Goal: Transaction & Acquisition: Purchase product/service

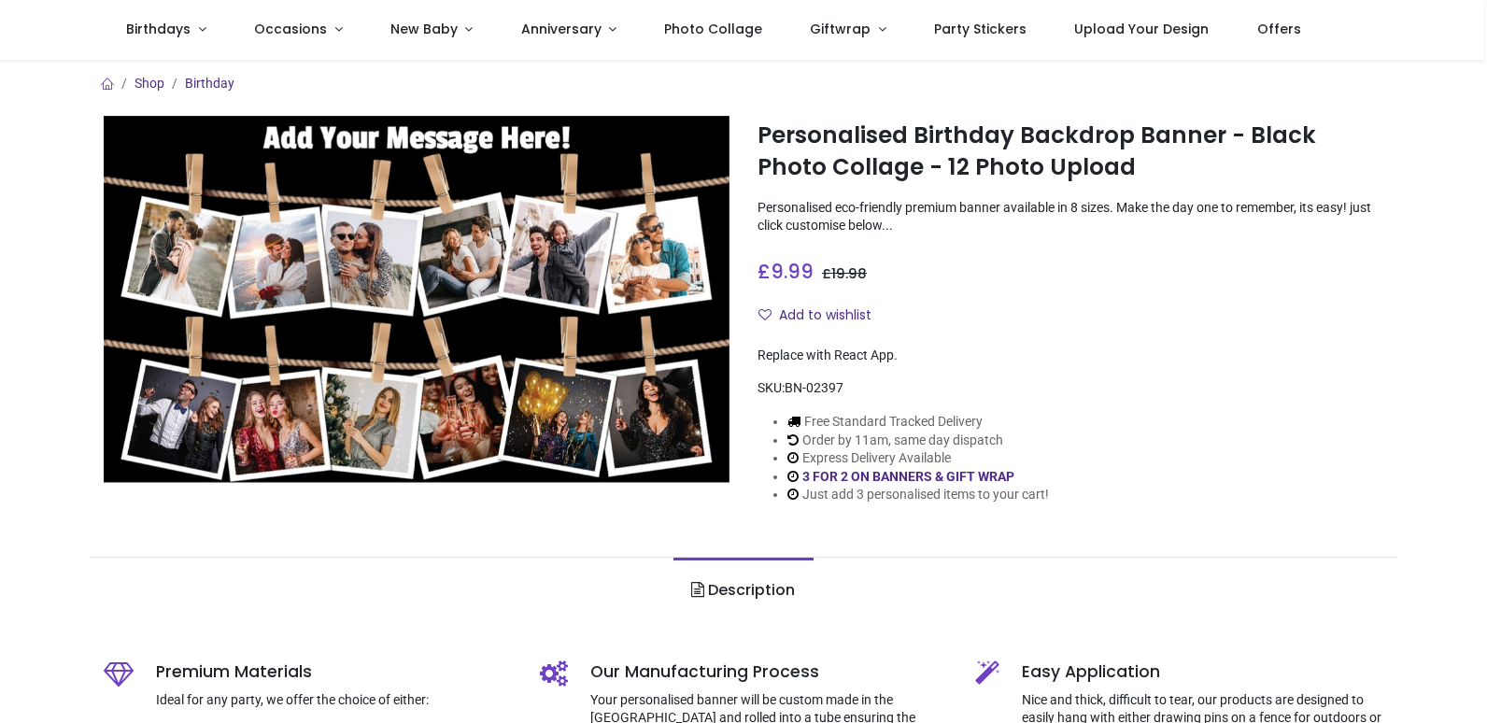
scroll to position [93, 0]
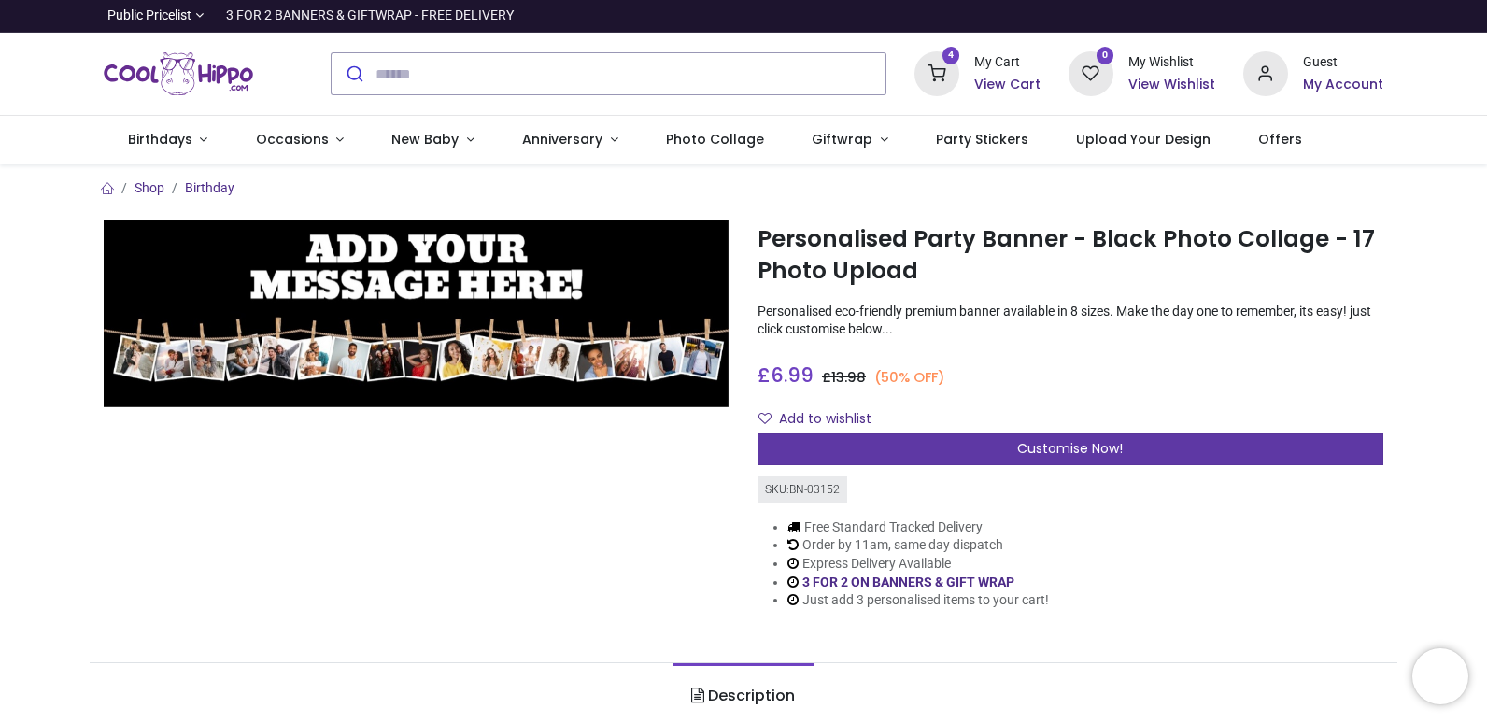
click at [1053, 451] on span "Customise Now!" at bounding box center [1070, 448] width 106 height 19
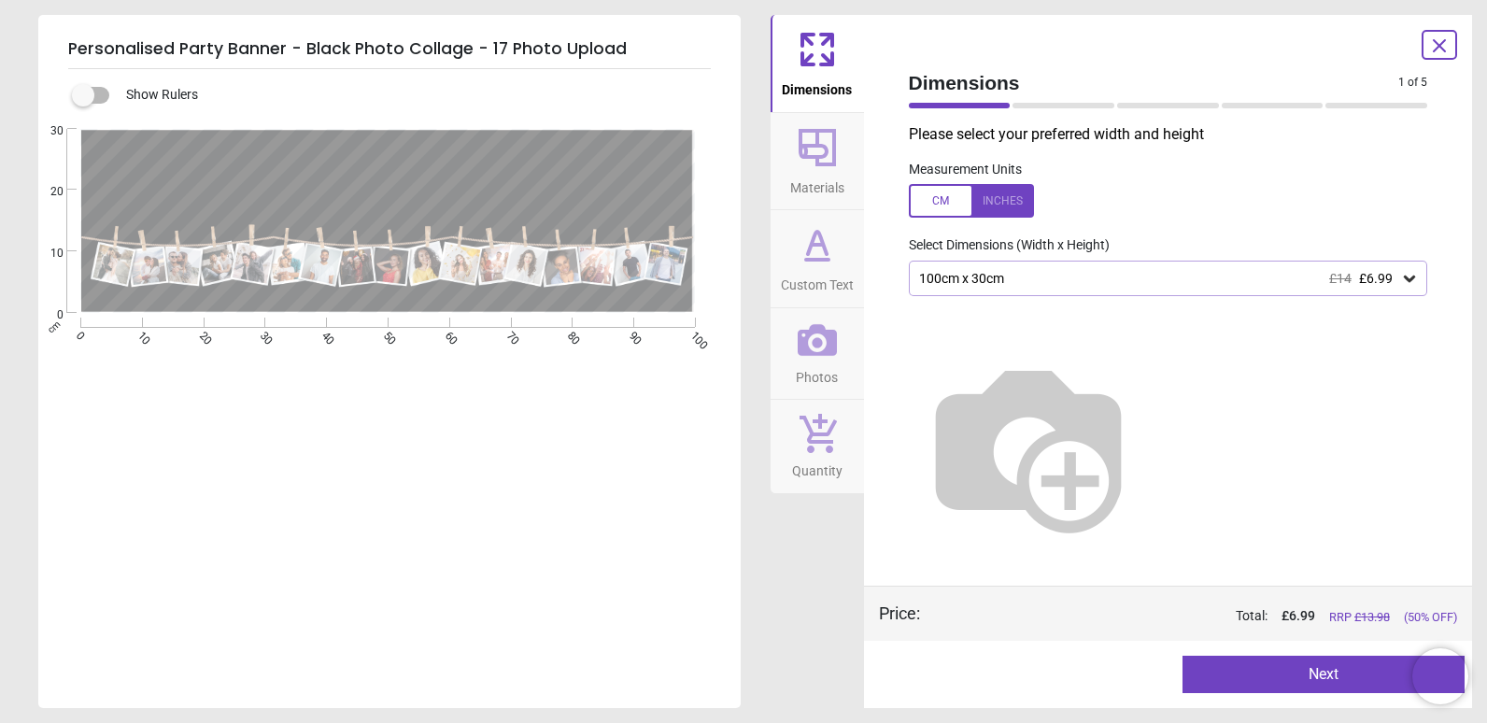
click at [1326, 673] on button "Next" at bounding box center [1323, 673] width 282 height 37
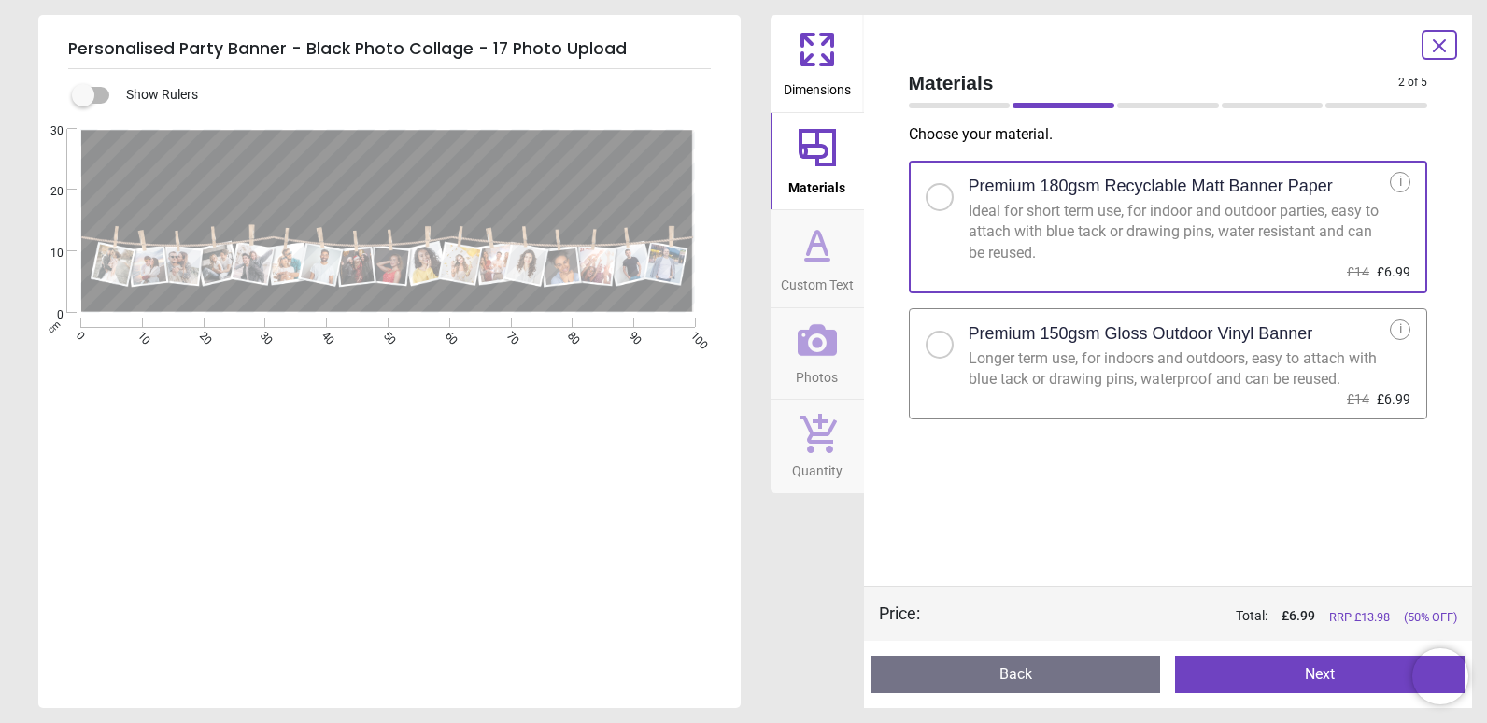
click at [1111, 319] on div "Premium 150gsm Gloss Outdoor Vinyl Banner" at bounding box center [1179, 333] width 422 height 29
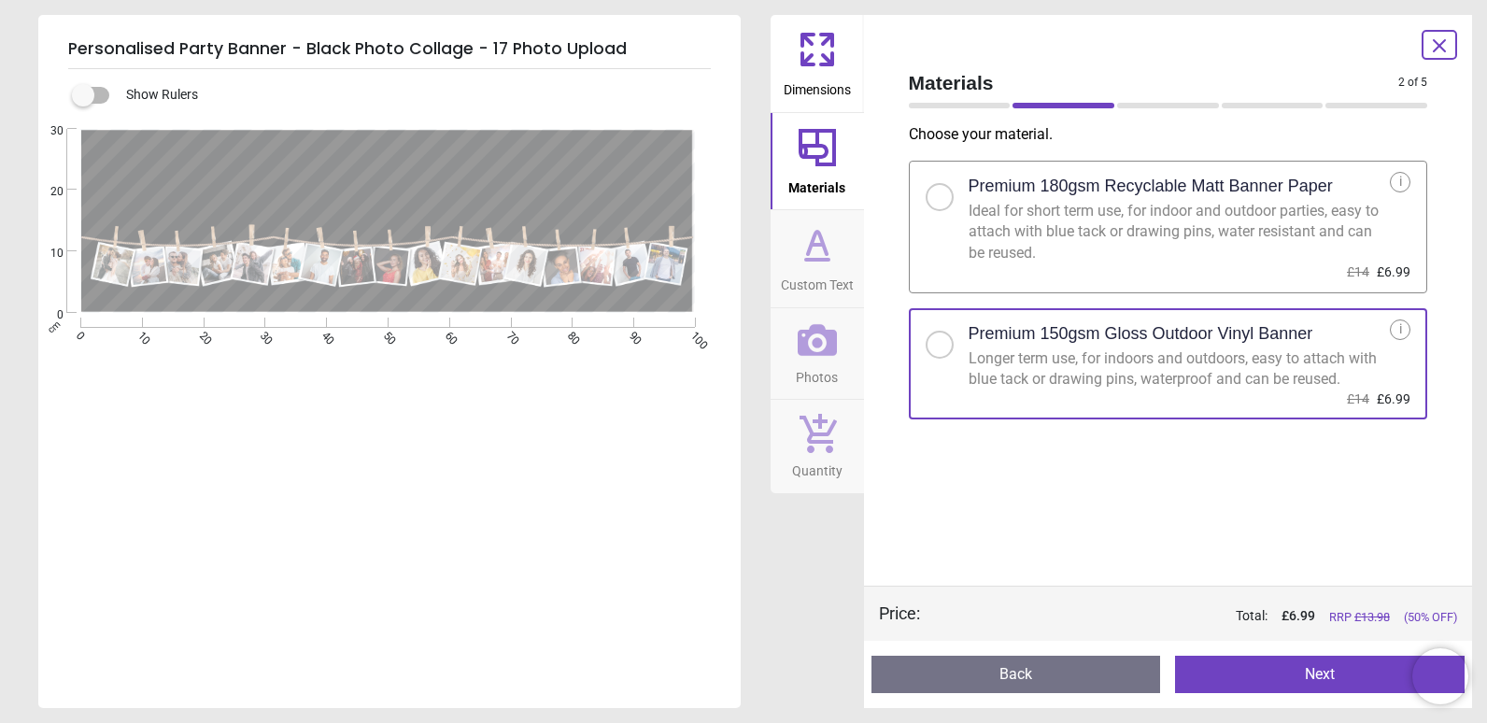
click at [1279, 681] on button "Next" at bounding box center [1319, 673] width 289 height 37
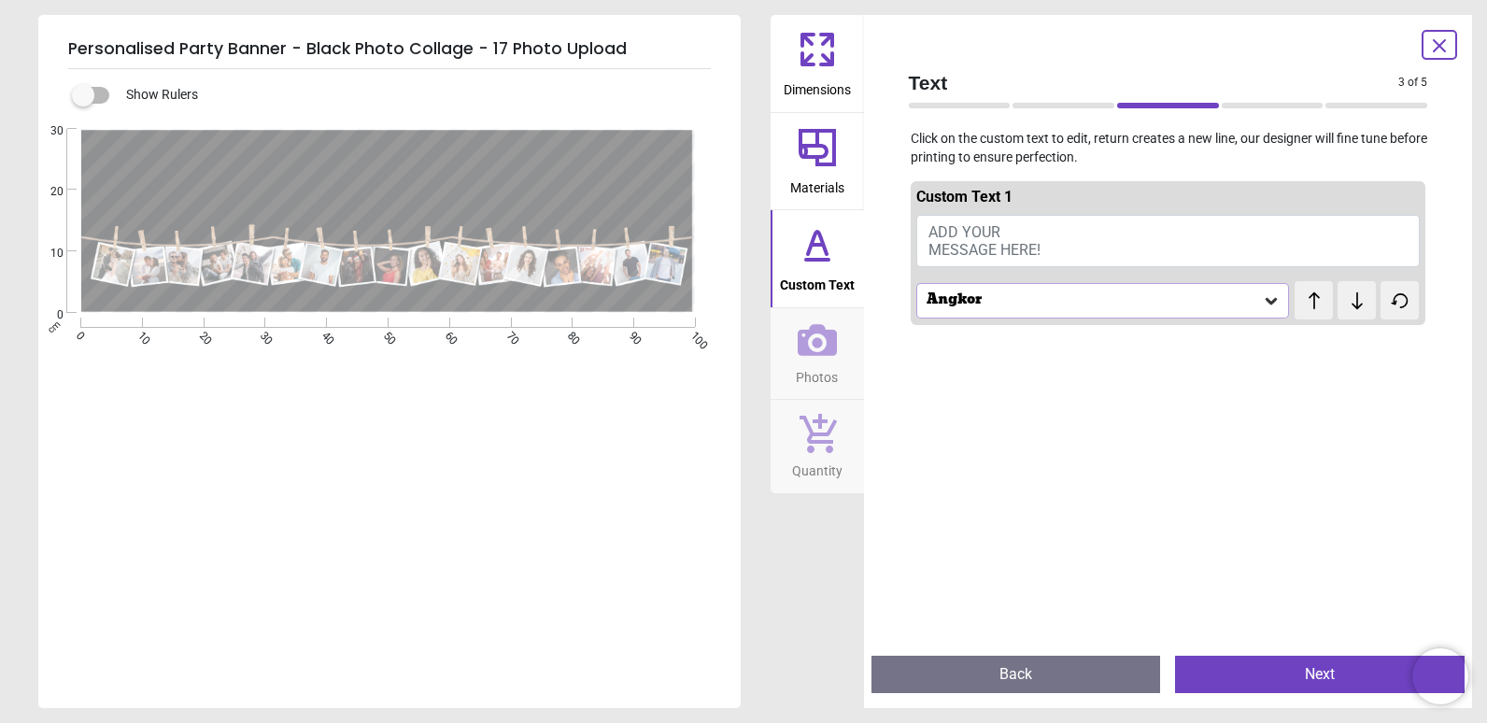
click at [1262, 303] on icon at bounding box center [1271, 300] width 19 height 19
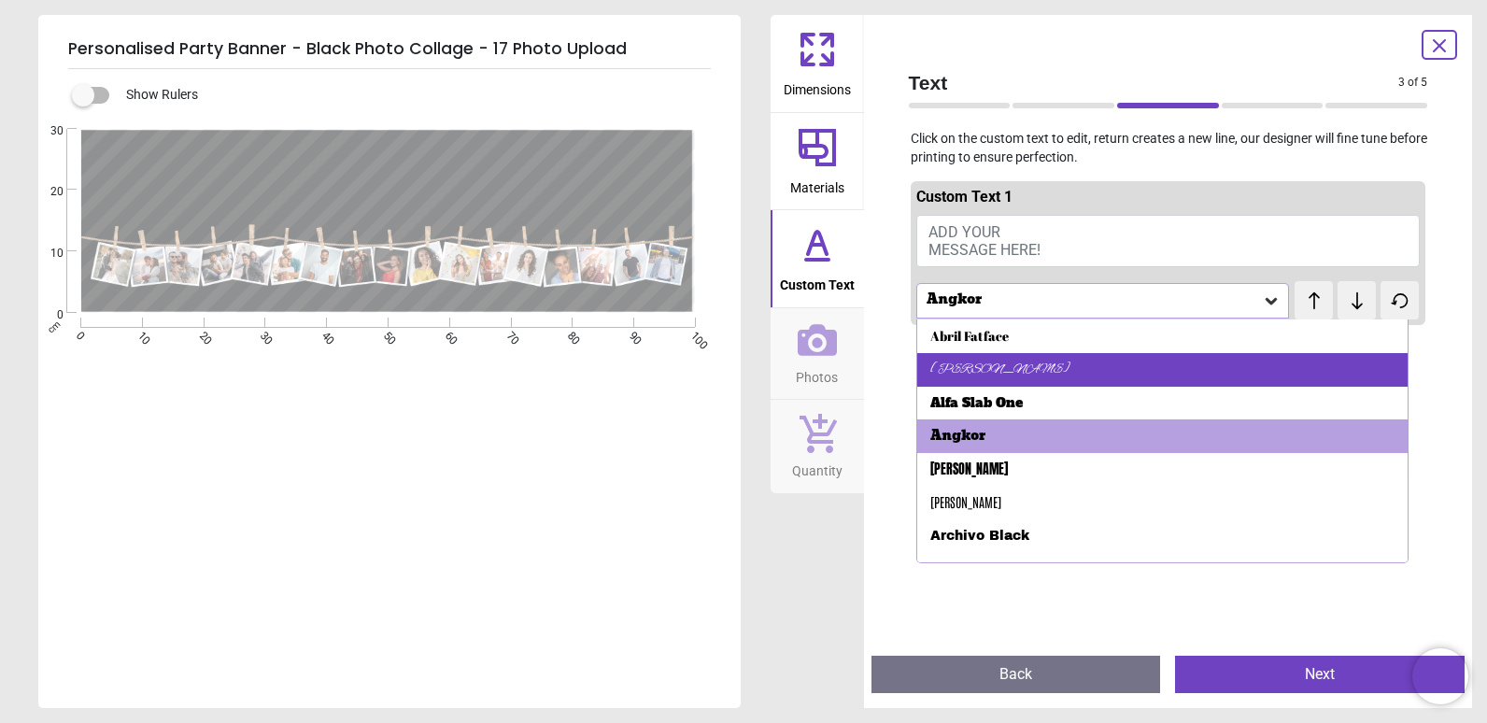
click at [963, 372] on div "Alex Brush" at bounding box center [1000, 369] width 140 height 19
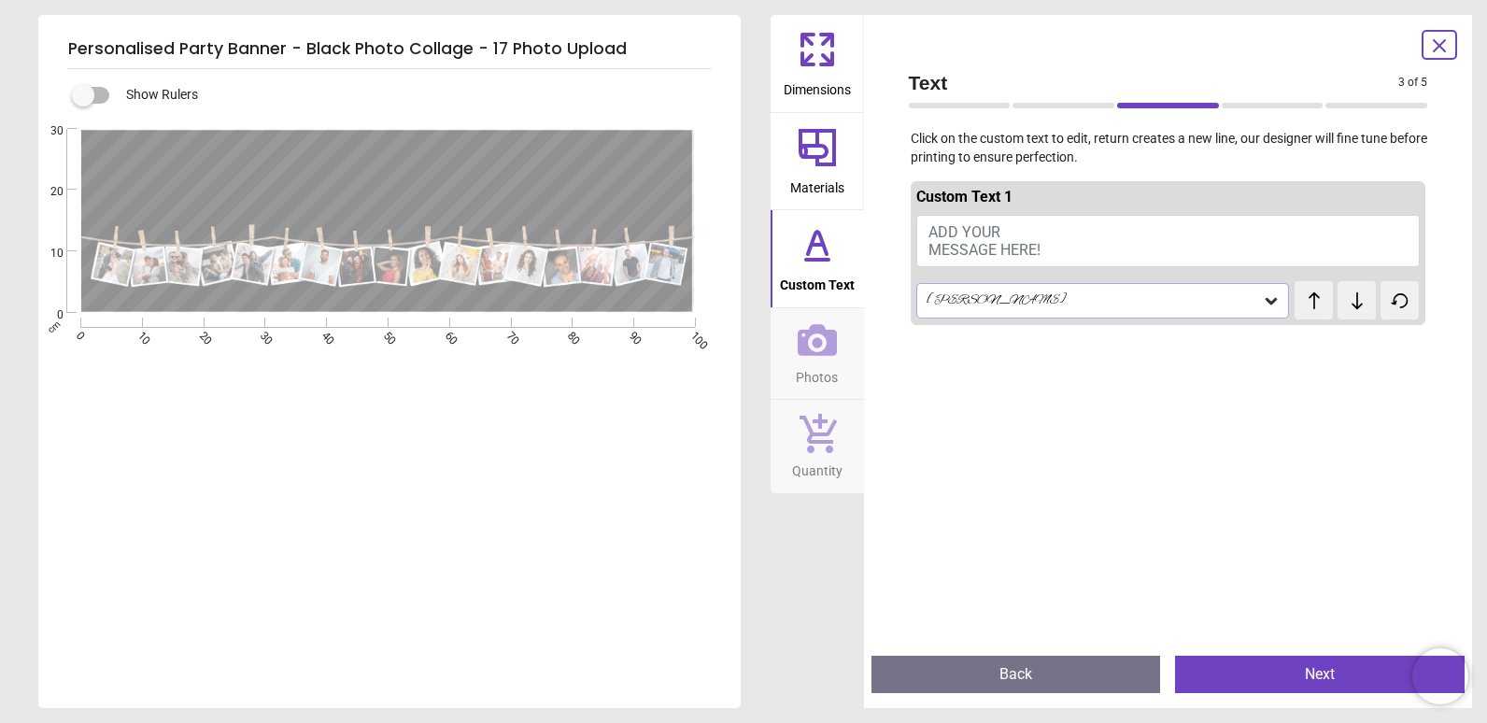
click at [1144, 285] on div "Alex Brush" at bounding box center [1103, 300] width 374 height 35
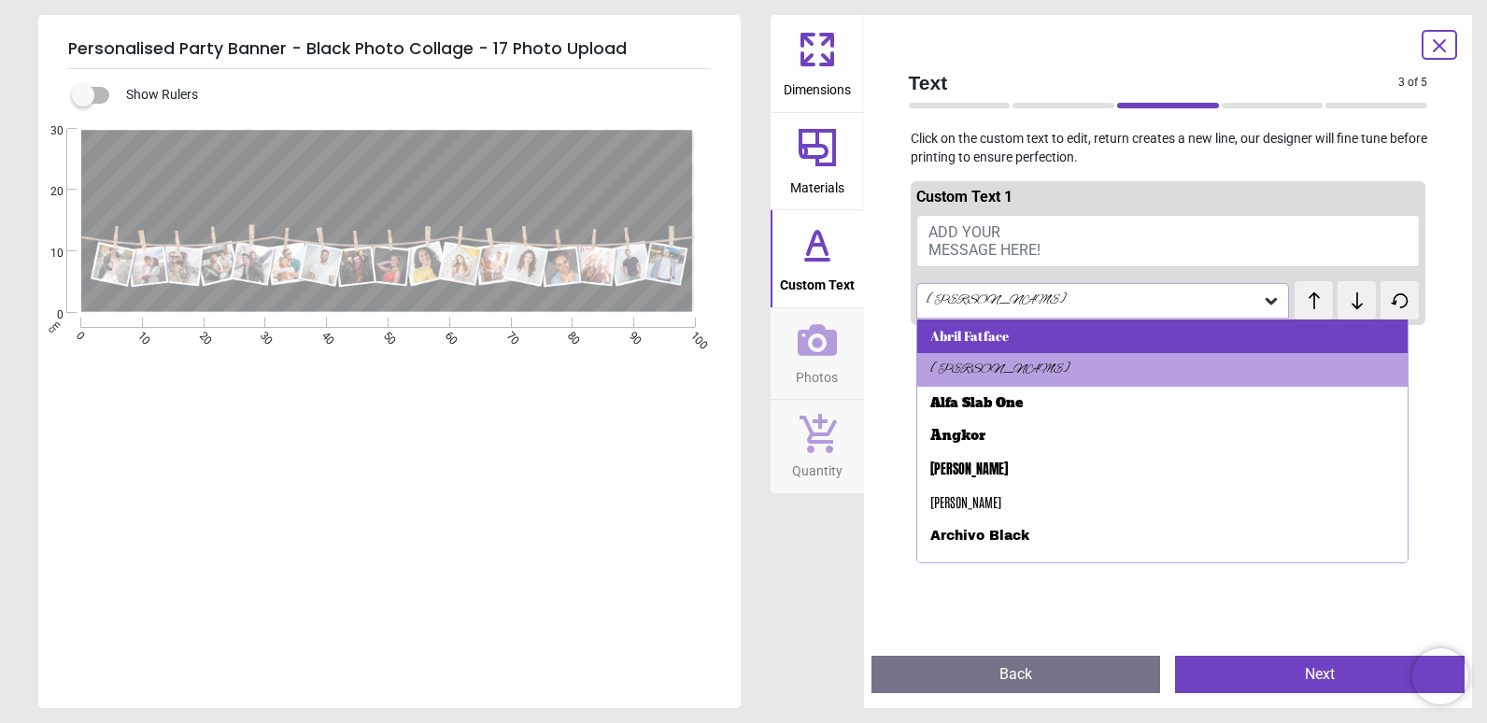
click at [1128, 321] on div "Abril Fatface" at bounding box center [1162, 336] width 491 height 34
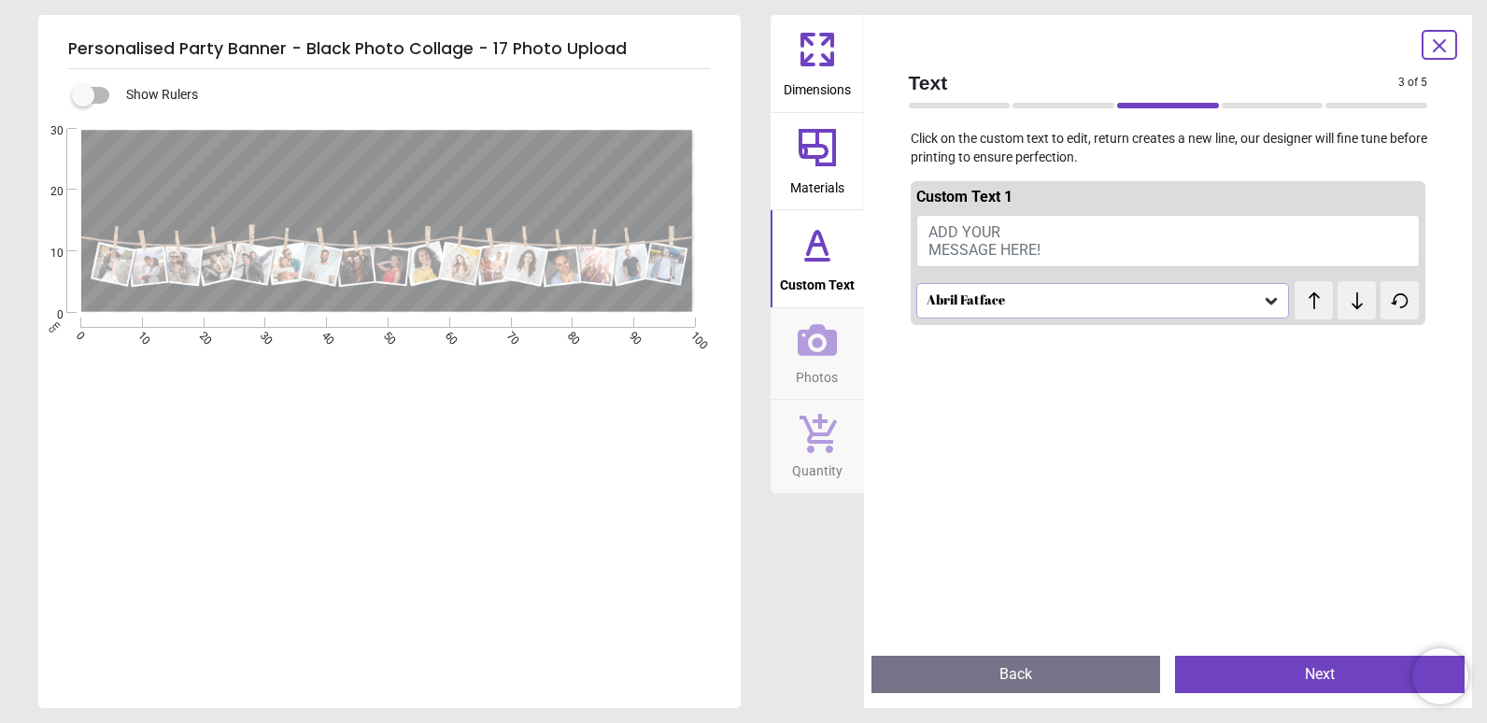
click at [1155, 295] on div "Abril Fatface" at bounding box center [1093, 300] width 338 height 16
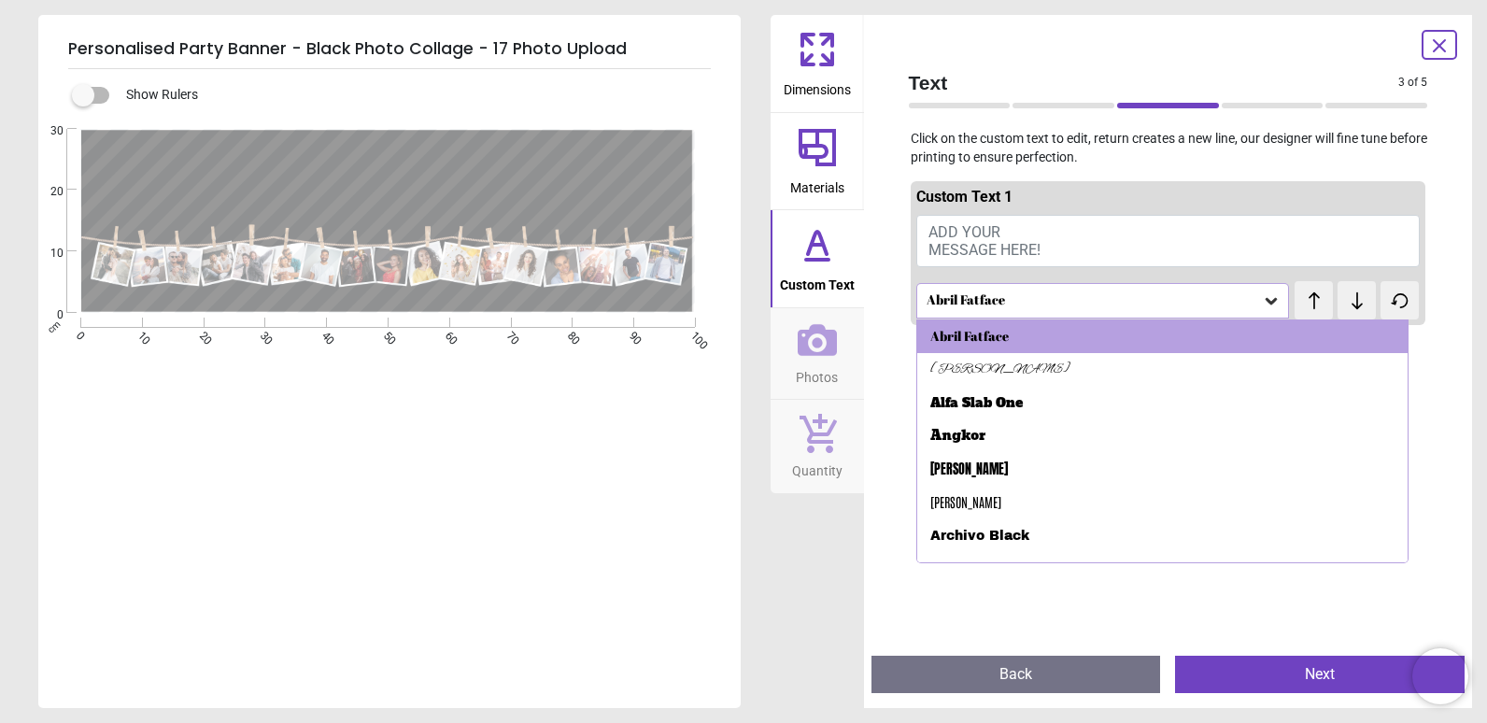
click at [1056, 458] on div "Anton" at bounding box center [1162, 470] width 491 height 34
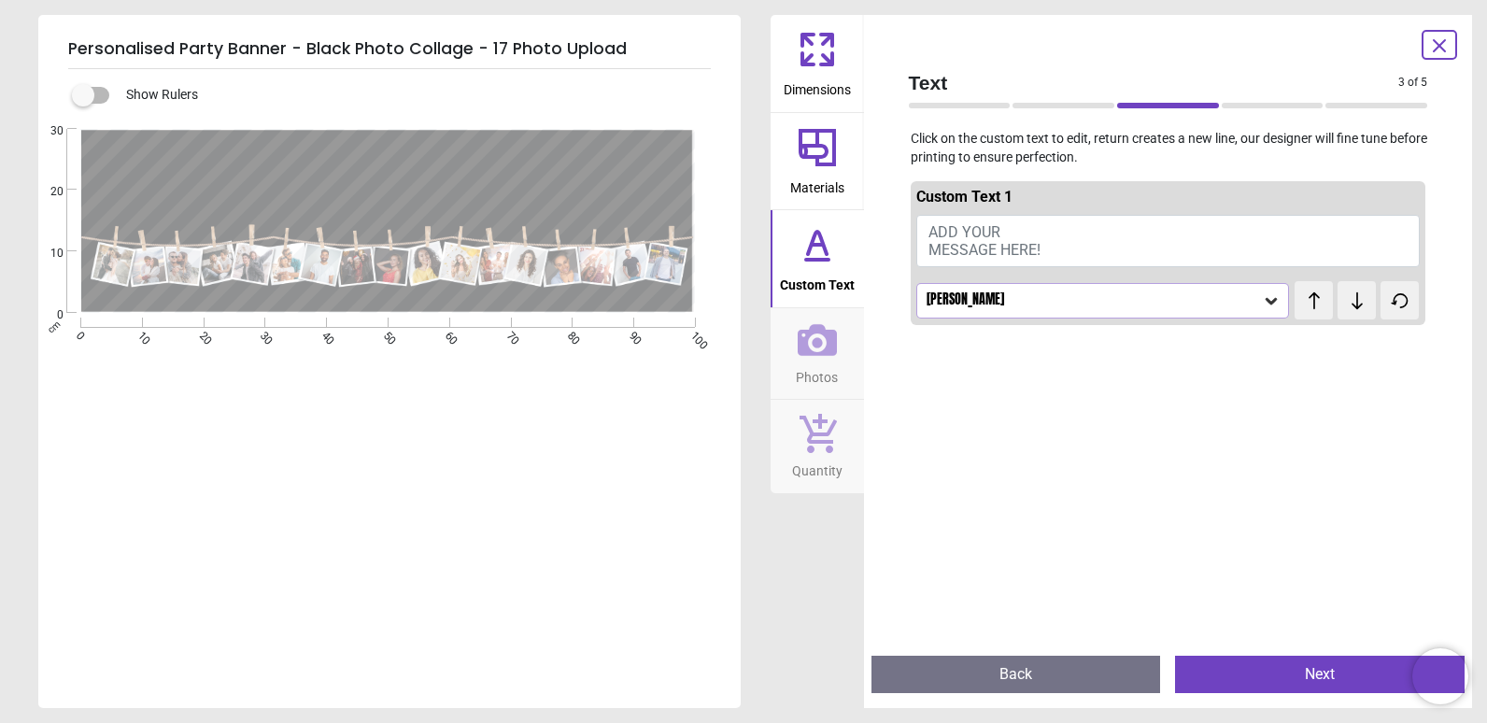
click at [1136, 308] on div "Anton" at bounding box center [1093, 300] width 338 height 16
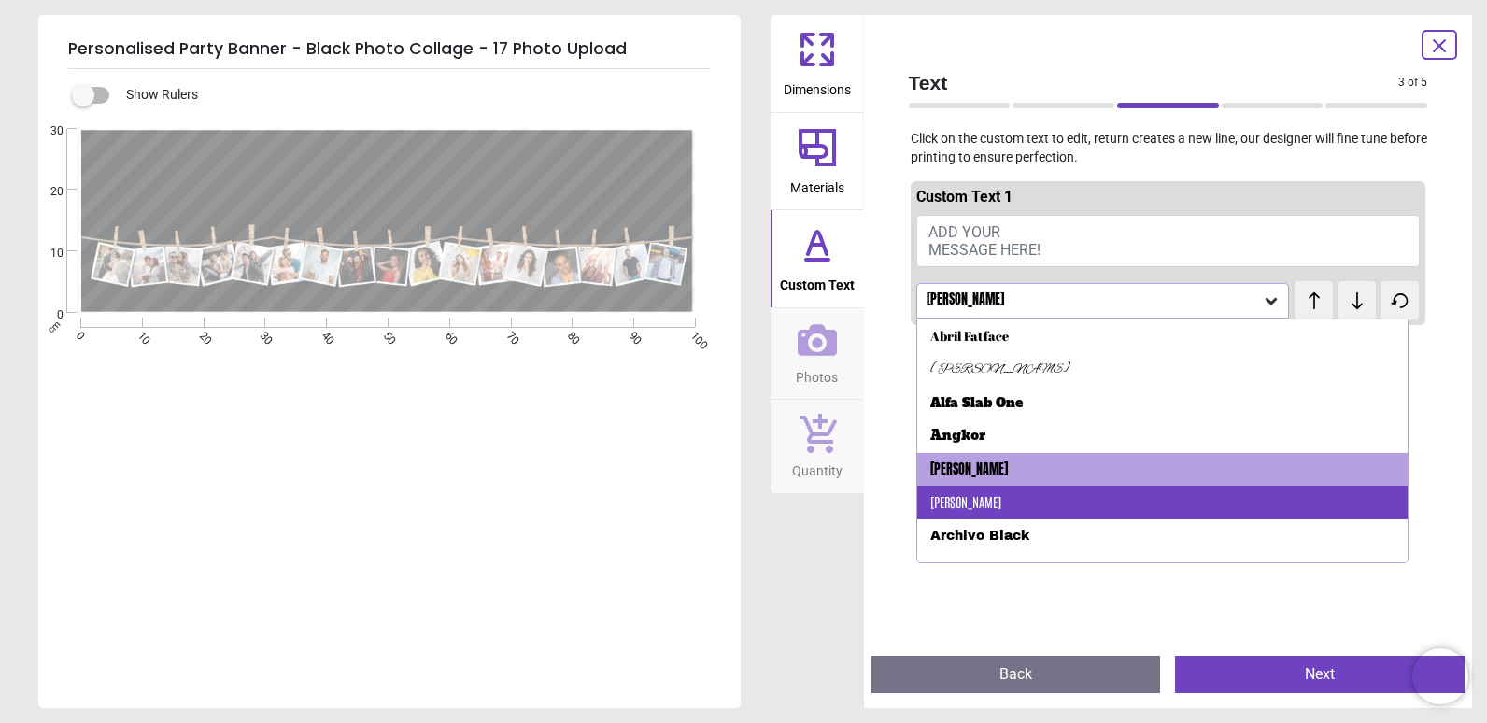
click at [1106, 488] on div "Antonio" at bounding box center [1162, 503] width 491 height 34
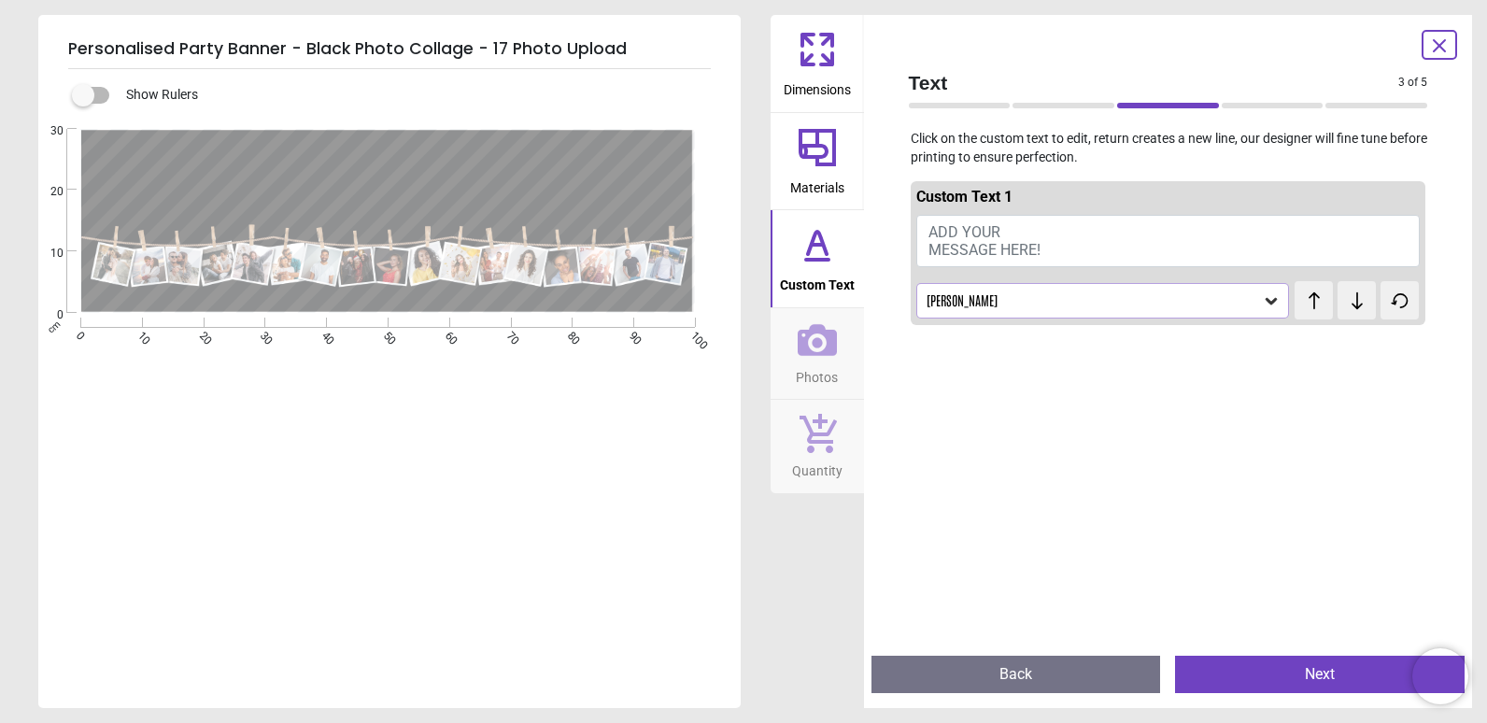
click at [1189, 302] on div "Antonio" at bounding box center [1093, 300] width 338 height 16
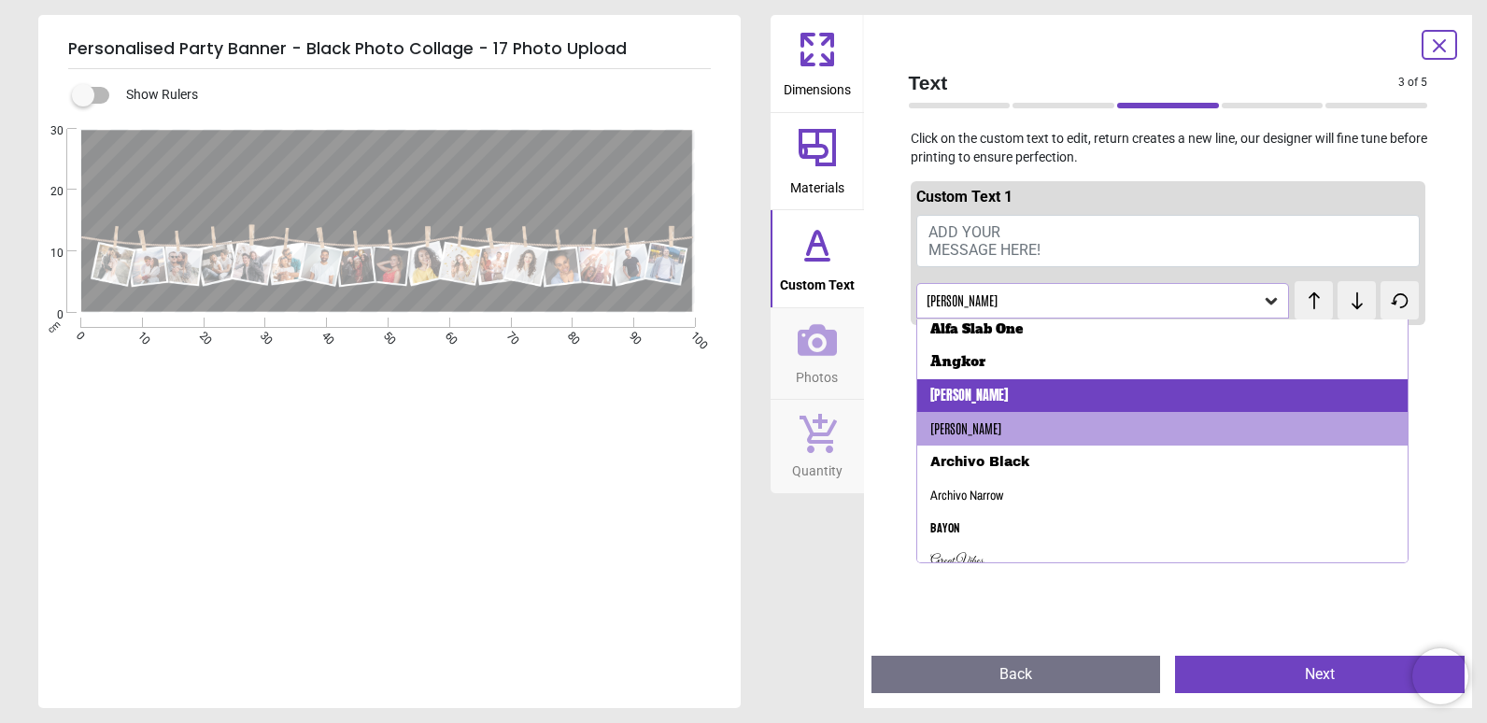
scroll to position [93, 0]
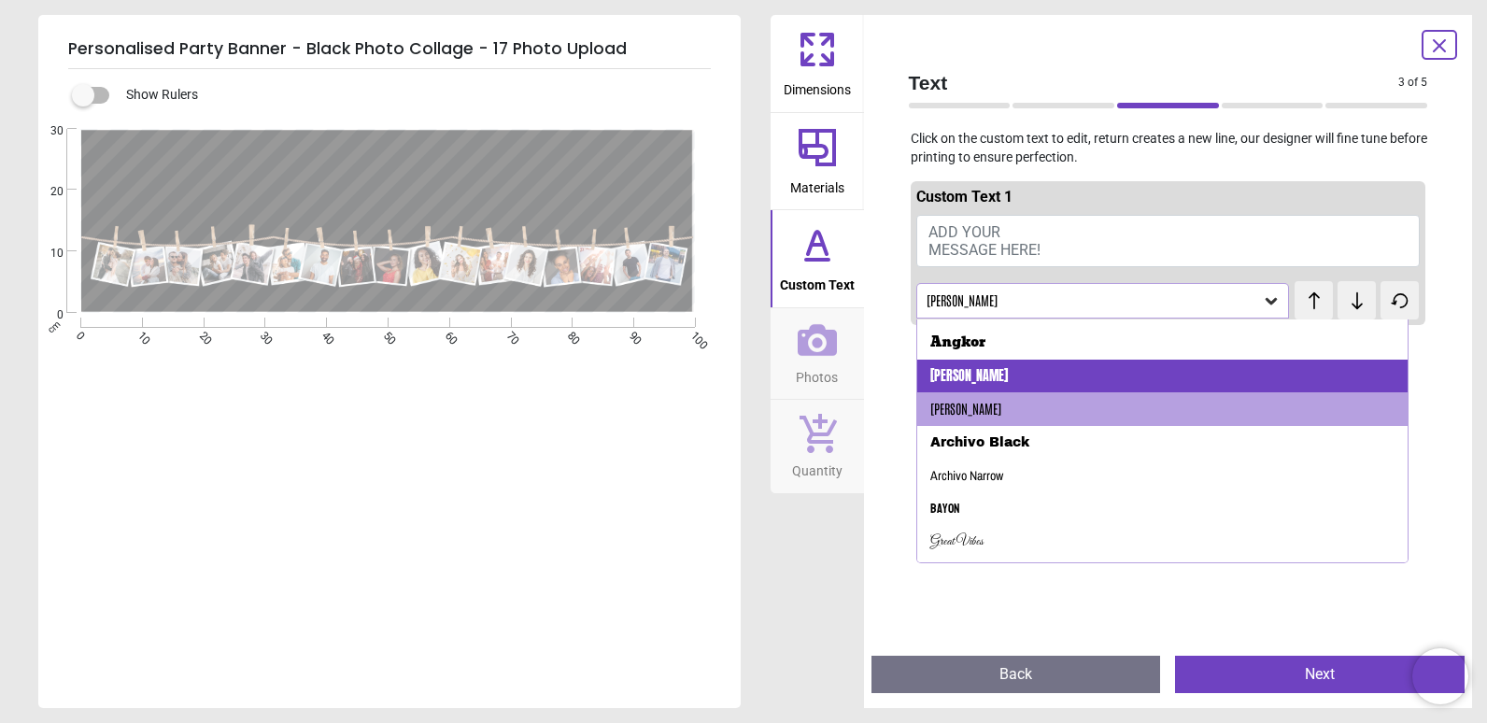
click at [1164, 485] on div "Archivo Narrow" at bounding box center [1162, 476] width 491 height 34
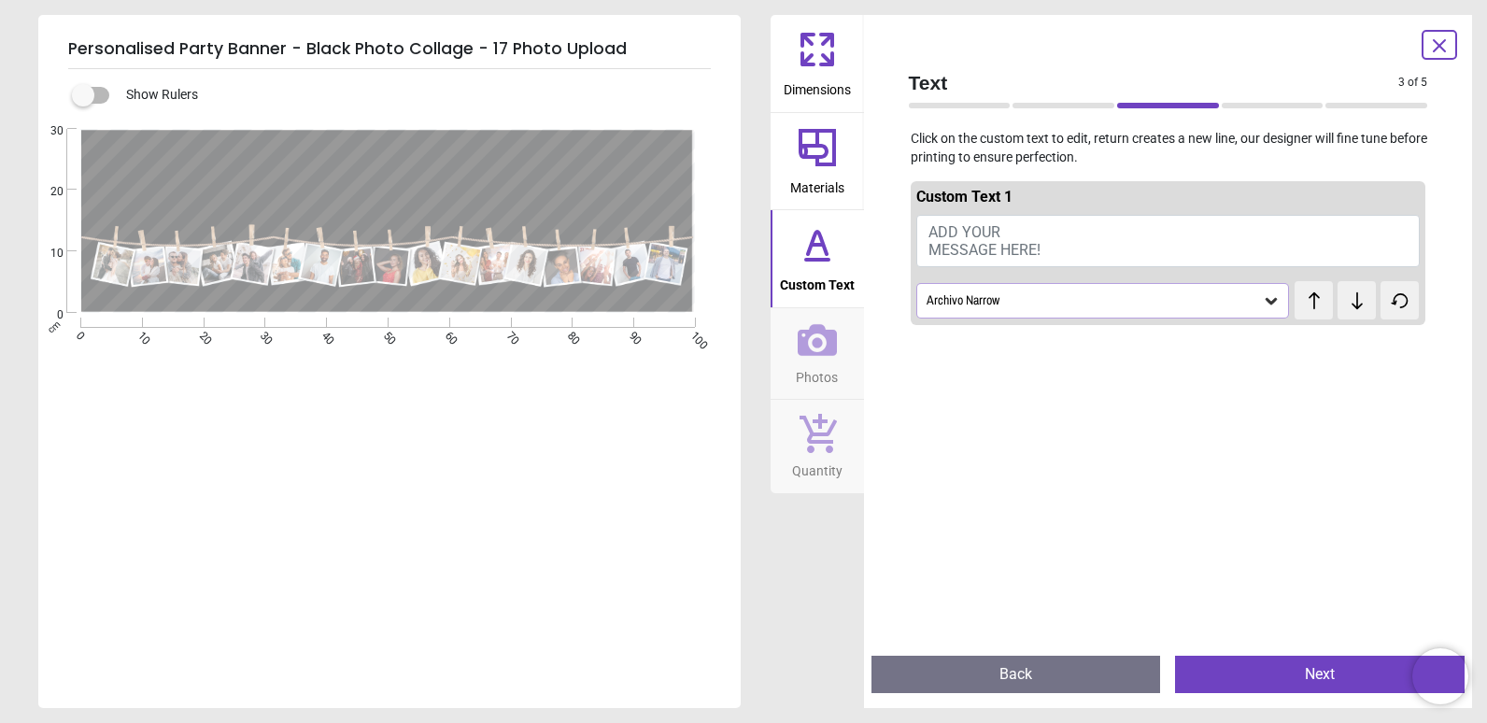
click at [1269, 306] on icon at bounding box center [1271, 300] width 19 height 19
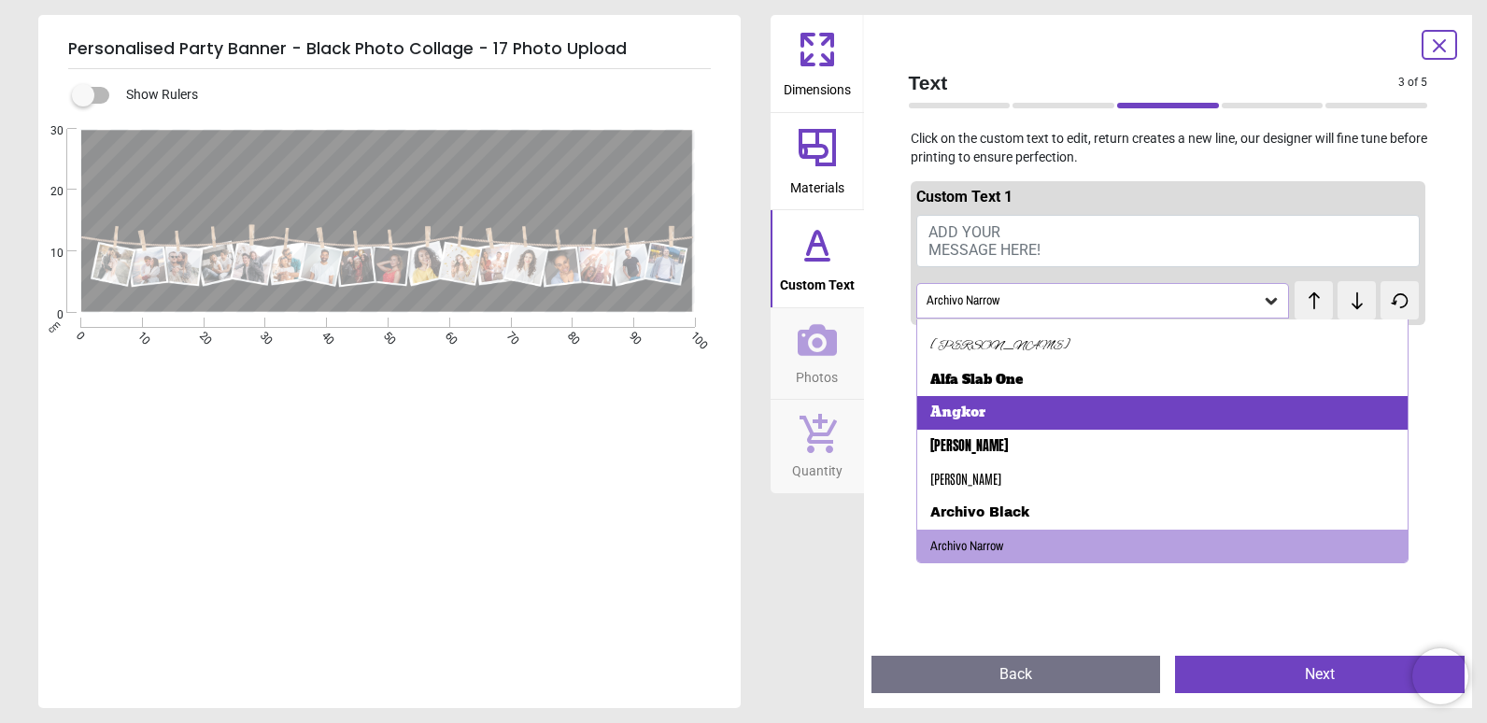
scroll to position [117, 0]
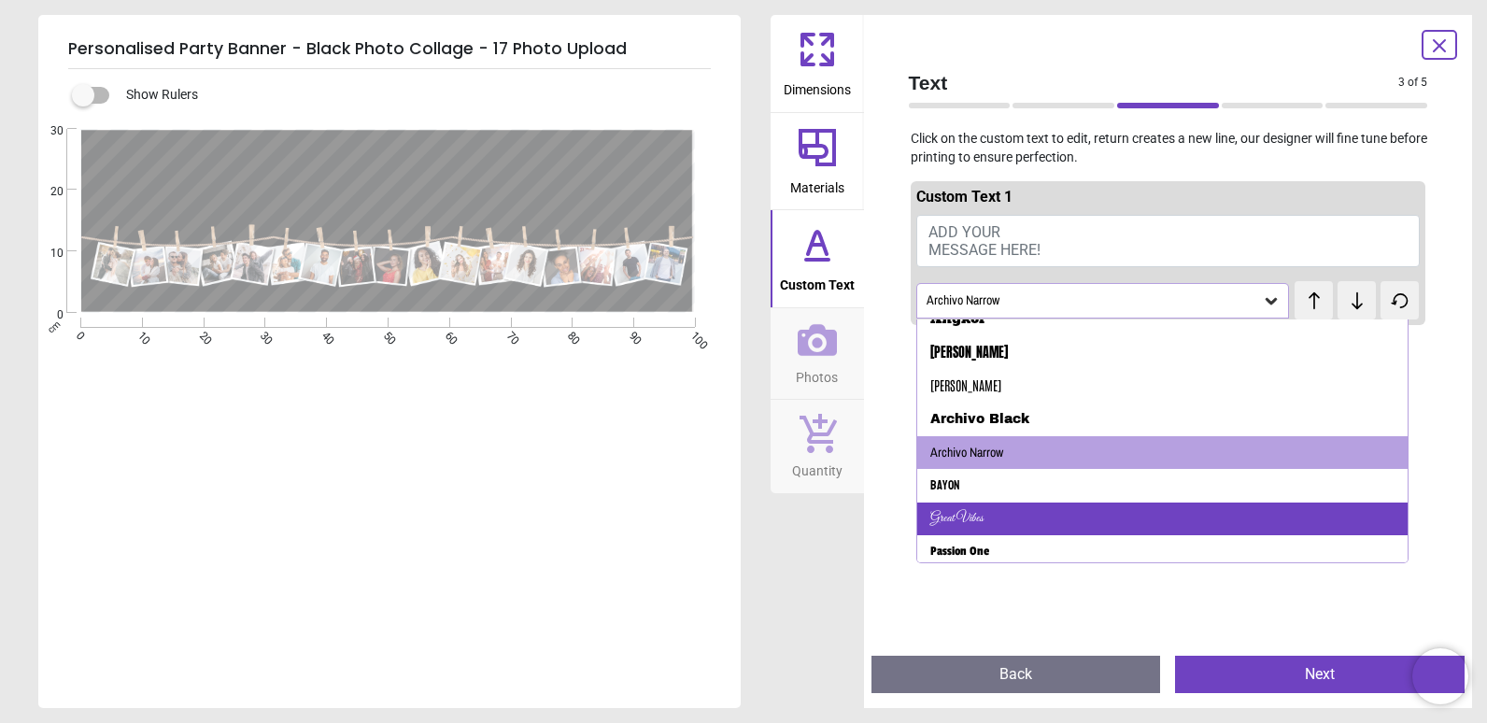
click at [1123, 509] on div "Great Vibes" at bounding box center [1162, 519] width 491 height 34
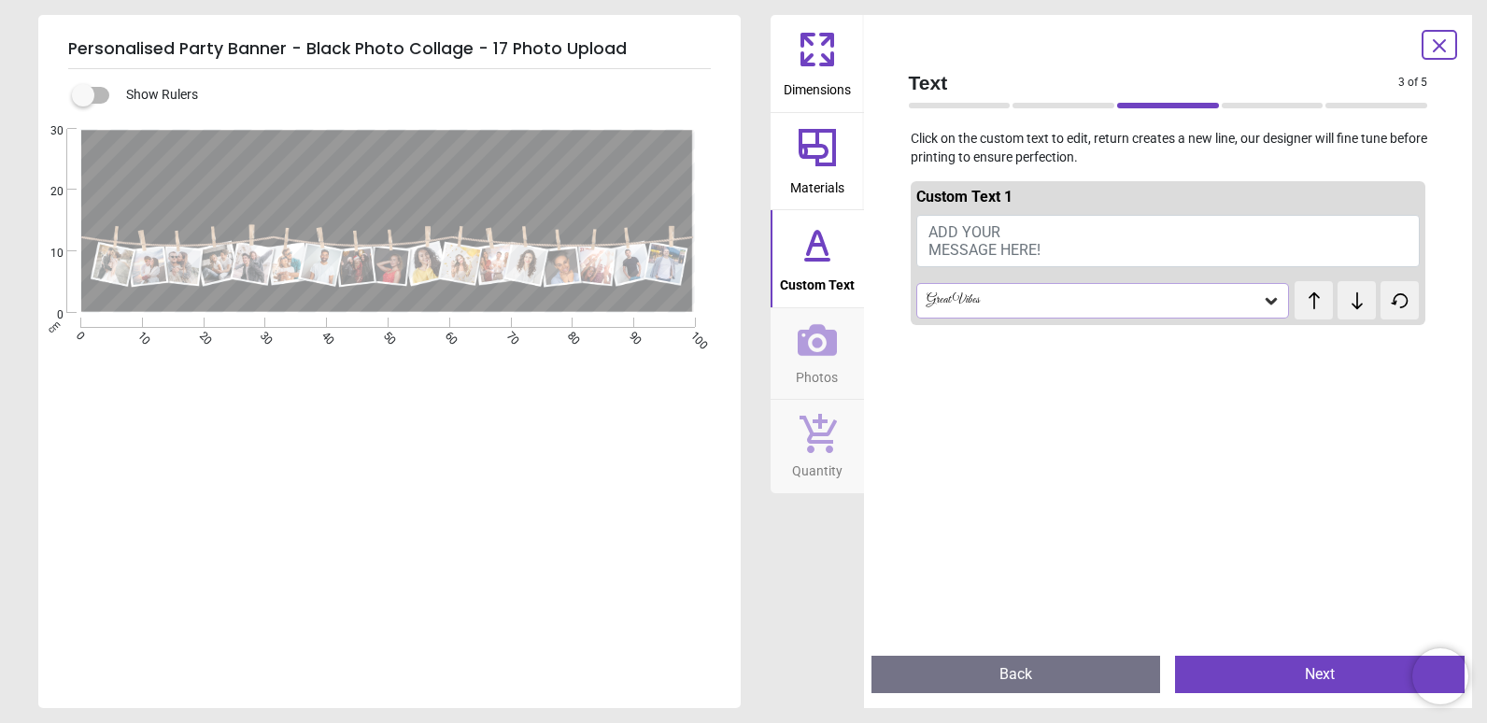
click at [1200, 307] on div "Great Vibes" at bounding box center [1093, 300] width 338 height 16
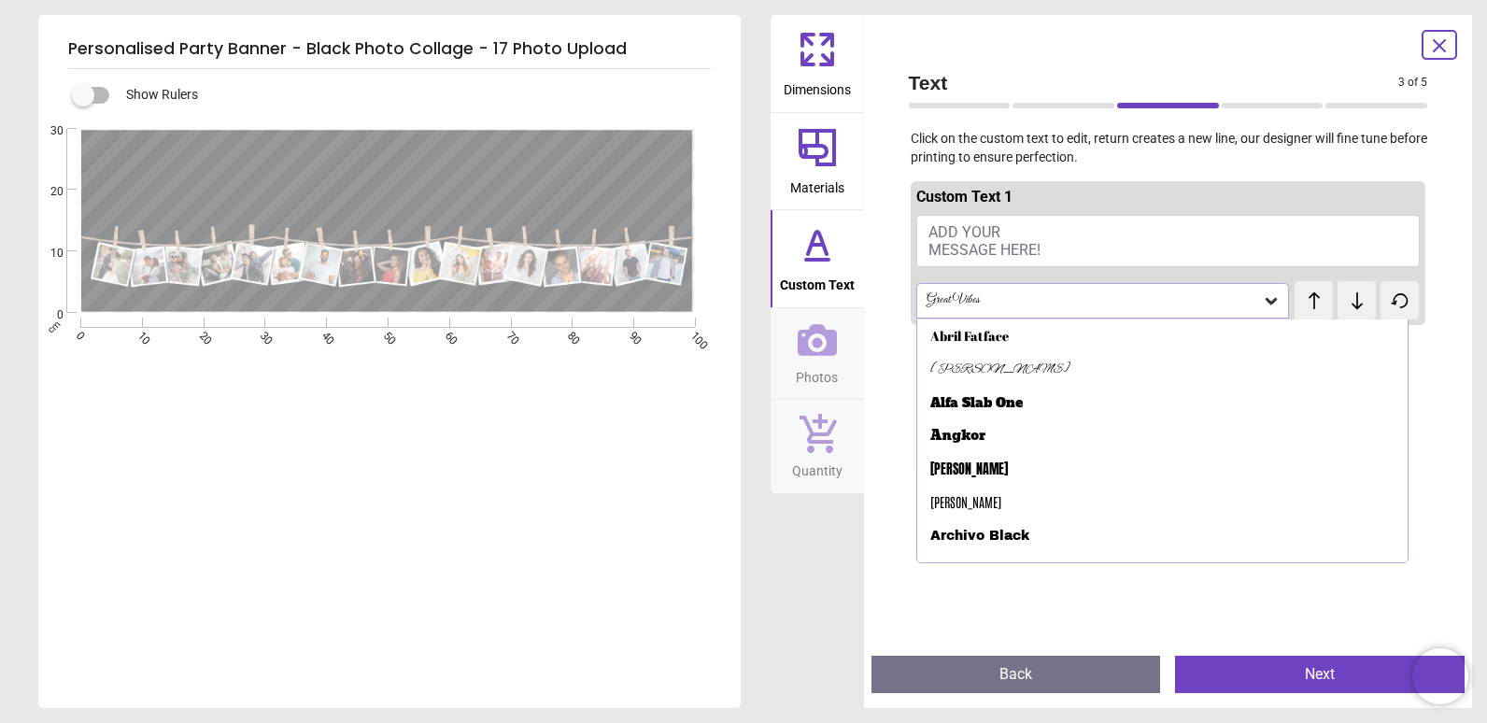
scroll to position [90, 0]
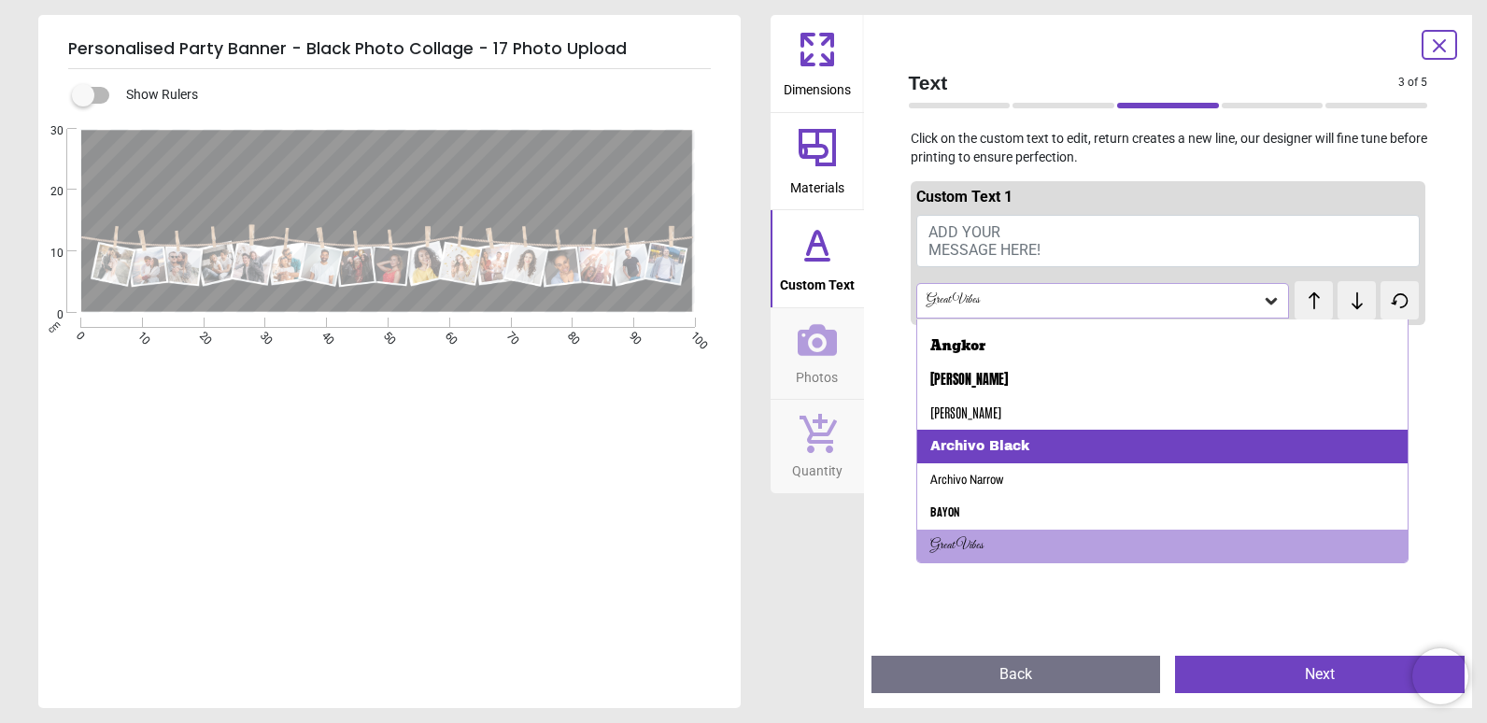
click at [1136, 432] on div "Archivo Black" at bounding box center [1162, 447] width 491 height 34
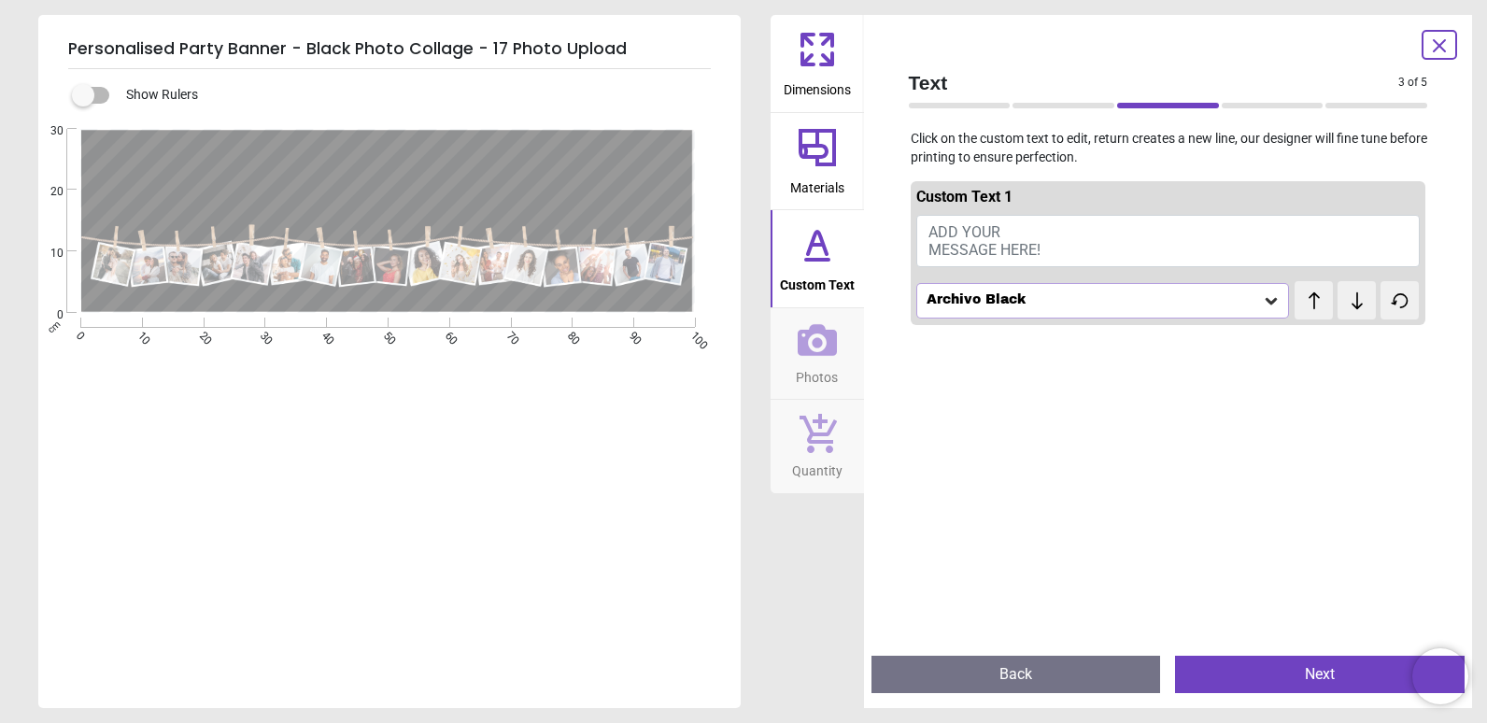
click at [1164, 308] on div "Archivo Black" at bounding box center [1093, 300] width 338 height 16
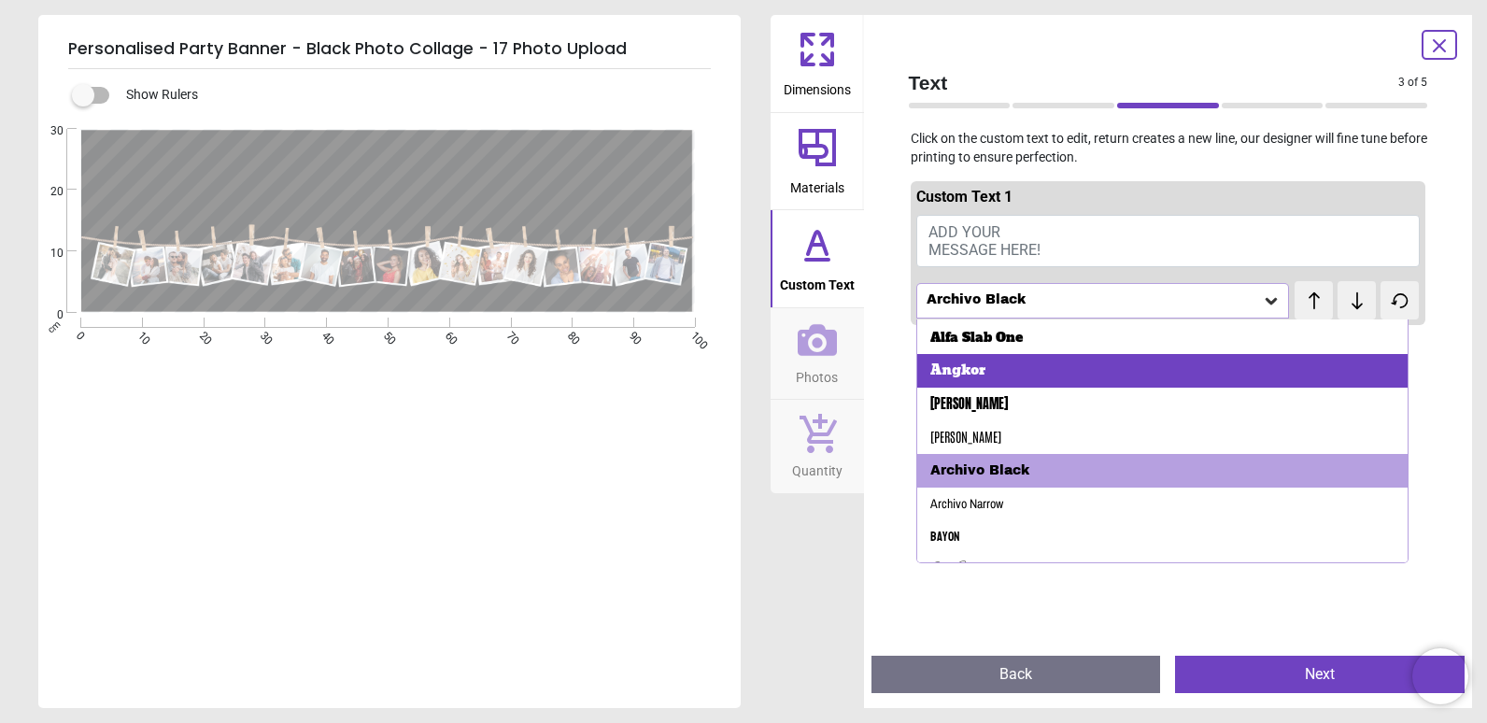
scroll to position [93, 0]
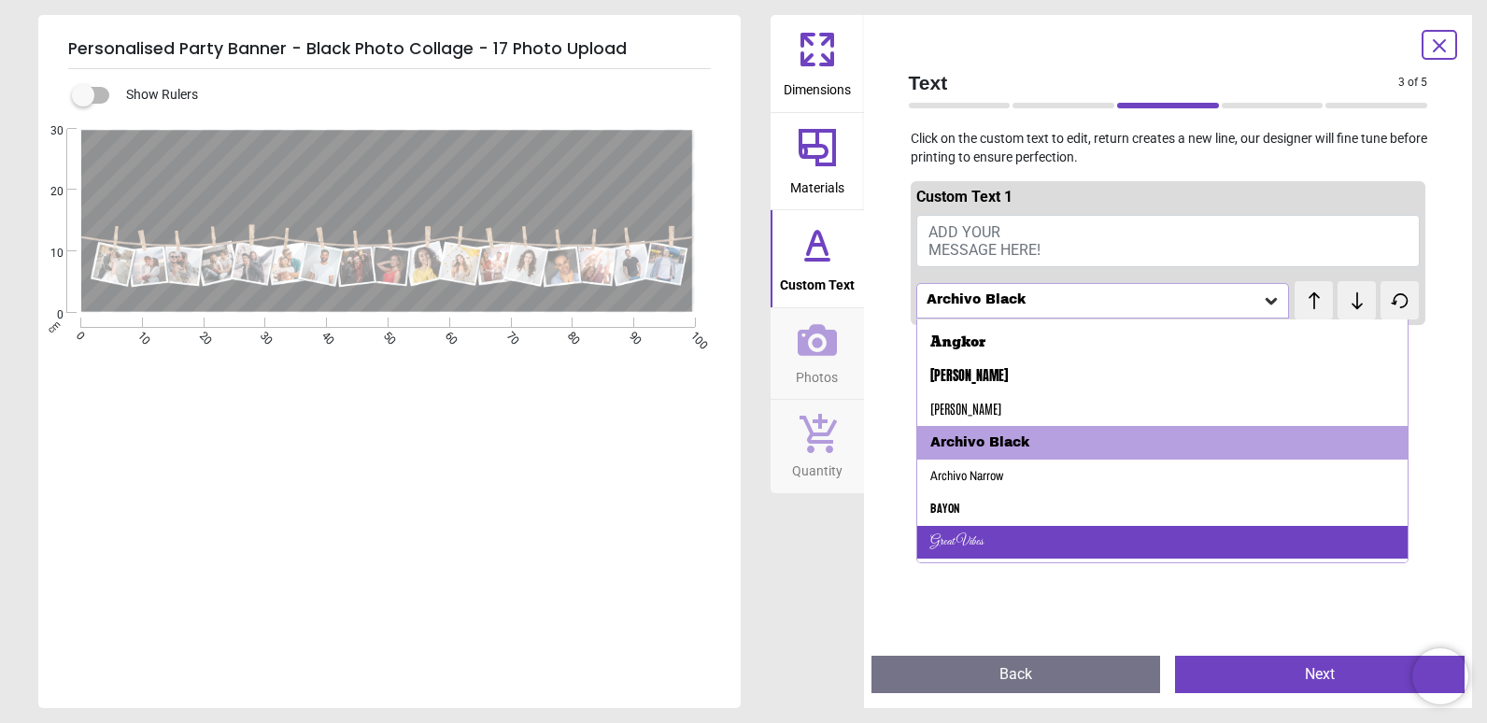
click at [1078, 529] on div "Great Vibes" at bounding box center [1162, 543] width 491 height 34
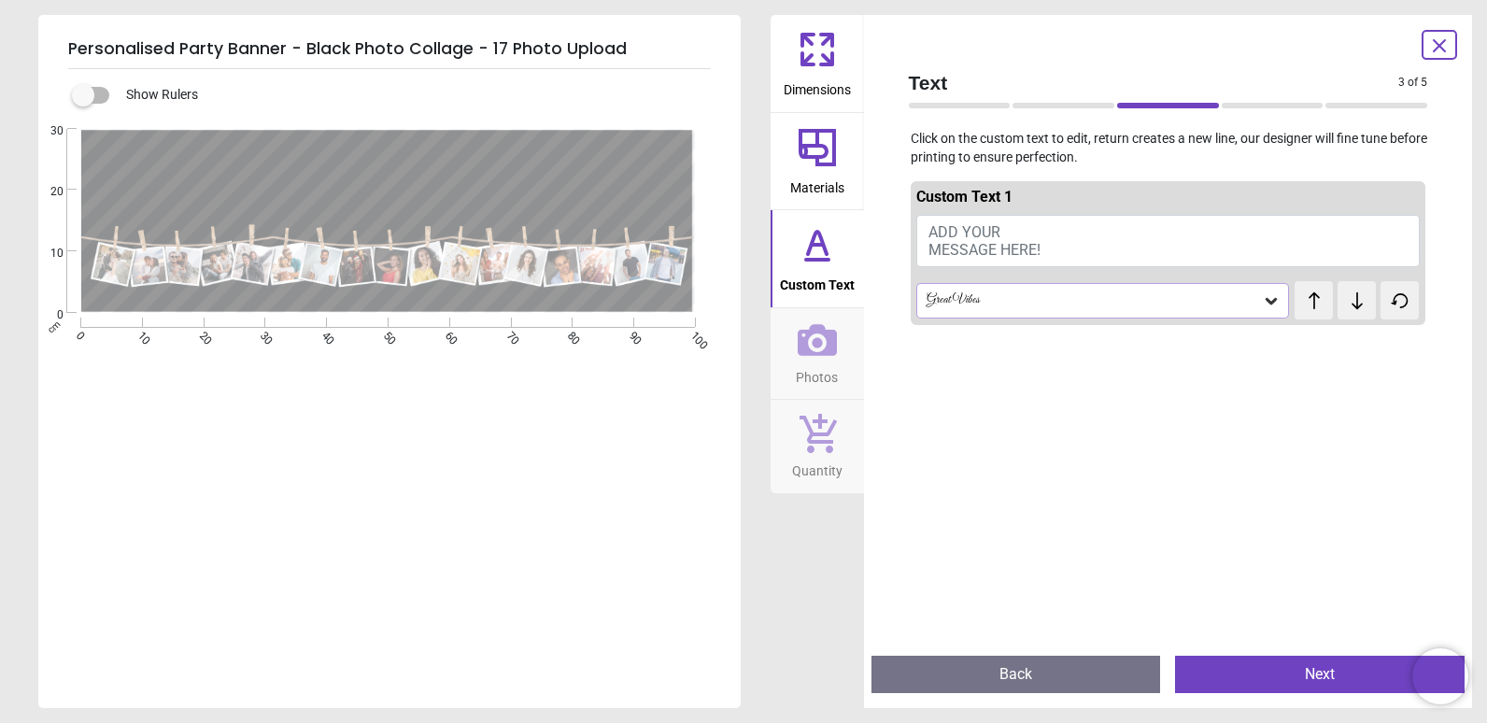
click at [1152, 301] on div "Great Vibes" at bounding box center [1093, 300] width 338 height 16
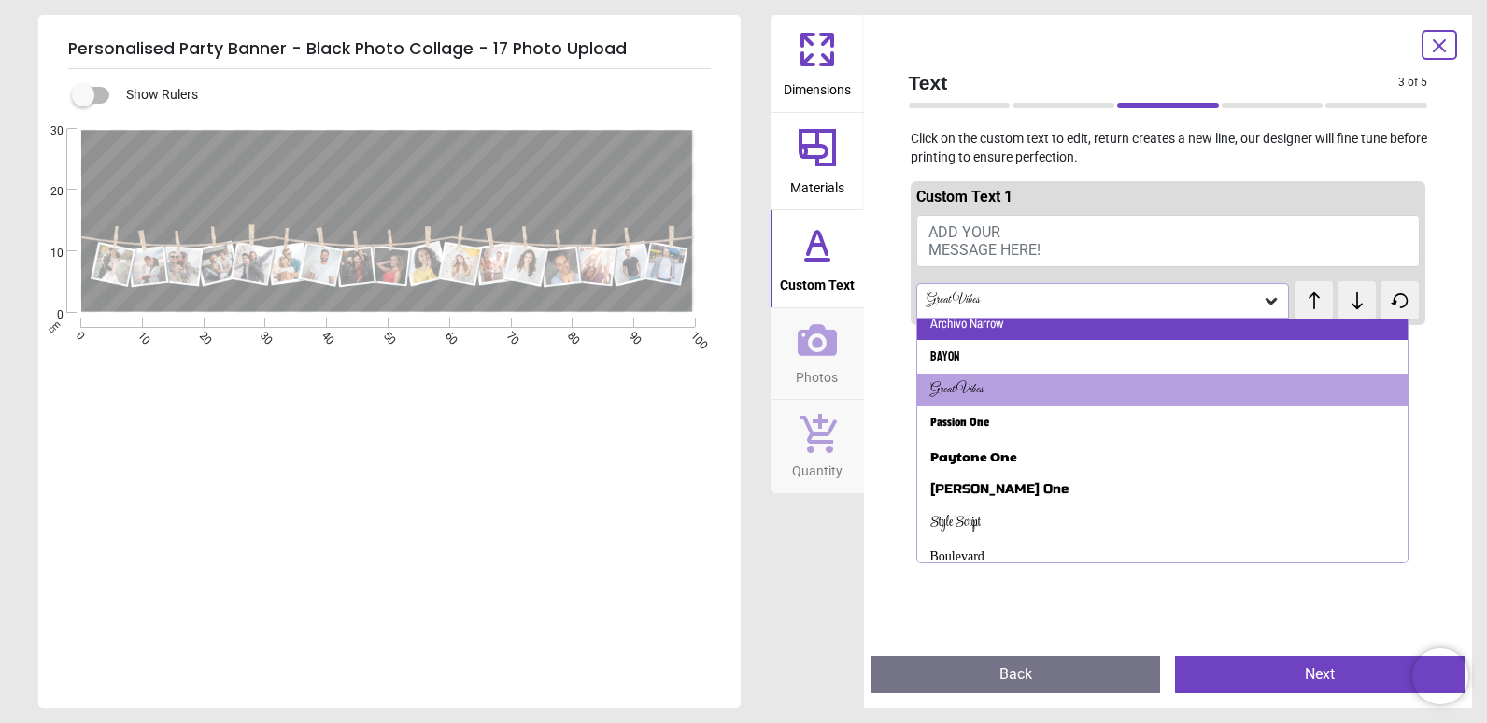
scroll to position [276, 0]
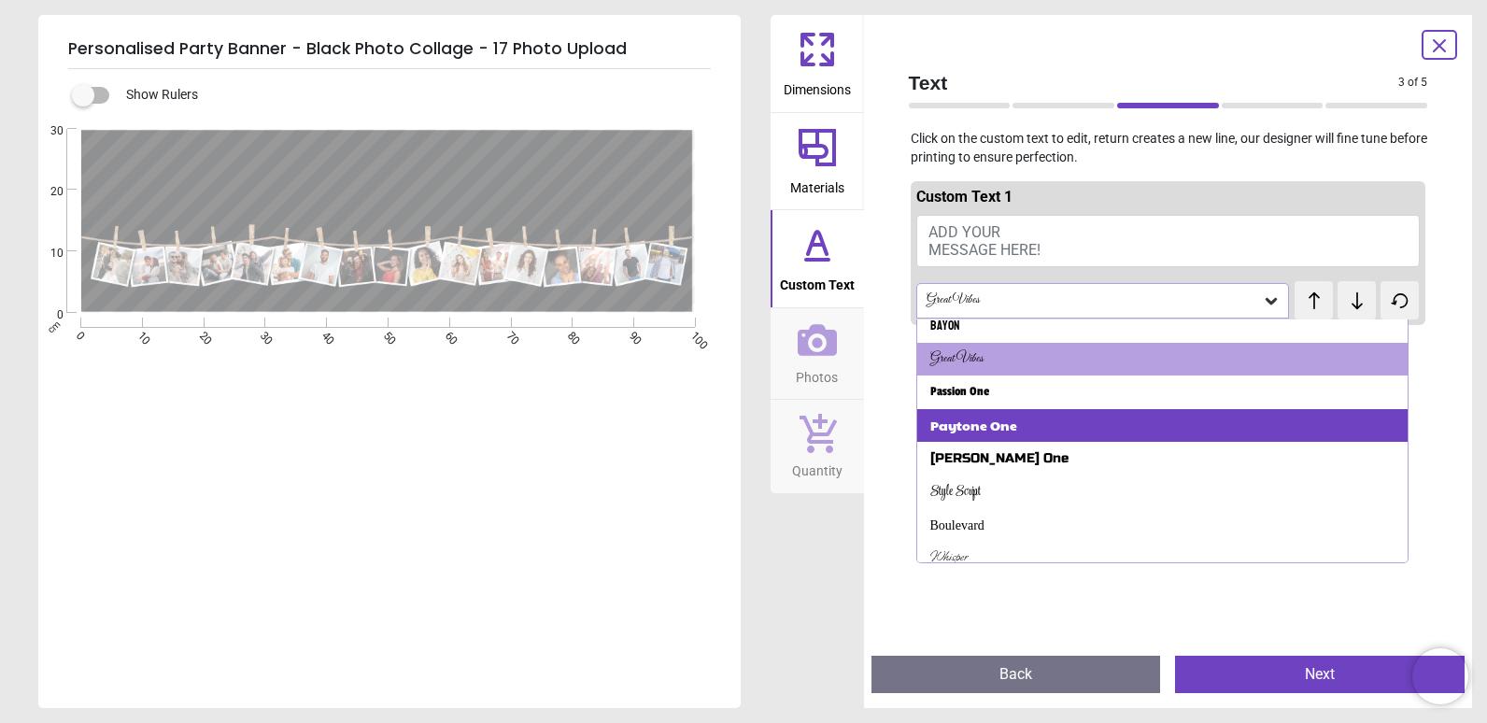
click at [1096, 435] on div "Paytone One" at bounding box center [1162, 426] width 491 height 34
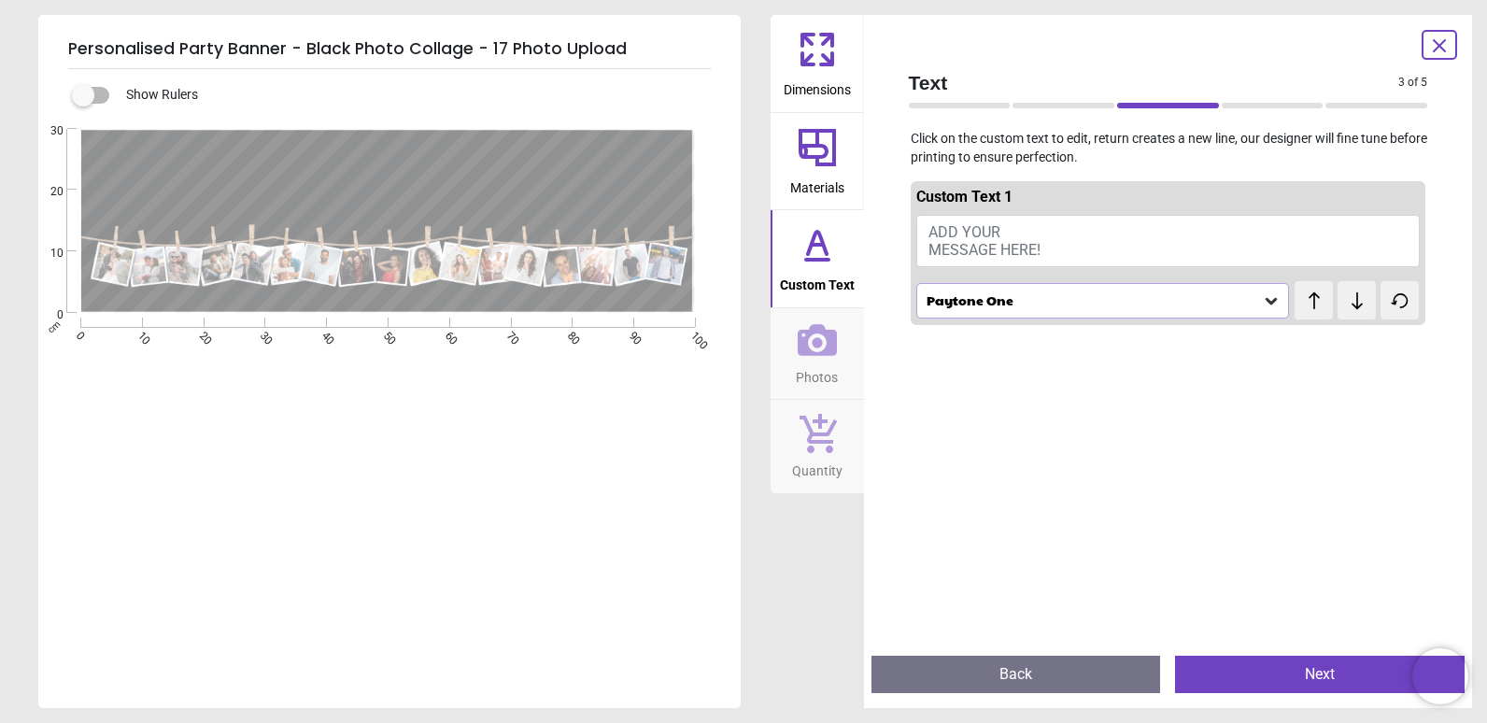
click at [1119, 303] on div "Paytone One" at bounding box center [1093, 300] width 338 height 16
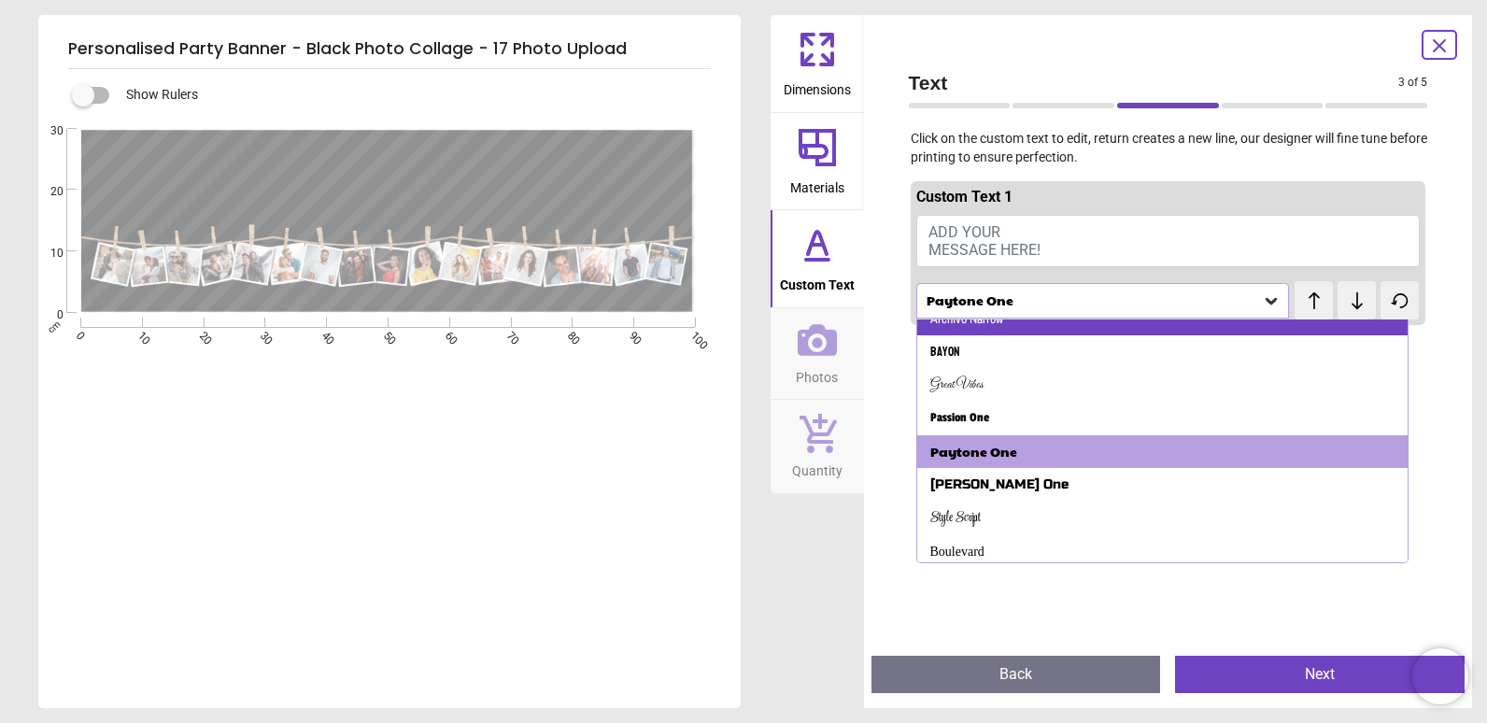
scroll to position [344, 0]
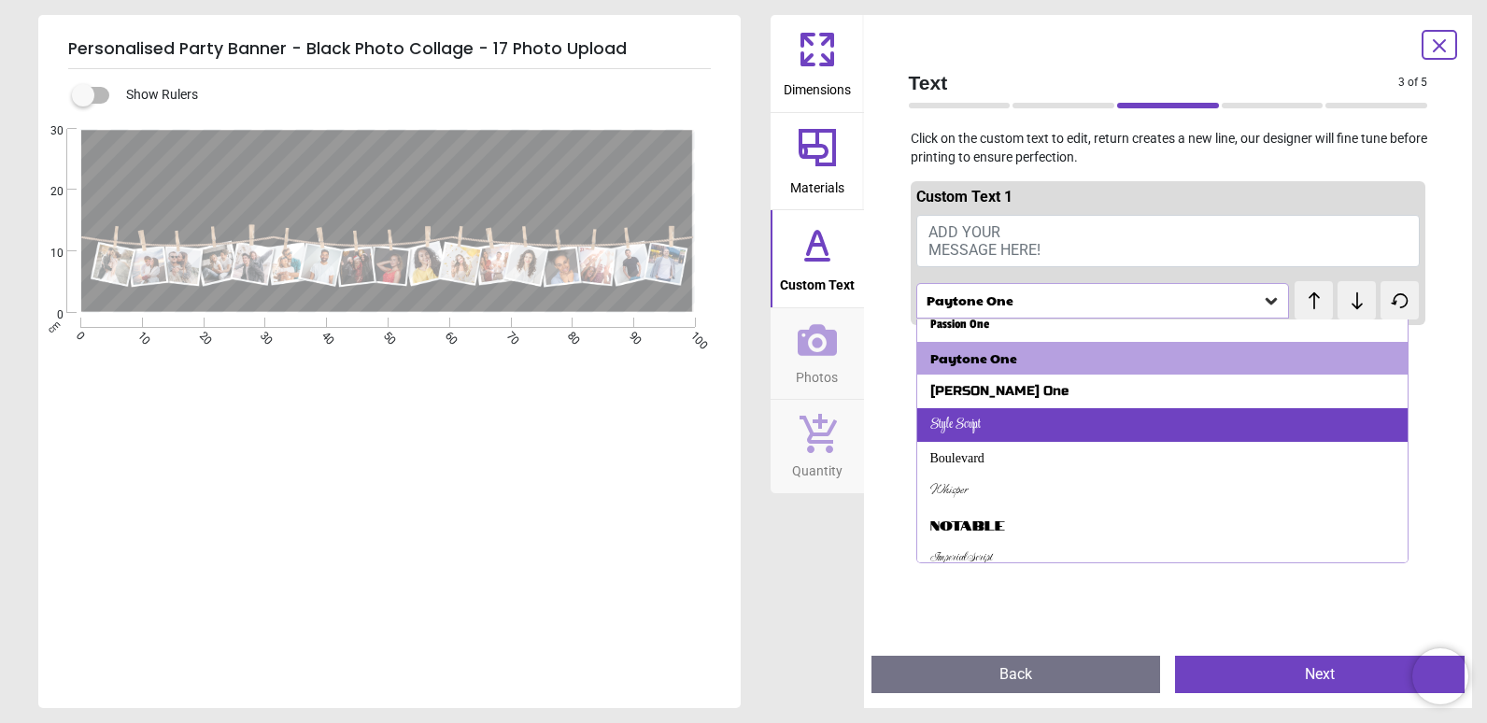
click at [1118, 415] on div "Style Script" at bounding box center [1162, 425] width 491 height 34
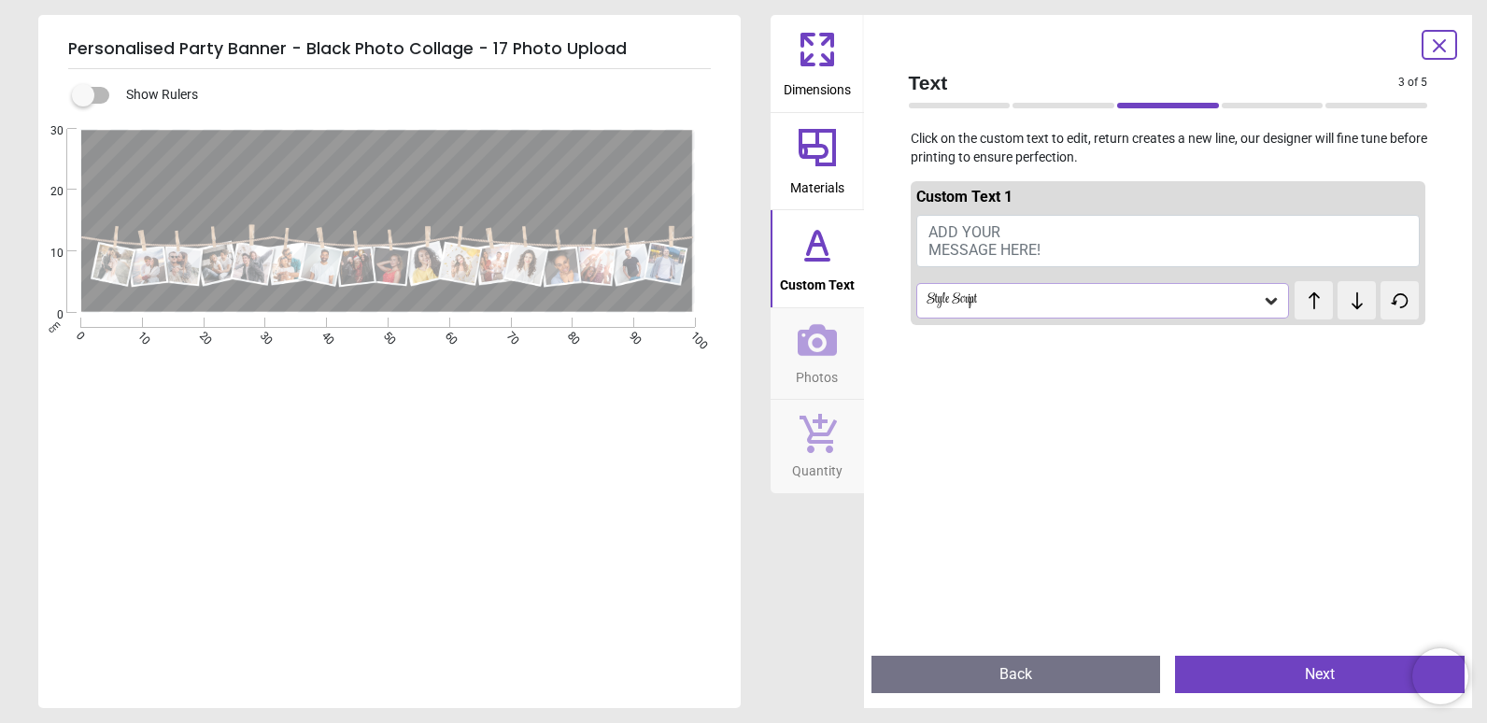
click at [1173, 289] on div "Style Script" at bounding box center [1103, 300] width 374 height 35
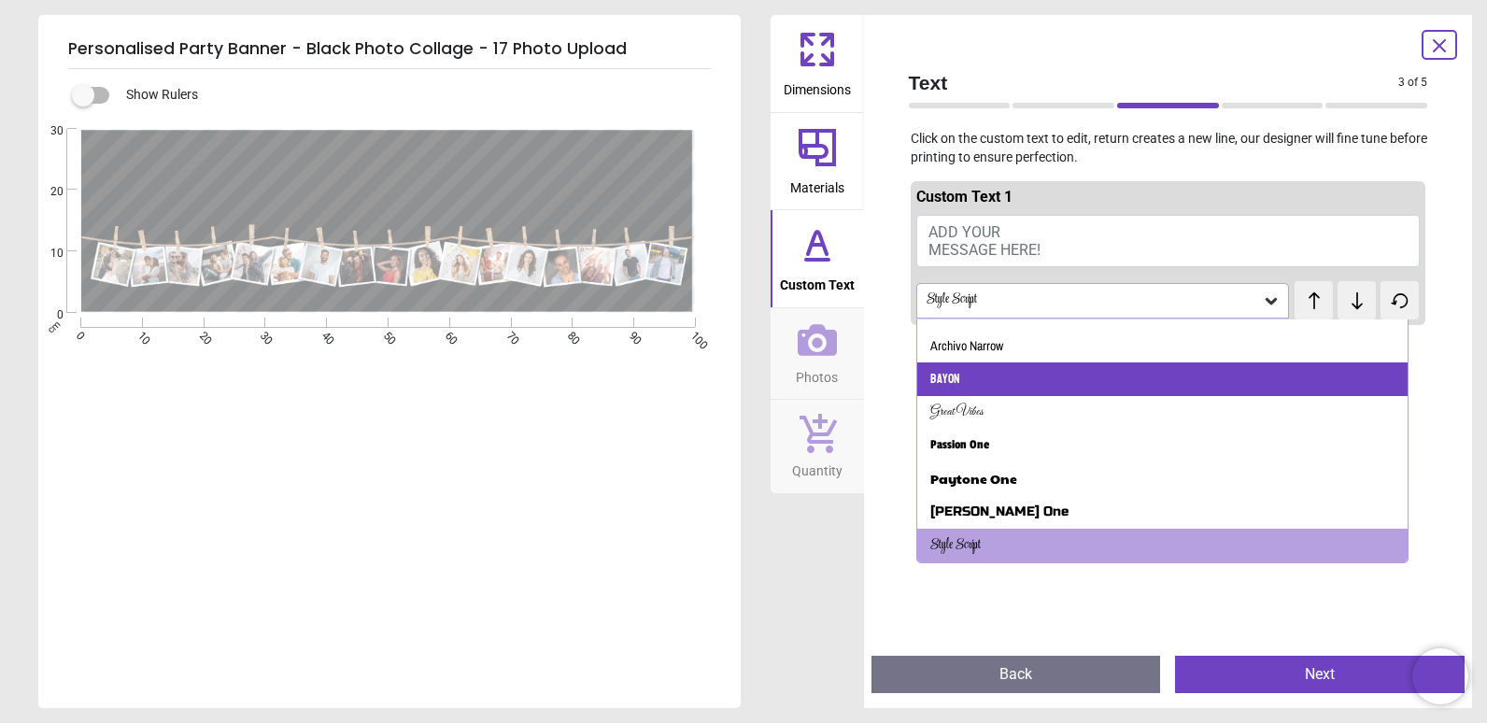
scroll to position [317, 0]
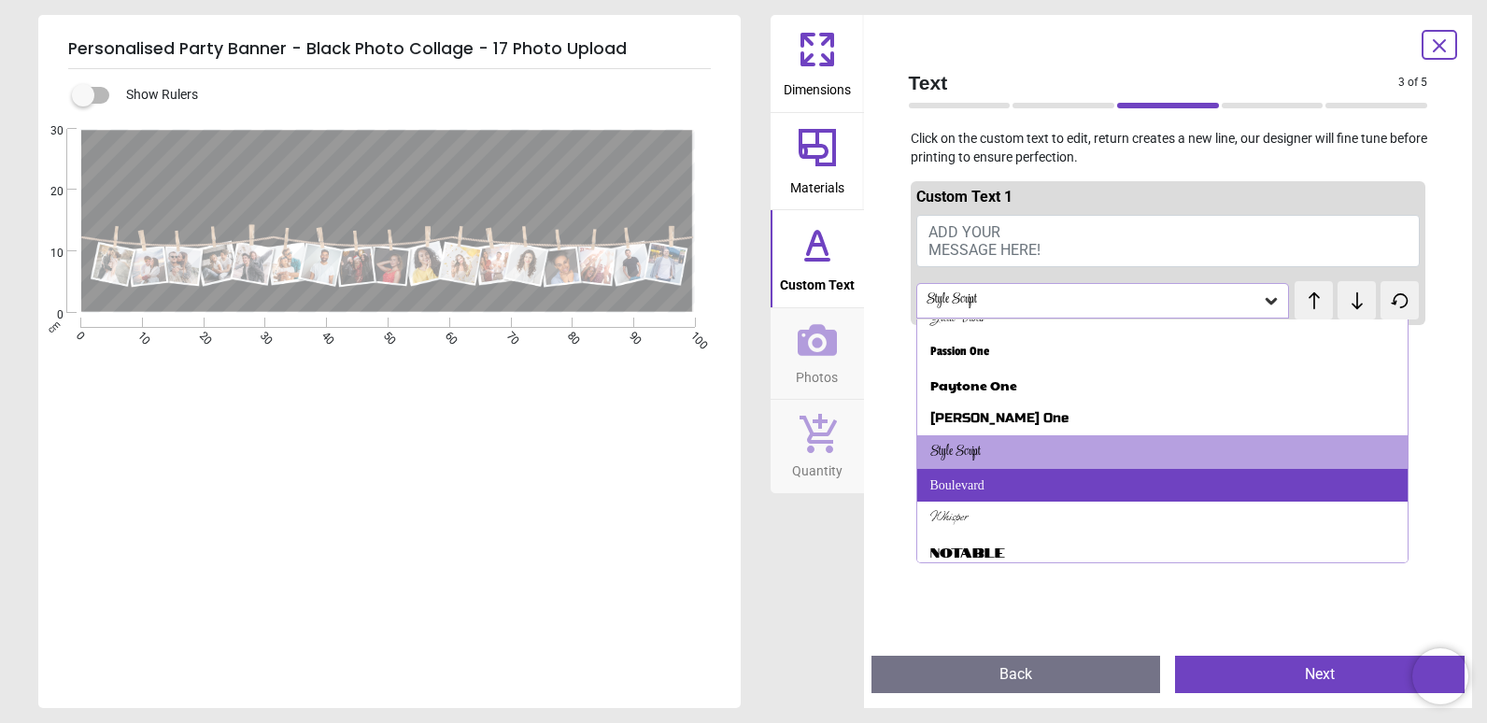
click at [1082, 472] on div "Boulevard" at bounding box center [1162, 486] width 491 height 34
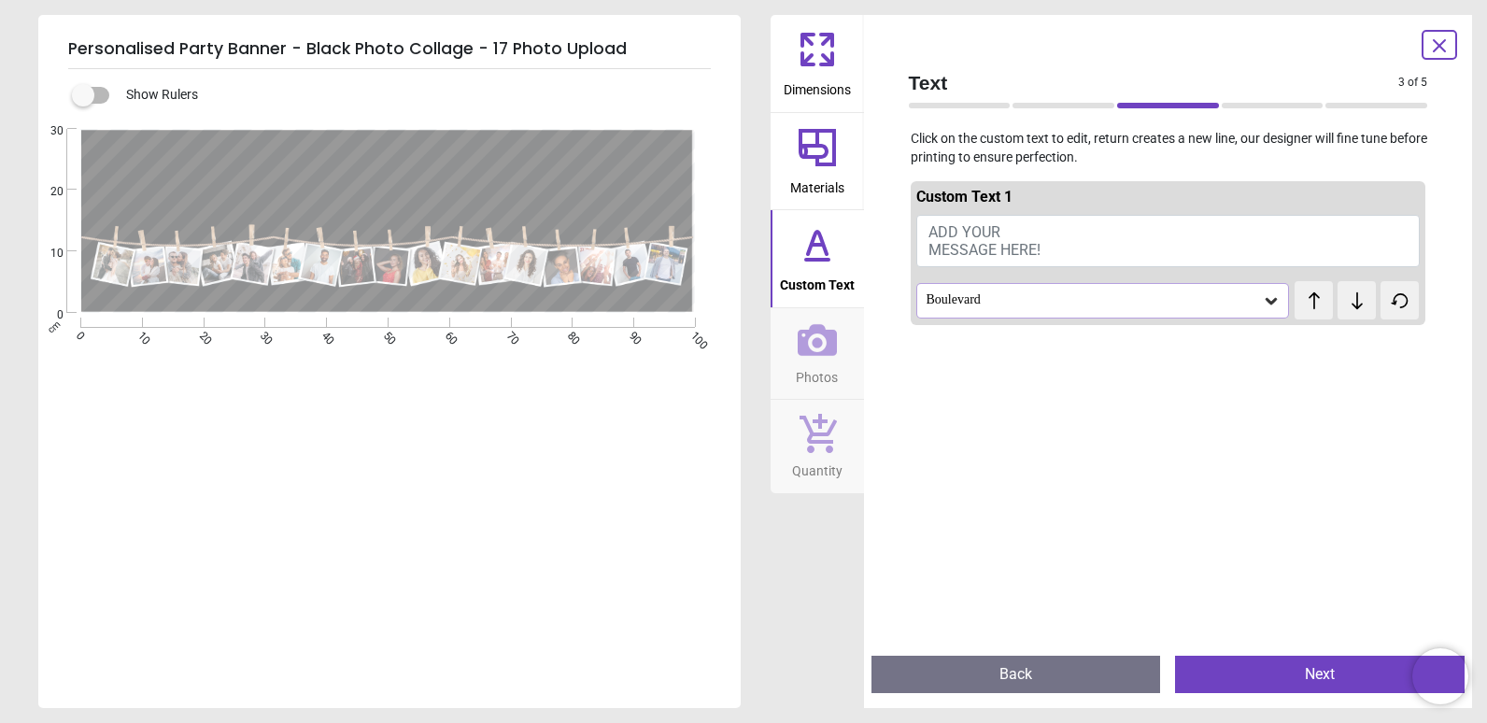
click at [1147, 298] on div "Boulevard" at bounding box center [1093, 300] width 338 height 16
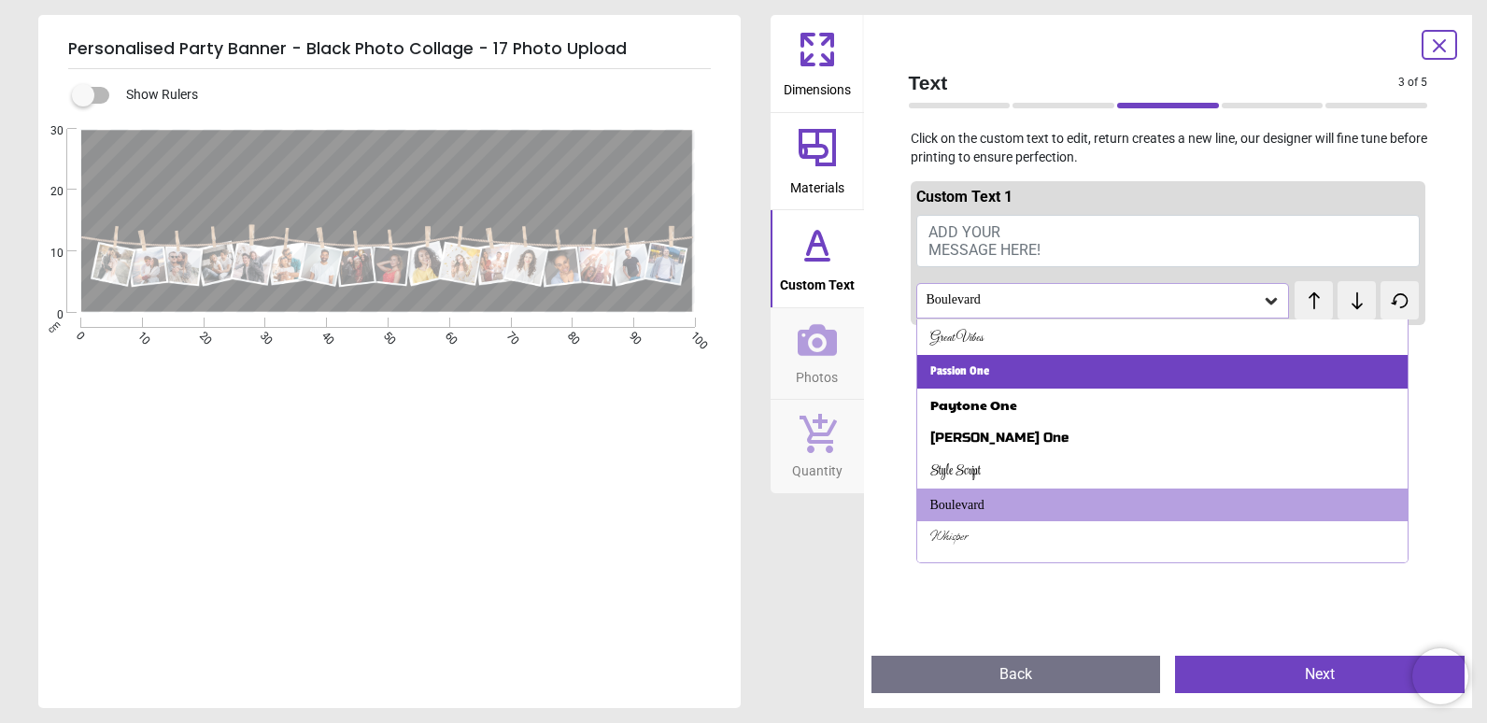
scroll to position [349, 0]
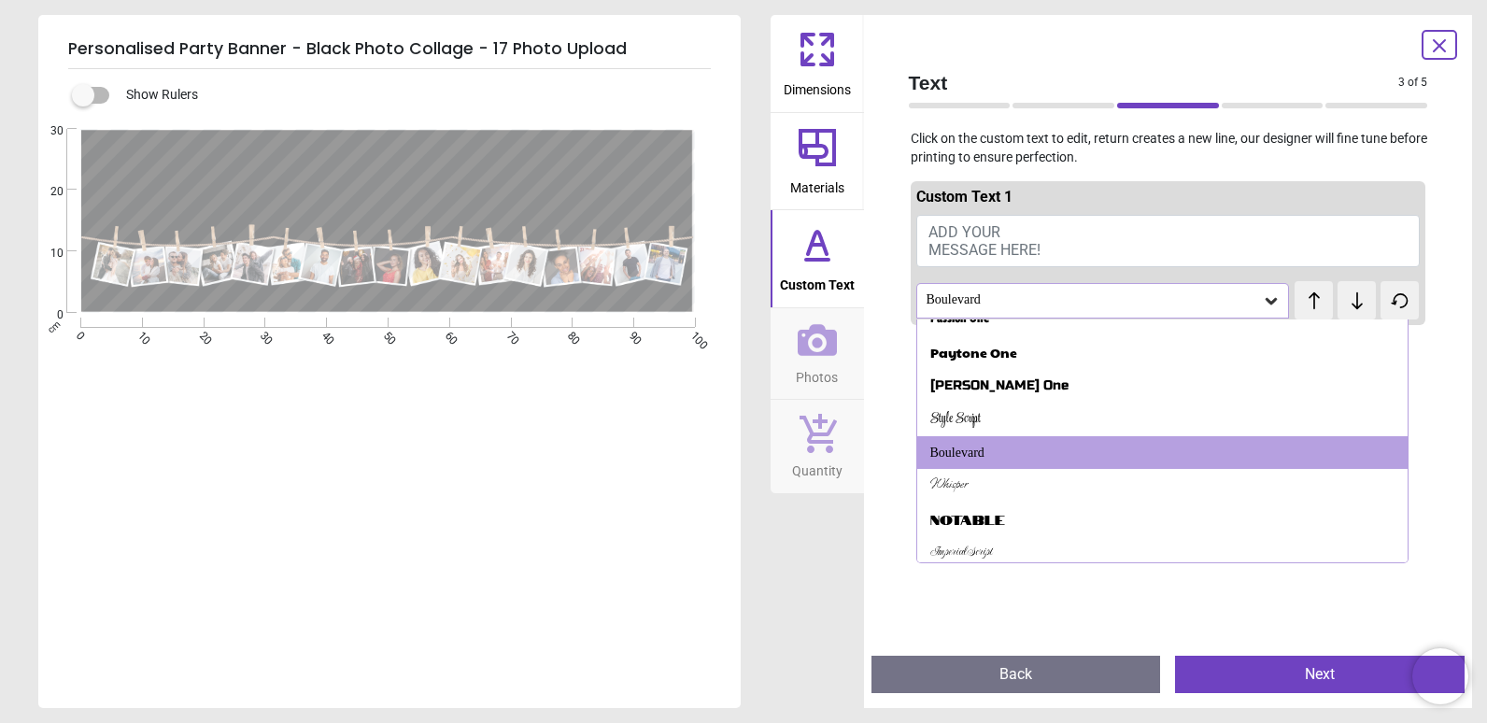
click at [1088, 483] on div "Whisper" at bounding box center [1162, 486] width 491 height 34
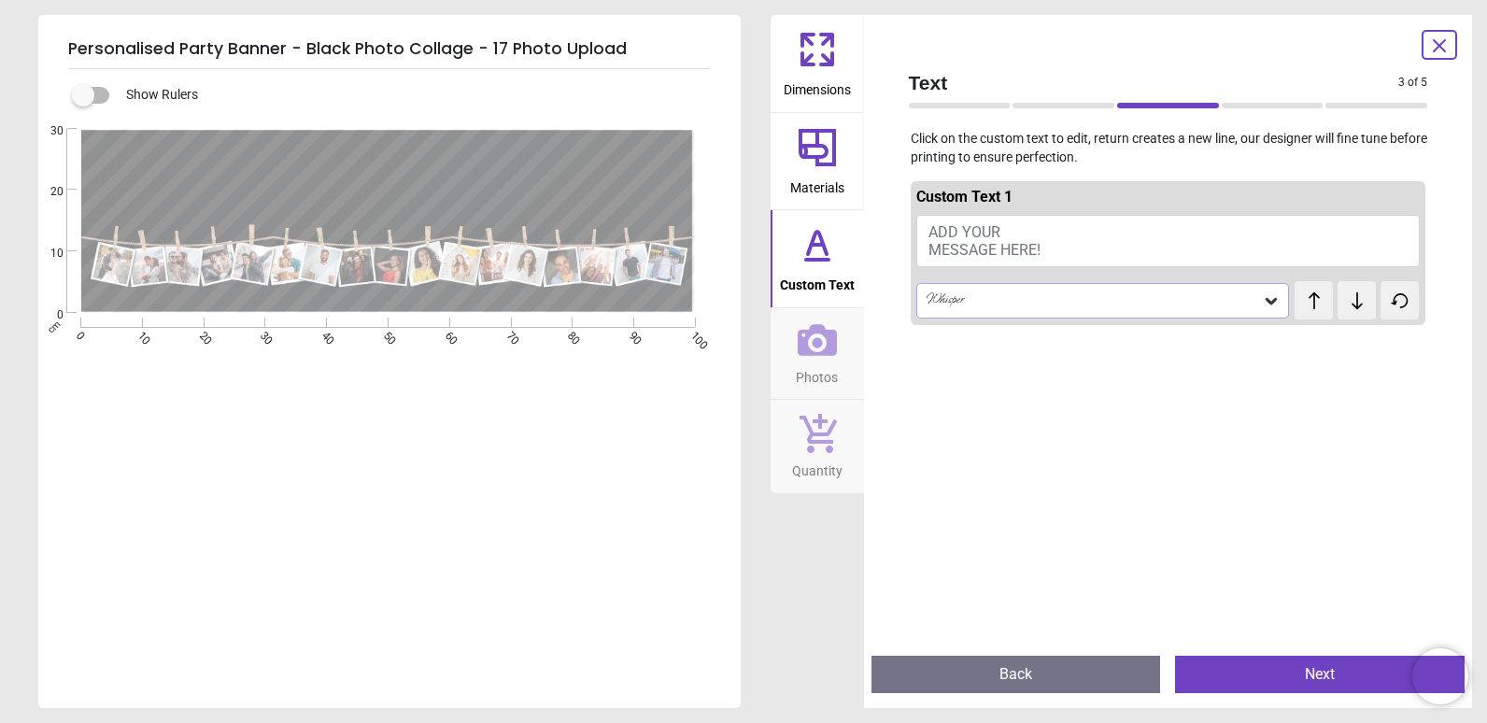
click at [1126, 295] on div "Whisper" at bounding box center [1093, 300] width 338 height 16
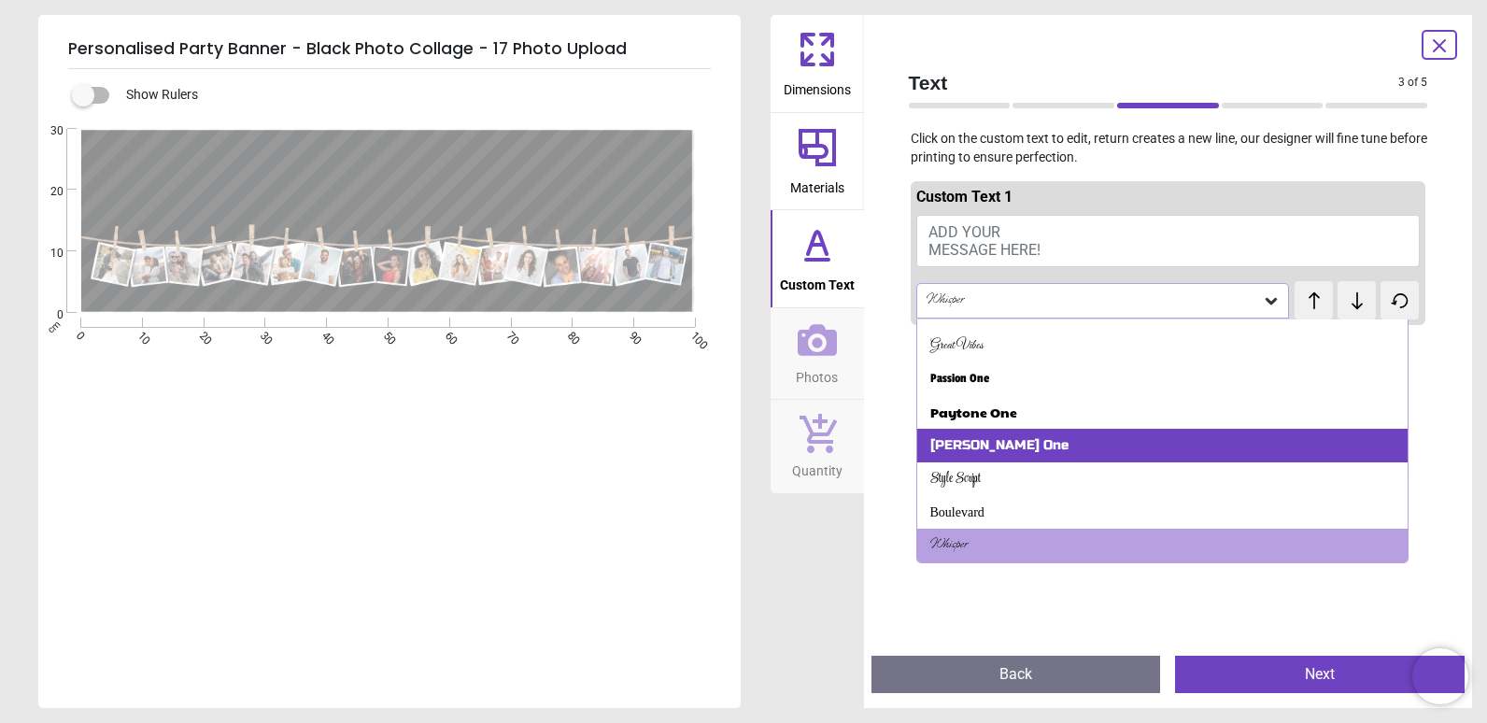
scroll to position [356, 0]
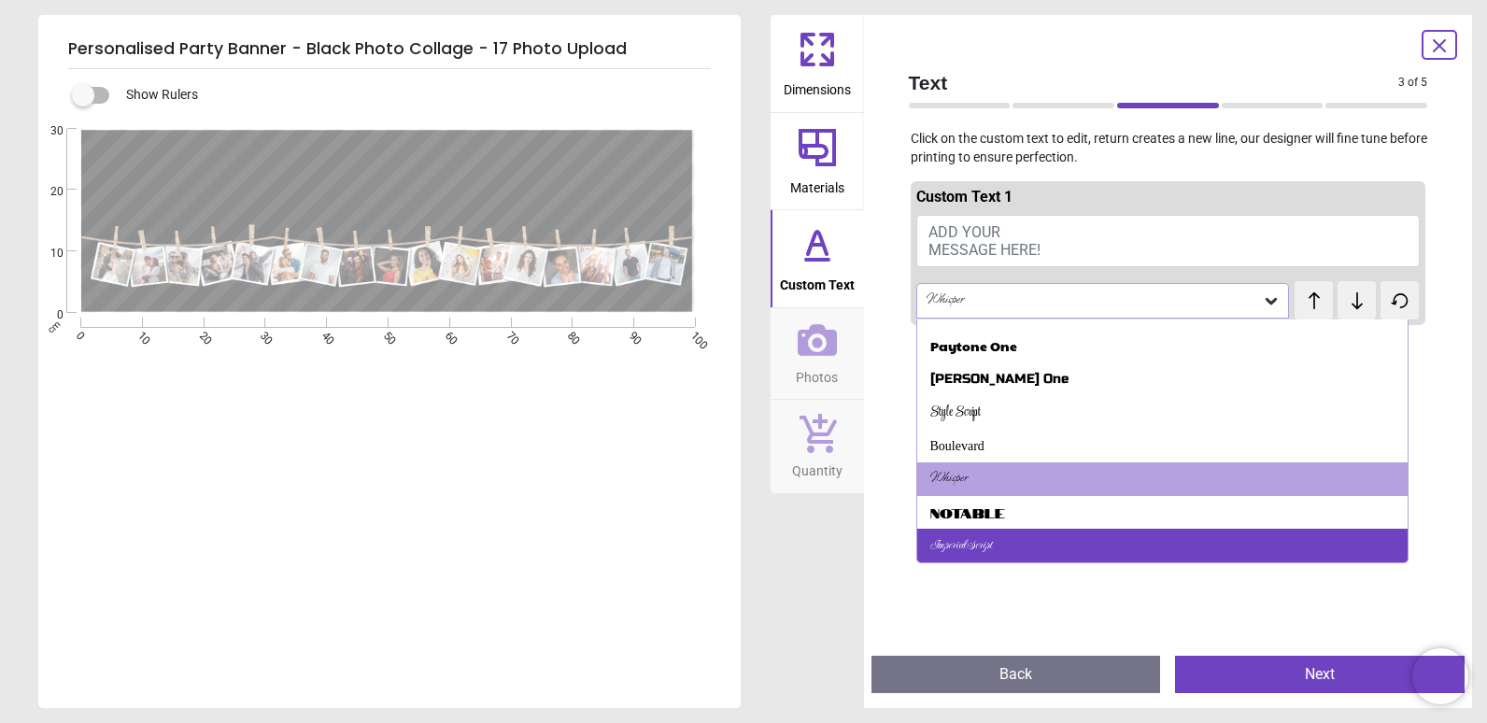
click at [1107, 529] on div "Imperial Script" at bounding box center [1162, 546] width 491 height 34
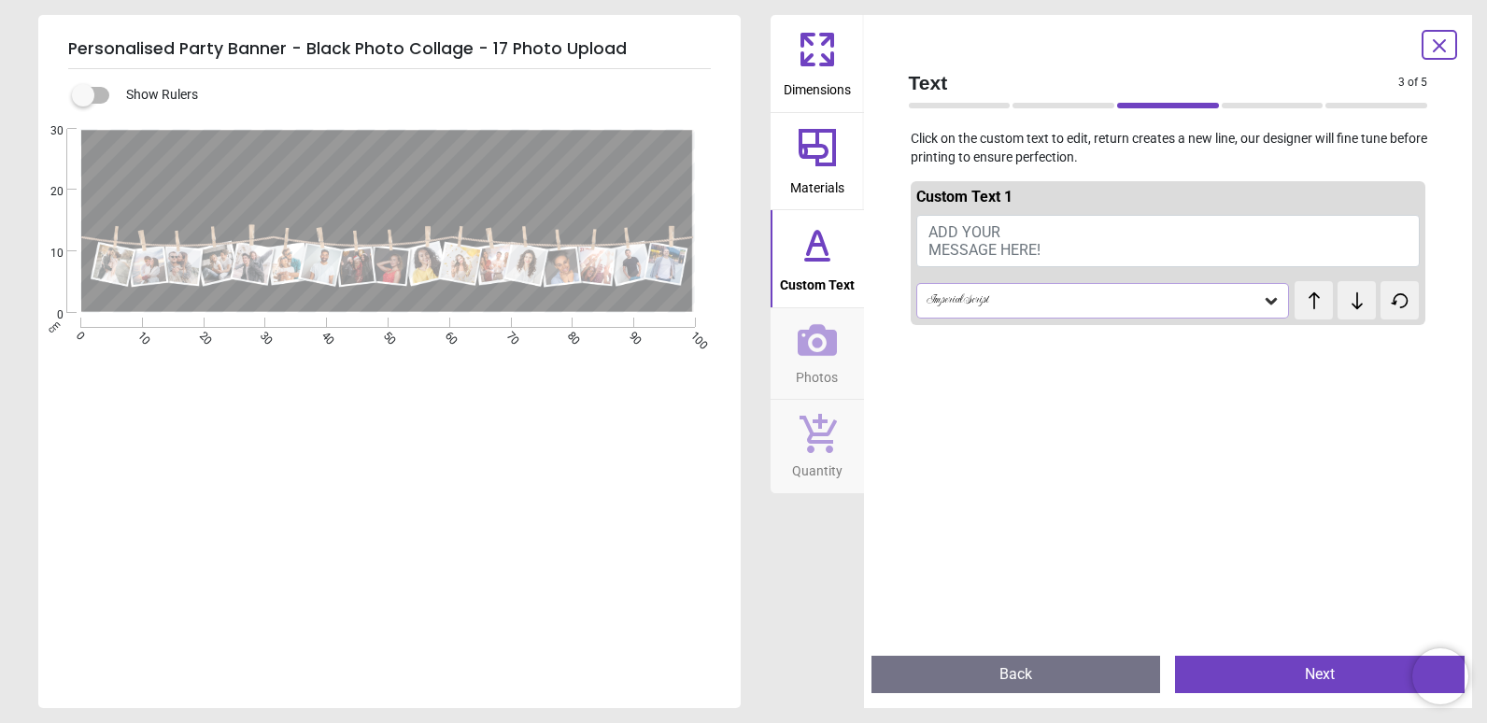
click at [1120, 312] on div "Imperial Script" at bounding box center [1103, 300] width 374 height 35
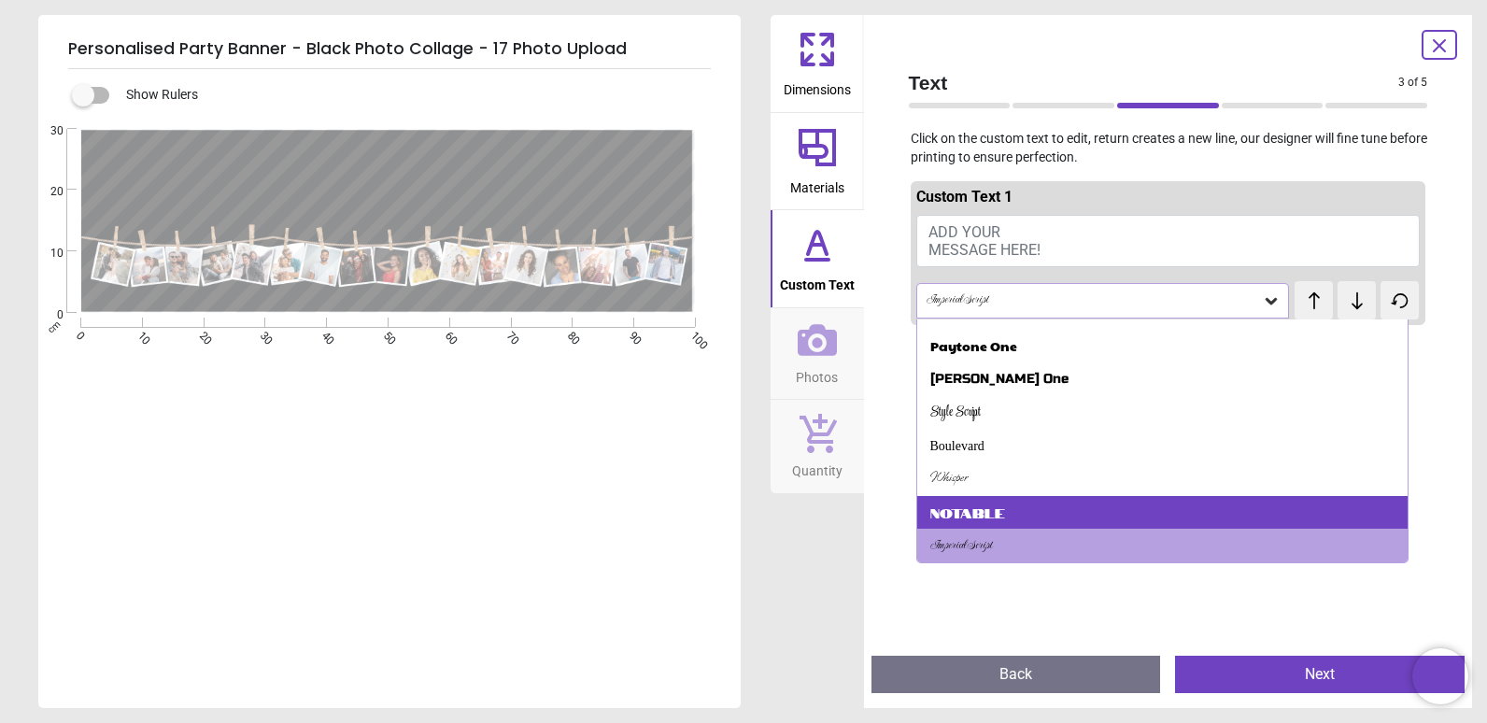
scroll to position [0, 0]
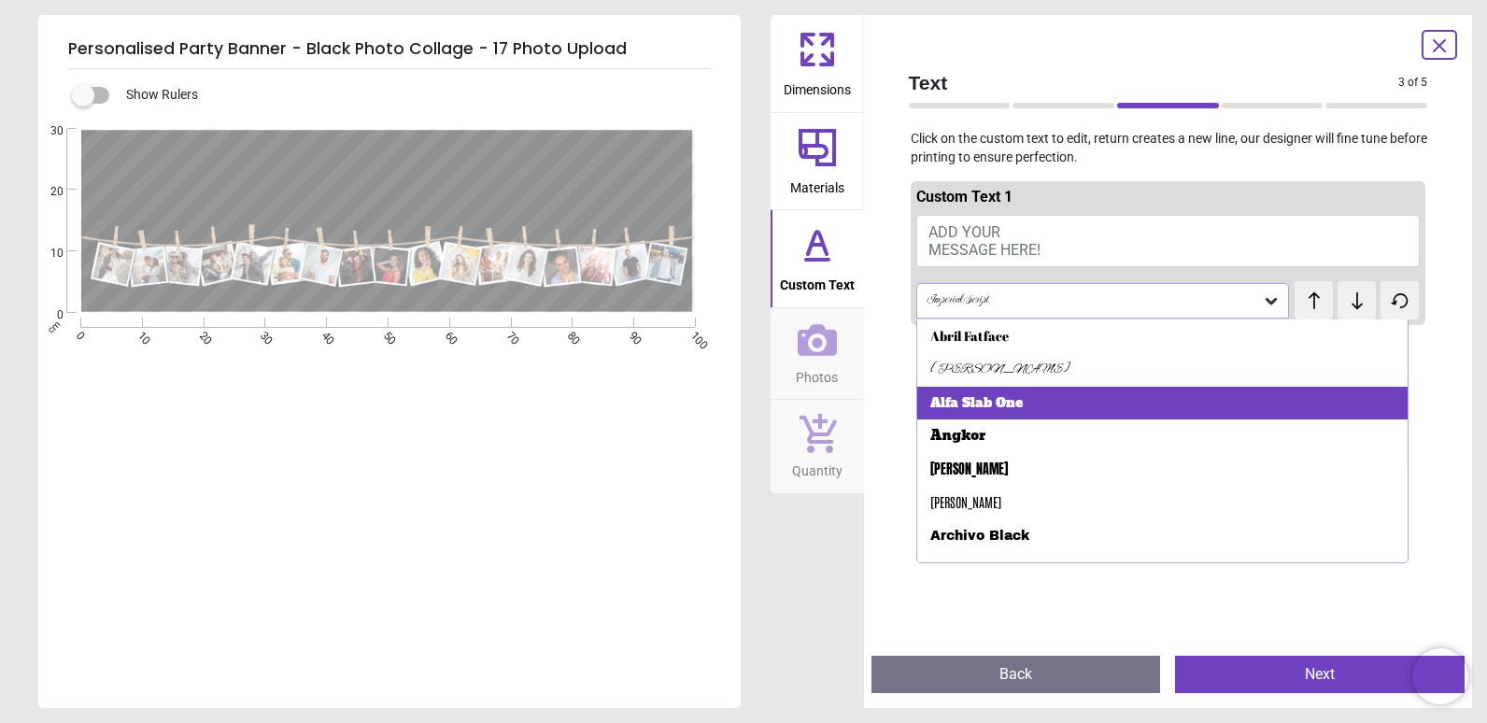
click at [1106, 408] on div "Alfa Slab One" at bounding box center [1162, 404] width 491 height 34
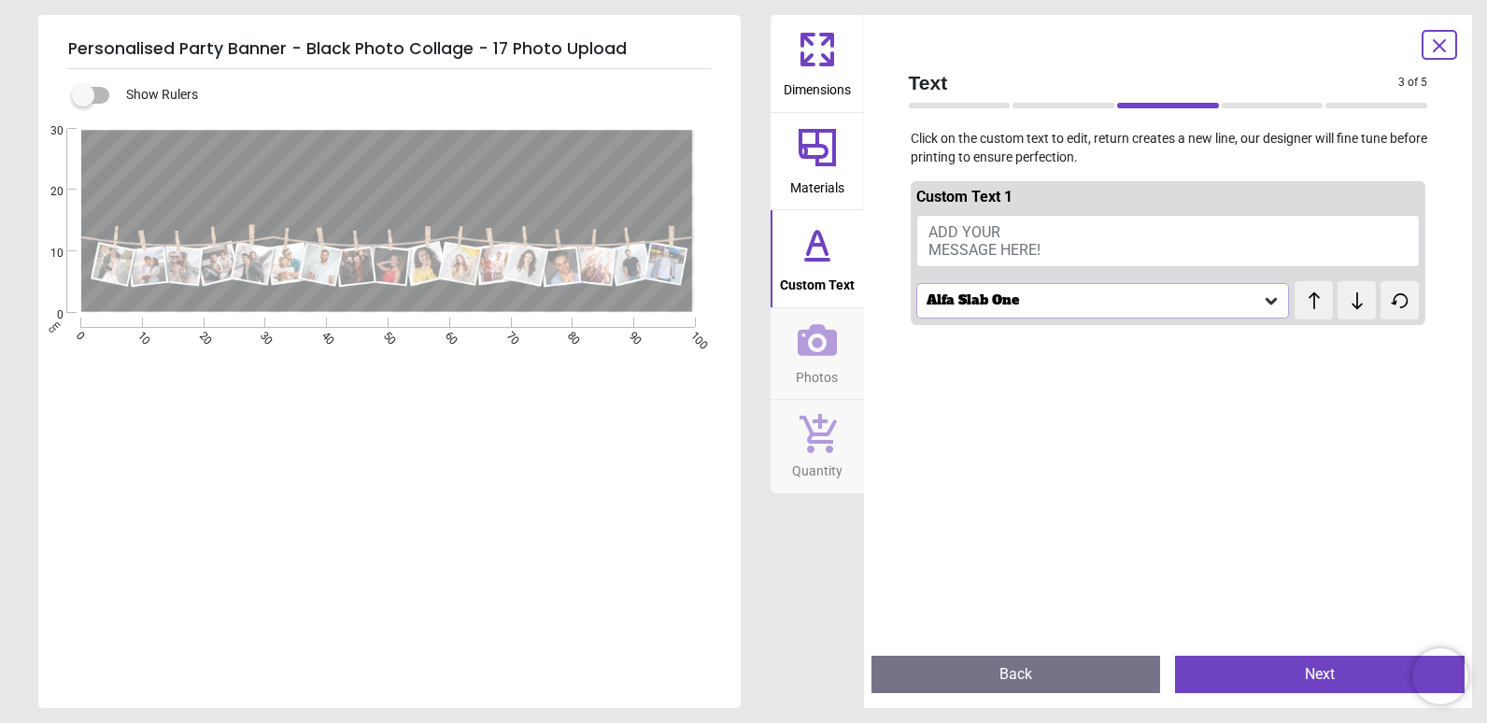
click at [1168, 310] on div "Alfa Slab One" at bounding box center [1103, 300] width 374 height 35
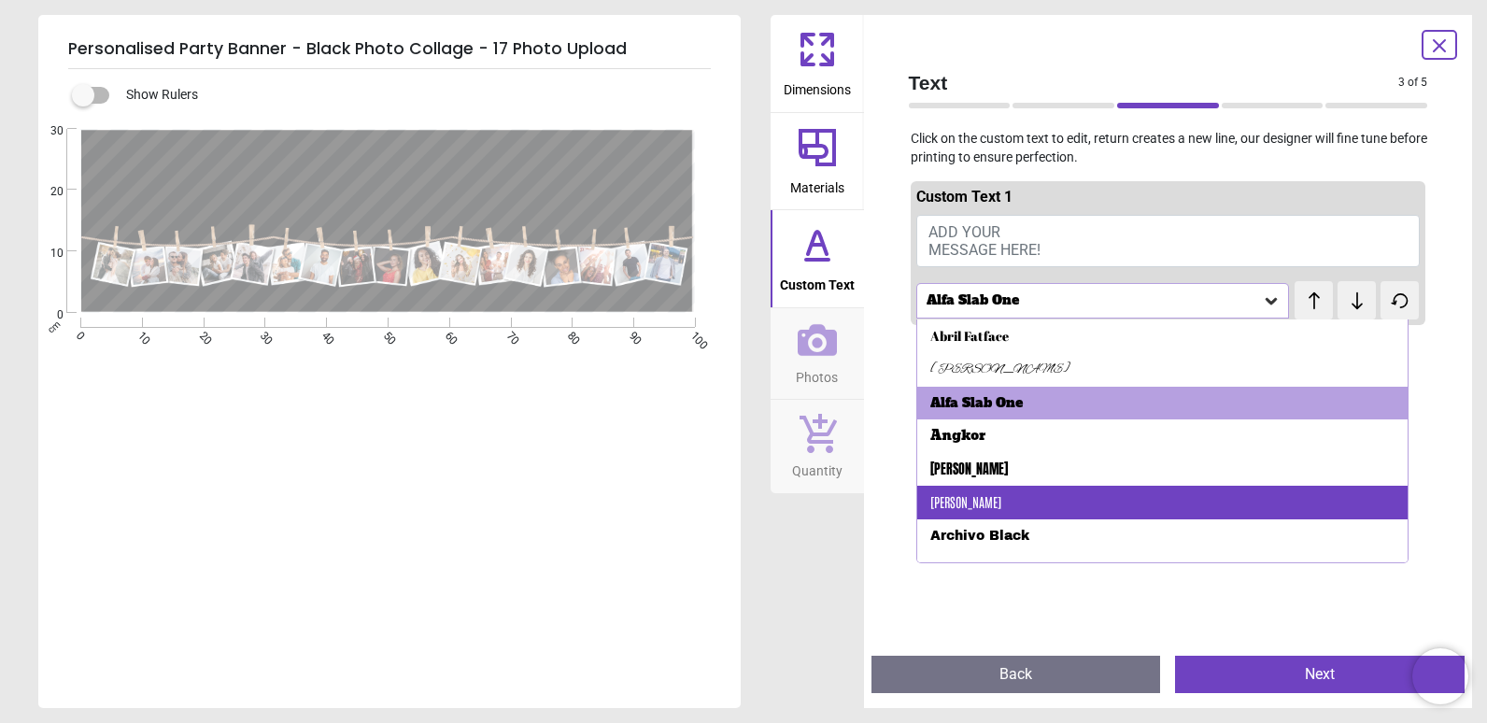
click at [1109, 492] on div "Antonio" at bounding box center [1162, 503] width 491 height 34
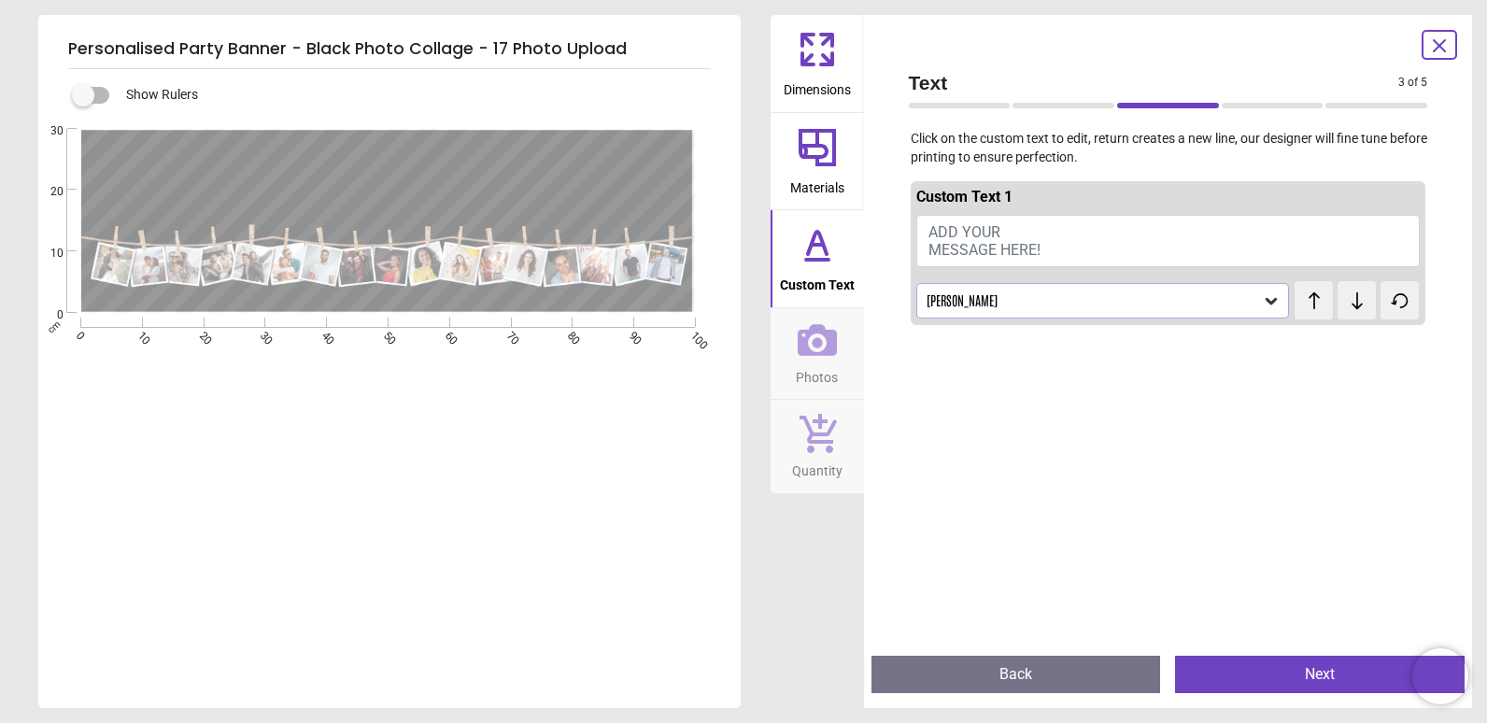
click at [1203, 305] on div "Antonio" at bounding box center [1093, 300] width 338 height 16
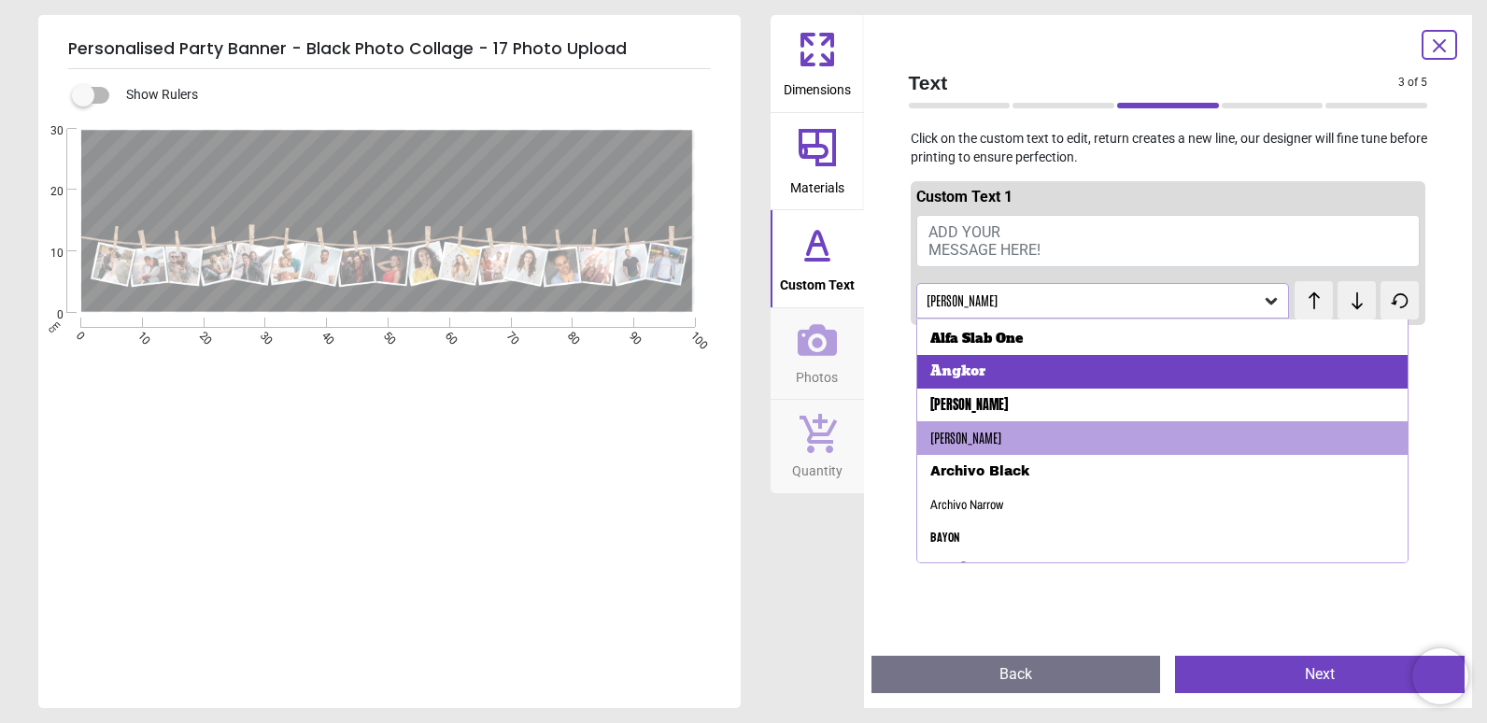
scroll to position [93, 0]
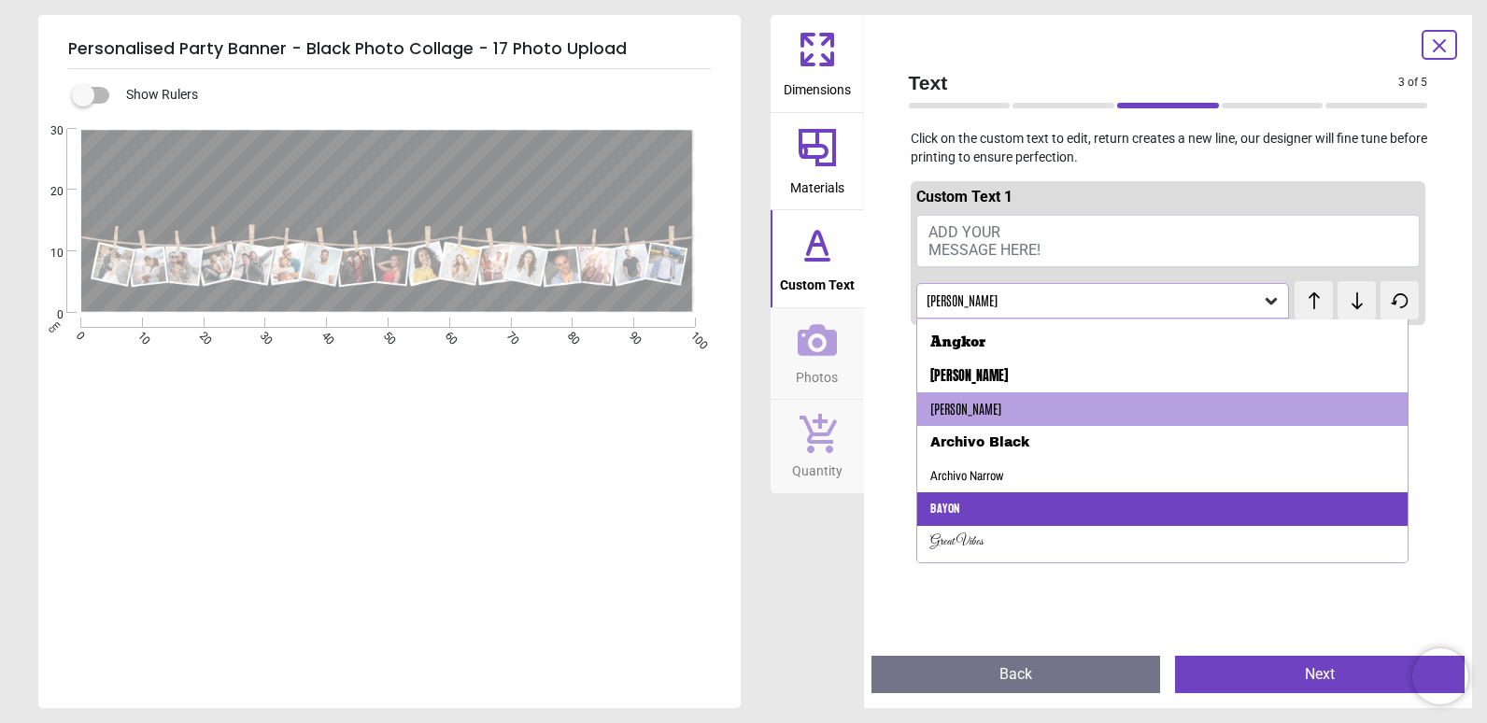
click at [1150, 505] on div "Bayon" at bounding box center [1162, 509] width 491 height 34
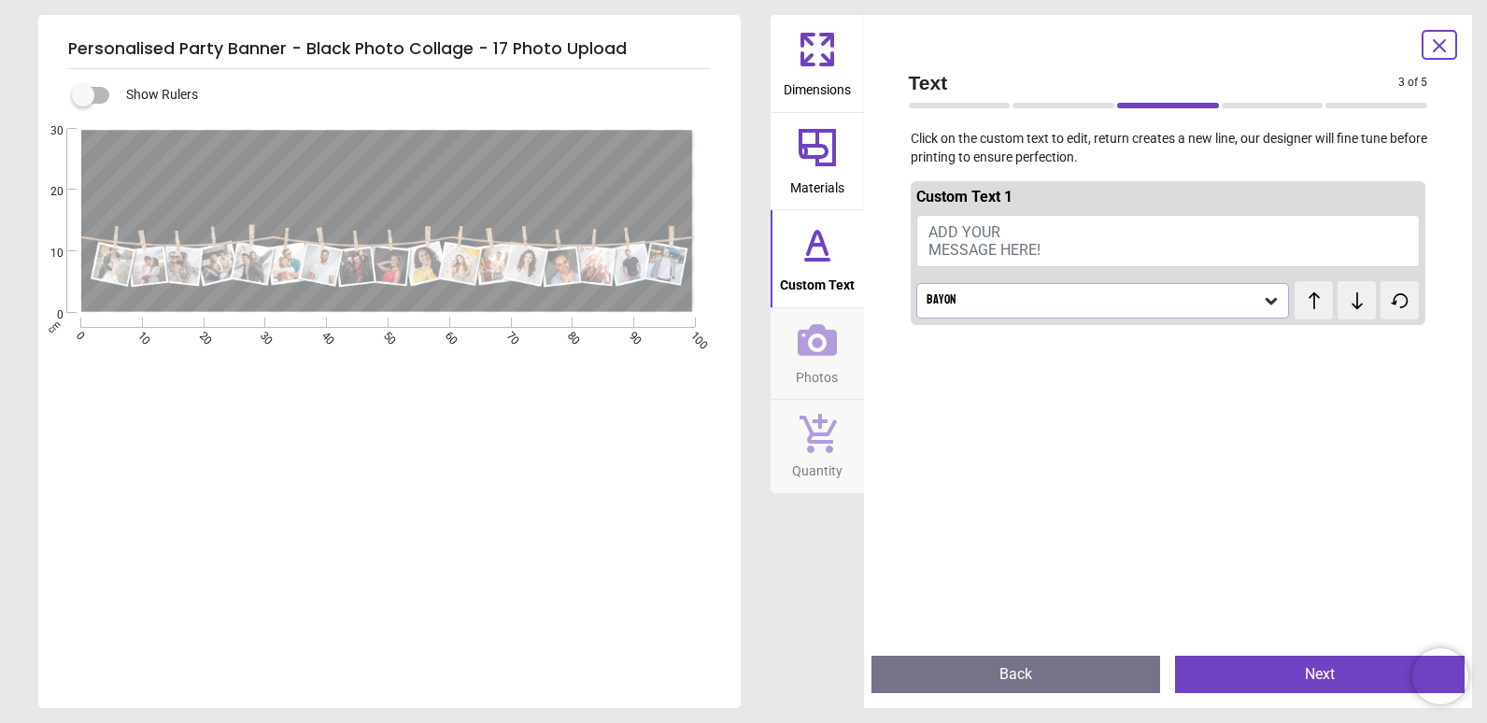
click at [1057, 236] on button "ADD YOUR MESSAGE HERE!" at bounding box center [1168, 241] width 504 height 52
click at [293, 158] on textarea "**********" at bounding box center [387, 176] width 589 height 70
click at [290, 144] on textarea "**********" at bounding box center [387, 176] width 589 height 70
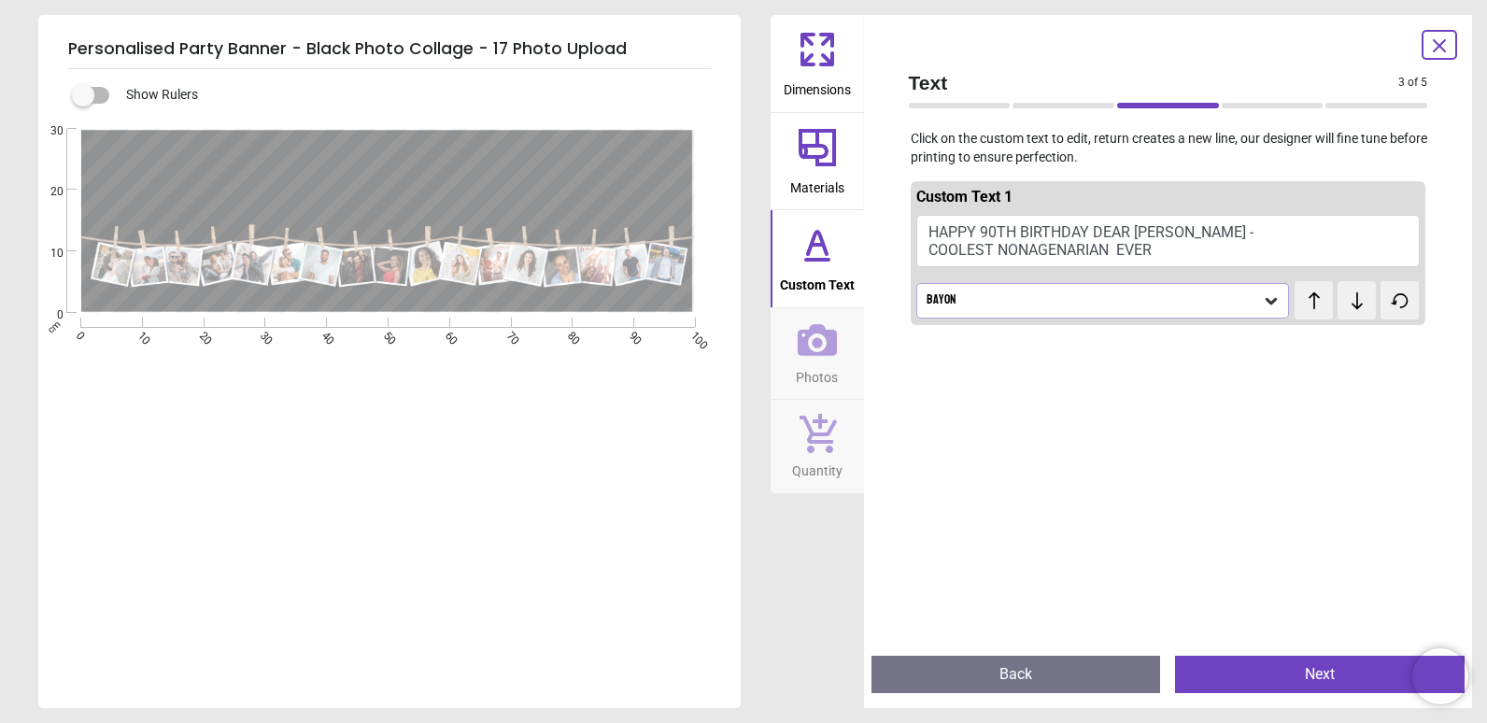
click at [600, 180] on textarea "**********" at bounding box center [387, 176] width 589 height 70
click at [578, 205] on textarea "**********" at bounding box center [387, 176] width 589 height 70
type textarea "**********"
click at [1377, 662] on button "Next" at bounding box center [1319, 673] width 289 height 37
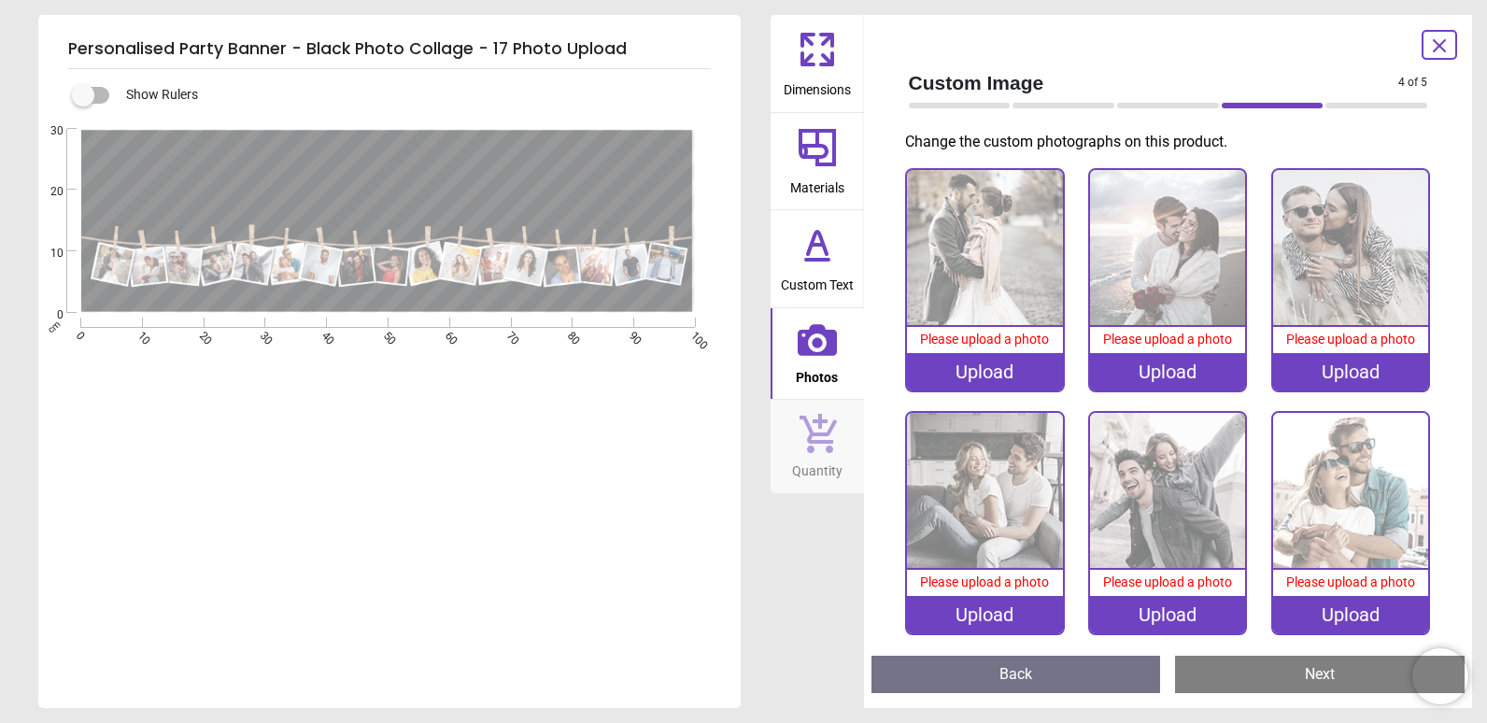
click at [984, 374] on div "Upload" at bounding box center [984, 371] width 155 height 37
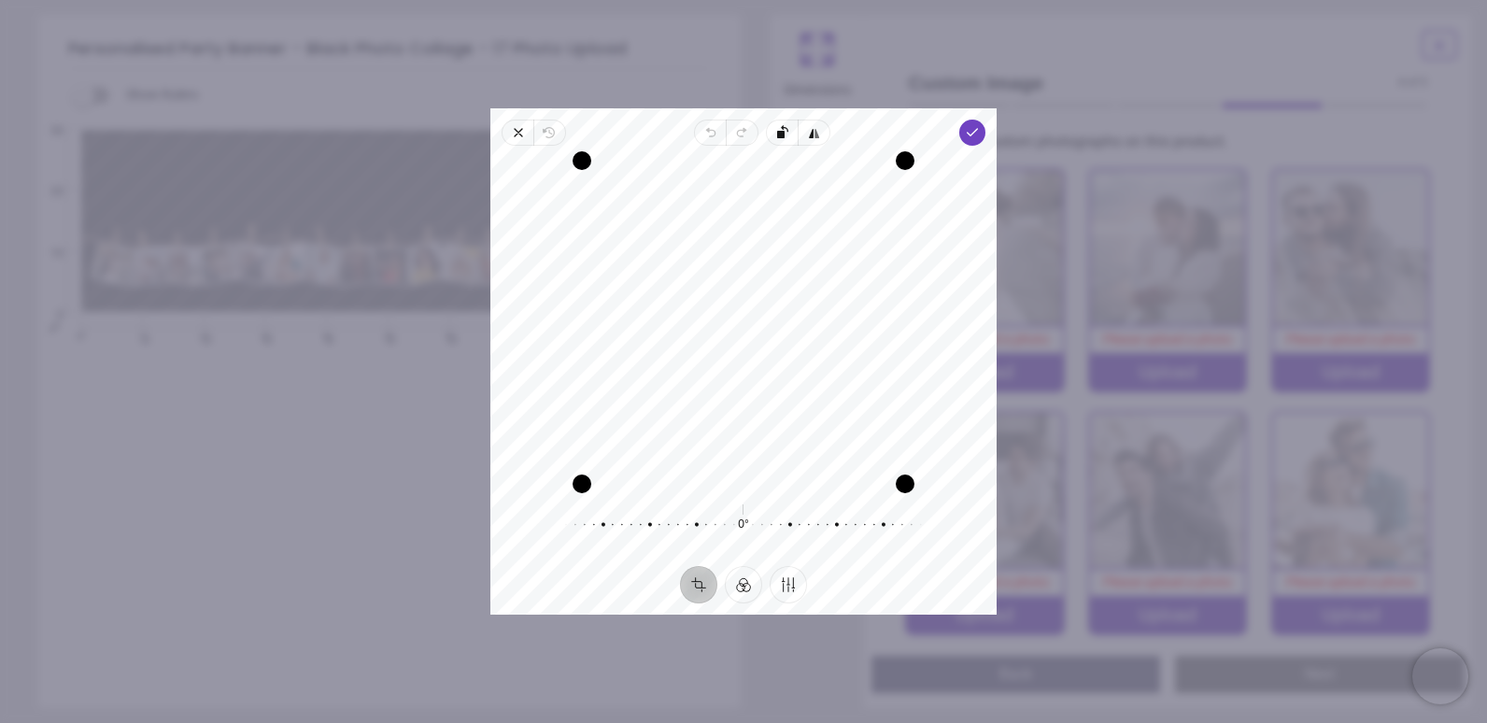
drag, startPoint x: 724, startPoint y: 381, endPoint x: 624, endPoint y: 380, distance: 99.9
click at [624, 380] on div "Recenter" at bounding box center [743, 322] width 476 height 323
drag, startPoint x: 581, startPoint y: 481, endPoint x: 802, endPoint y: 358, distance: 253.3
click at [802, 358] on div "Recenter" at bounding box center [743, 322] width 476 height 323
drag, startPoint x: 833, startPoint y: 234, endPoint x: 821, endPoint y: 206, distance: 30.5
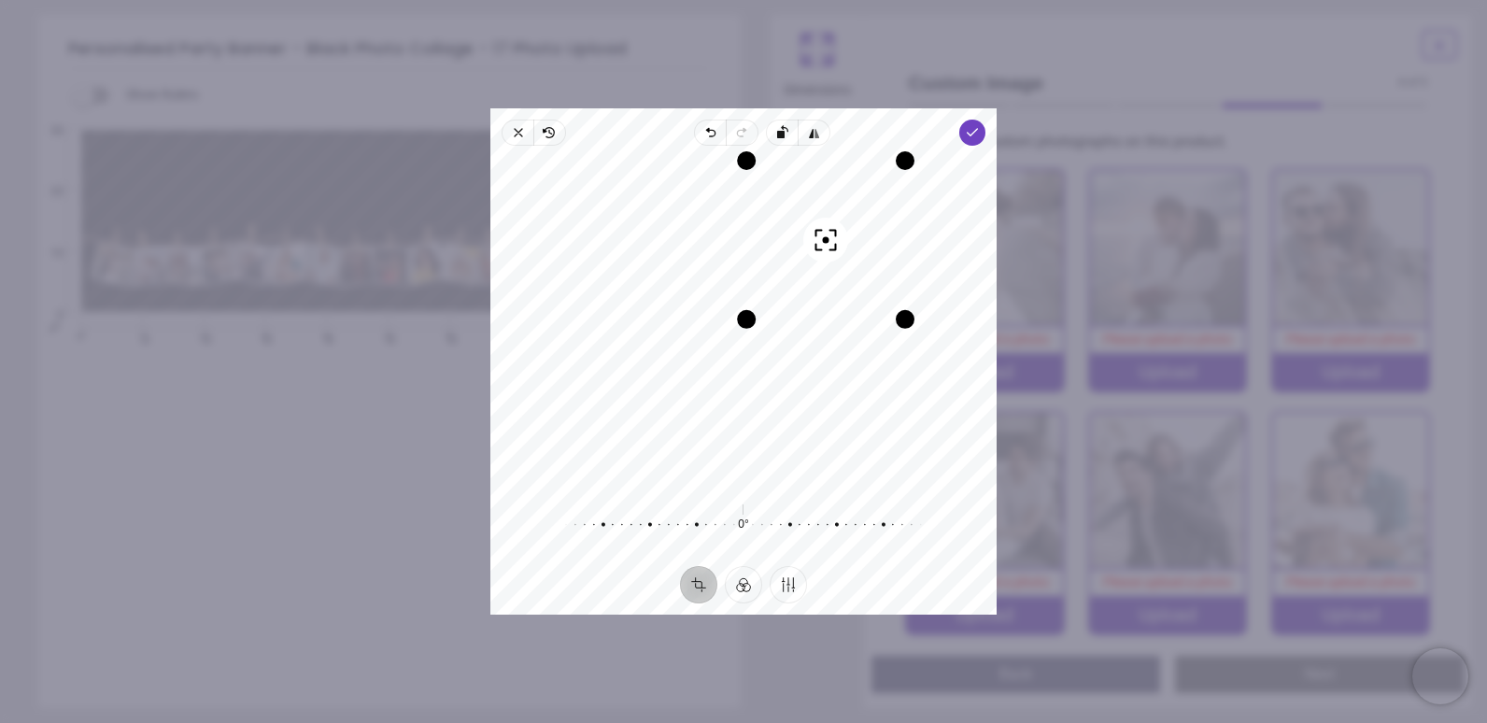
click at [821, 206] on div "Recenter" at bounding box center [743, 322] width 476 height 323
drag, startPoint x: 825, startPoint y: 241, endPoint x: 826, endPoint y: 256, distance: 15.1
click at [826, 256] on button "Recenter" at bounding box center [825, 240] width 45 height 45
drag, startPoint x: 773, startPoint y: 348, endPoint x: 770, endPoint y: 278, distance: 70.1
click at [770, 278] on div "Recenter" at bounding box center [743, 322] width 476 height 323
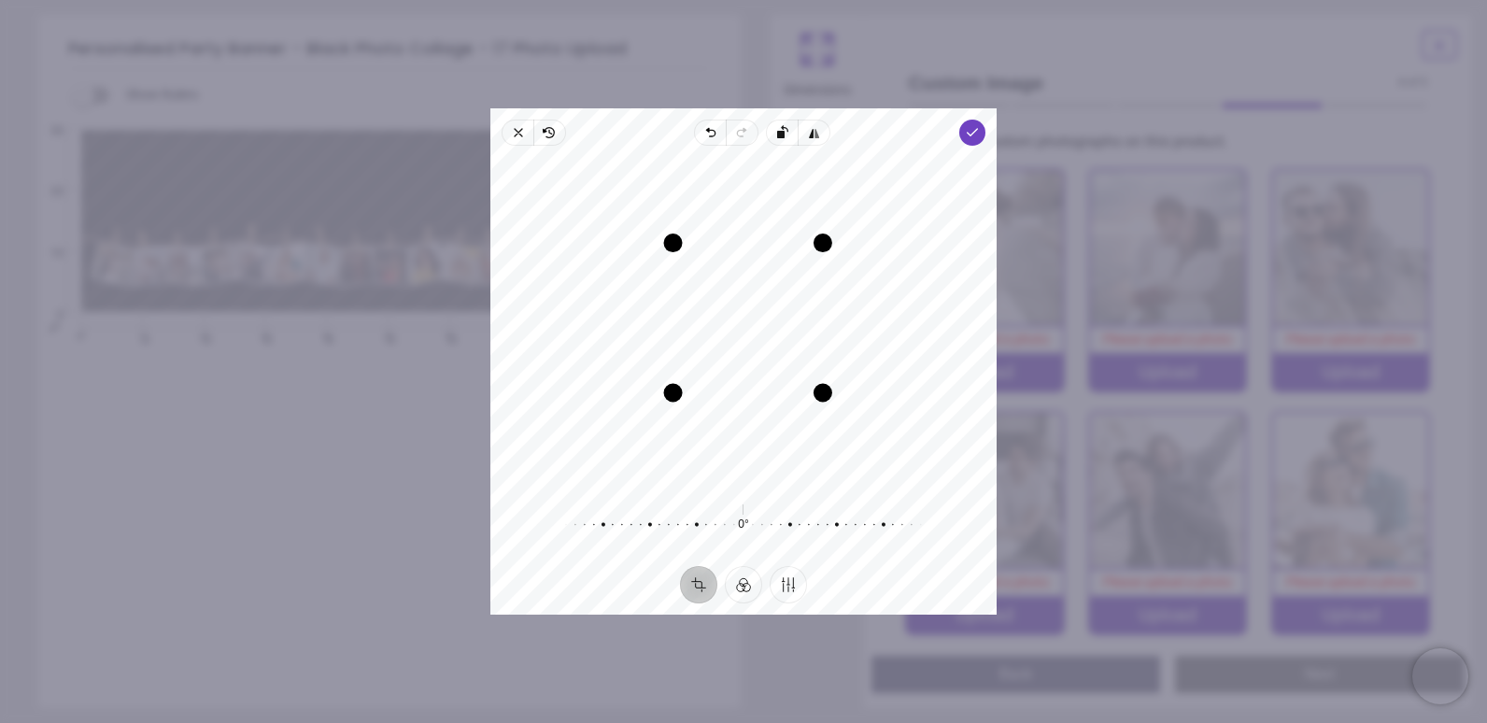
drag, startPoint x: 655, startPoint y: 405, endPoint x: 669, endPoint y: 401, distance: 13.9
click at [669, 401] on div "Drag corner bl" at bounding box center [673, 393] width 19 height 19
click at [740, 392] on div "Drag edge b" at bounding box center [747, 396] width 152 height 19
click at [674, 396] on div "Drag corner bl" at bounding box center [675, 392] width 19 height 19
click at [736, 374] on div "Recenter" at bounding box center [743, 322] width 476 height 323
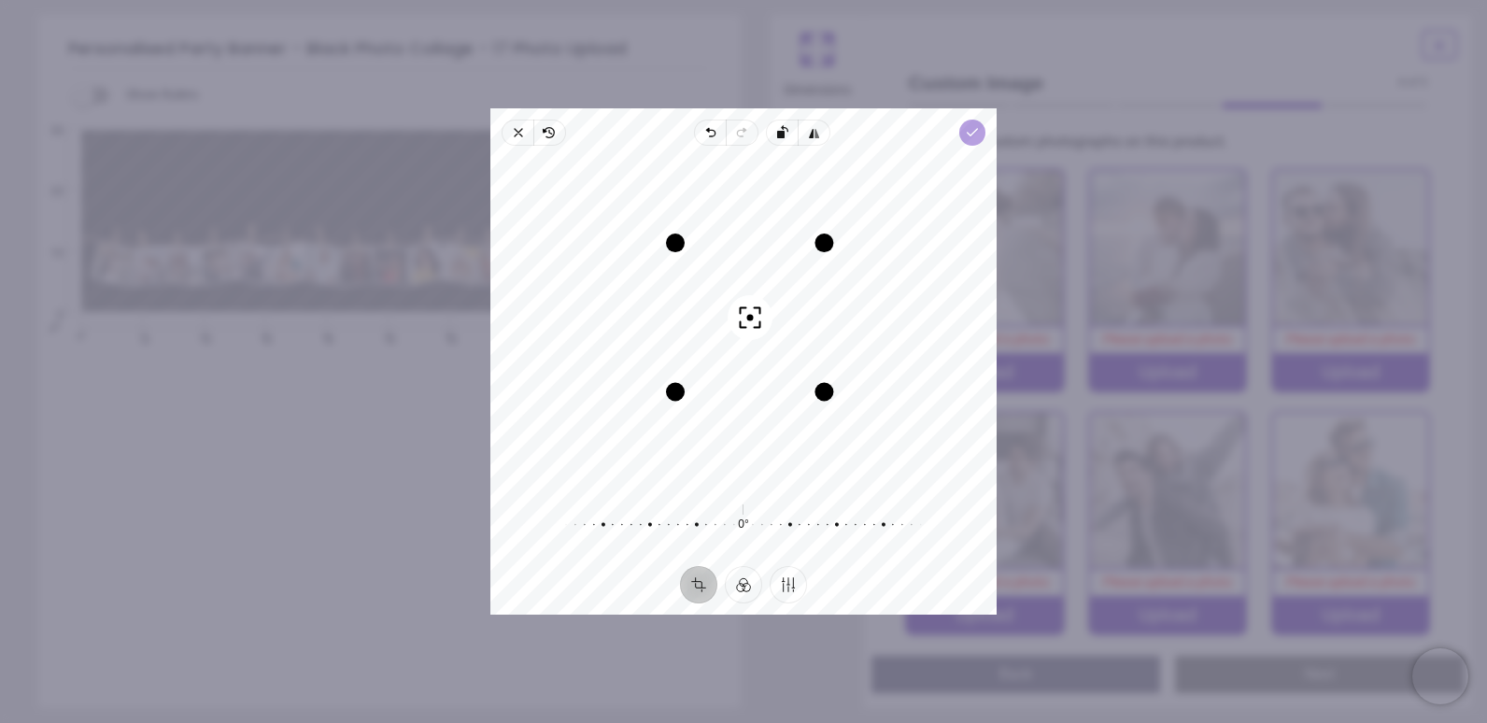
click at [978, 139] on icon "button" at bounding box center [972, 132] width 15 height 15
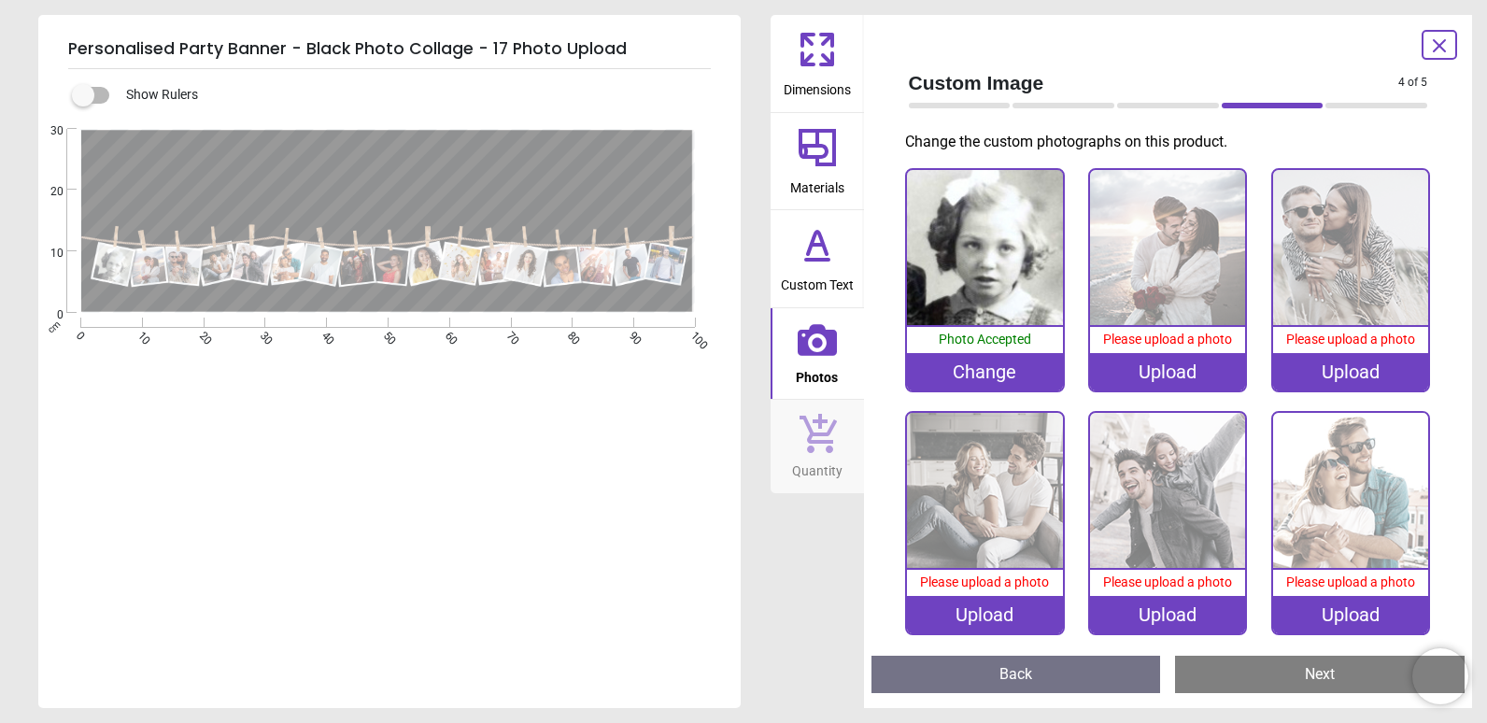
click at [1168, 373] on div "Upload" at bounding box center [1167, 371] width 155 height 37
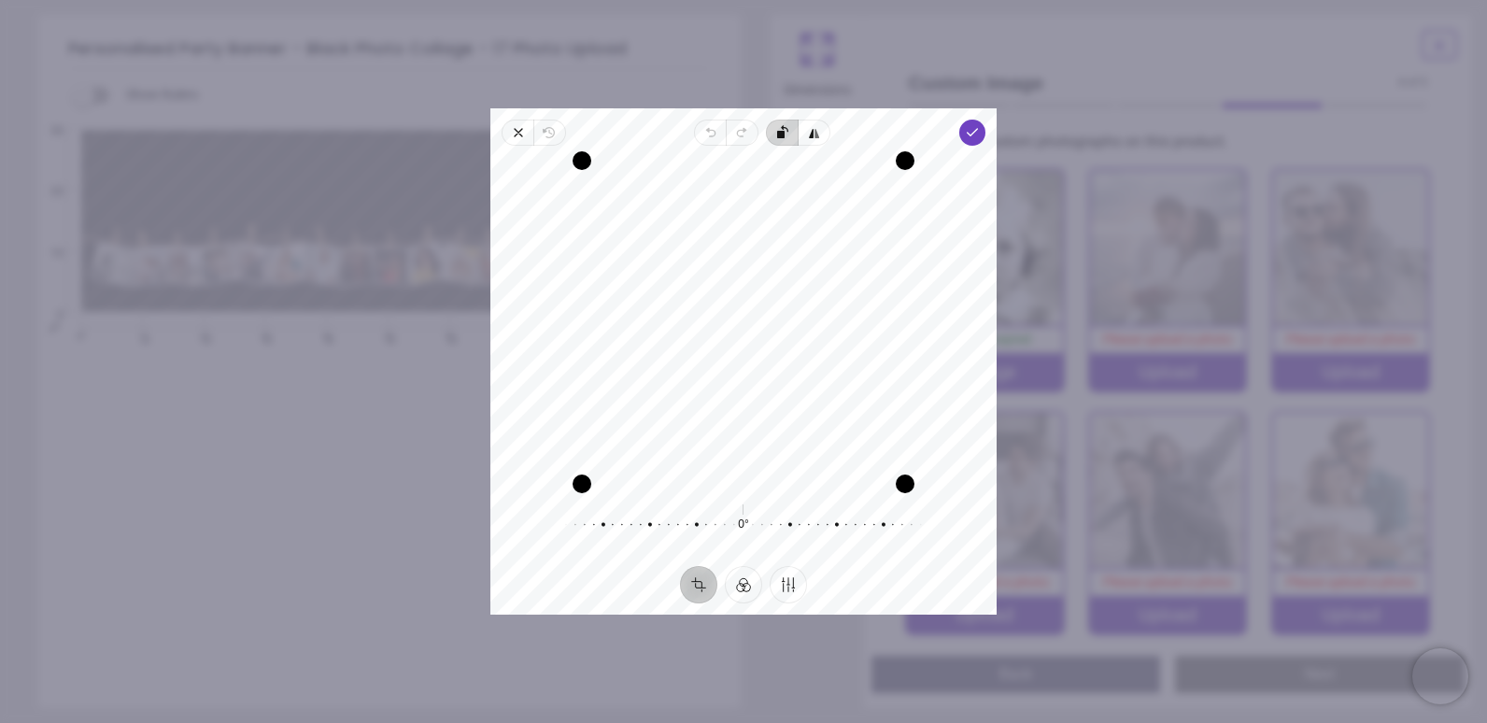
click at [776, 141] on span "Rotate left" at bounding box center [782, 133] width 32 height 26
click at [751, 584] on button "Filter" at bounding box center [743, 584] width 37 height 37
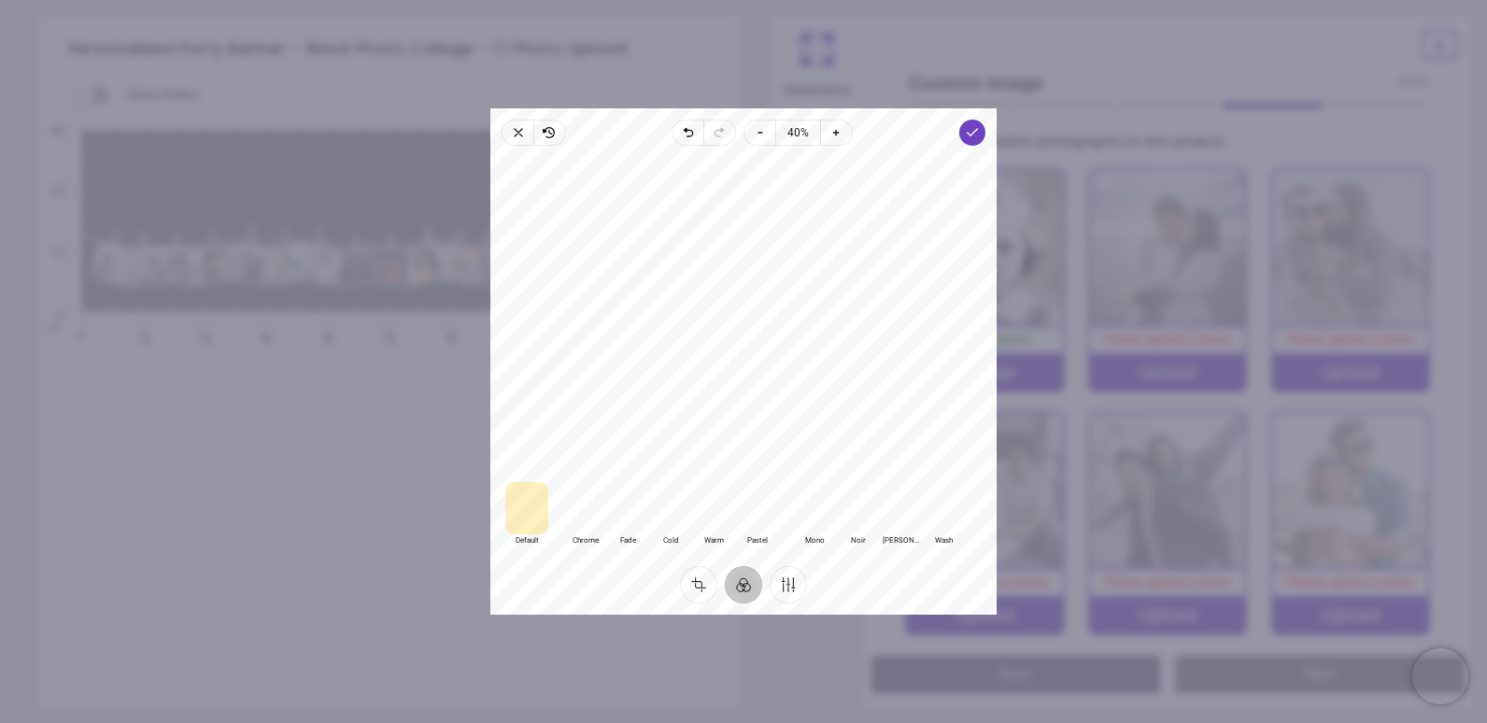
click at [822, 509] on div at bounding box center [814, 508] width 43 height 52
drag, startPoint x: 801, startPoint y: 389, endPoint x: 800, endPoint y: 402, distance: 13.1
click at [800, 402] on div at bounding box center [743, 313] width 506 height 321
click at [703, 587] on button "Crop" at bounding box center [698, 584] width 37 height 37
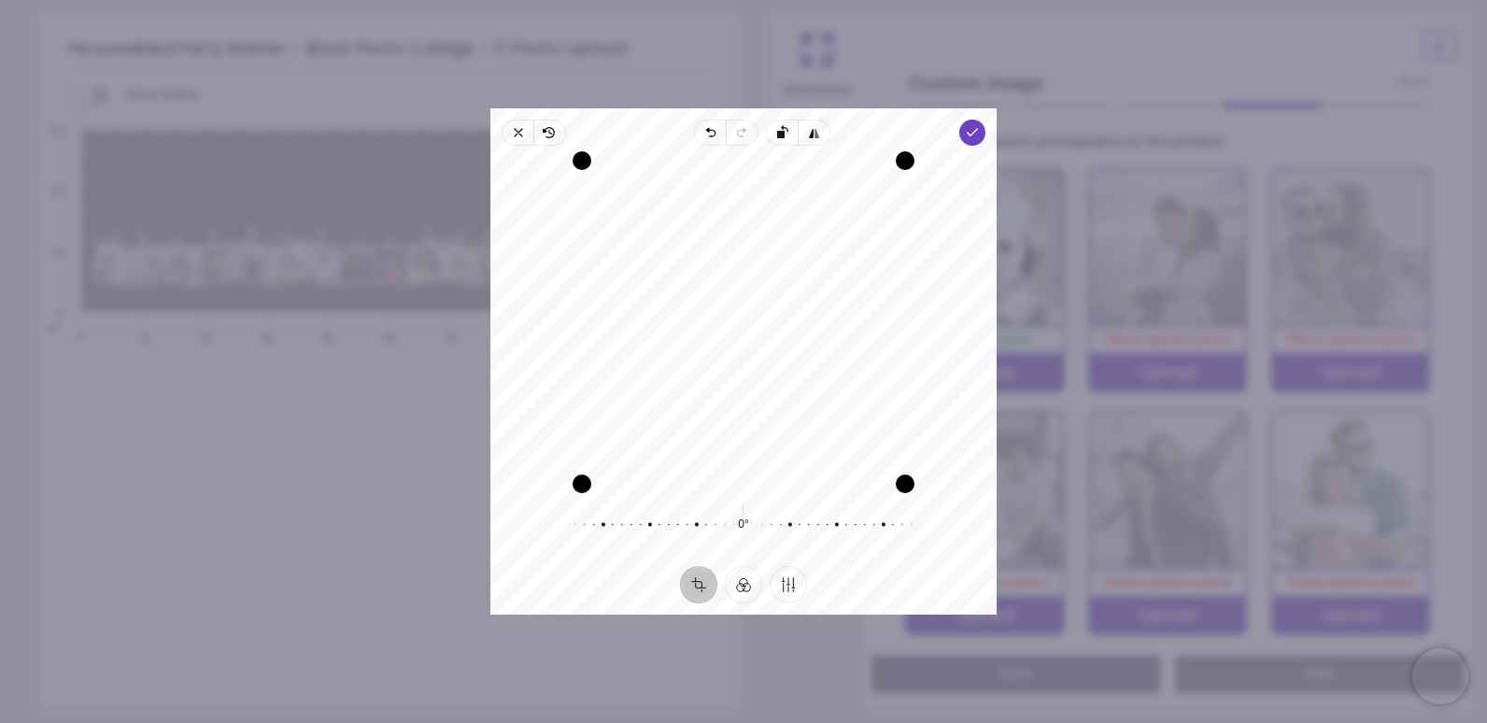
drag, startPoint x: 723, startPoint y: 423, endPoint x: 734, endPoint y: 474, distance: 52.6
click at [734, 474] on div "Recenter" at bounding box center [743, 322] width 476 height 323
click at [962, 131] on span "Done" at bounding box center [972, 133] width 26 height 26
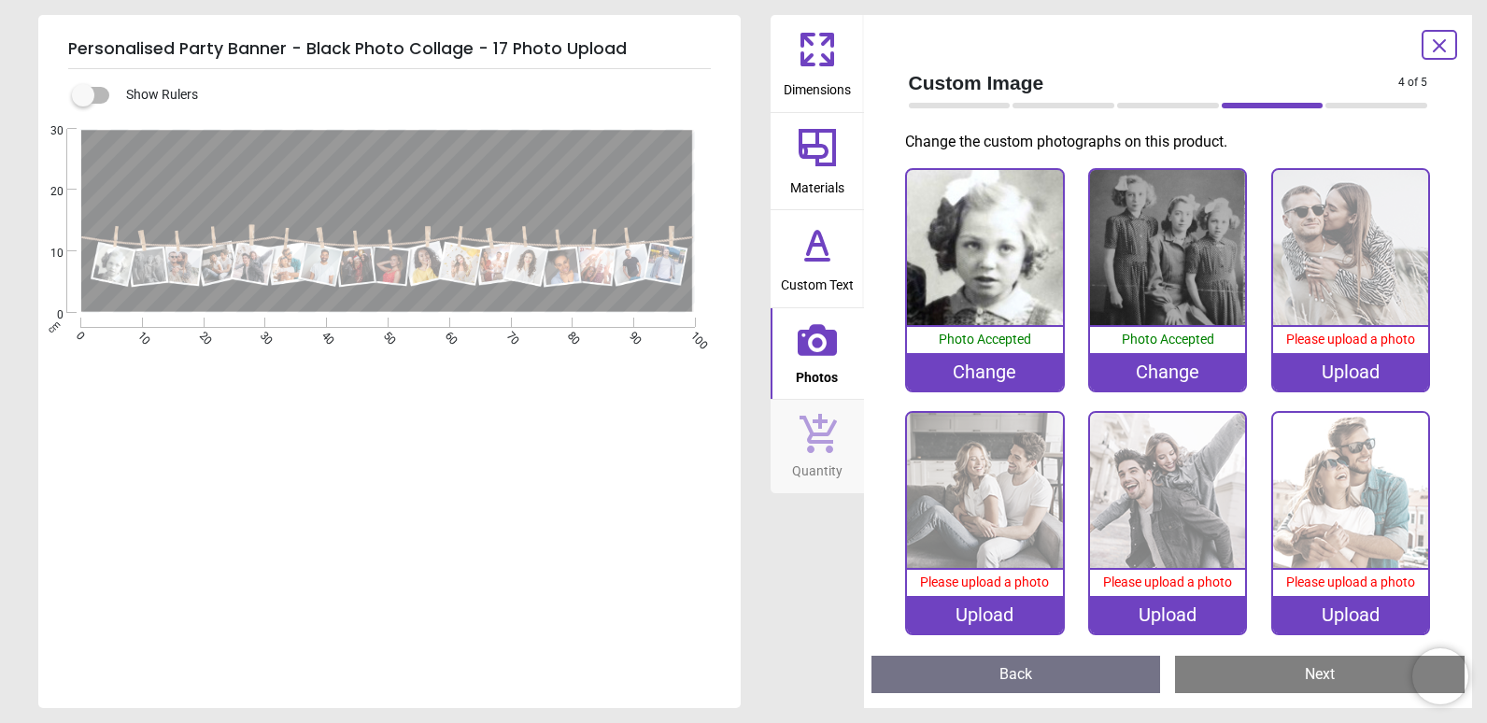
click at [992, 376] on div "Change" at bounding box center [984, 371] width 155 height 37
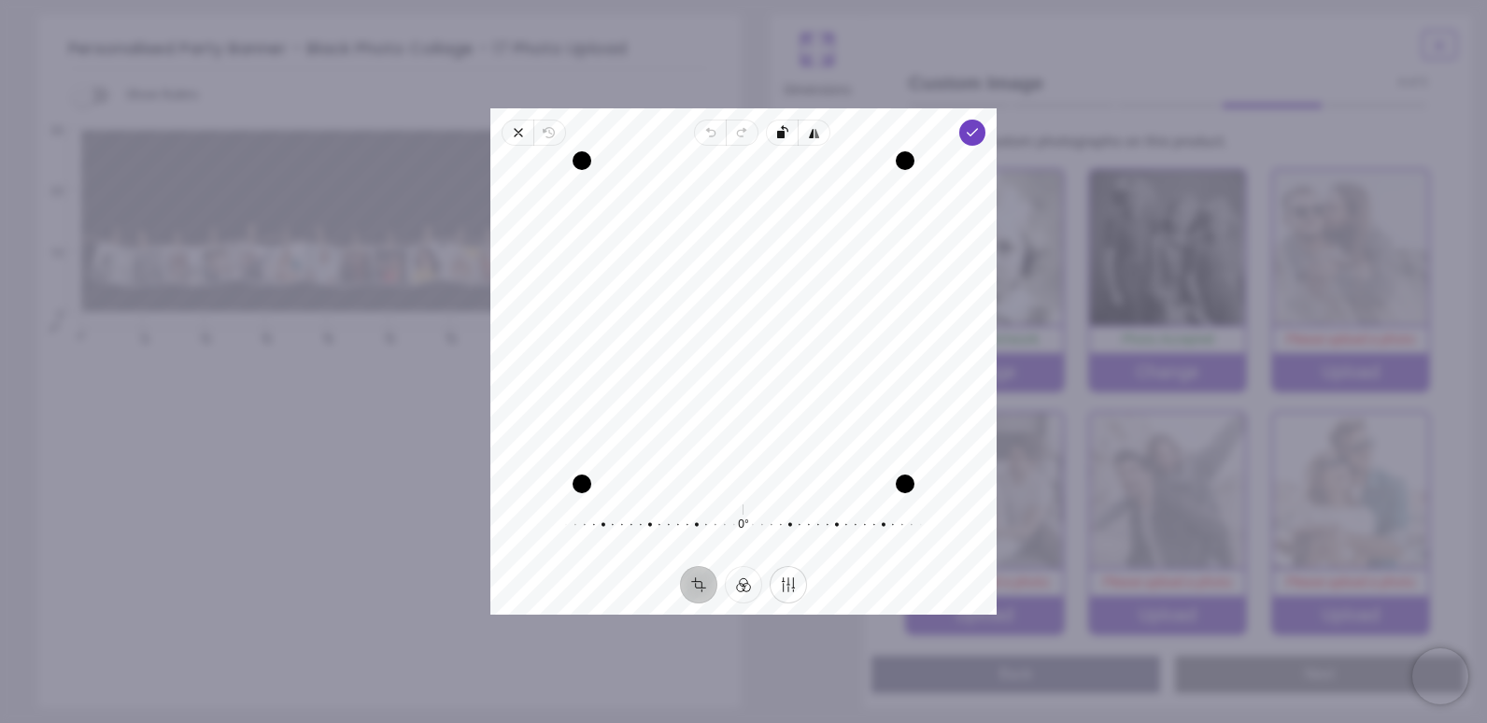
click at [791, 587] on button "Finetune" at bounding box center [787, 584] width 37 height 37
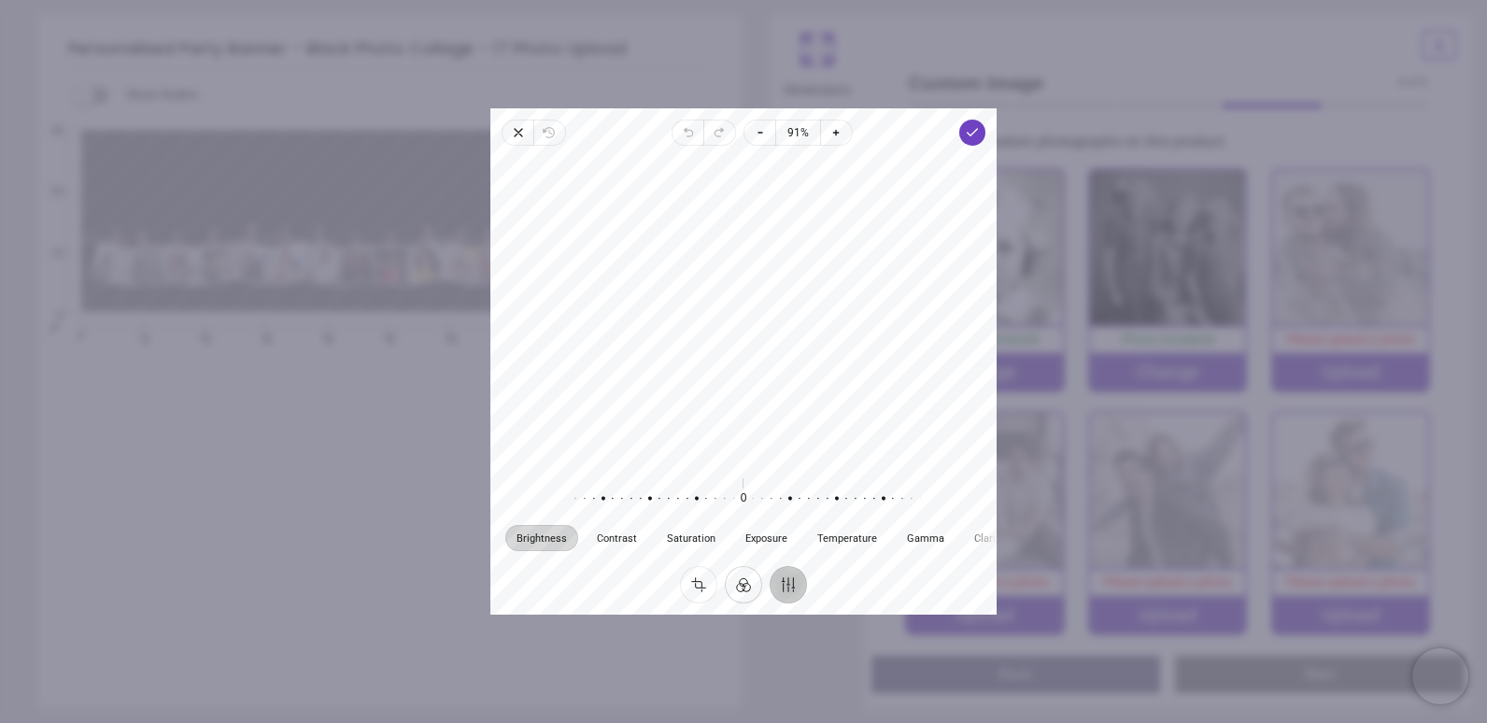
click at [750, 585] on button "Filter" at bounding box center [743, 584] width 37 height 37
click at [815, 514] on div at bounding box center [814, 508] width 43 height 52
click at [697, 583] on button "Crop" at bounding box center [698, 584] width 37 height 37
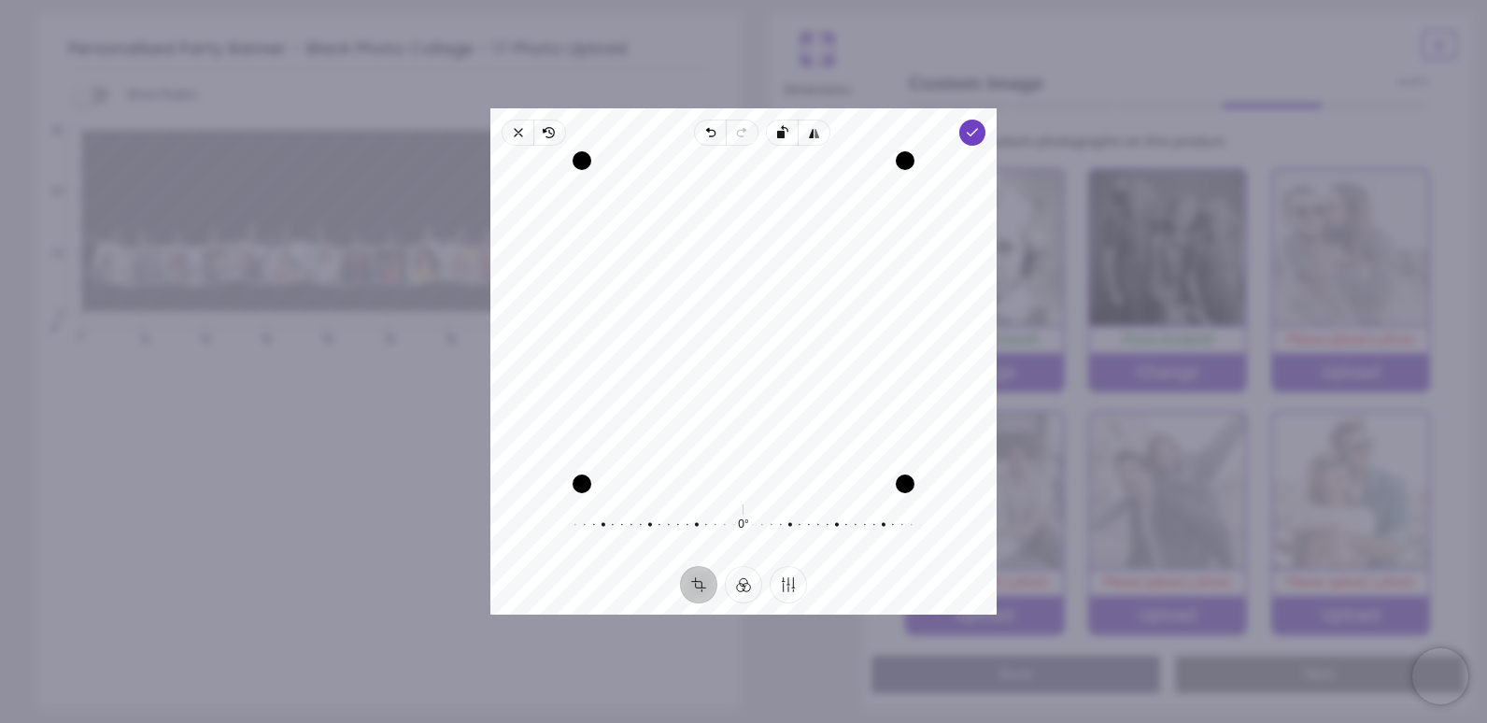
drag, startPoint x: 745, startPoint y: 443, endPoint x: 692, endPoint y: 445, distance: 53.3
click at [692, 445] on div "Recenter" at bounding box center [743, 322] width 476 height 323
drag, startPoint x: 586, startPoint y: 475, endPoint x: 830, endPoint y: 377, distance: 262.7
click at [830, 377] on div "Recenter" at bounding box center [743, 322] width 476 height 323
drag, startPoint x: 825, startPoint y: 291, endPoint x: 818, endPoint y: 244, distance: 48.2
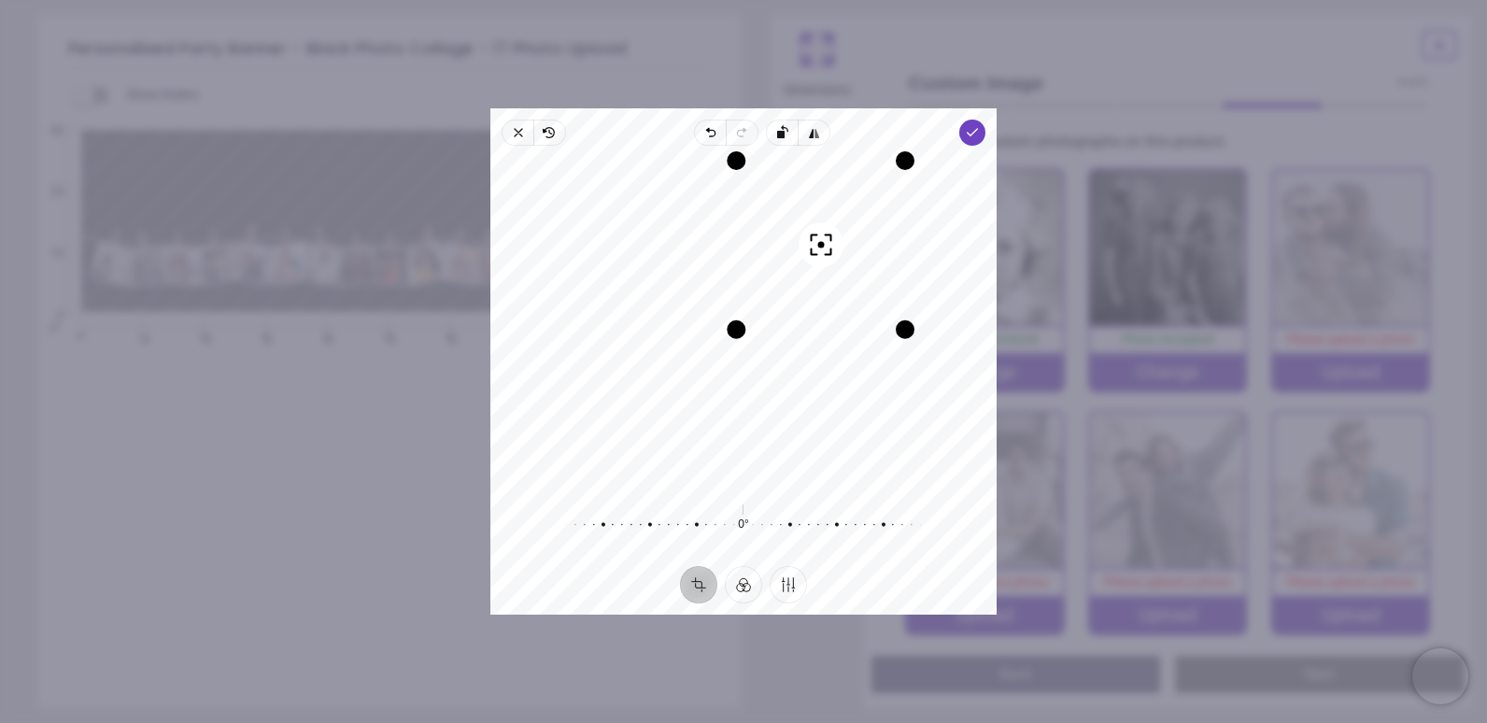
click at [824, 220] on div "Recenter" at bounding box center [743, 322] width 476 height 323
drag, startPoint x: 739, startPoint y: 331, endPoint x: 780, endPoint y: 331, distance: 41.1
click at [780, 331] on div "Recenter" at bounding box center [743, 322] width 476 height 323
click at [813, 264] on div "Recenter" at bounding box center [743, 322] width 476 height 323
click at [969, 126] on icon "button" at bounding box center [972, 132] width 15 height 15
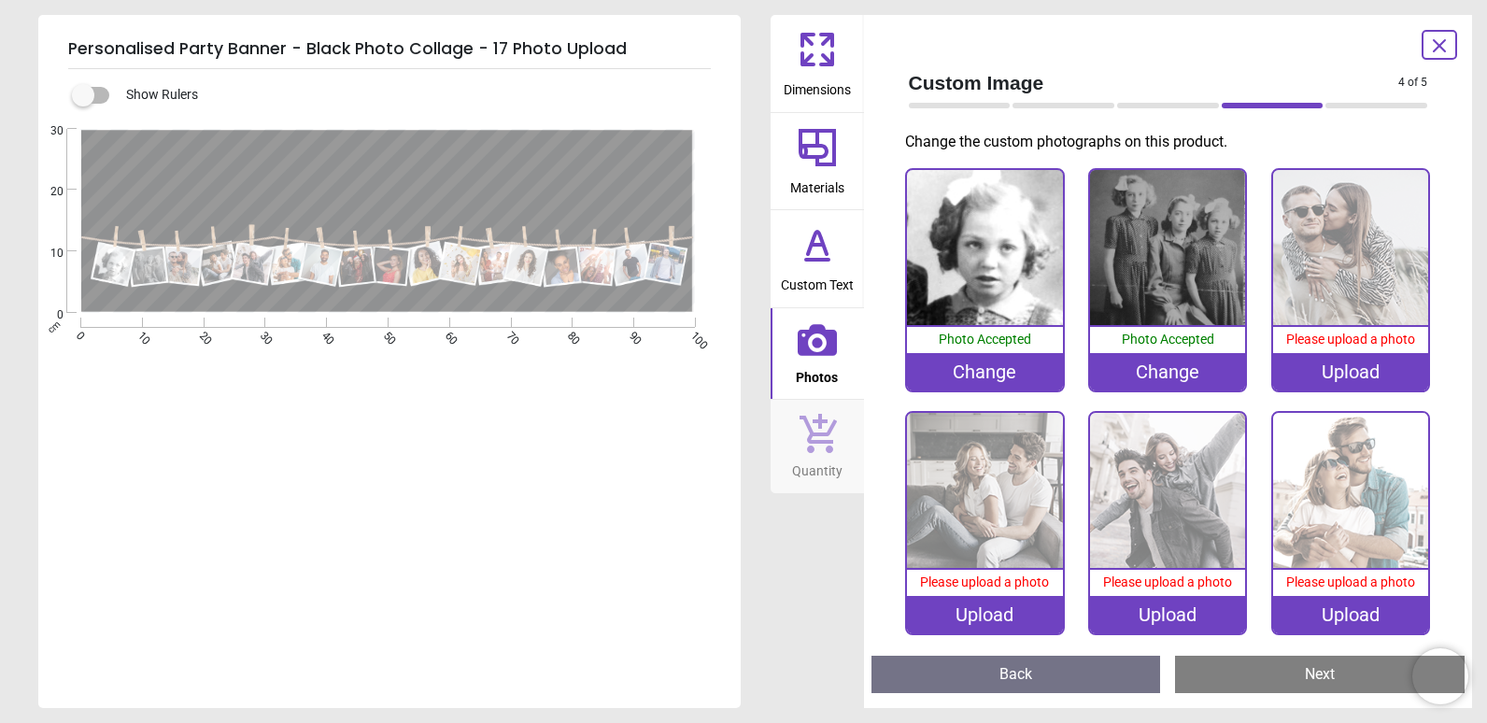
click at [1357, 291] on img at bounding box center [1350, 247] width 155 height 155
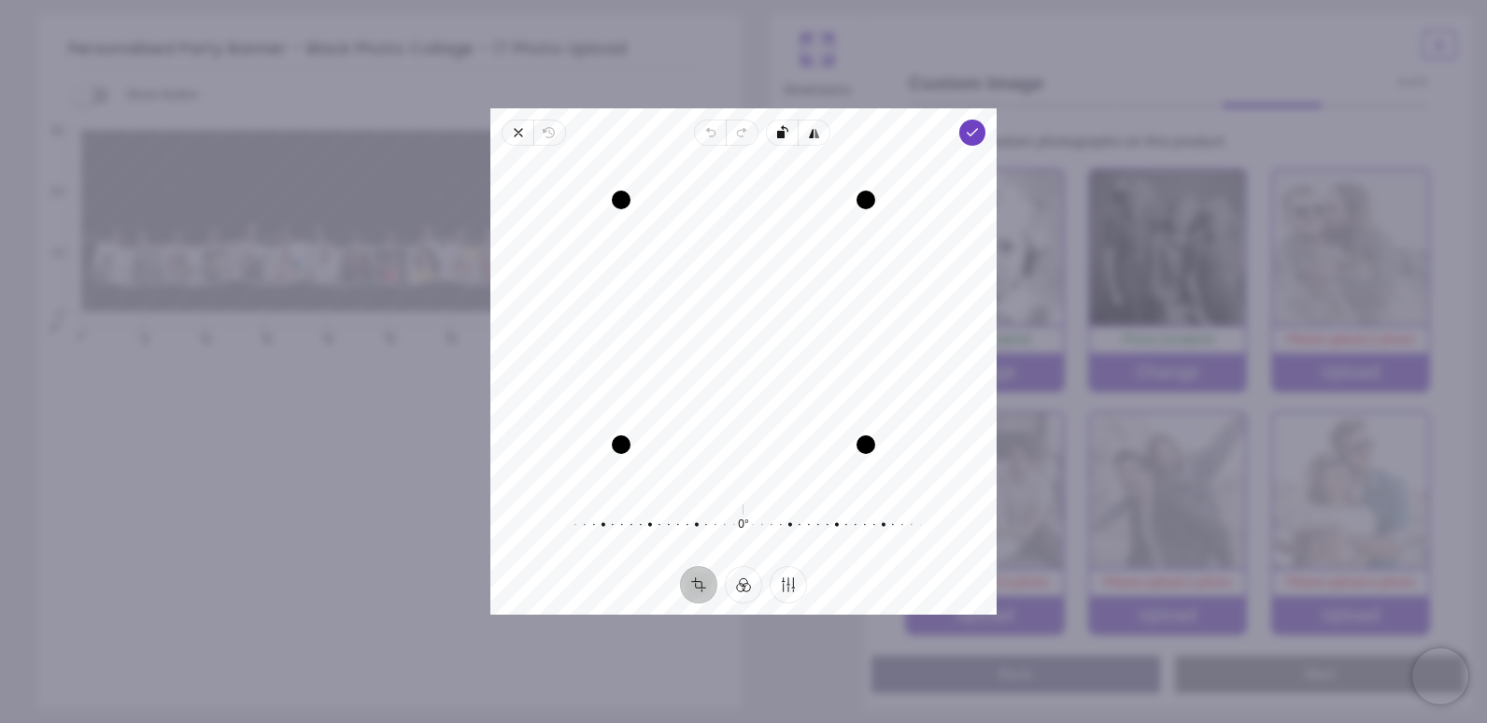
drag, startPoint x: 684, startPoint y: 349, endPoint x: 684, endPoint y: 362, distance: 13.1
click at [684, 362] on div "Recenter" at bounding box center [743, 322] width 476 height 323
click at [738, 585] on button "Filter" at bounding box center [743, 584] width 37 height 37
click at [818, 499] on div at bounding box center [814, 508] width 43 height 52
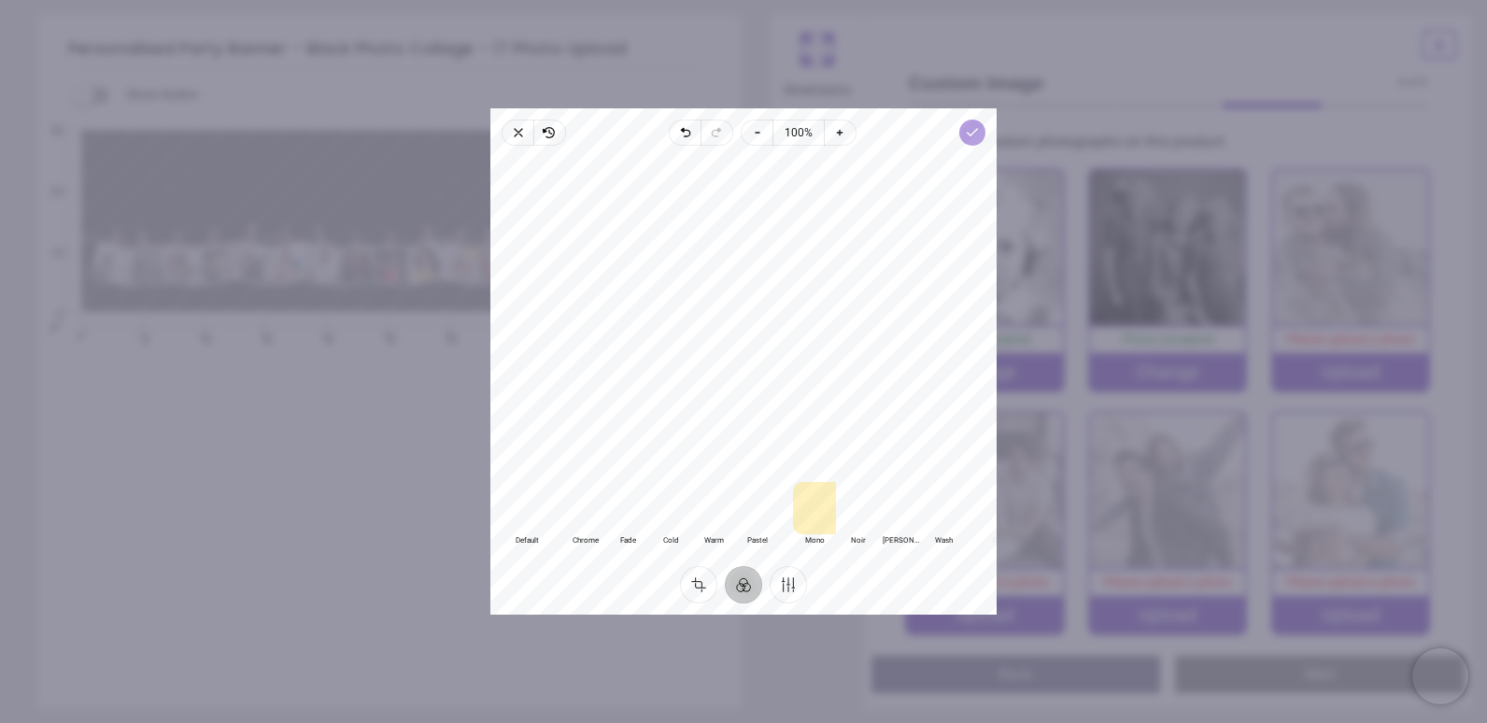
click at [970, 133] on polyline "button" at bounding box center [972, 132] width 10 height 7
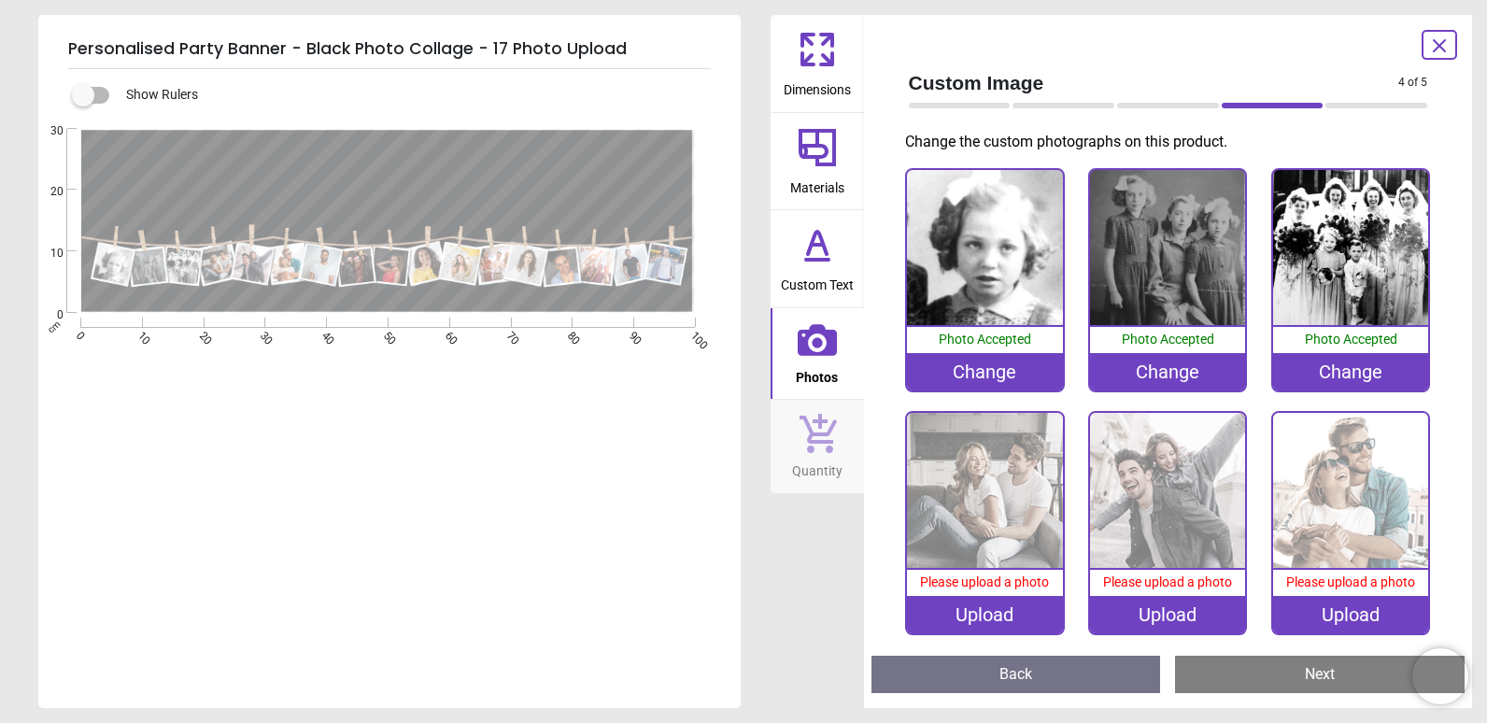
click at [983, 551] on img at bounding box center [984, 490] width 155 height 155
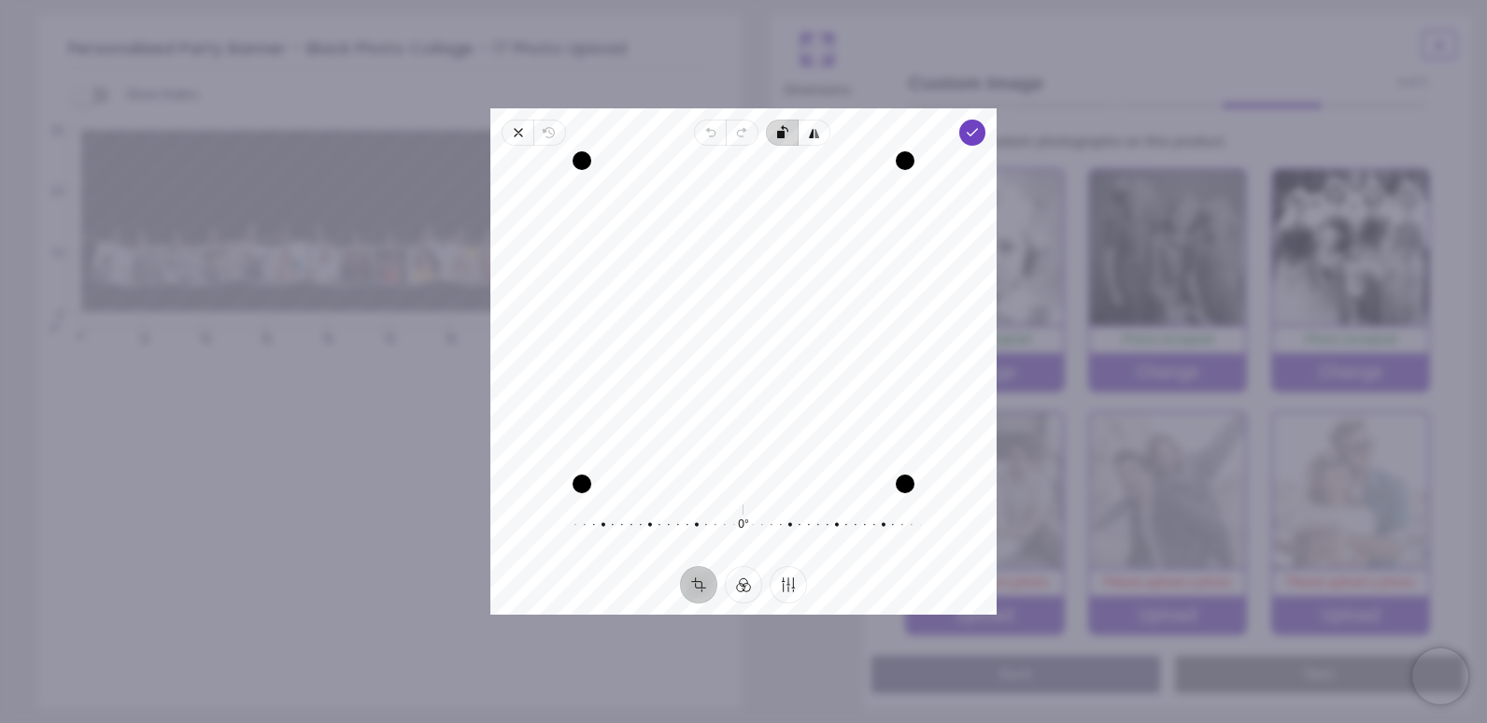
click at [792, 128] on span "Rotate left" at bounding box center [782, 133] width 32 height 26
click at [739, 585] on button "Filter" at bounding box center [743, 584] width 37 height 37
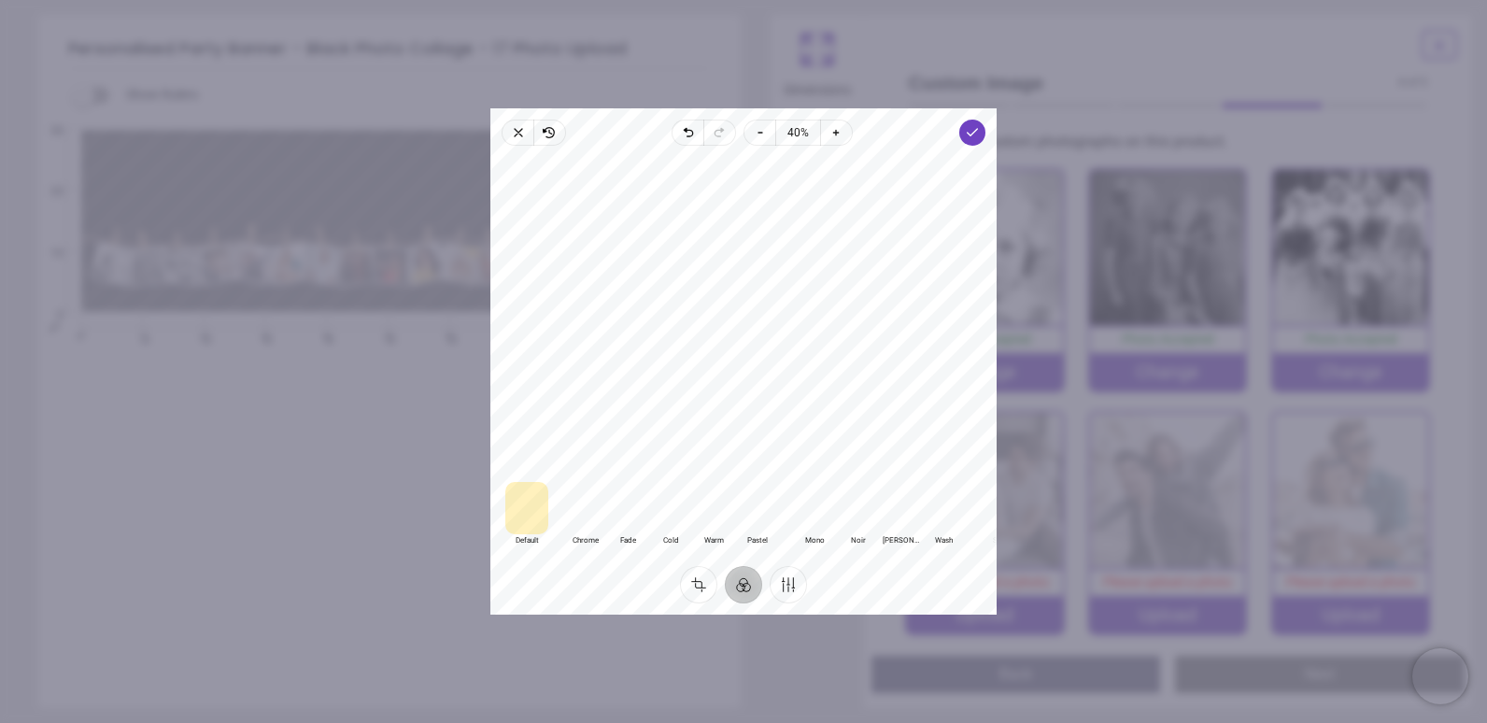
click at [815, 515] on div at bounding box center [814, 508] width 43 height 52
click at [690, 580] on button "Crop" at bounding box center [698, 584] width 37 height 37
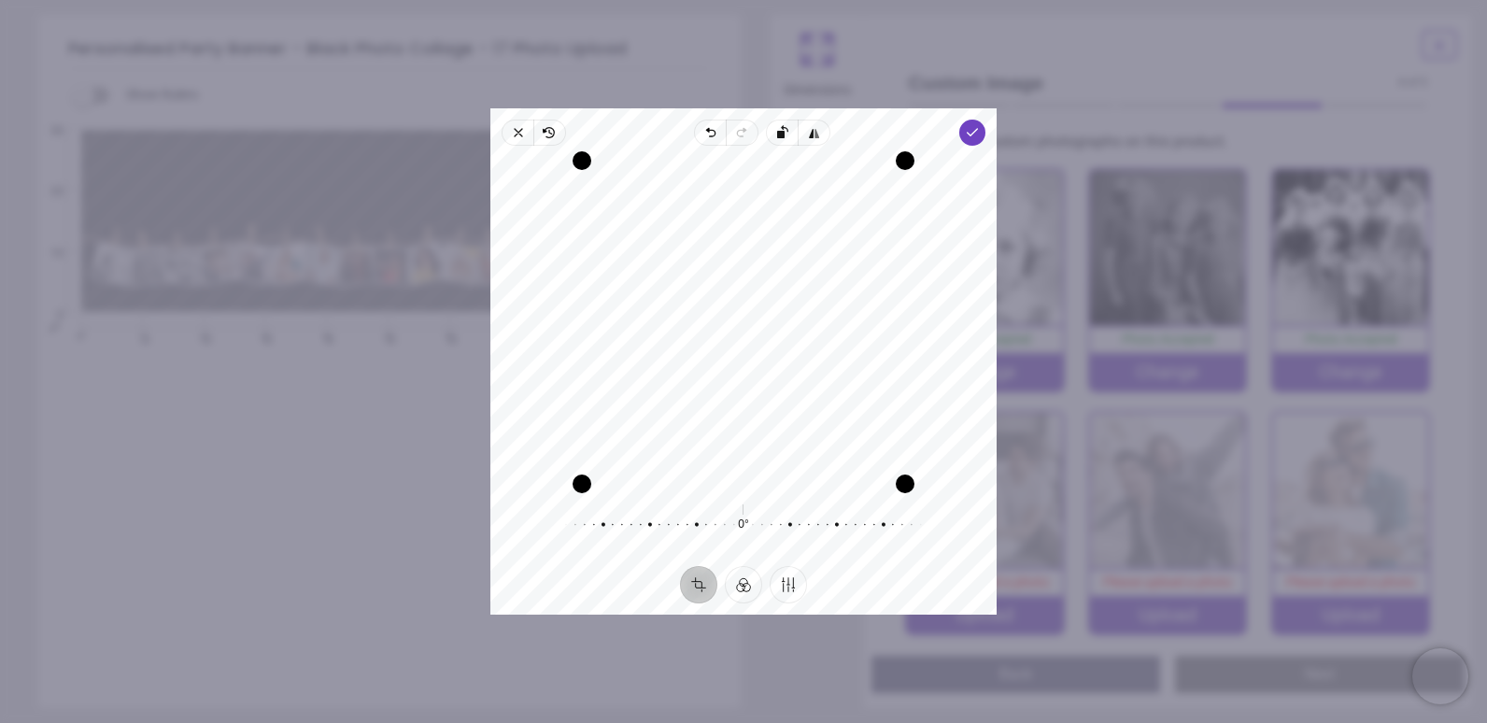
drag, startPoint x: 739, startPoint y: 425, endPoint x: 736, endPoint y: 459, distance: 34.7
click at [736, 459] on div "Recenter" at bounding box center [743, 322] width 476 height 323
drag, startPoint x: 581, startPoint y: 485, endPoint x: 619, endPoint y: 467, distance: 42.2
click at [619, 465] on div "Drag corner bl" at bounding box center [609, 455] width 19 height 19
click at [970, 128] on icon "button" at bounding box center [972, 132] width 15 height 15
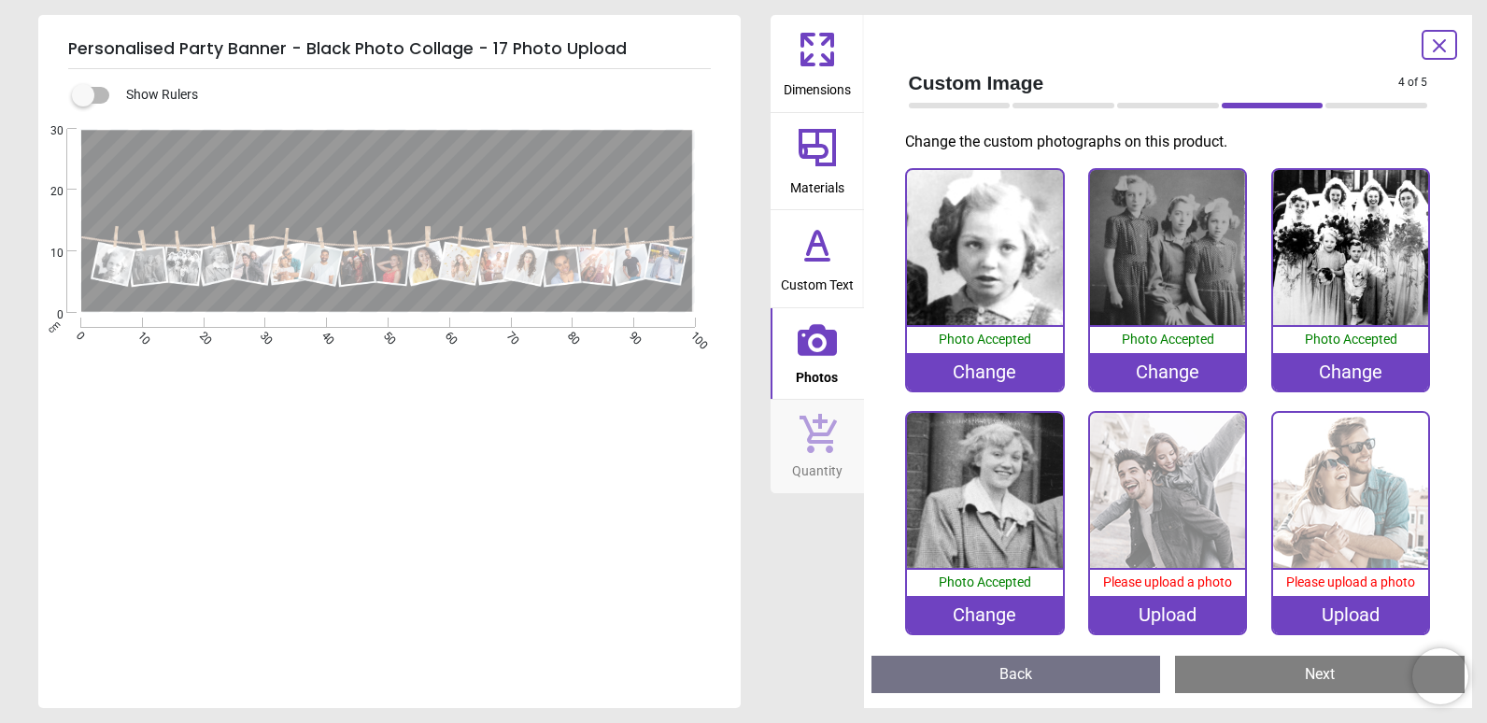
click at [1161, 615] on div "Upload" at bounding box center [1167, 614] width 155 height 37
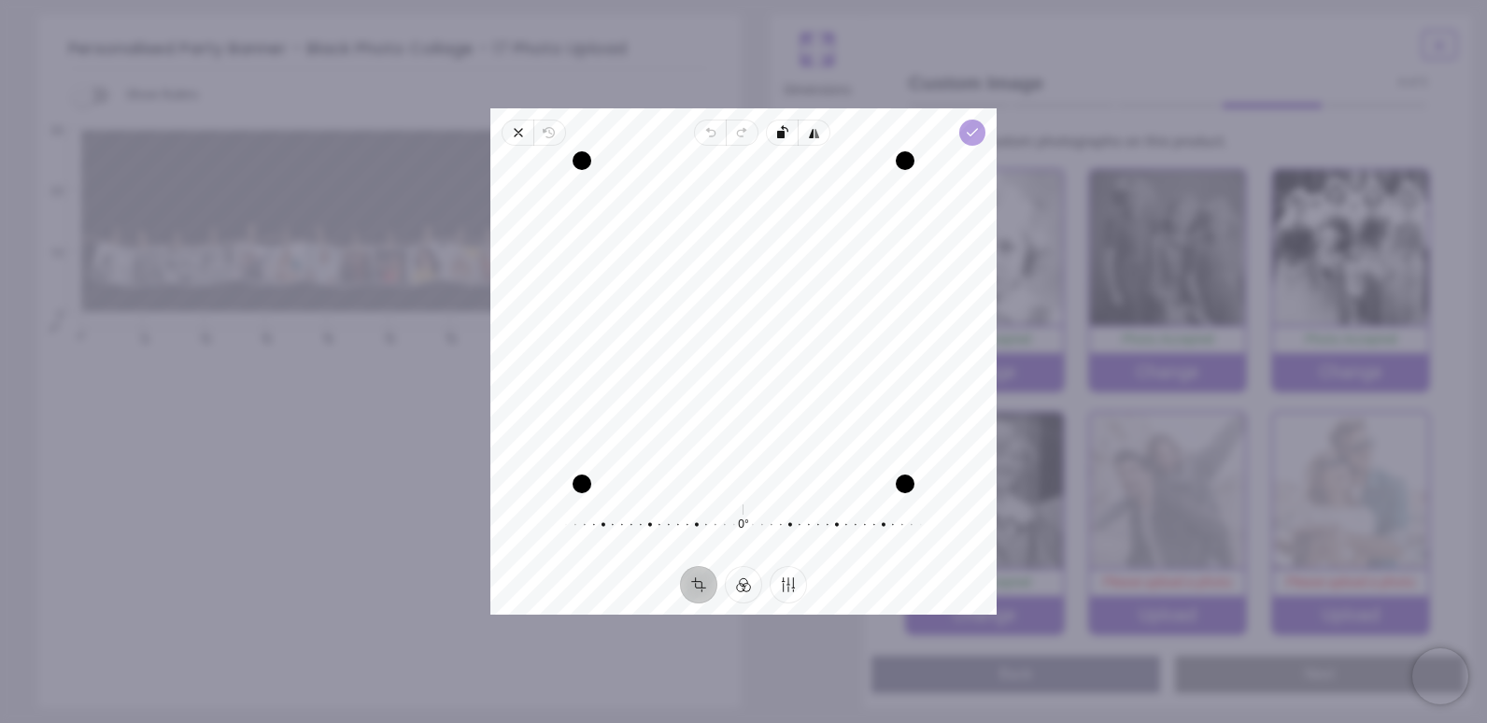
click at [975, 134] on icon "button" at bounding box center [972, 132] width 15 height 15
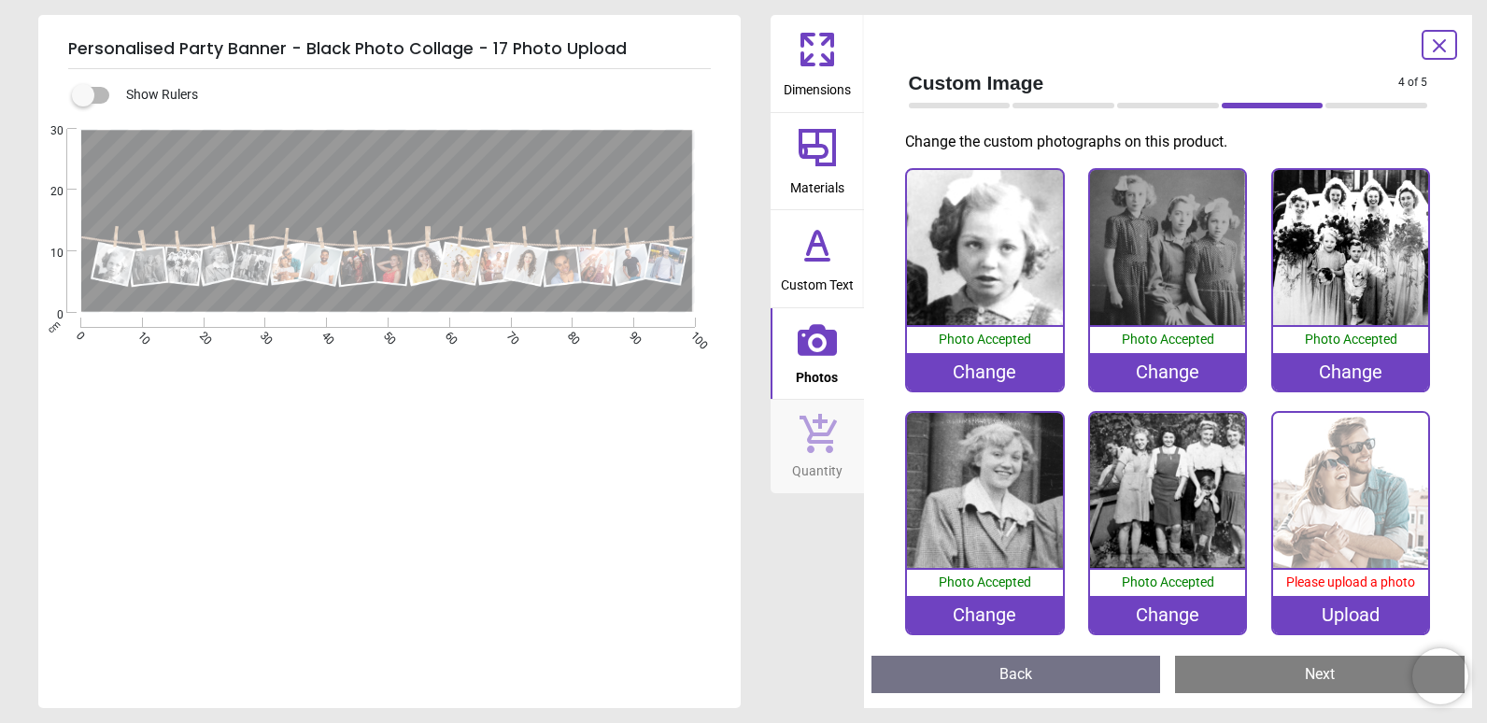
click at [990, 607] on div "Change" at bounding box center [984, 614] width 155 height 37
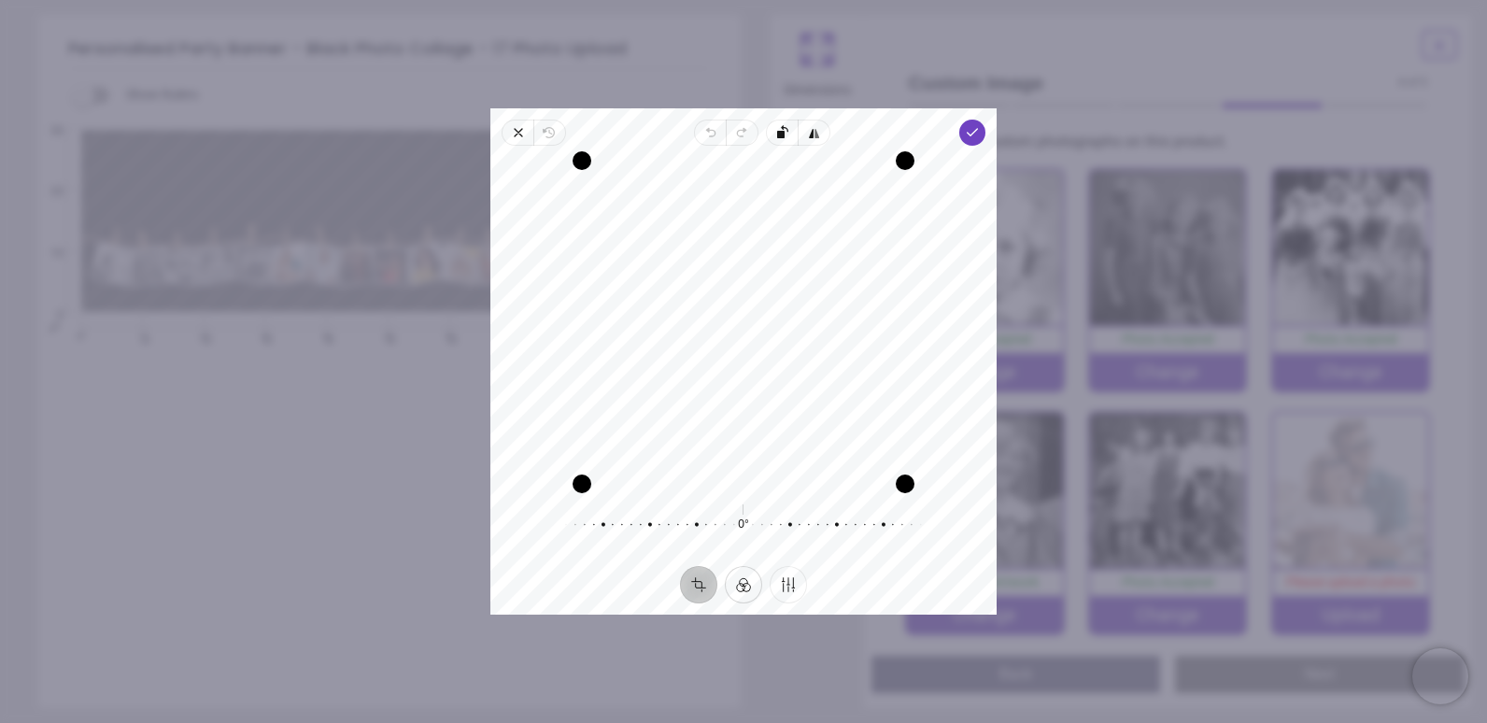
click at [752, 581] on button "Filter" at bounding box center [743, 584] width 37 height 37
click at [812, 527] on div at bounding box center [815, 508] width 43 height 52
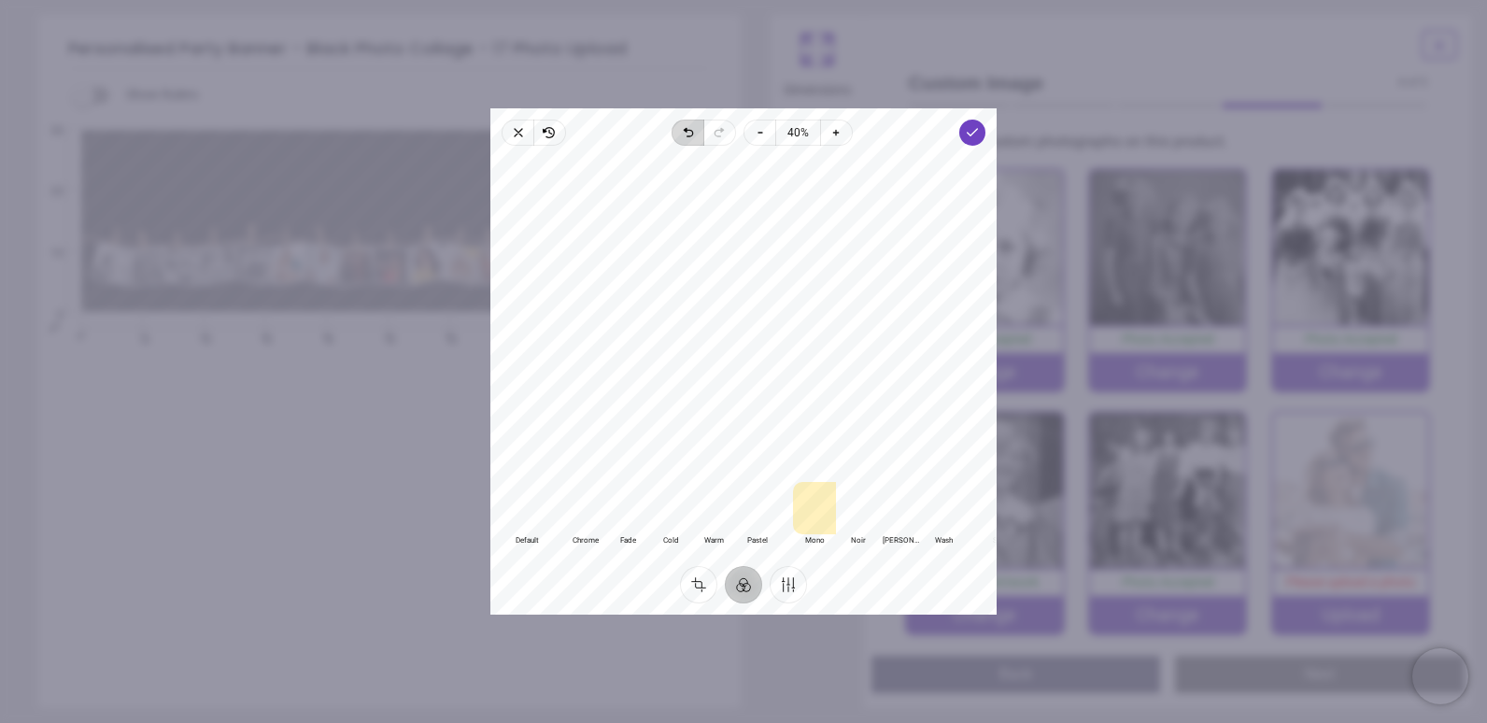
click at [698, 136] on span "Undo" at bounding box center [687, 133] width 32 height 26
click at [712, 134] on icon "button" at bounding box center [719, 132] width 15 height 15
click at [684, 132] on icon "button" at bounding box center [688, 132] width 15 height 15
click at [978, 130] on icon "button" at bounding box center [972, 132] width 15 height 15
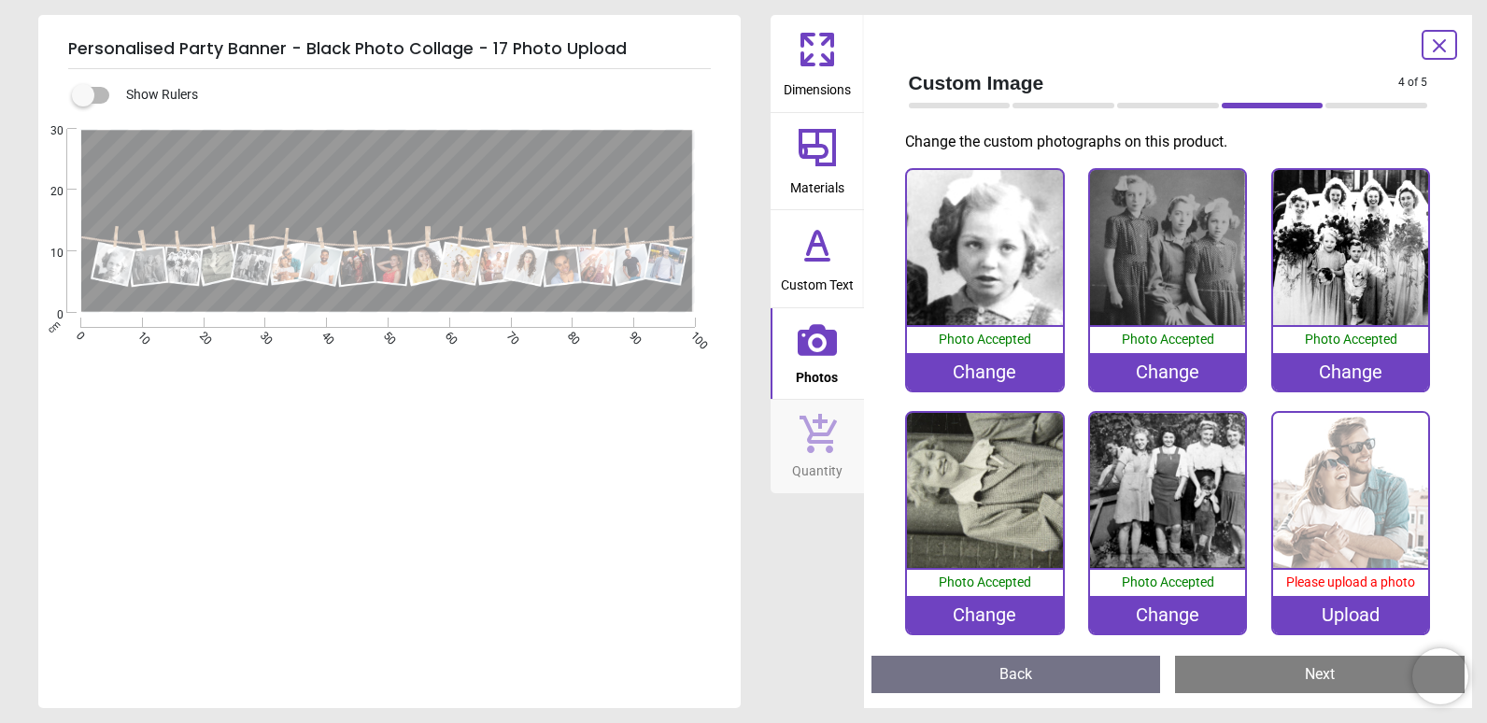
scroll to position [13, 0]
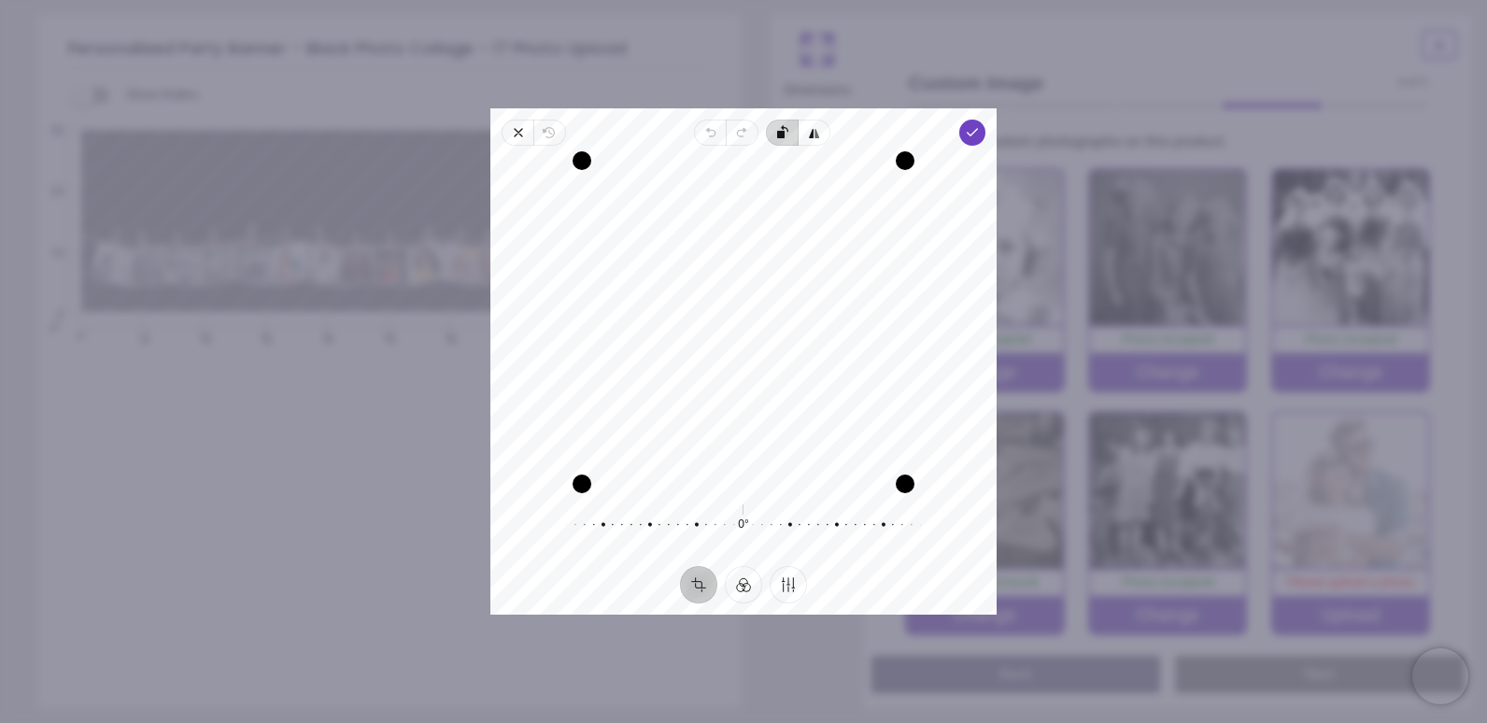
click at [779, 129] on icon "button" at bounding box center [956, 249] width 362 height 250
click at [751, 590] on button "Filter" at bounding box center [743, 584] width 37 height 37
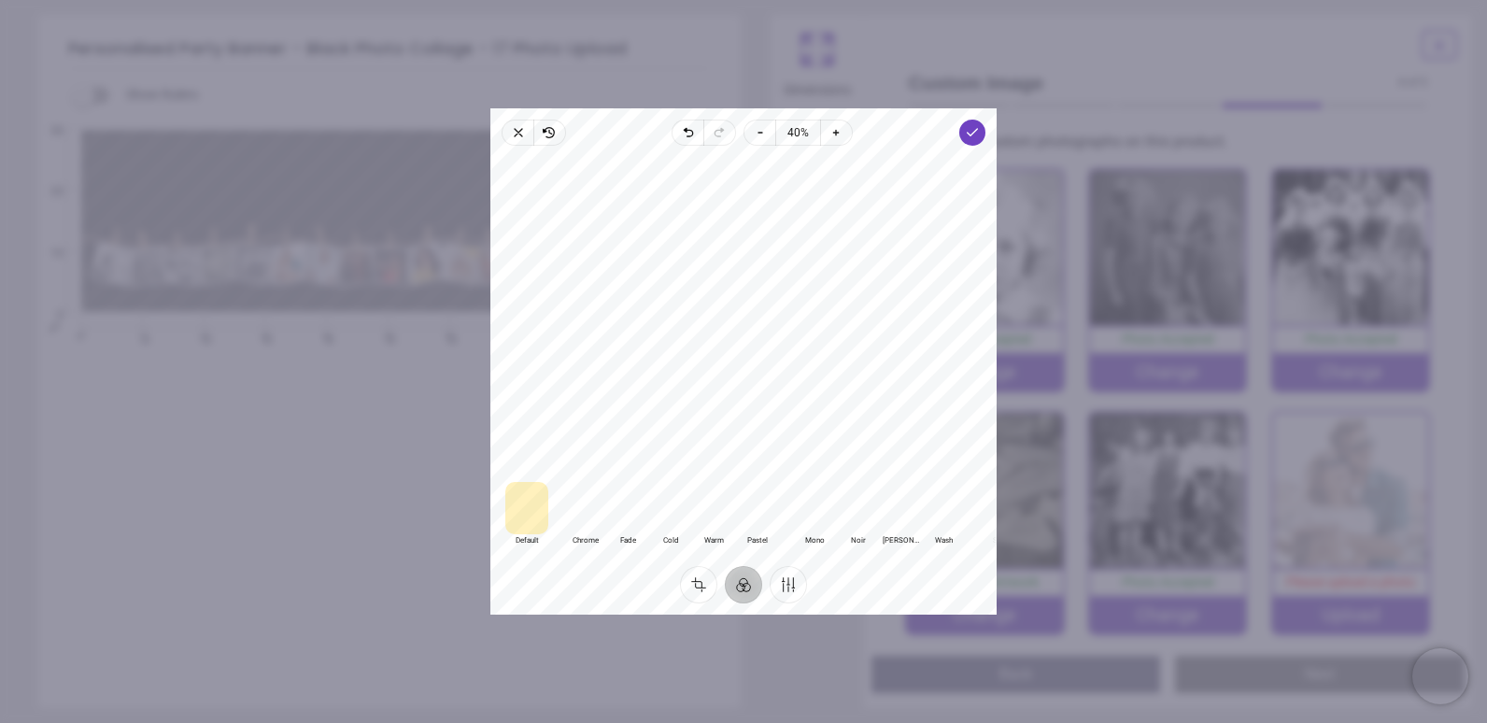
click at [811, 513] on div at bounding box center [814, 508] width 43 height 52
click at [704, 581] on button "Crop" at bounding box center [698, 584] width 37 height 37
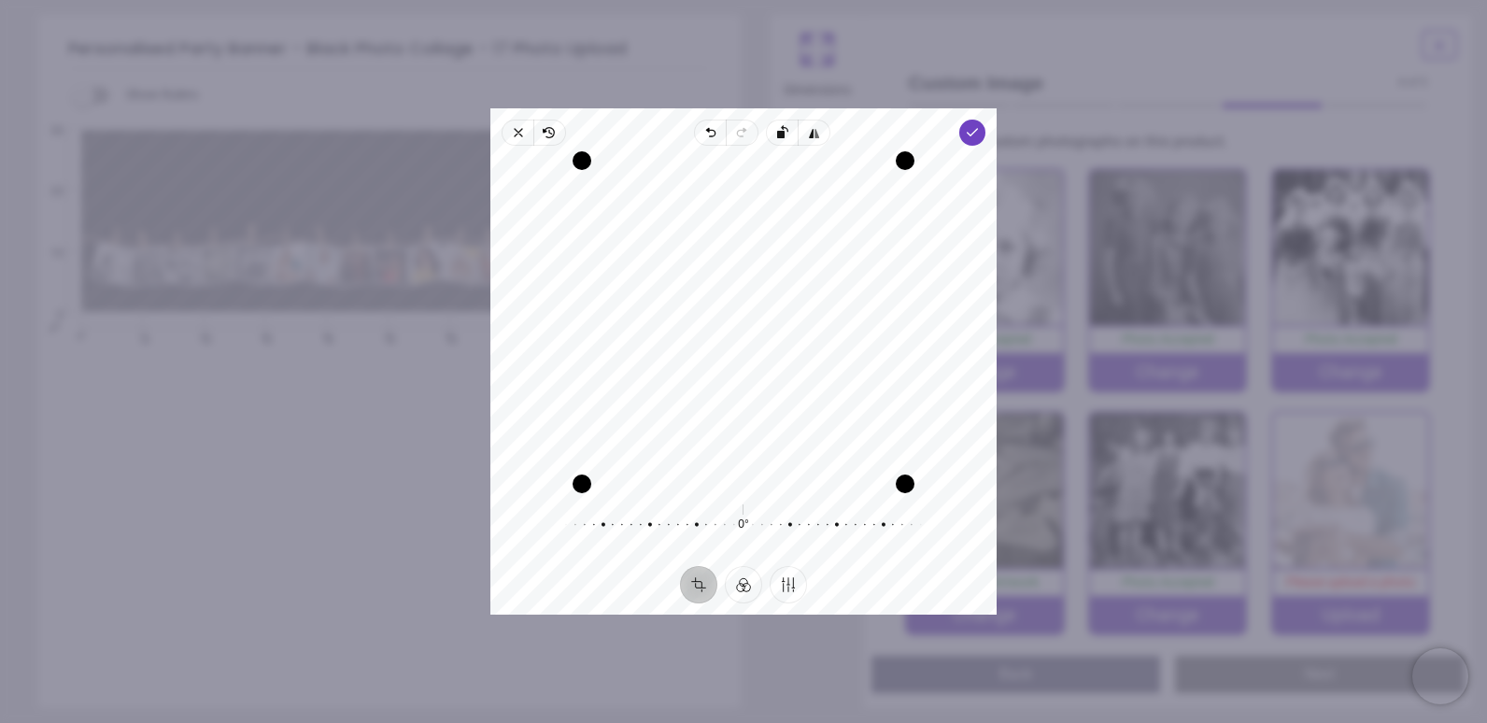
drag, startPoint x: 773, startPoint y: 359, endPoint x: 757, endPoint y: 374, distance: 22.4
click at [757, 374] on div "Recenter" at bounding box center [743, 322] width 476 height 323
drag, startPoint x: 586, startPoint y: 485, endPoint x: 655, endPoint y: 458, distance: 73.9
click at [655, 458] on div "Recenter" at bounding box center [743, 322] width 476 height 323
drag, startPoint x: 736, startPoint y: 394, endPoint x: 736, endPoint y: 417, distance: 23.3
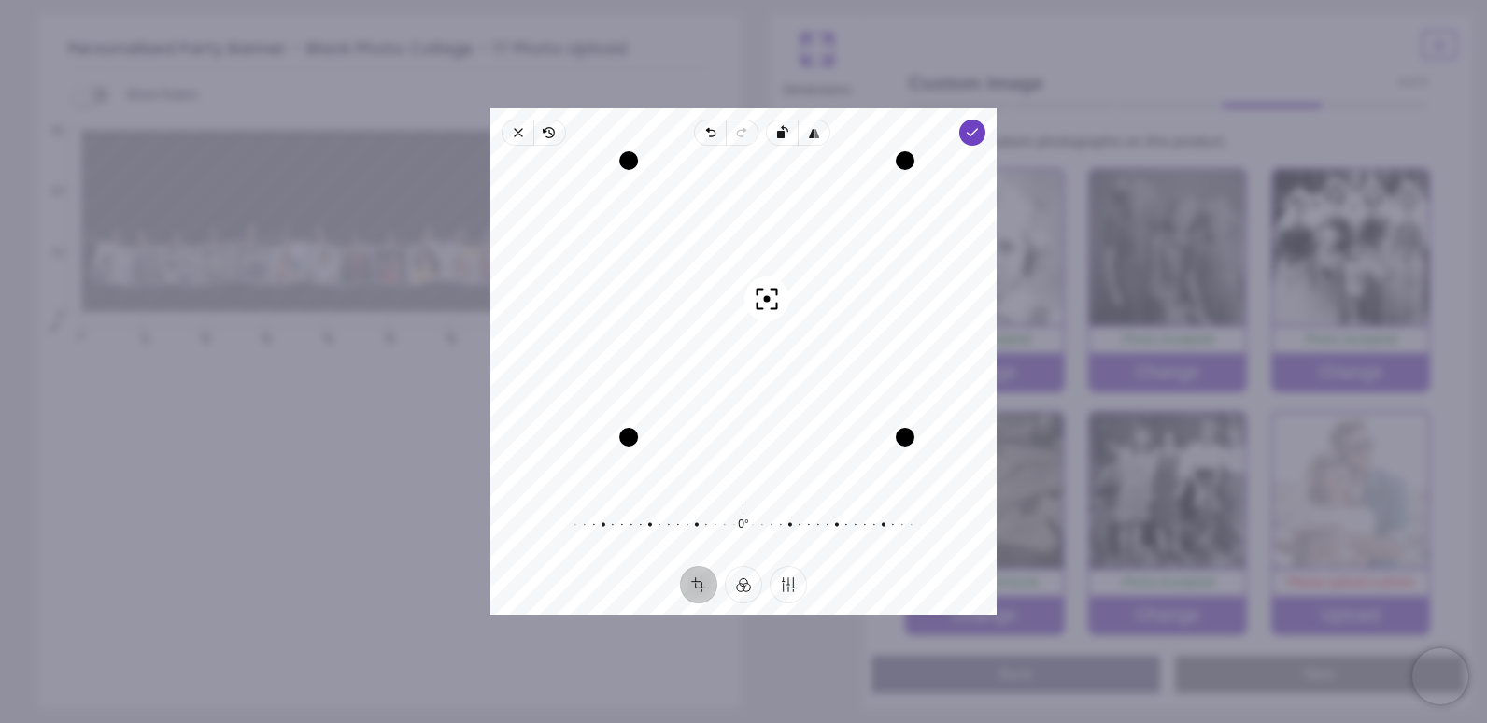
click at [736, 417] on div "Recenter" at bounding box center [743, 322] width 476 height 323
click at [973, 134] on polyline "button" at bounding box center [972, 132] width 10 height 7
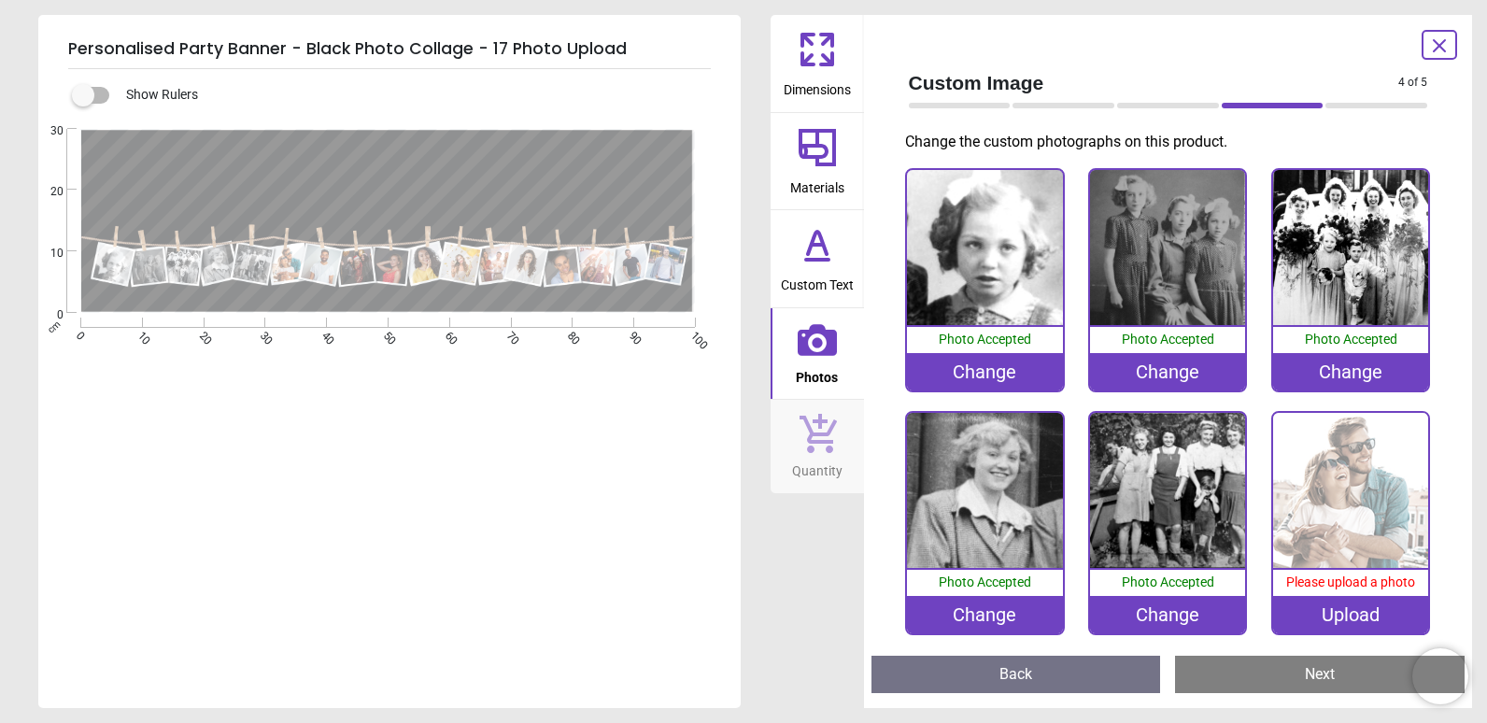
click at [1169, 609] on div "Change" at bounding box center [1167, 614] width 155 height 37
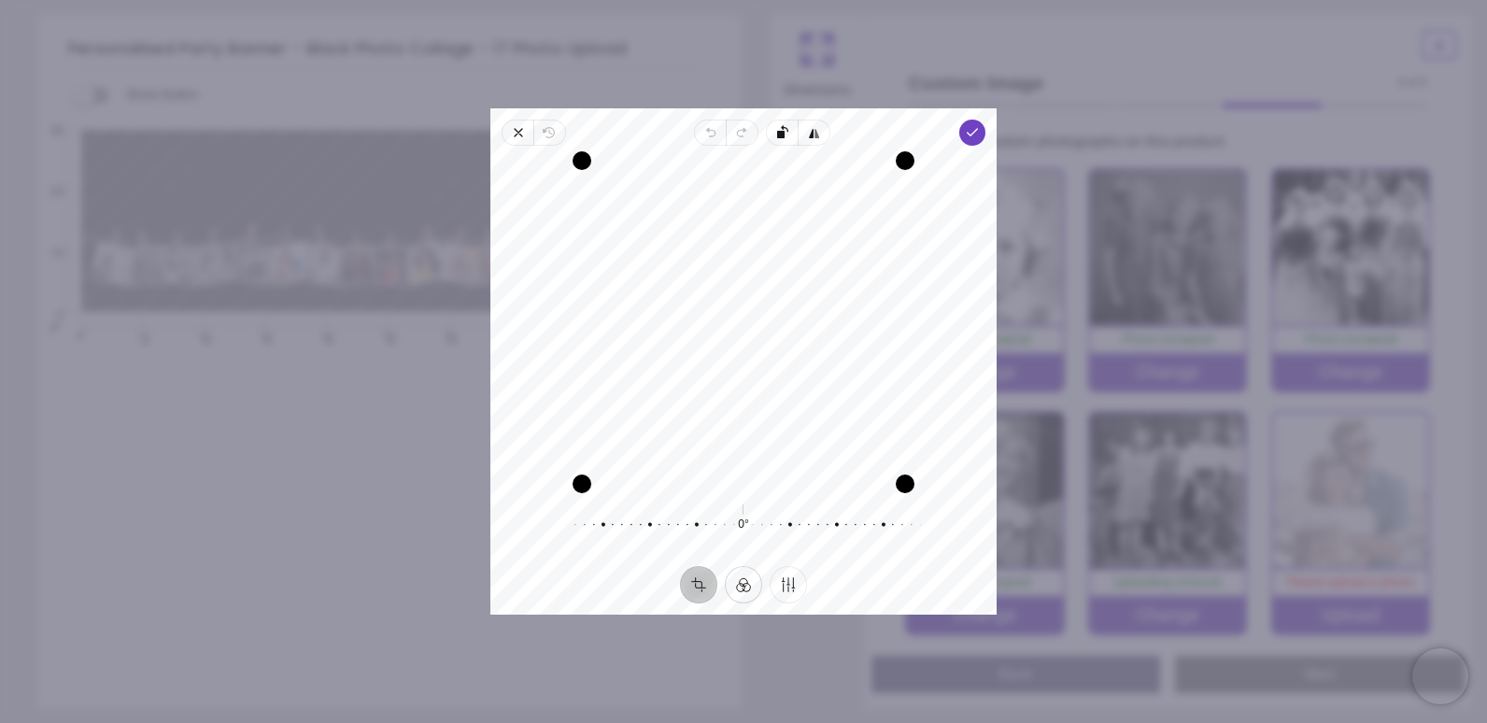
click at [747, 589] on button "Filter" at bounding box center [743, 584] width 37 height 37
click at [816, 525] on div at bounding box center [814, 508] width 43 height 52
click at [690, 575] on button "Crop" at bounding box center [698, 584] width 37 height 37
drag, startPoint x: 864, startPoint y: 424, endPoint x: 843, endPoint y: 422, distance: 20.6
click at [843, 422] on div "Recenter" at bounding box center [743, 322] width 476 height 323
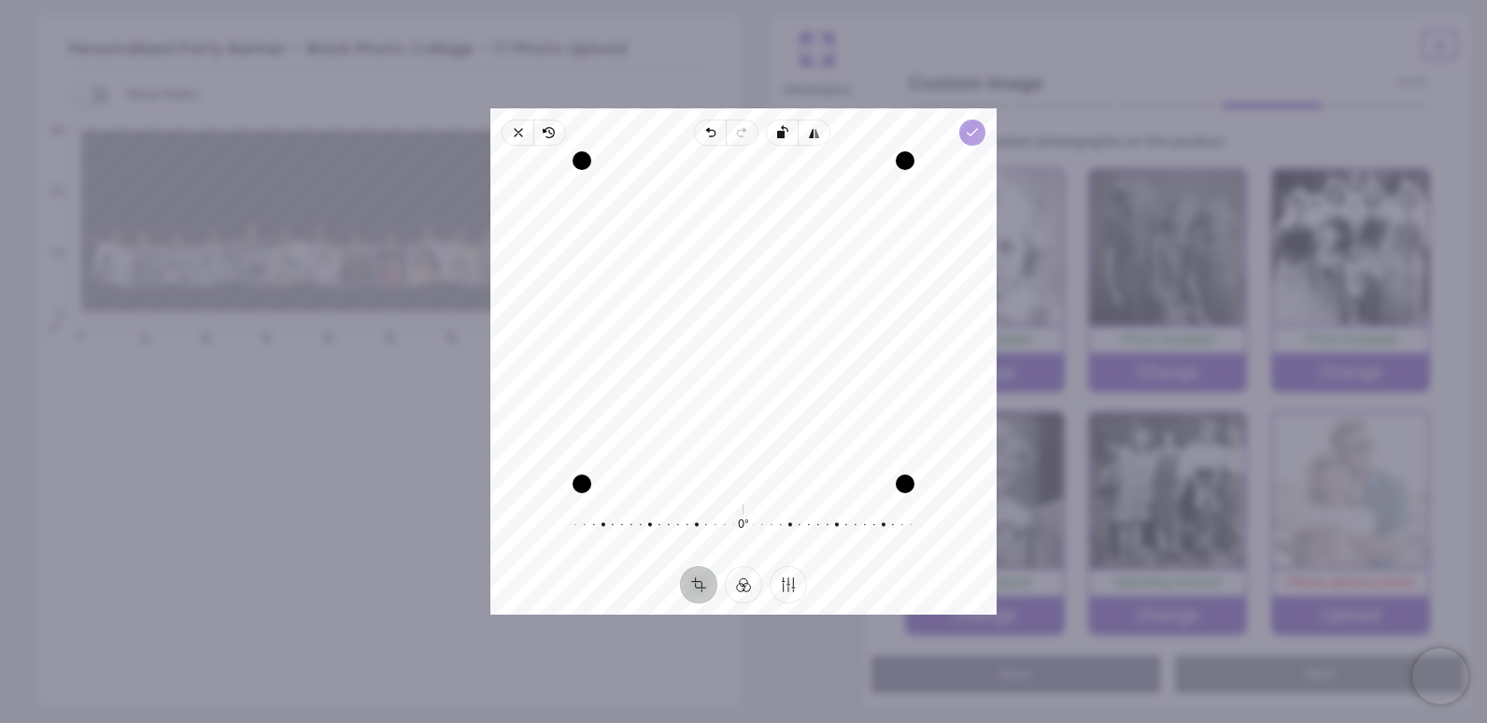
click at [971, 142] on span "Done" at bounding box center [972, 133] width 26 height 26
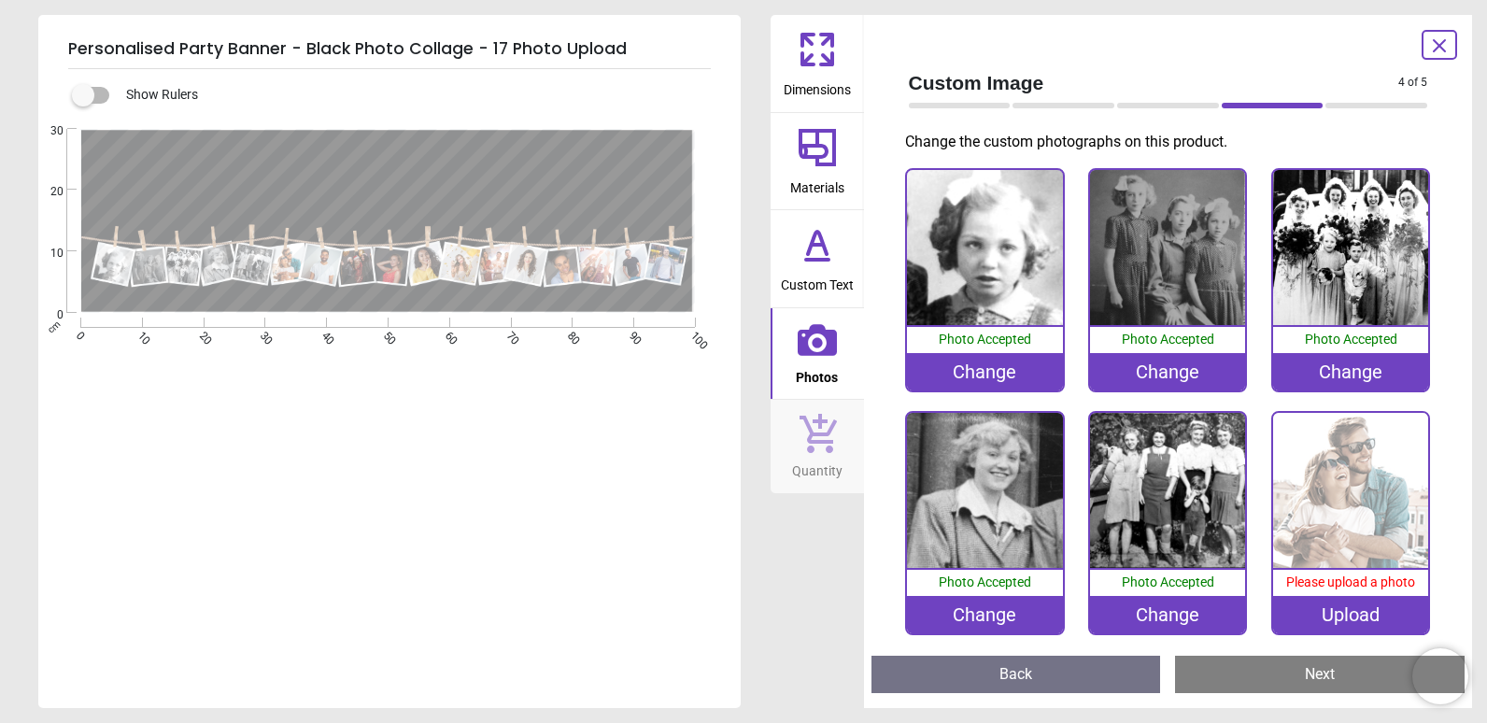
click at [1343, 619] on div "Upload" at bounding box center [1350, 614] width 155 height 37
click at [983, 611] on div "Change" at bounding box center [984, 614] width 155 height 37
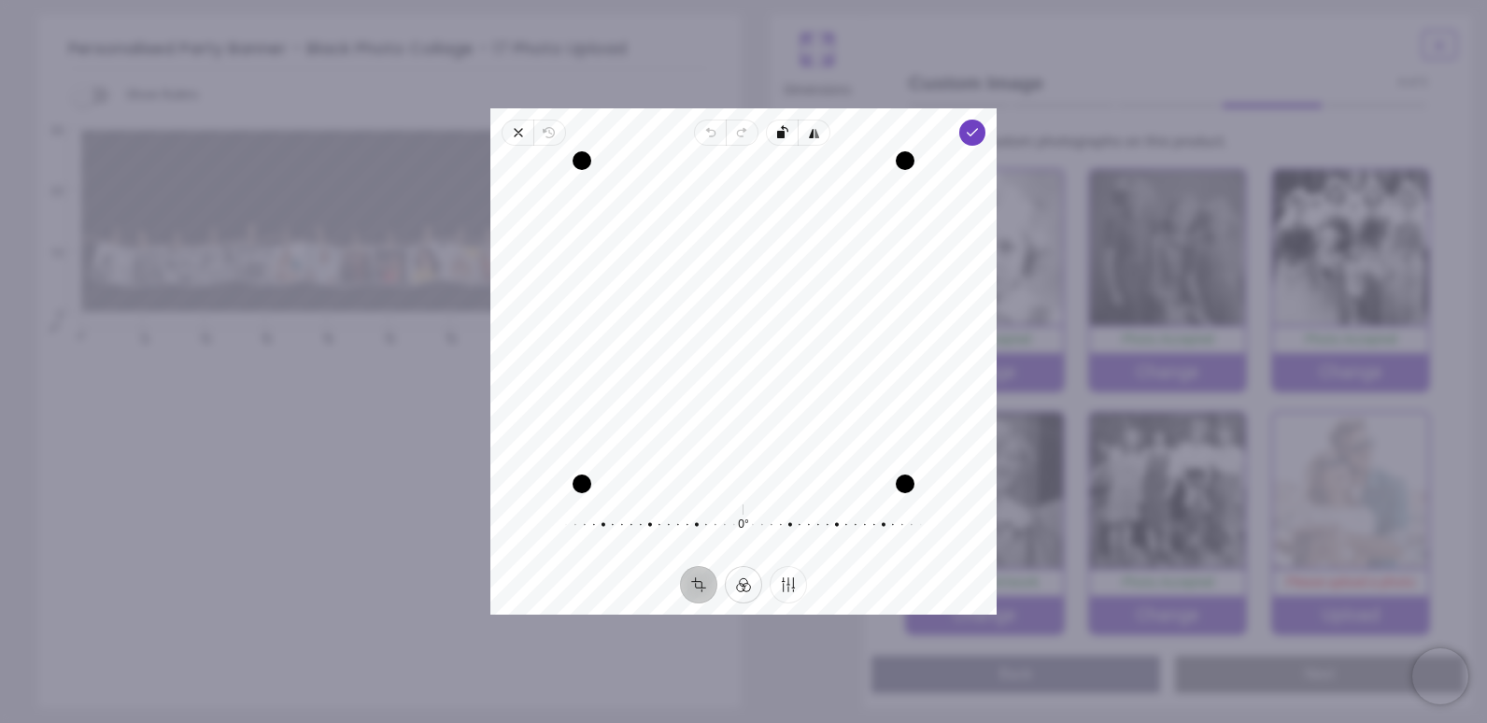
click at [752, 587] on button "Filter" at bounding box center [743, 584] width 37 height 37
click at [811, 522] on div at bounding box center [814, 508] width 43 height 52
click at [844, 520] on div at bounding box center [857, 508] width 43 height 52
click at [815, 520] on div at bounding box center [814, 508] width 43 height 52
click at [699, 584] on button "Crop" at bounding box center [698, 584] width 37 height 37
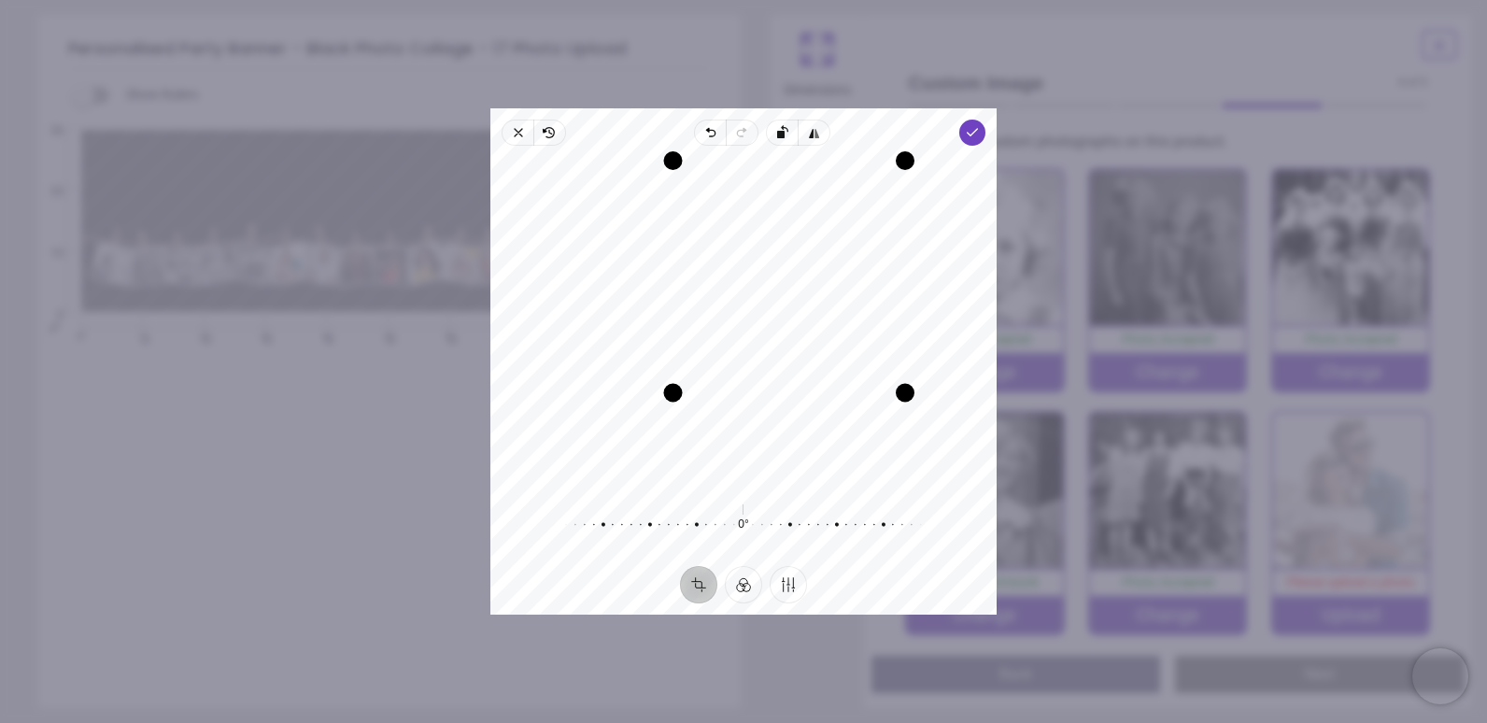
drag, startPoint x: 581, startPoint y: 489, endPoint x: 703, endPoint y: 426, distance: 137.8
click at [703, 426] on div "Recenter" at bounding box center [743, 322] width 476 height 323
drag, startPoint x: 814, startPoint y: 383, endPoint x: 856, endPoint y: 398, distance: 44.6
click at [856, 399] on div "Drag edge b" at bounding box center [789, 408] width 247 height 19
drag, startPoint x: 868, startPoint y: 375, endPoint x: 819, endPoint y: 367, distance: 50.2
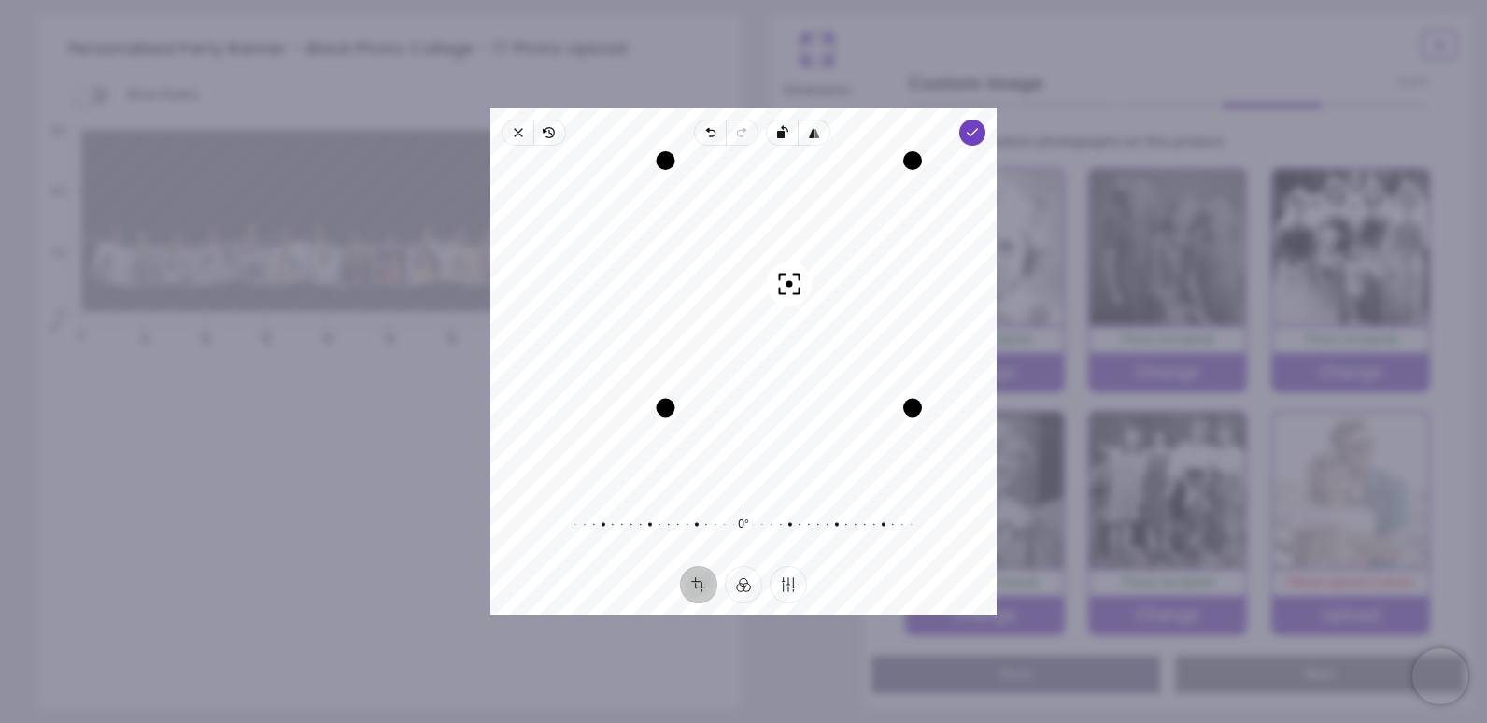
click at [819, 367] on div "Recenter" at bounding box center [743, 322] width 476 height 323
drag, startPoint x: 671, startPoint y: 408, endPoint x: 541, endPoint y: 455, distance: 138.8
click at [541, 455] on div "Recenter" at bounding box center [743, 322] width 476 height 323
drag, startPoint x: 833, startPoint y: 391, endPoint x: 842, endPoint y: 395, distance: 10.1
click at [842, 395] on div "Recenter" at bounding box center [743, 322] width 476 height 323
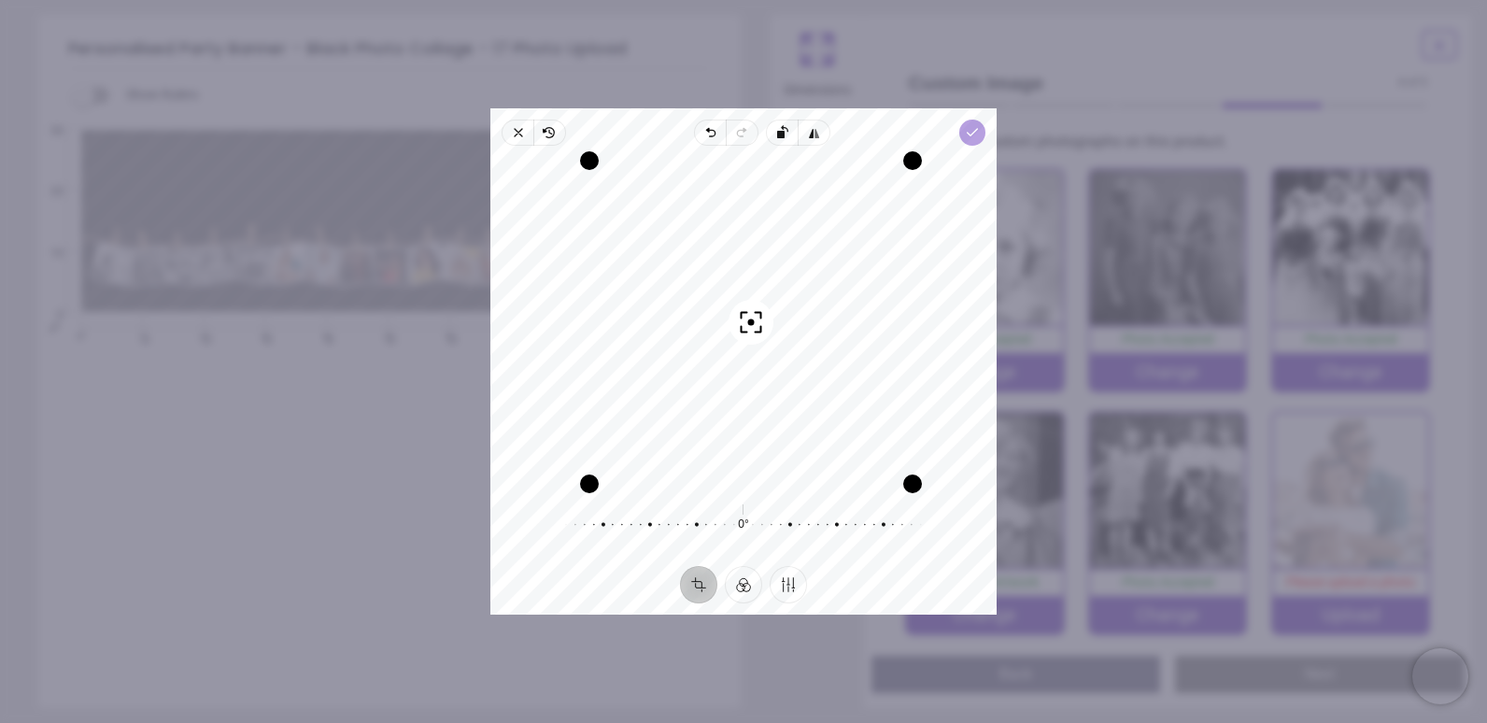
click at [965, 130] on icon "button" at bounding box center [972, 132] width 15 height 15
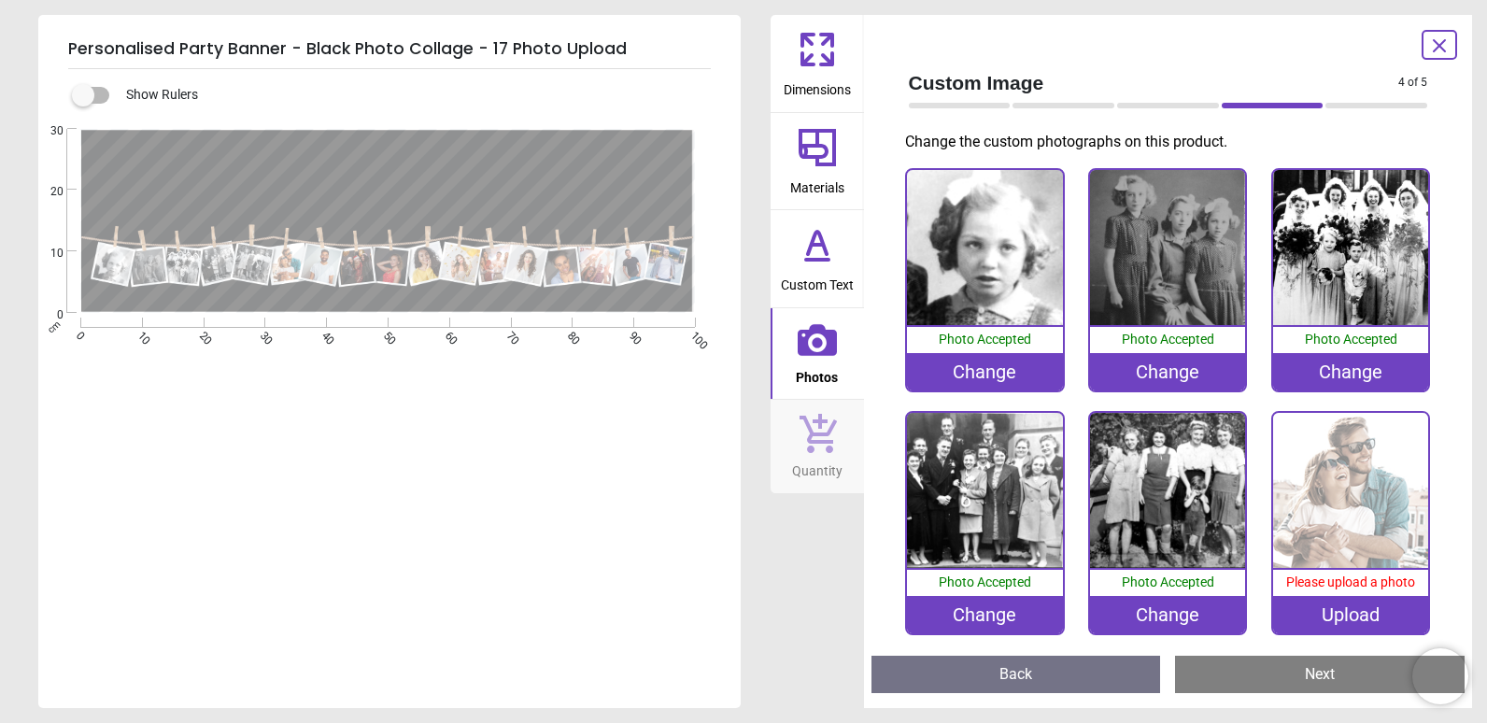
click at [981, 613] on div "Change" at bounding box center [984, 614] width 155 height 37
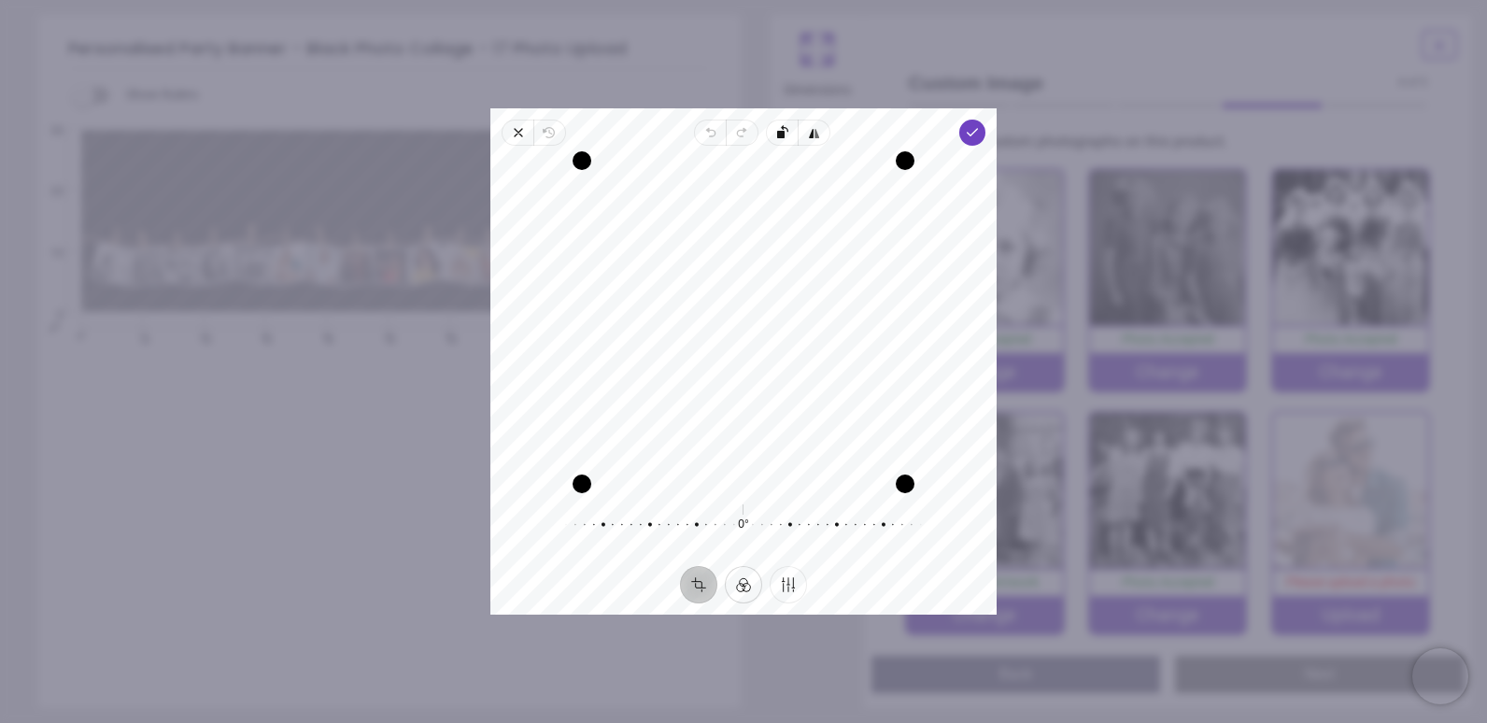
click at [742, 590] on button "Filter" at bounding box center [743, 584] width 37 height 37
click at [846, 507] on div at bounding box center [857, 508] width 43 height 52
click at [692, 587] on button "Crop" at bounding box center [698, 584] width 37 height 37
drag, startPoint x: 712, startPoint y: 417, endPoint x: 656, endPoint y: 416, distance: 55.1
click at [656, 416] on div "Recenter" at bounding box center [743, 322] width 476 height 323
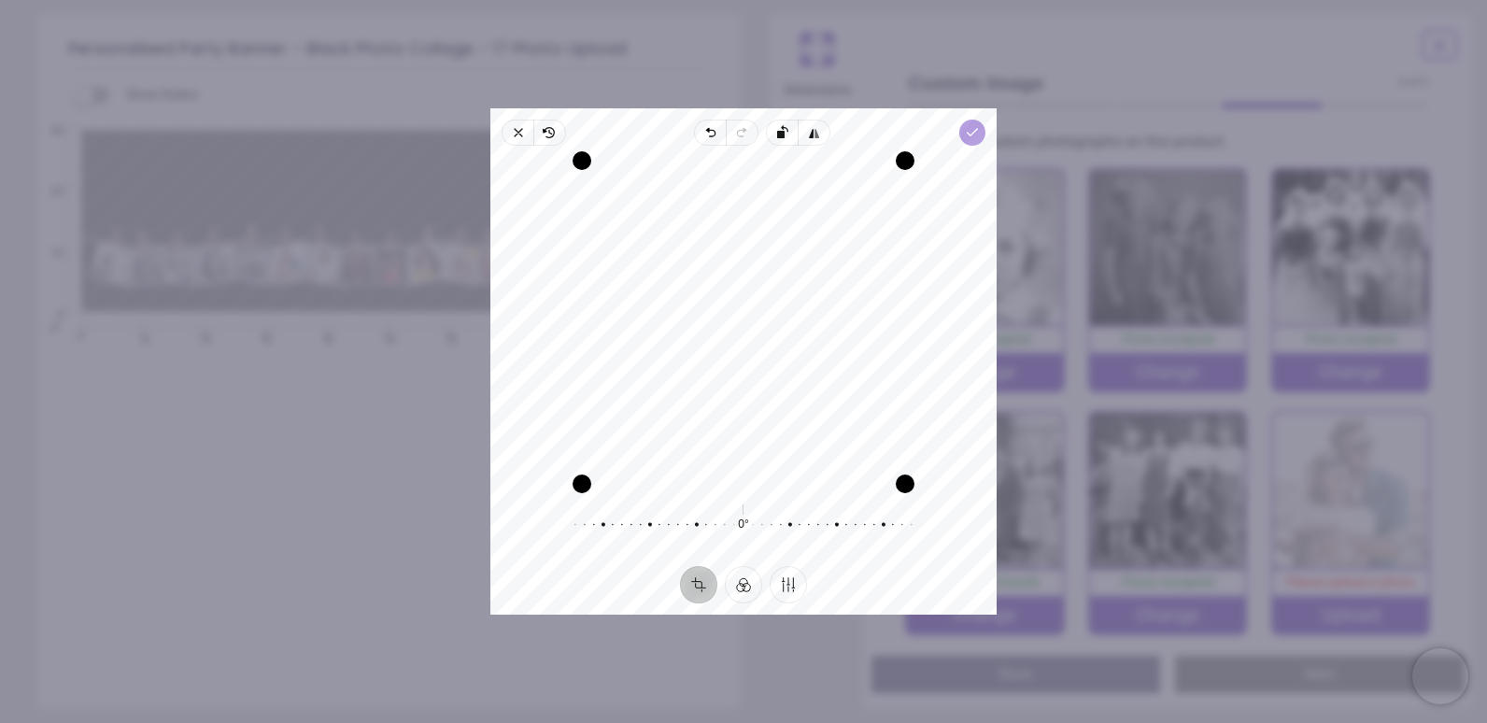
click at [966, 130] on icon "button" at bounding box center [972, 132] width 15 height 15
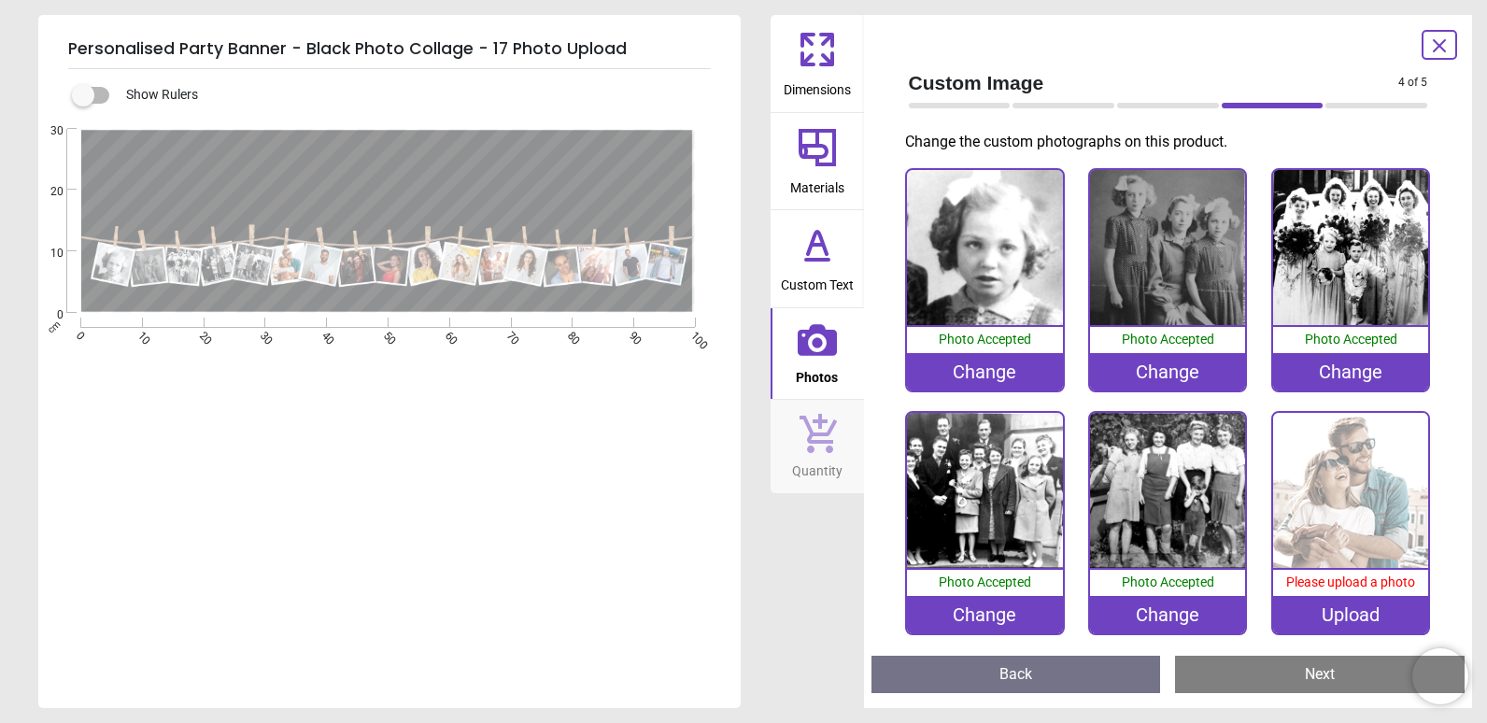
scroll to position [93, 0]
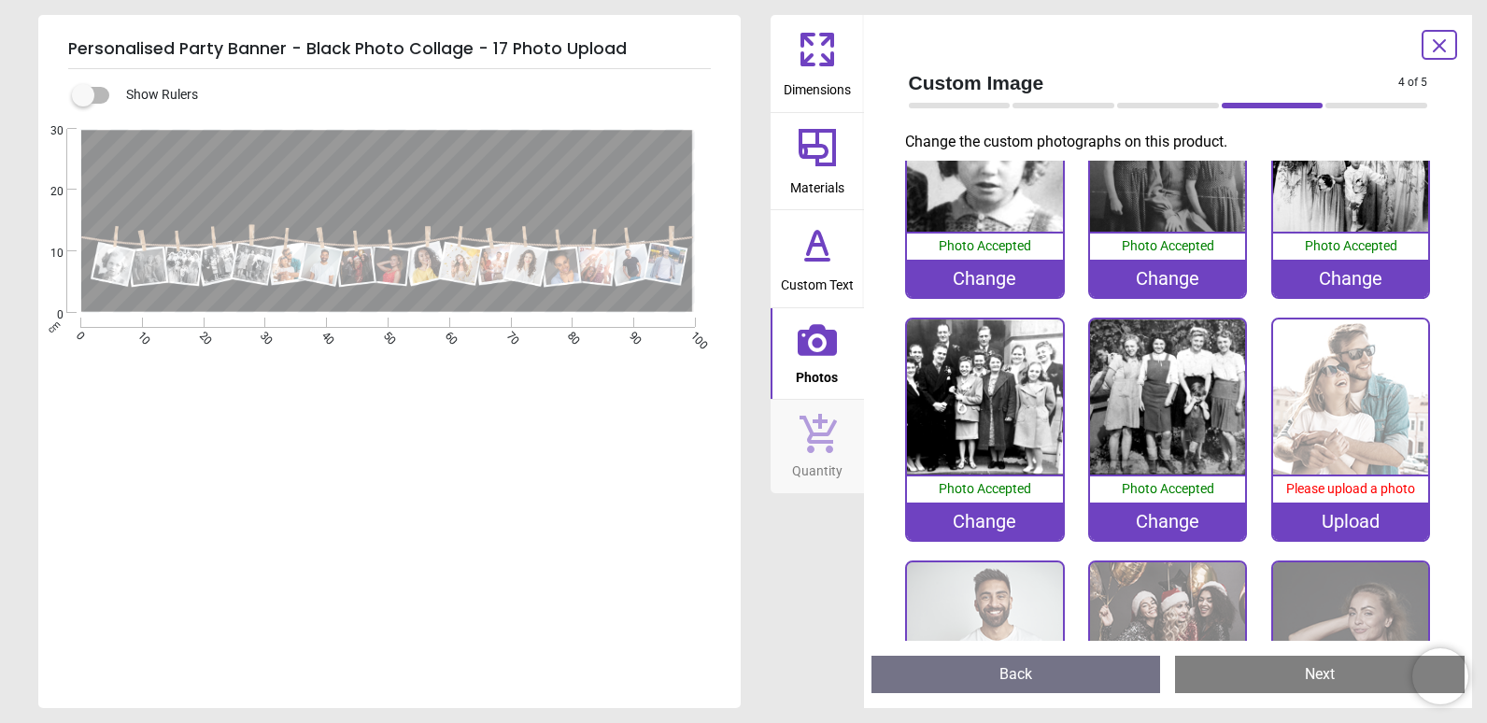
click at [1360, 514] on div "Upload" at bounding box center [1350, 520] width 155 height 37
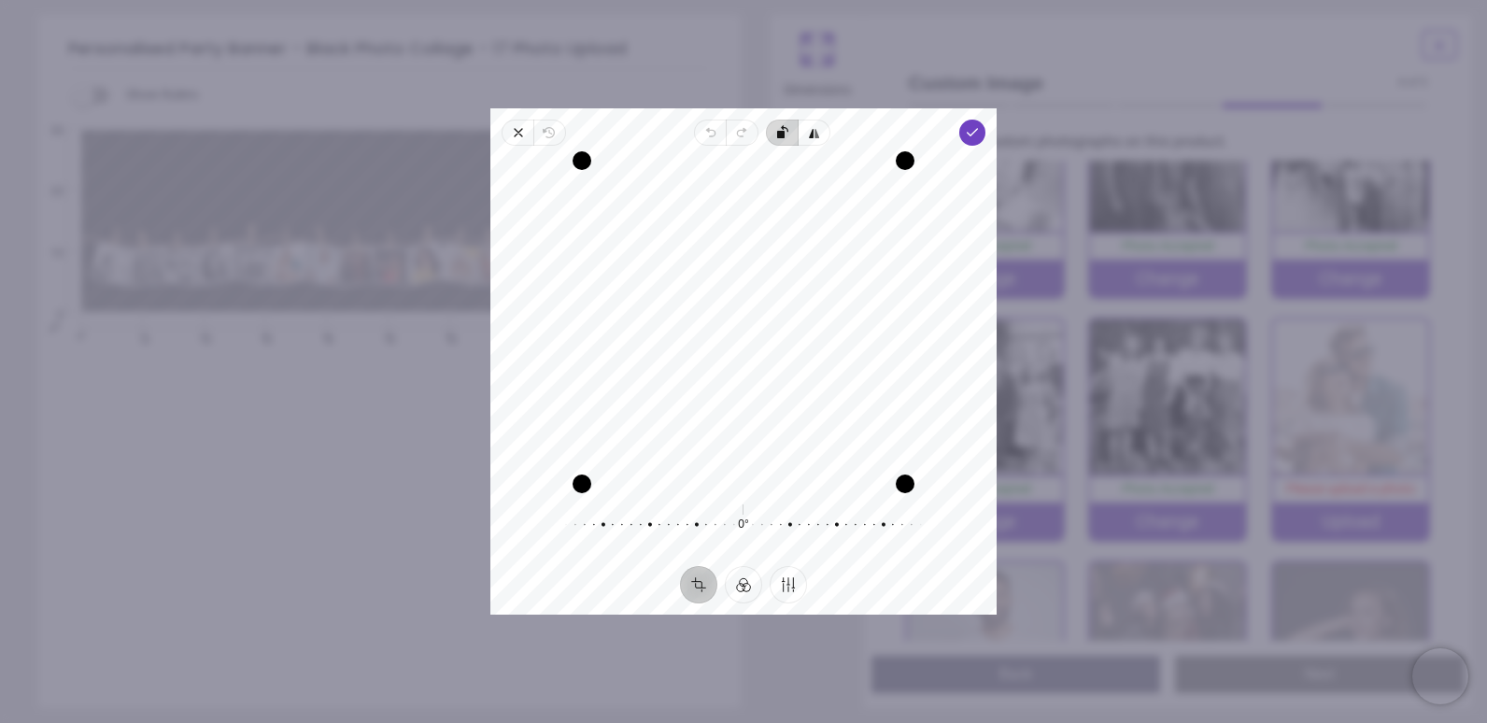
click at [787, 135] on icon "button" at bounding box center [956, 249] width 362 height 250
click at [787, 134] on icon "button" at bounding box center [956, 249] width 362 height 250
click at [749, 582] on button "Filter" at bounding box center [743, 584] width 37 height 37
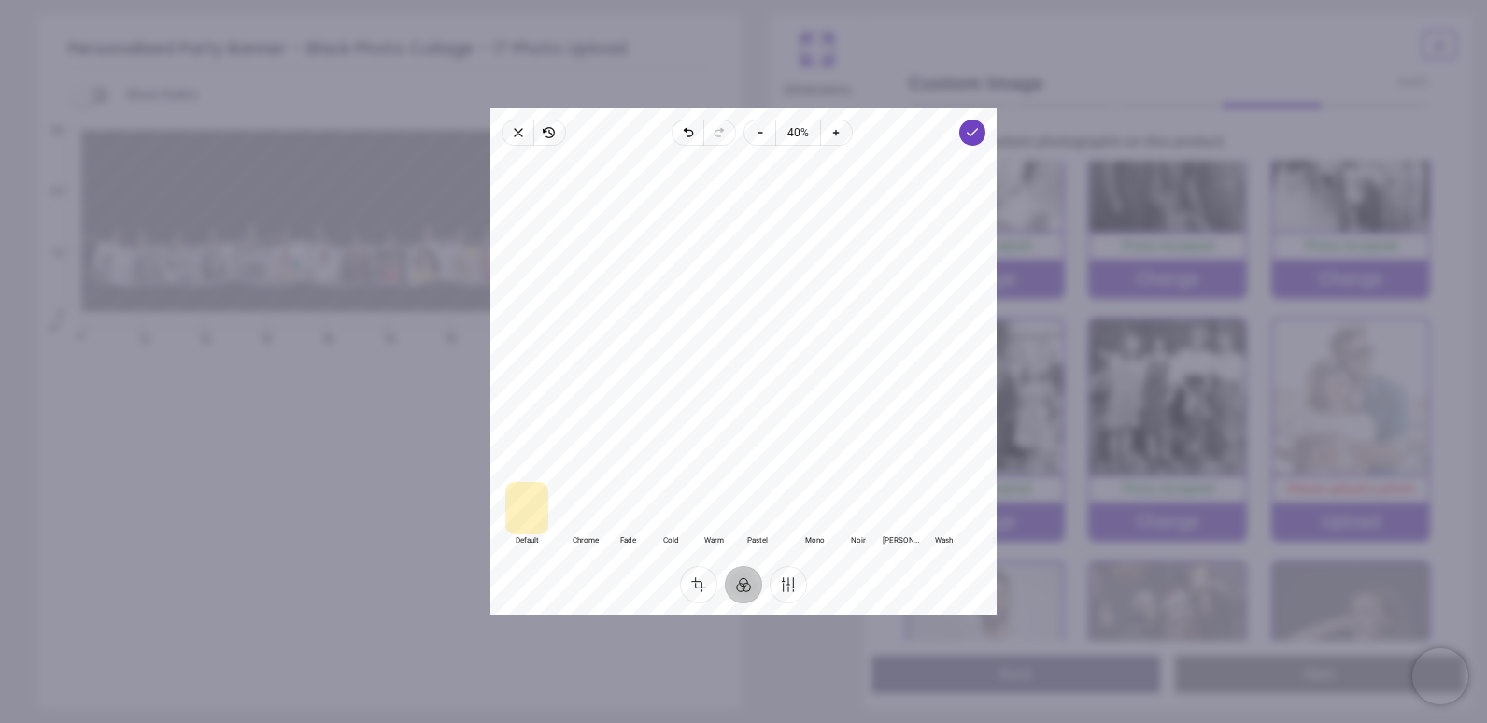
click at [819, 525] on div at bounding box center [814, 508] width 43 height 52
drag, startPoint x: 731, startPoint y: 306, endPoint x: 707, endPoint y: 331, distance: 34.3
click at [707, 331] on div at bounding box center [743, 313] width 506 height 321
click at [688, 580] on button "Crop" at bounding box center [698, 584] width 37 height 37
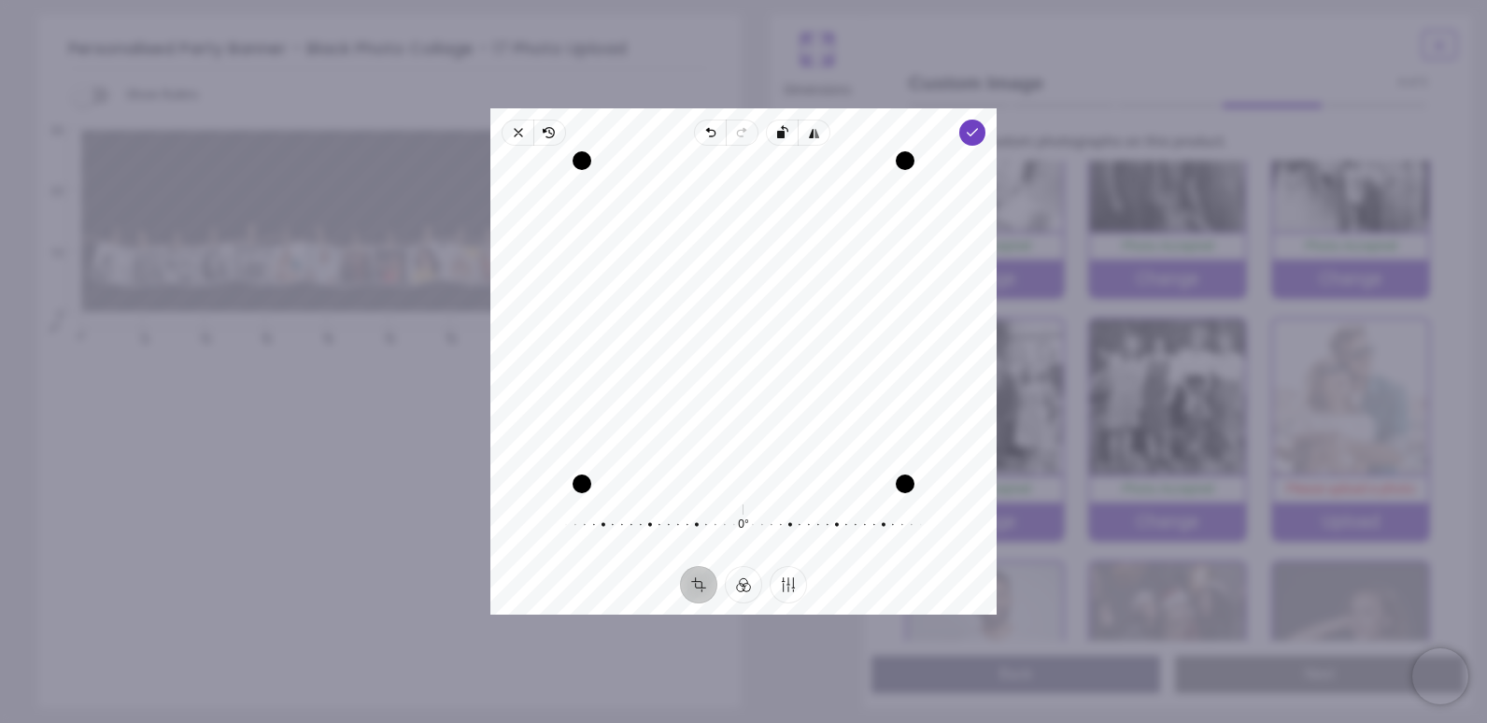
drag, startPoint x: 749, startPoint y: 400, endPoint x: 724, endPoint y: 431, distance: 40.5
click at [724, 431] on div "Recenter" at bounding box center [743, 322] width 476 height 323
drag, startPoint x: 837, startPoint y: 423, endPoint x: 838, endPoint y: 433, distance: 10.3
click at [838, 433] on div "Recenter" at bounding box center [743, 322] width 476 height 323
drag, startPoint x: 584, startPoint y: 491, endPoint x: 614, endPoint y: 475, distance: 34.7
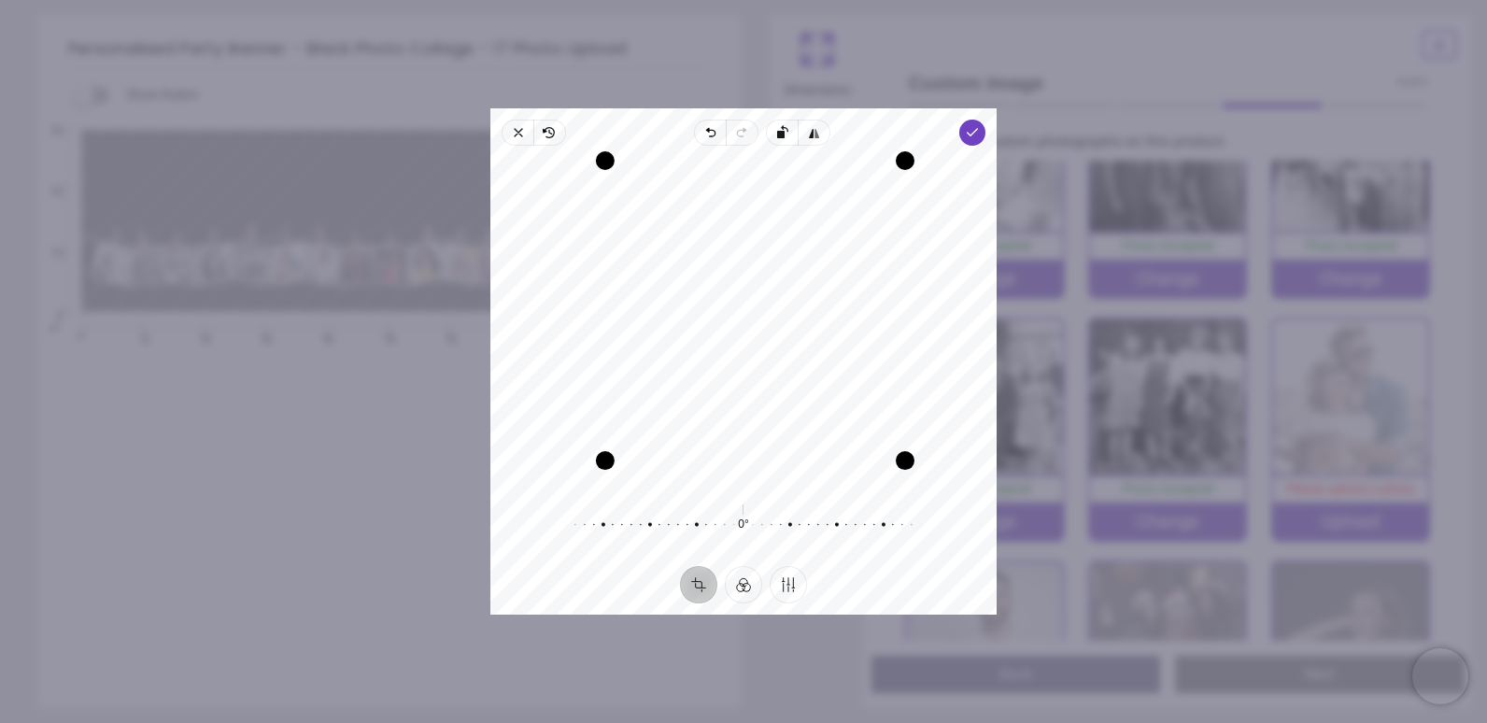
click at [614, 475] on div "Recenter" at bounding box center [743, 322] width 476 height 323
click at [965, 138] on icon "button" at bounding box center [972, 132] width 15 height 15
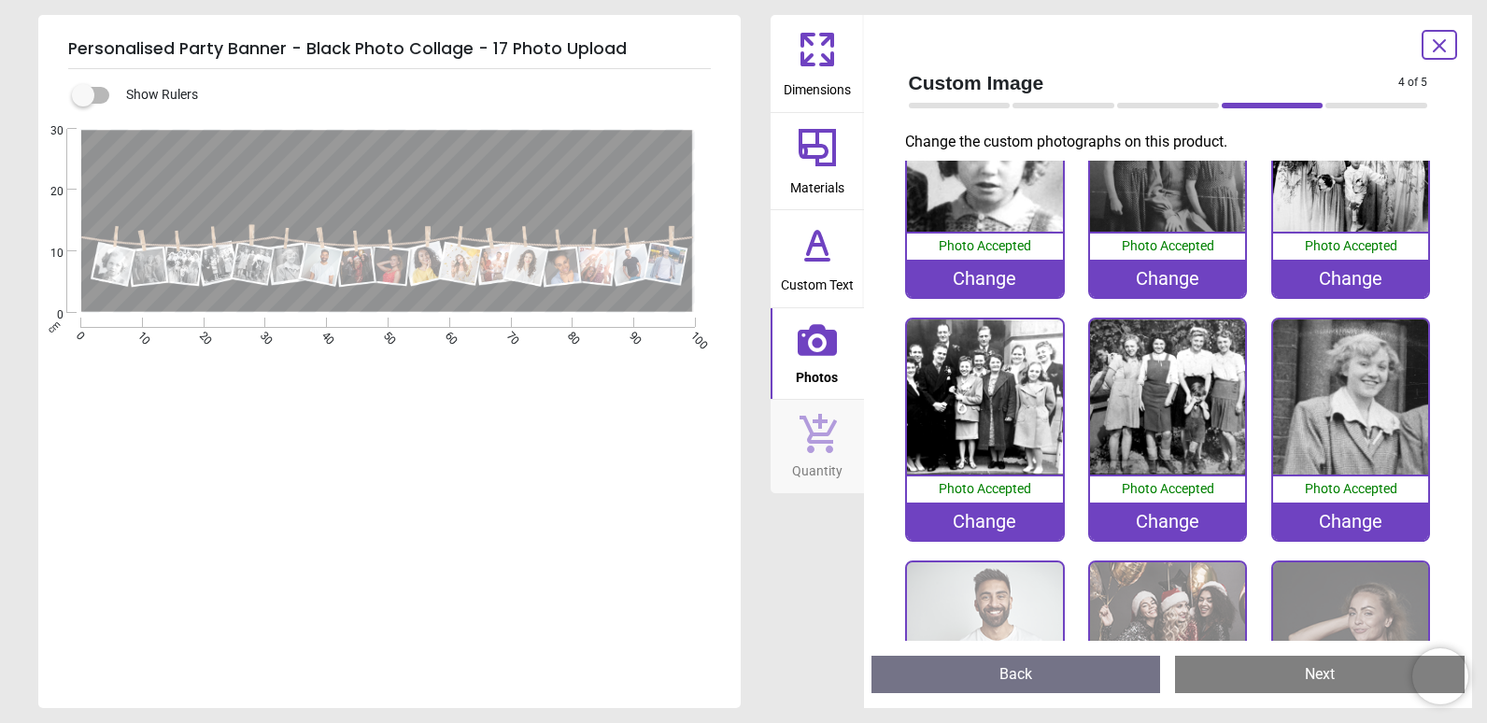
click at [1366, 524] on div "Change" at bounding box center [1350, 520] width 155 height 37
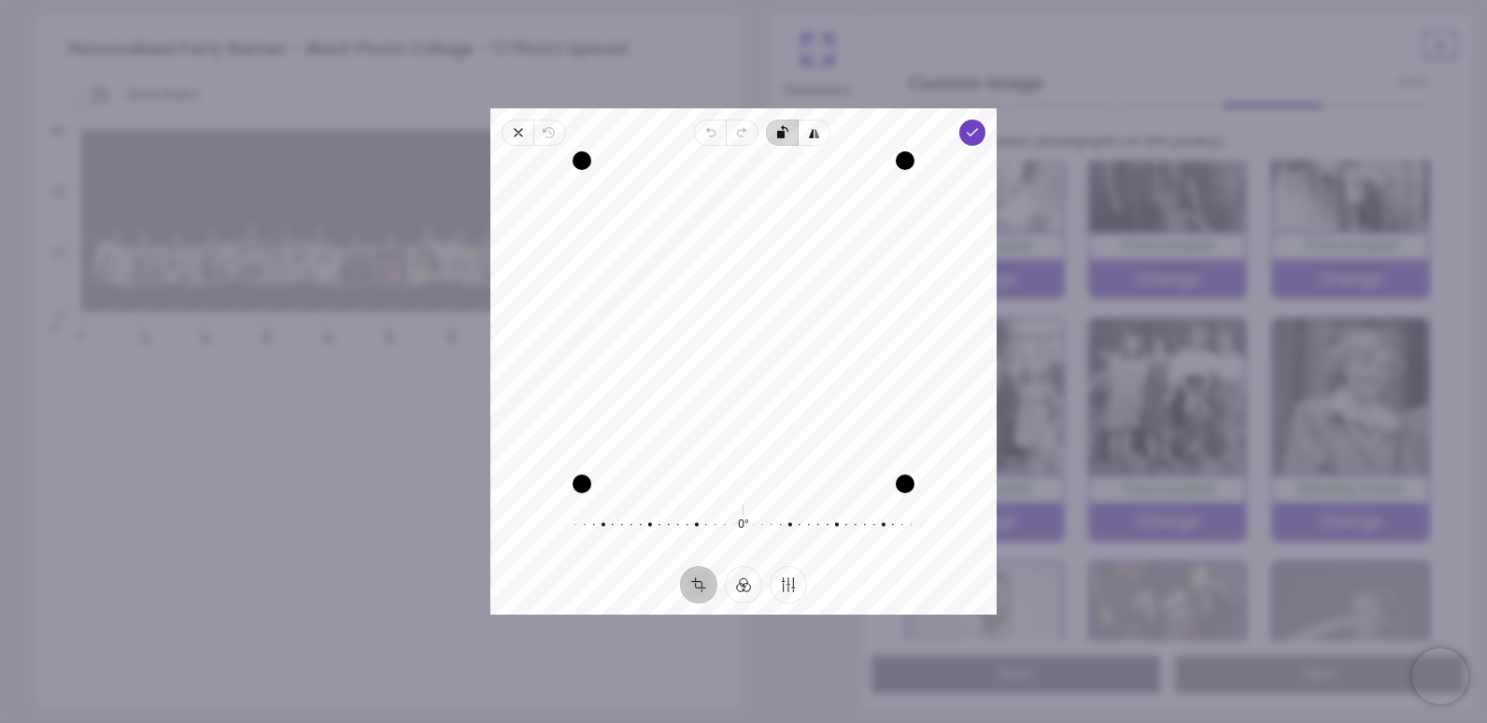
click at [782, 142] on span "Rotate left" at bounding box center [782, 133] width 32 height 26
click at [756, 585] on button "Filter" at bounding box center [743, 584] width 37 height 37
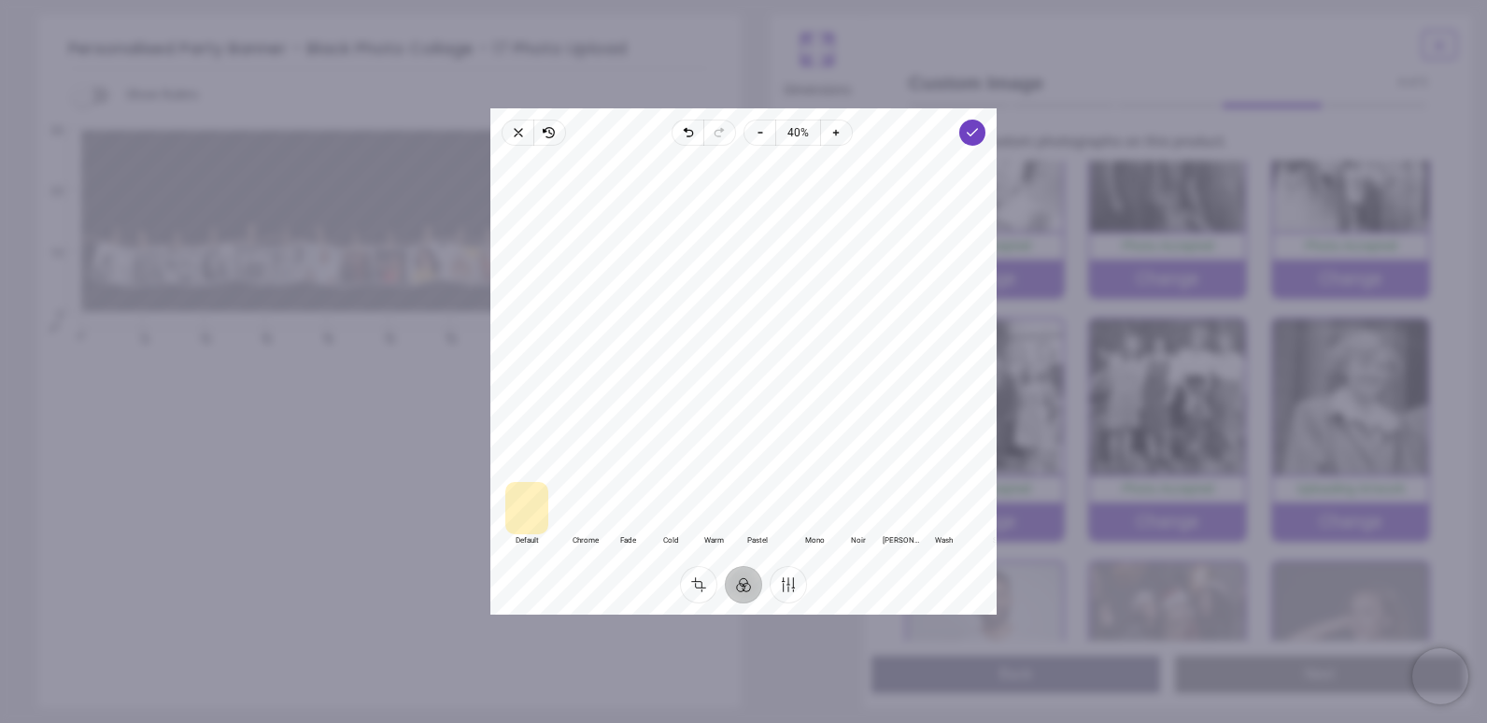
click at [849, 514] on div at bounding box center [857, 508] width 43 height 52
click at [826, 514] on div at bounding box center [814, 508] width 43 height 52
click at [841, 514] on div at bounding box center [857, 508] width 43 height 52
click at [696, 573] on button "Crop" at bounding box center [698, 584] width 37 height 37
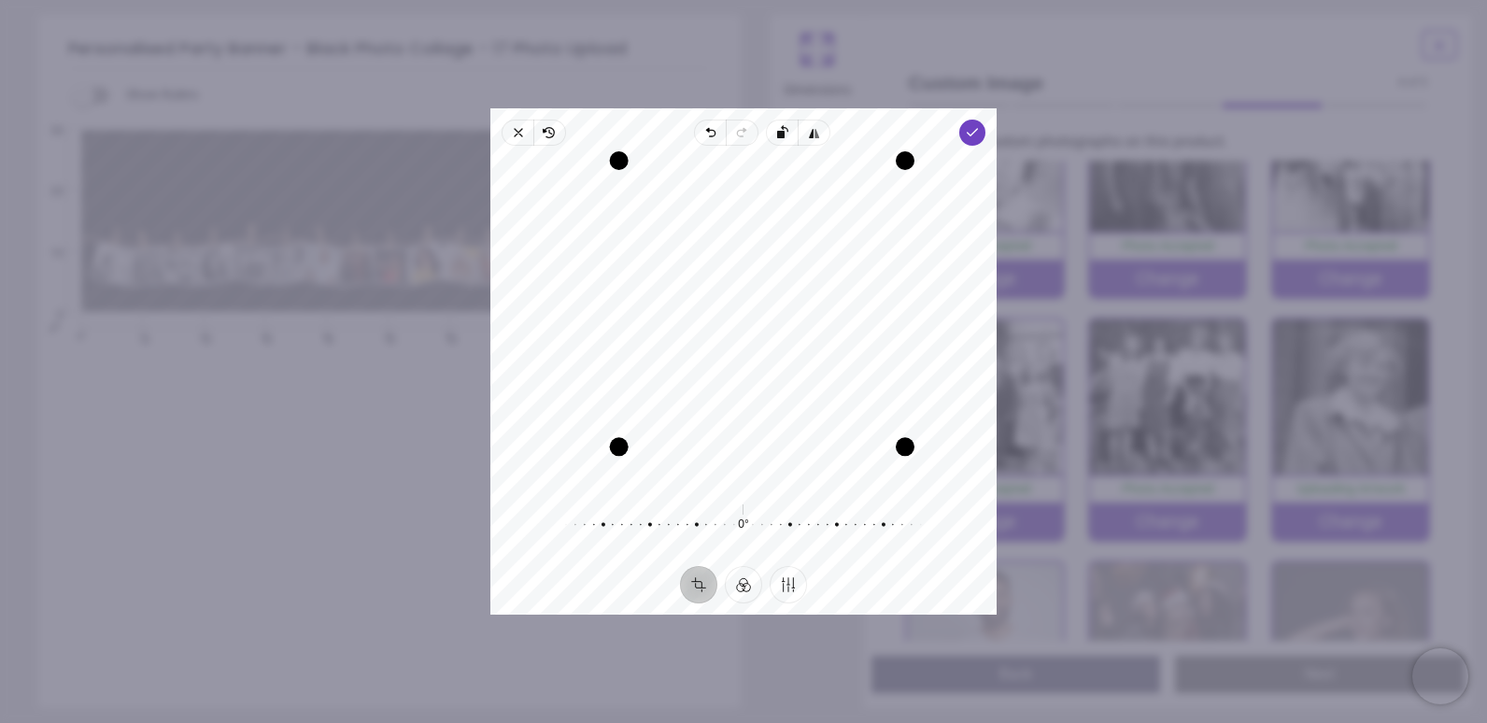
drag, startPoint x: 585, startPoint y: 482, endPoint x: 637, endPoint y: 458, distance: 57.7
click at [637, 458] on div "Recenter" at bounding box center [743, 322] width 476 height 323
drag, startPoint x: 743, startPoint y: 378, endPoint x: 740, endPoint y: 412, distance: 33.7
click at [740, 412] on div "Recenter" at bounding box center [743, 322] width 476 height 323
drag, startPoint x: 624, startPoint y: 448, endPoint x: 635, endPoint y: 441, distance: 13.5
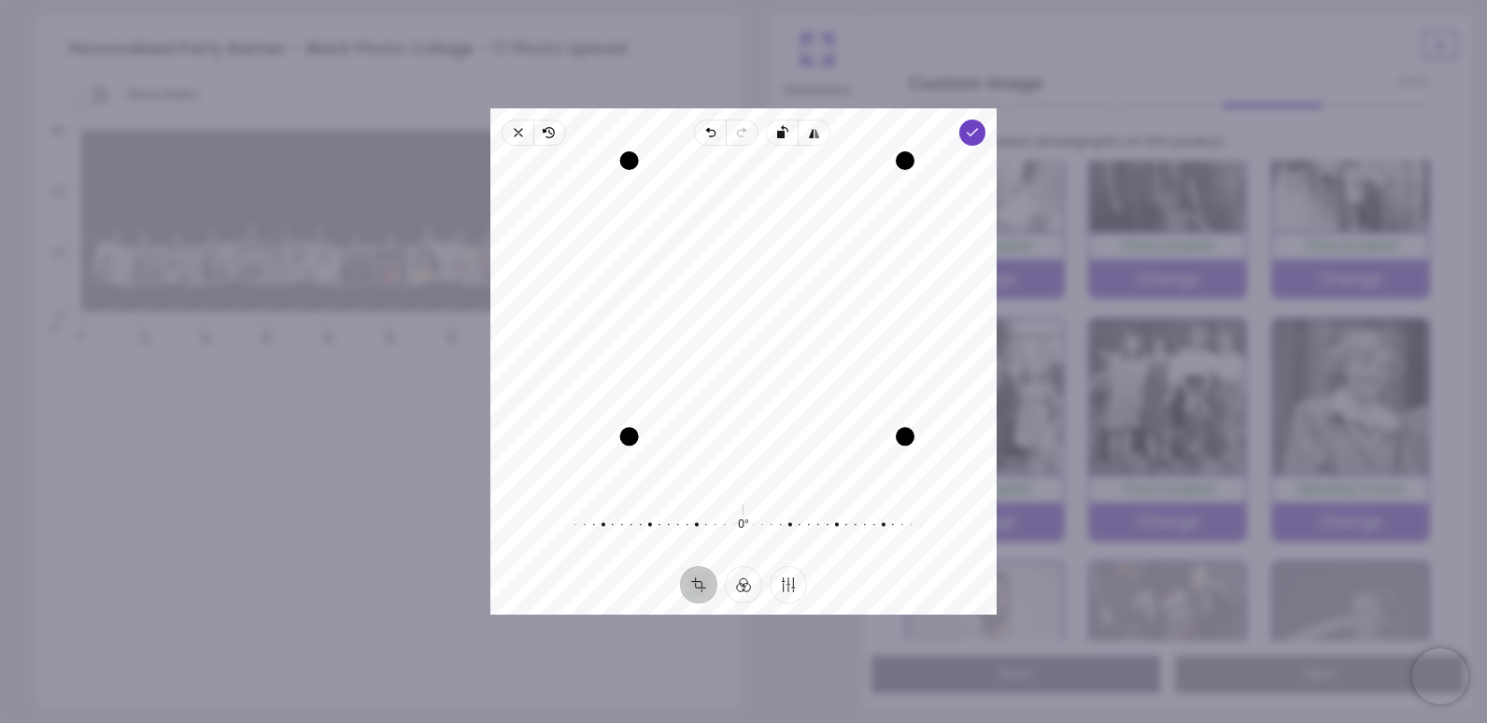
click at [635, 441] on div "Drag corner bl" at bounding box center [629, 436] width 19 height 19
click at [777, 386] on div "Recenter" at bounding box center [743, 322] width 476 height 323
click at [970, 134] on polyline "button" at bounding box center [972, 132] width 10 height 7
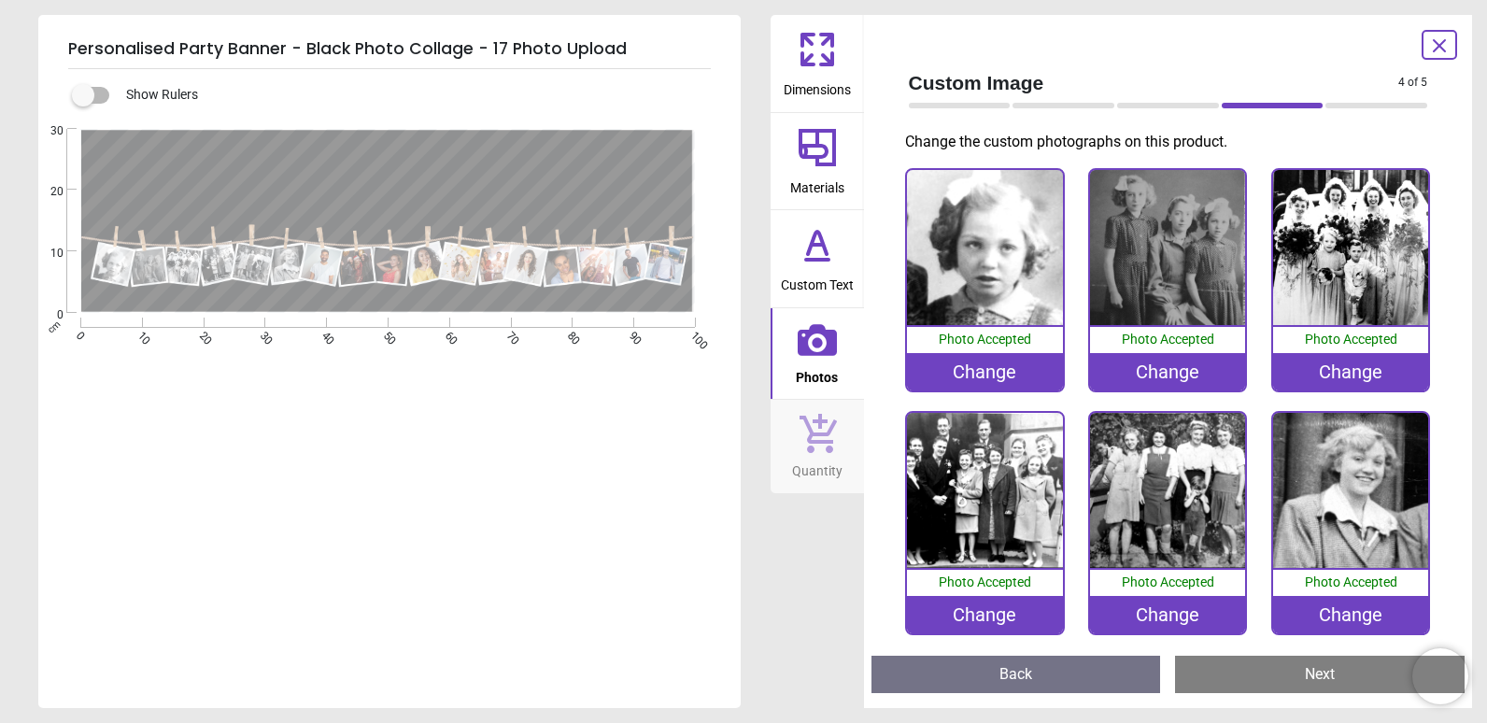
scroll to position [187, 0]
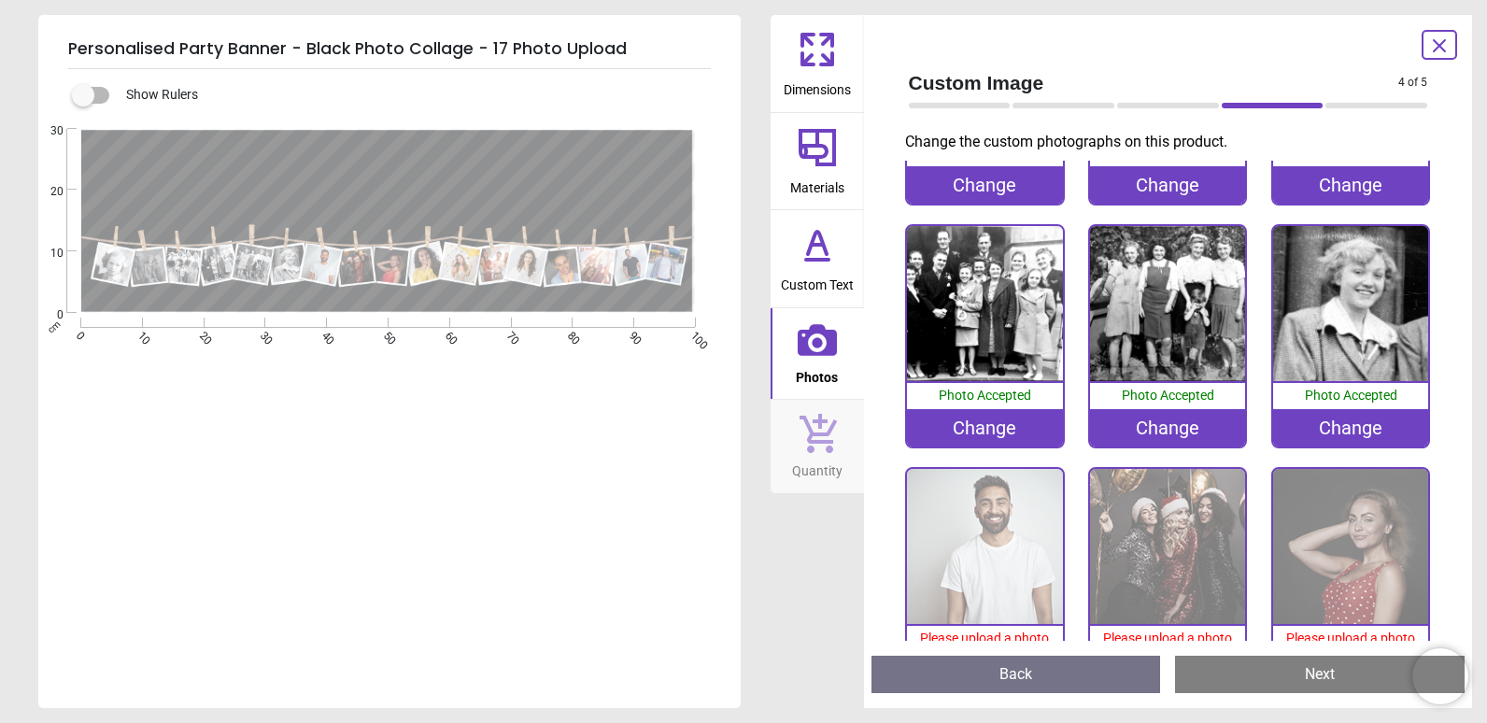
click at [980, 631] on span "Please upload a photo" at bounding box center [984, 637] width 129 height 15
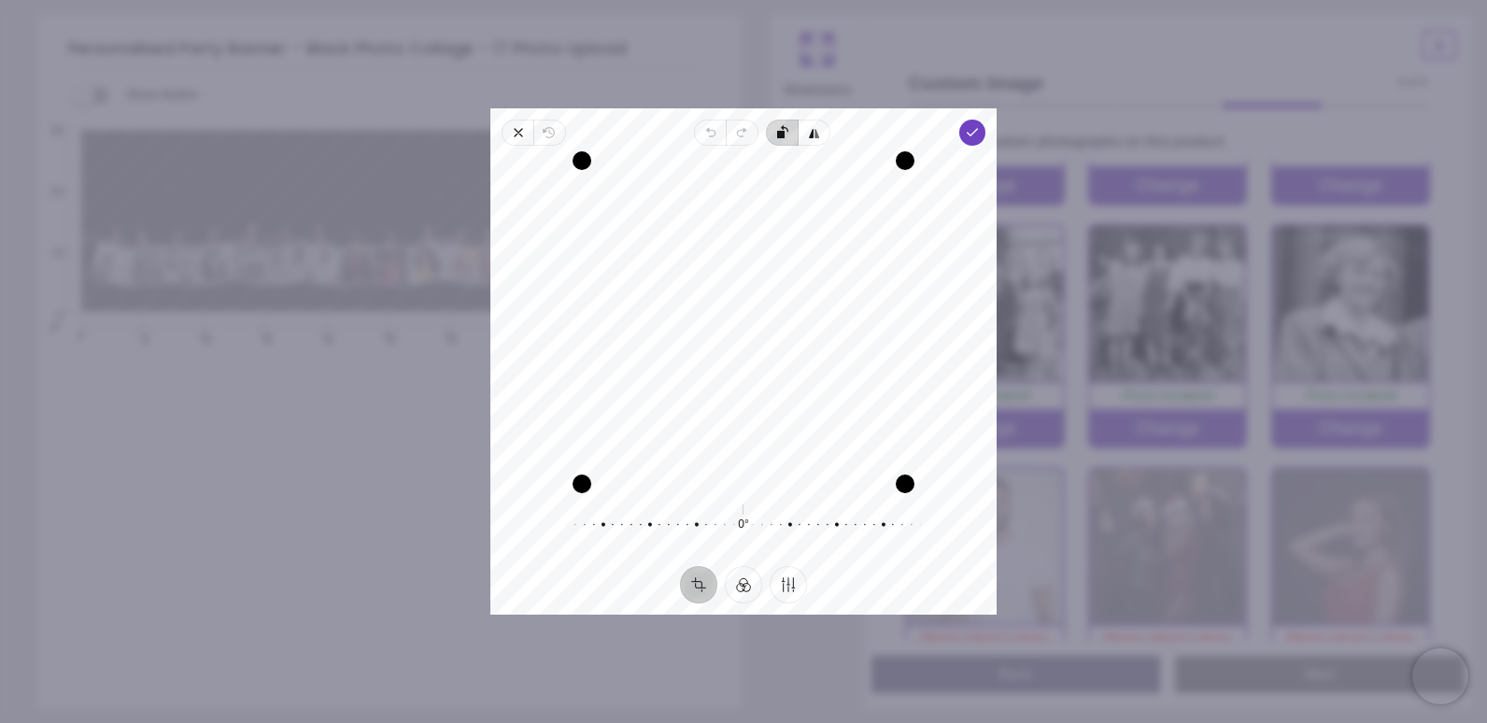
click at [780, 135] on rect "button" at bounding box center [780, 134] width 7 height 7
click at [747, 590] on button "Filter" at bounding box center [743, 584] width 37 height 37
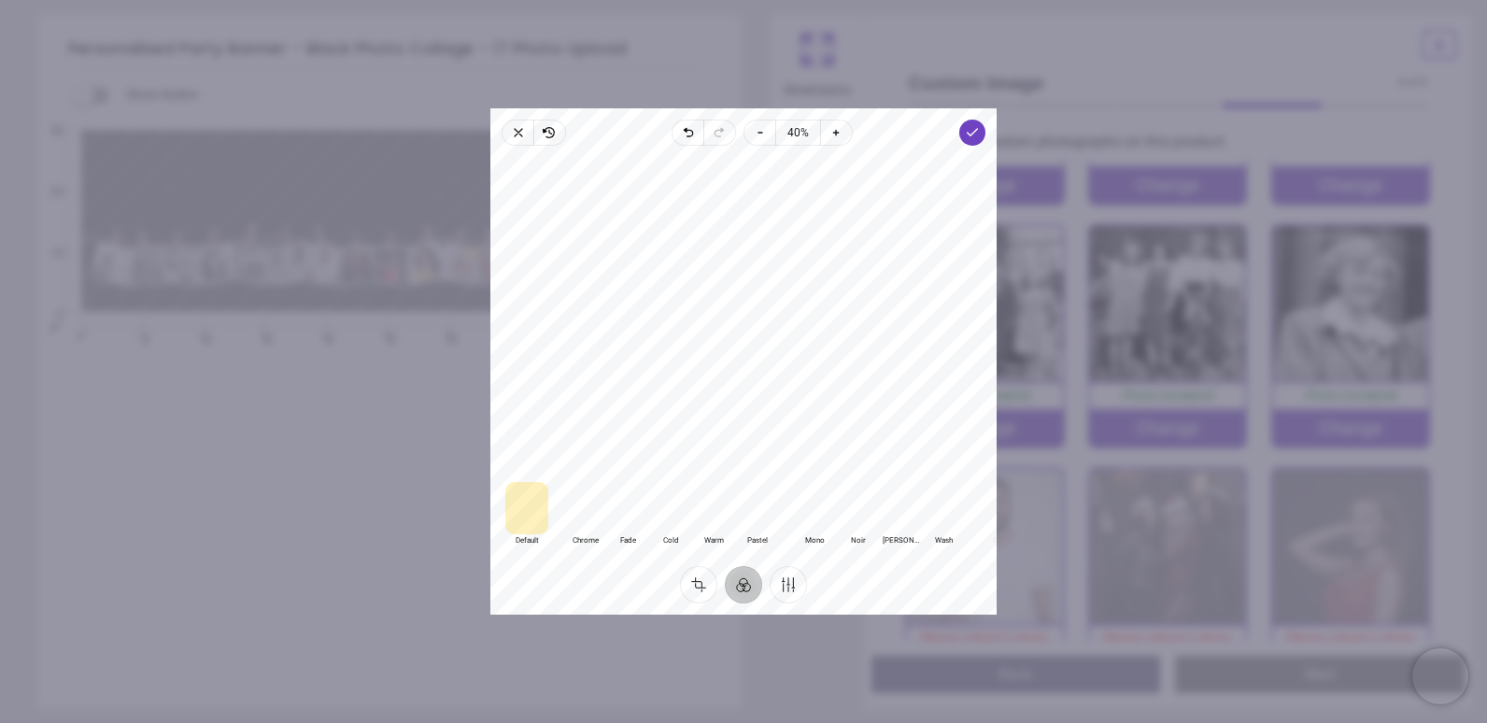
click at [865, 505] on div at bounding box center [857, 508] width 43 height 52
click at [818, 513] on div at bounding box center [814, 508] width 43 height 52
click at [866, 511] on div at bounding box center [857, 508] width 43 height 52
click at [815, 523] on div at bounding box center [814, 508] width 43 height 52
click at [696, 588] on button "Crop" at bounding box center [698, 584] width 37 height 37
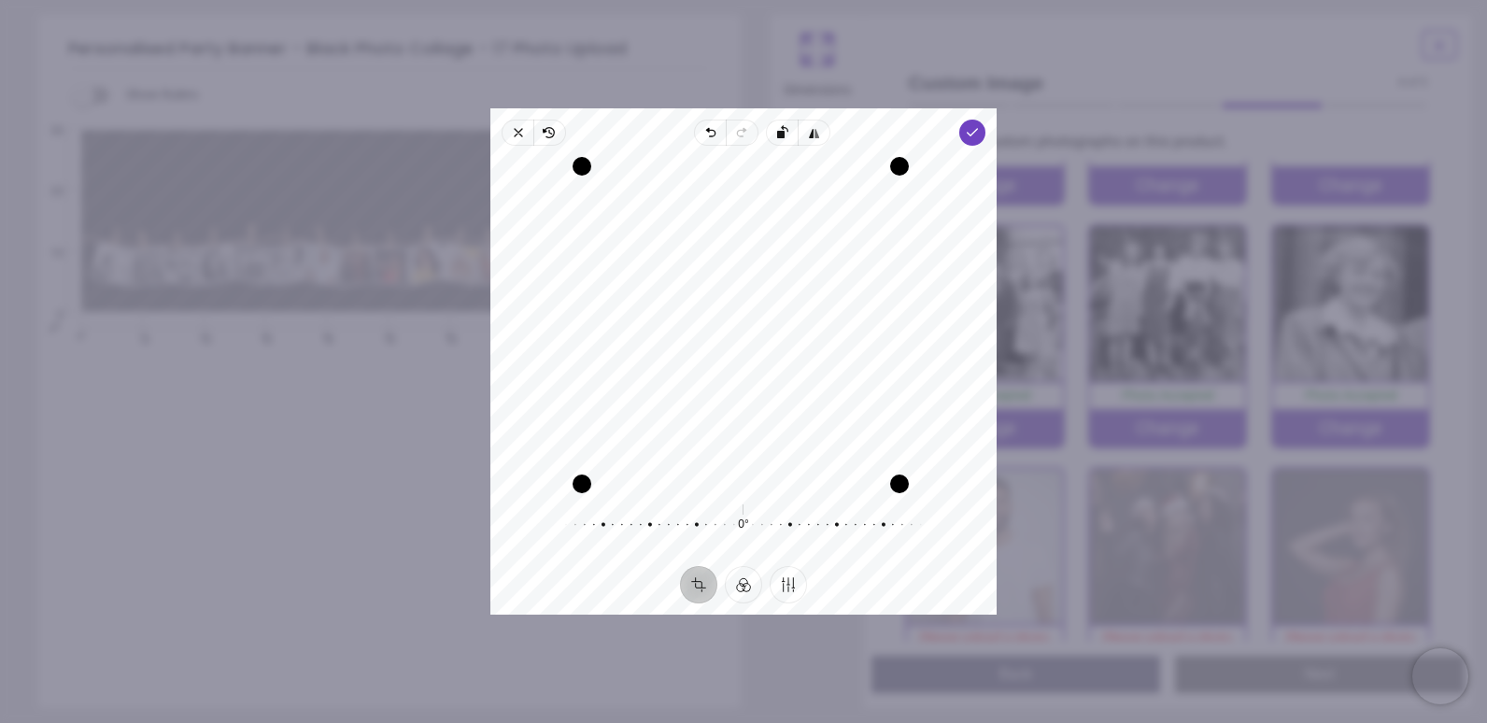
click at [901, 172] on div "Drag corner tr" at bounding box center [899, 166] width 19 height 19
drag, startPoint x: 816, startPoint y: 325, endPoint x: 815, endPoint y: 376, distance: 51.4
click at [815, 376] on div "Recenter" at bounding box center [743, 322] width 476 height 323
drag, startPoint x: 583, startPoint y: 482, endPoint x: 683, endPoint y: 433, distance: 111.1
click at [683, 433] on div "Recenter" at bounding box center [743, 322] width 476 height 323
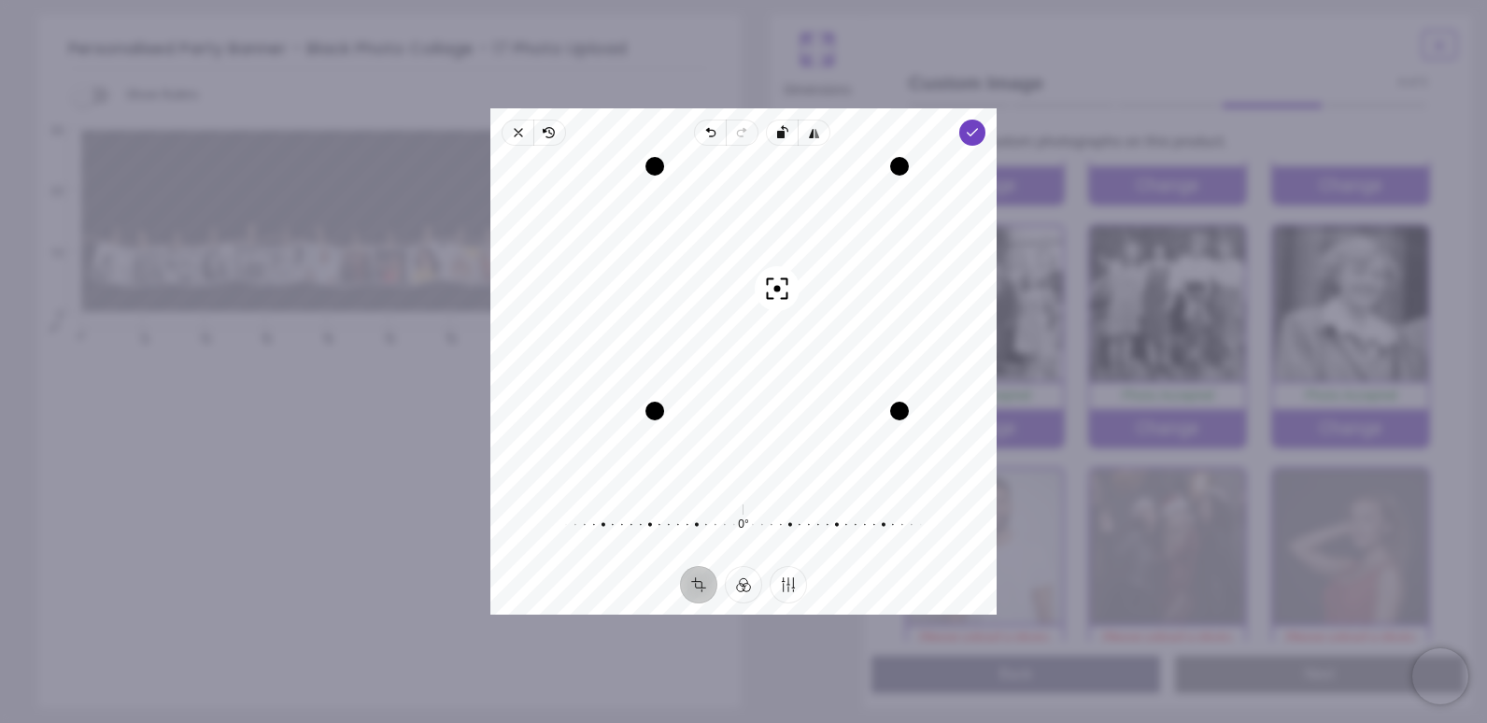
drag, startPoint x: 746, startPoint y: 351, endPoint x: 767, endPoint y: 340, distance: 23.4
click at [767, 340] on div "Recenter" at bounding box center [743, 322] width 476 height 323
drag, startPoint x: 656, startPoint y: 404, endPoint x: 669, endPoint y: 391, distance: 17.8
click at [669, 391] on div "Drag corner bl" at bounding box center [667, 398] width 19 height 19
click at [894, 543] on div at bounding box center [734, 525] width 359 height 52
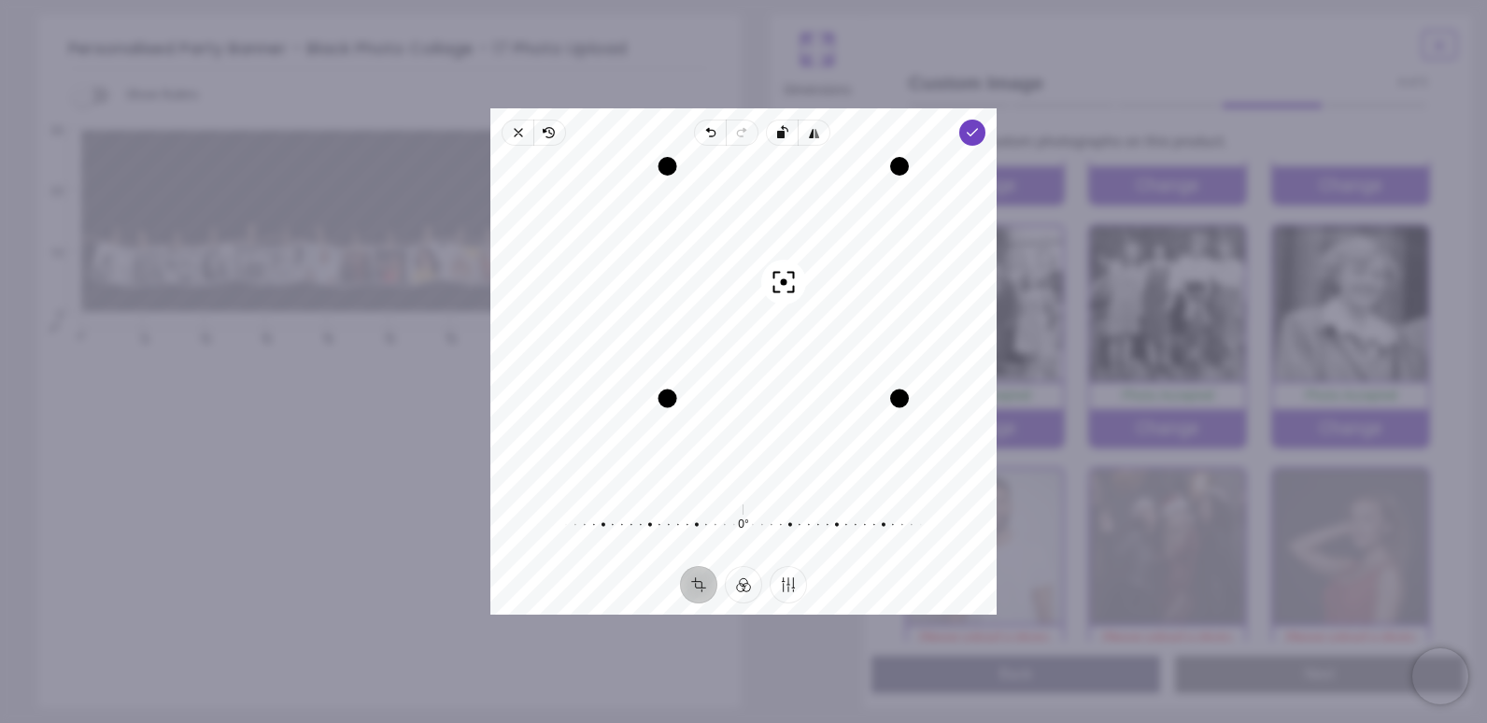
click at [803, 334] on div "Recenter" at bounding box center [743, 322] width 476 height 323
click at [963, 134] on span "Done" at bounding box center [972, 133] width 26 height 26
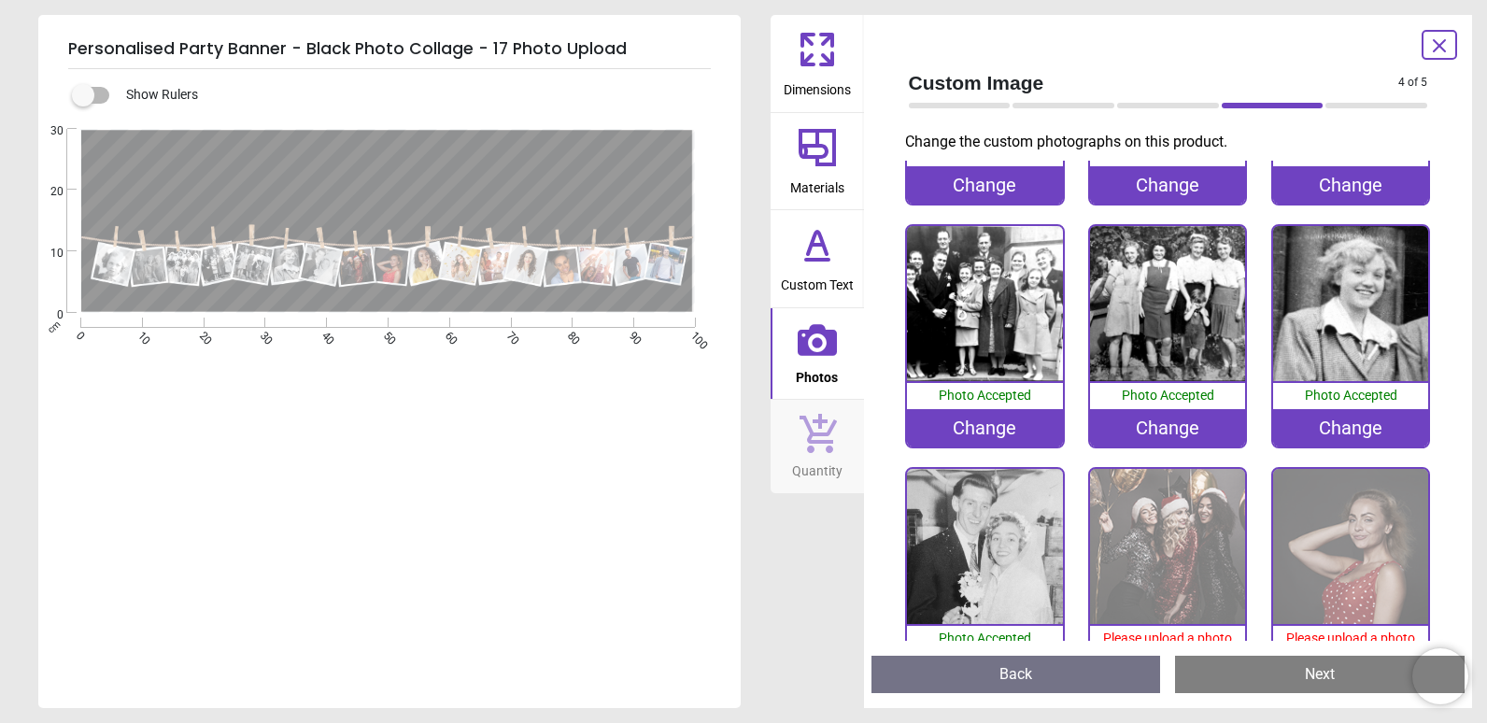
click at [1170, 569] on img at bounding box center [1167, 546] width 155 height 155
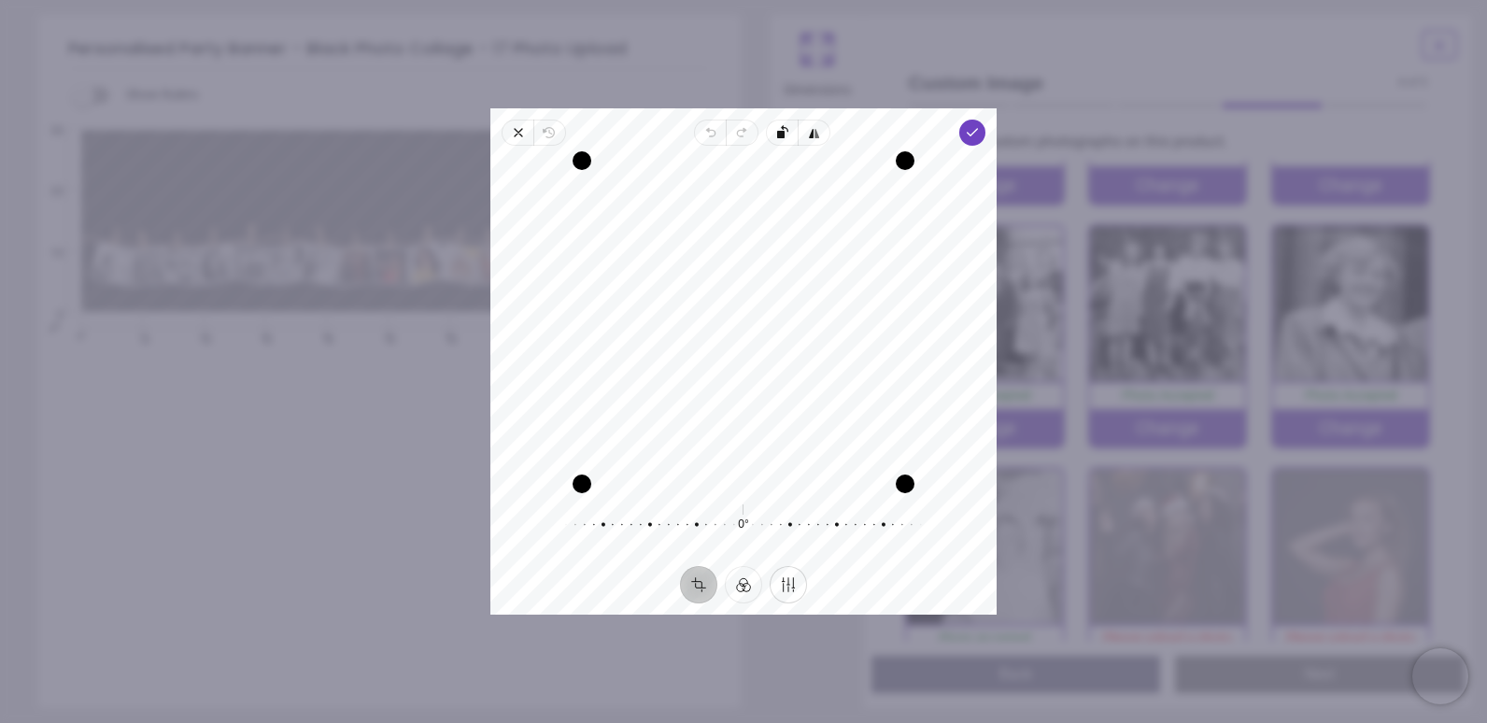
click at [781, 592] on button "Finetune" at bounding box center [787, 584] width 37 height 37
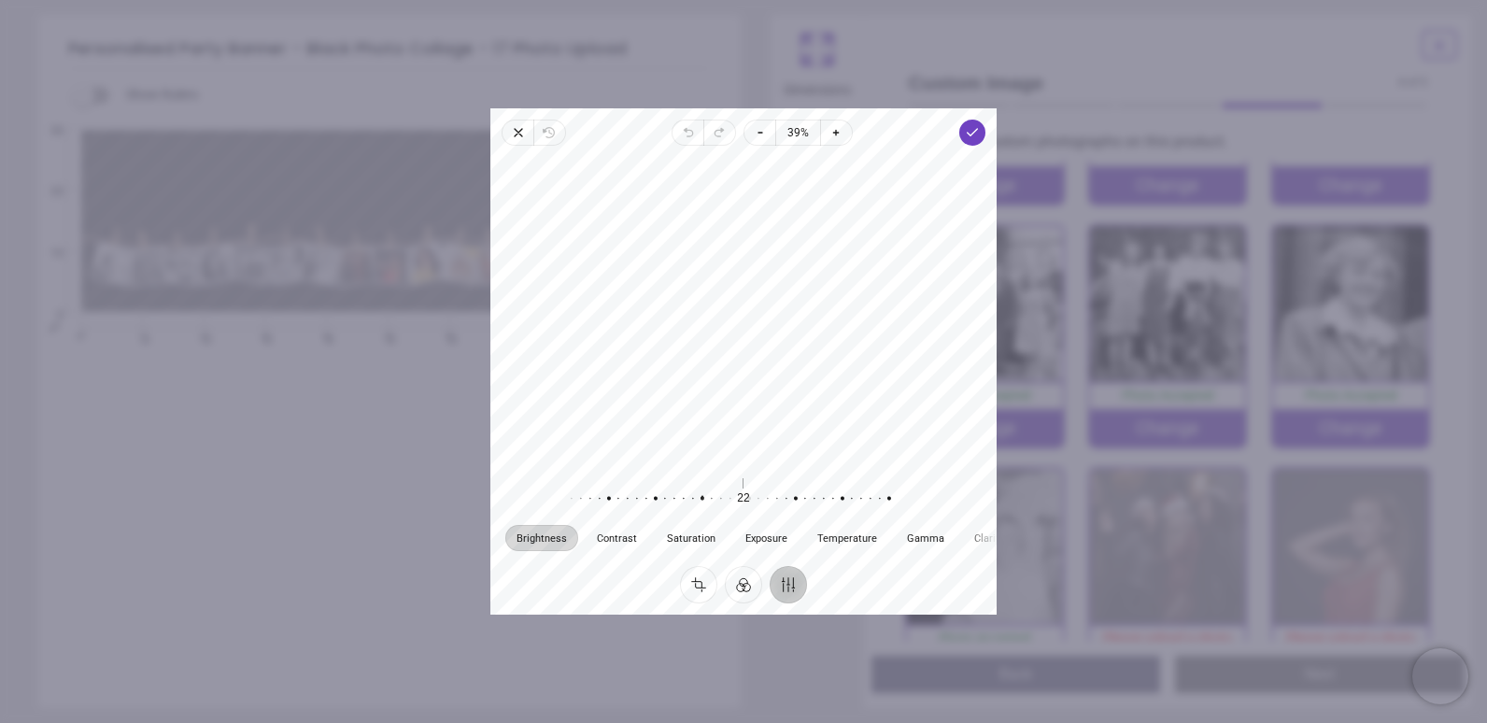
drag, startPoint x: 740, startPoint y: 496, endPoint x: 698, endPoint y: 486, distance: 42.3
click at [698, 486] on div at bounding box center [693, 498] width 359 height 52
drag, startPoint x: 737, startPoint y: 503, endPoint x: 667, endPoint y: 487, distance: 71.8
click at [667, 487] on div at bounding box center [623, 498] width 359 height 52
drag, startPoint x: 677, startPoint y: 501, endPoint x: 740, endPoint y: 502, distance: 62.6
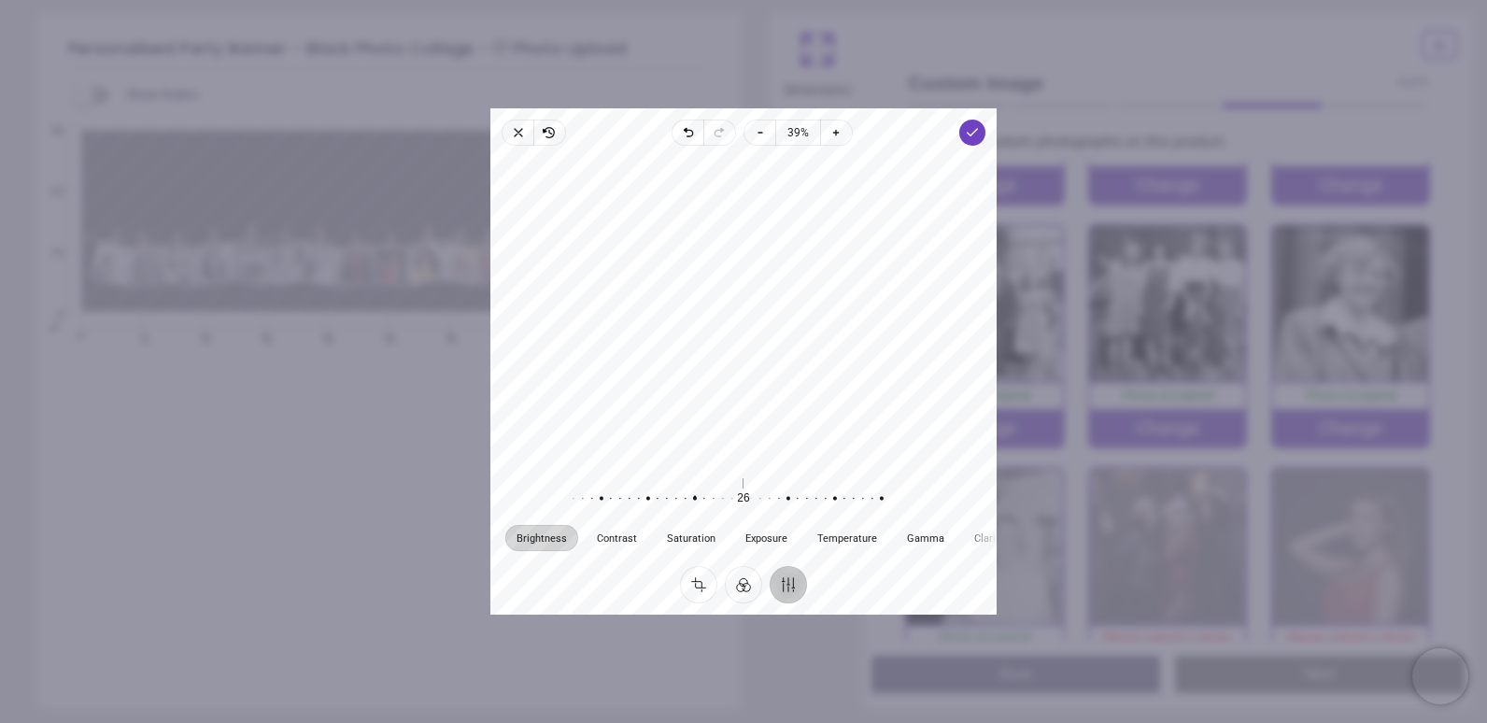
click at [740, 502] on div at bounding box center [685, 498] width 359 height 52
click at [969, 138] on icon "button" at bounding box center [972, 132] width 15 height 15
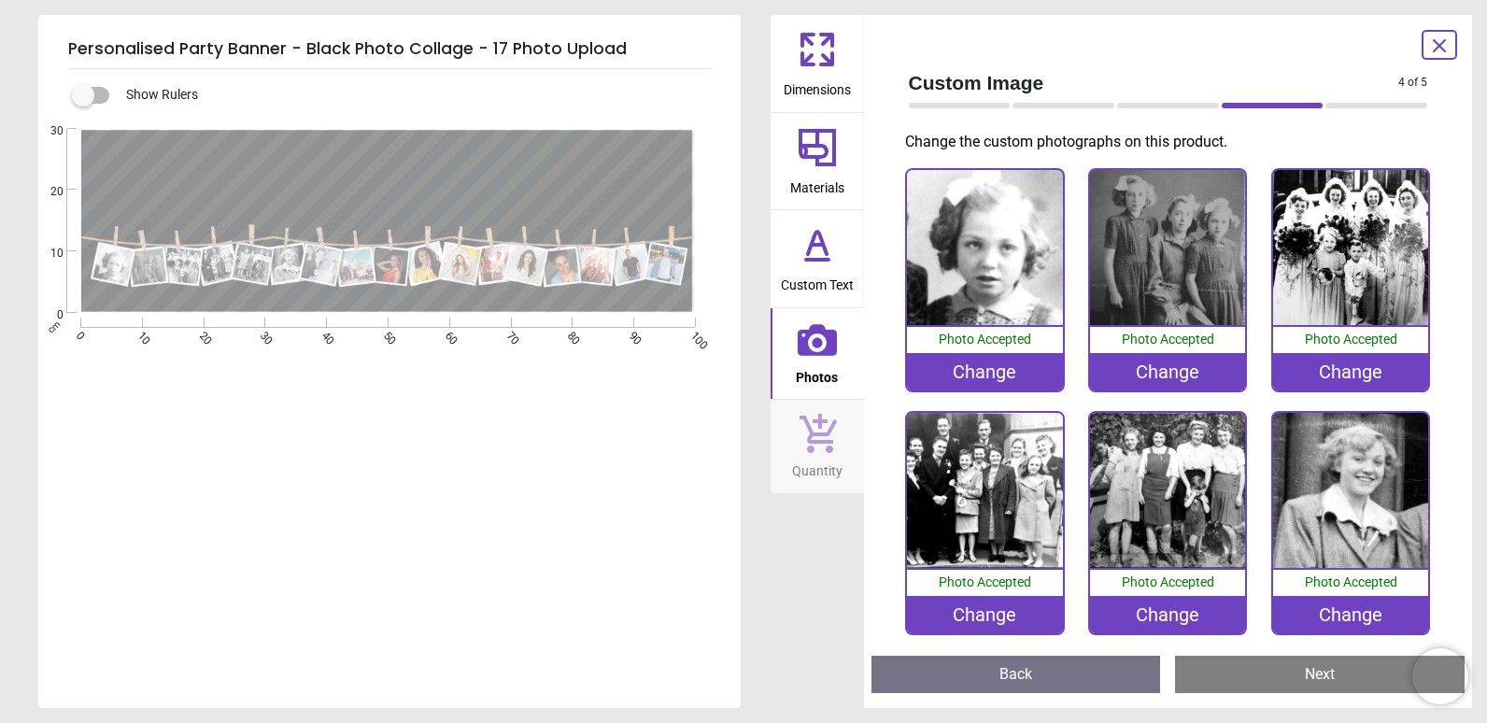
scroll to position [187, 0]
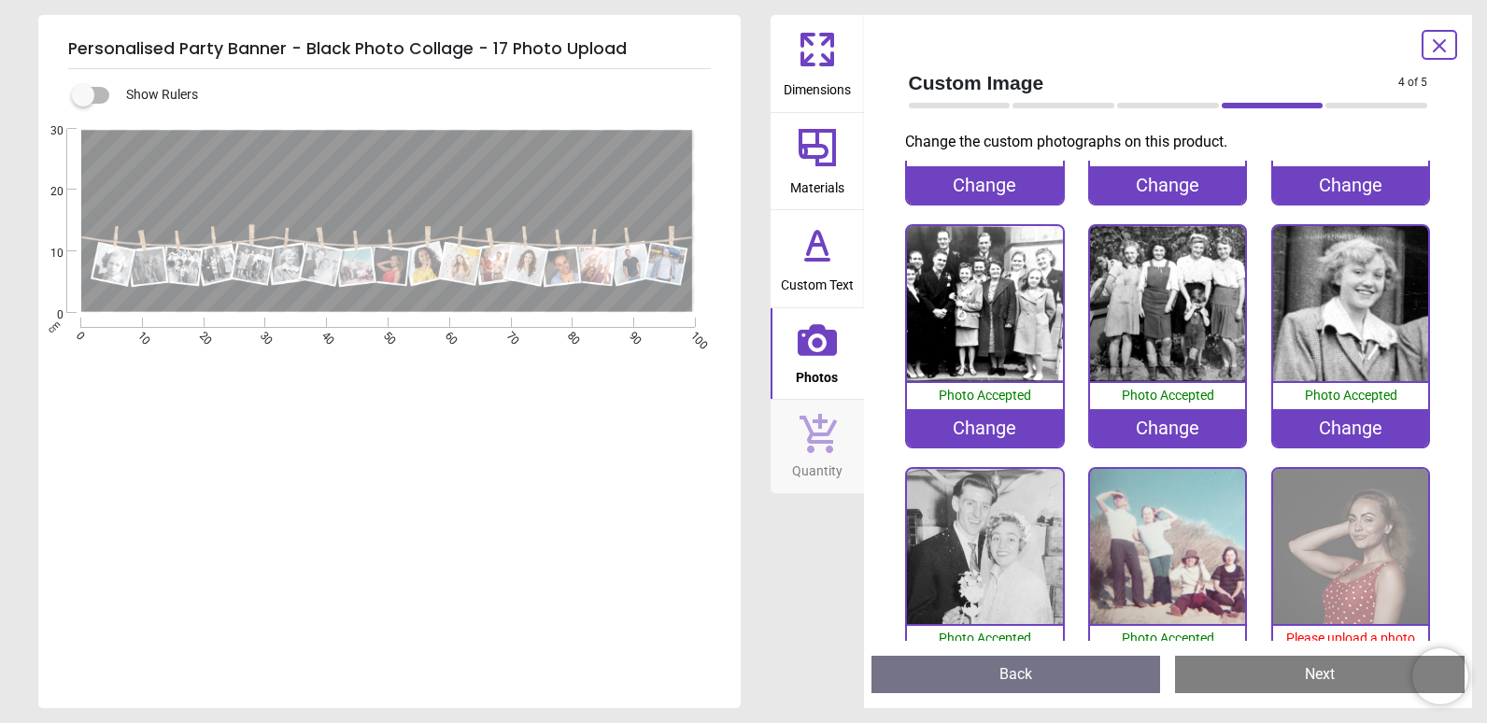
click at [1158, 589] on img at bounding box center [1167, 546] width 155 height 155
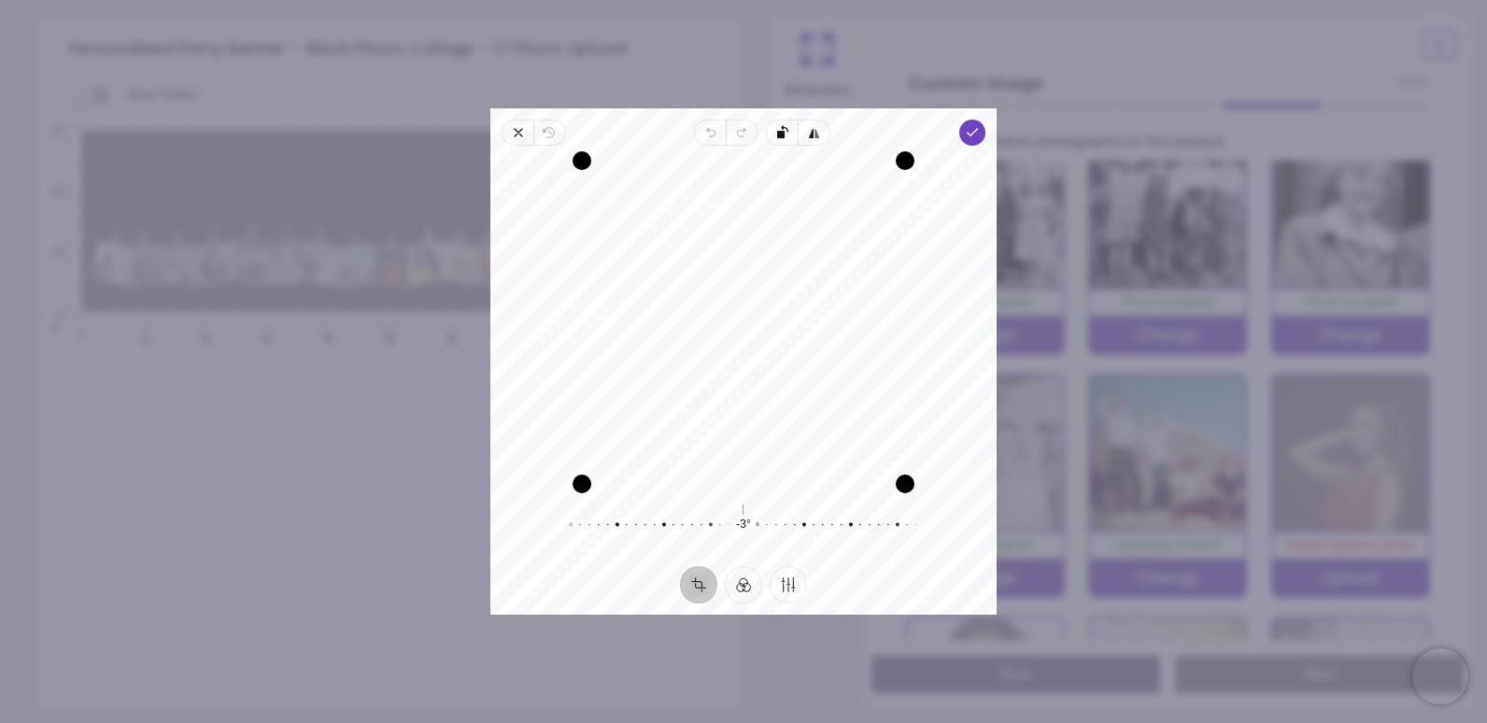
drag, startPoint x: 744, startPoint y: 524, endPoint x: 758, endPoint y: 533, distance: 16.8
click at [758, 533] on div at bounding box center [748, 525] width 359 height 52
click at [782, 582] on button "Finetune" at bounding box center [787, 584] width 37 height 37
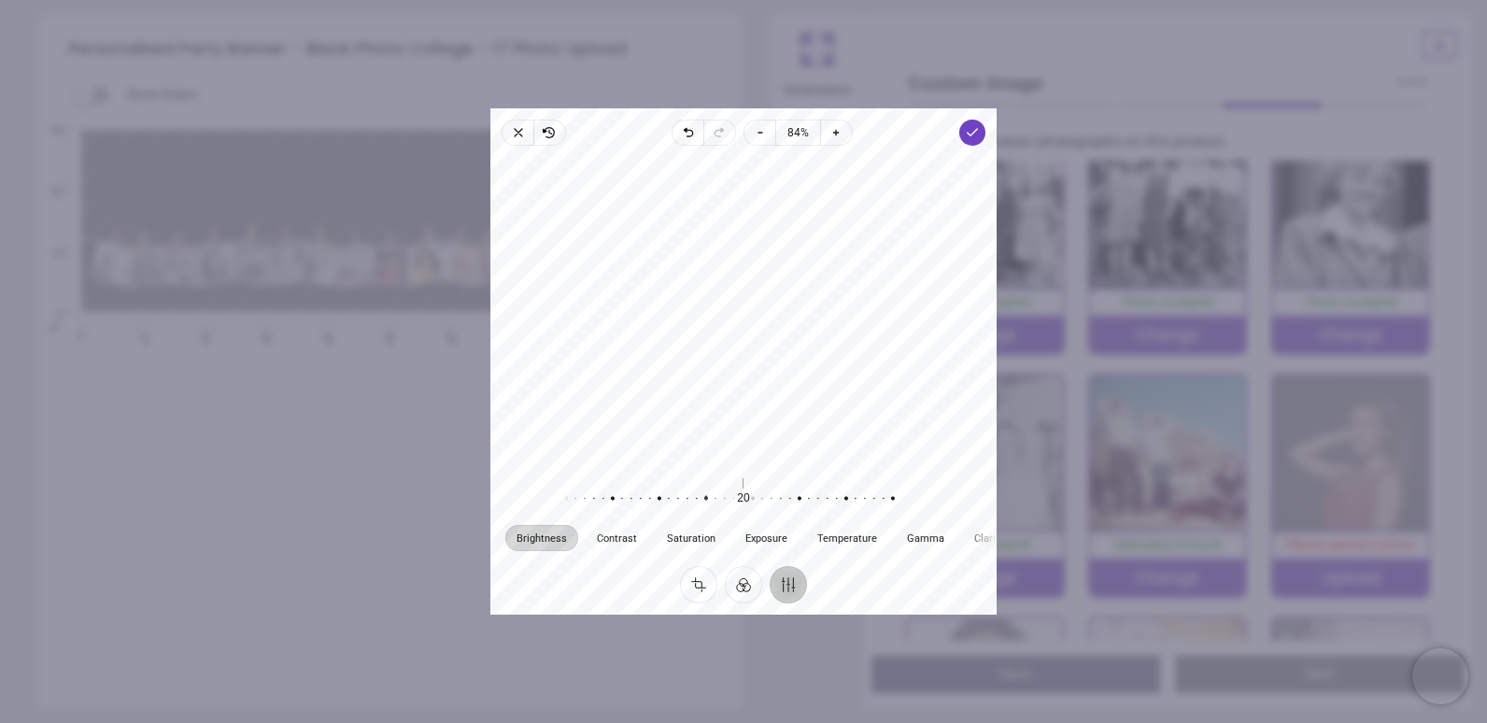
drag, startPoint x: 738, startPoint y: 500, endPoint x: 700, endPoint y: 492, distance: 38.1
click at [700, 492] on div at bounding box center [696, 498] width 359 height 52
click at [733, 584] on button "Filter" at bounding box center [743, 584] width 37 height 37
click at [700, 587] on button "Crop" at bounding box center [698, 584] width 37 height 37
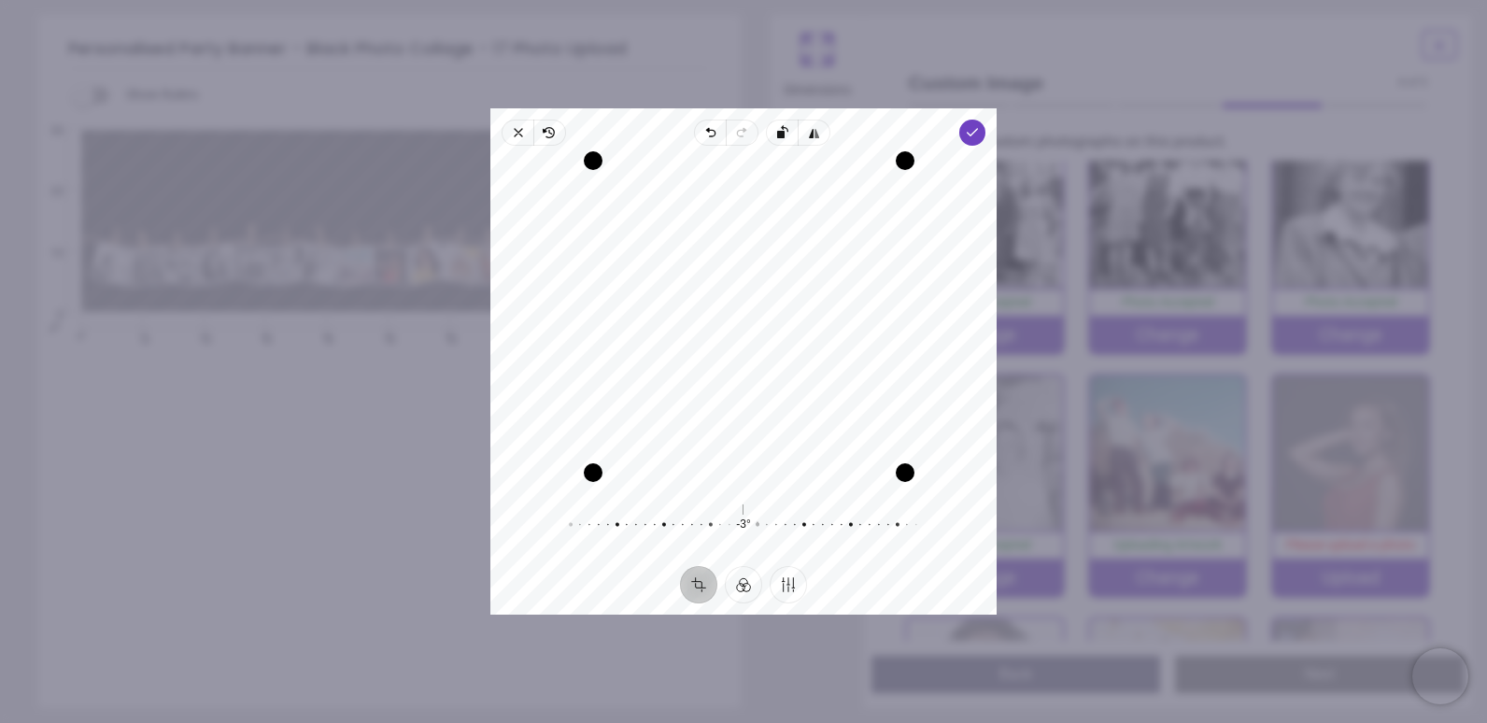
drag, startPoint x: 579, startPoint y: 489, endPoint x: 593, endPoint y: 481, distance: 16.3
click at [593, 481] on div "Drag corner bl" at bounding box center [593, 472] width 19 height 19
drag, startPoint x: 595, startPoint y: 474, endPoint x: 580, endPoint y: 475, distance: 15.0
click at [580, 475] on div "Drag corner bl" at bounding box center [584, 481] width 19 height 19
drag, startPoint x: 790, startPoint y: 398, endPoint x: 796, endPoint y: 414, distance: 16.8
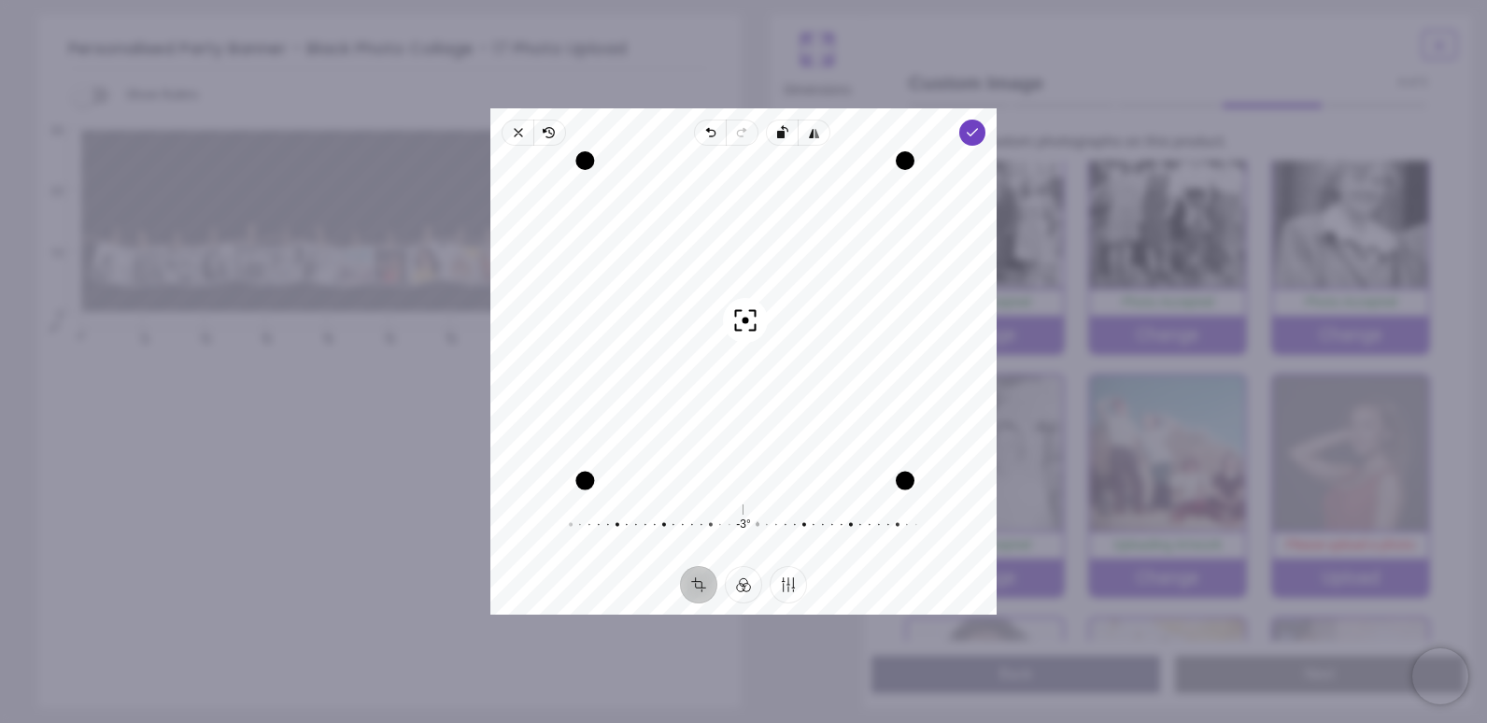
click at [798, 407] on div "Recenter" at bounding box center [743, 322] width 476 height 323
drag, startPoint x: 594, startPoint y: 483, endPoint x: 551, endPoint y: 515, distance: 54.0
click at [551, 515] on div "Recenter -3° Reset" at bounding box center [743, 356] width 506 height 420
drag, startPoint x: 573, startPoint y: 482, endPoint x: 504, endPoint y: 529, distance: 83.9
click at [504, 529] on div "Recenter -3° Reset" at bounding box center [743, 356] width 506 height 420
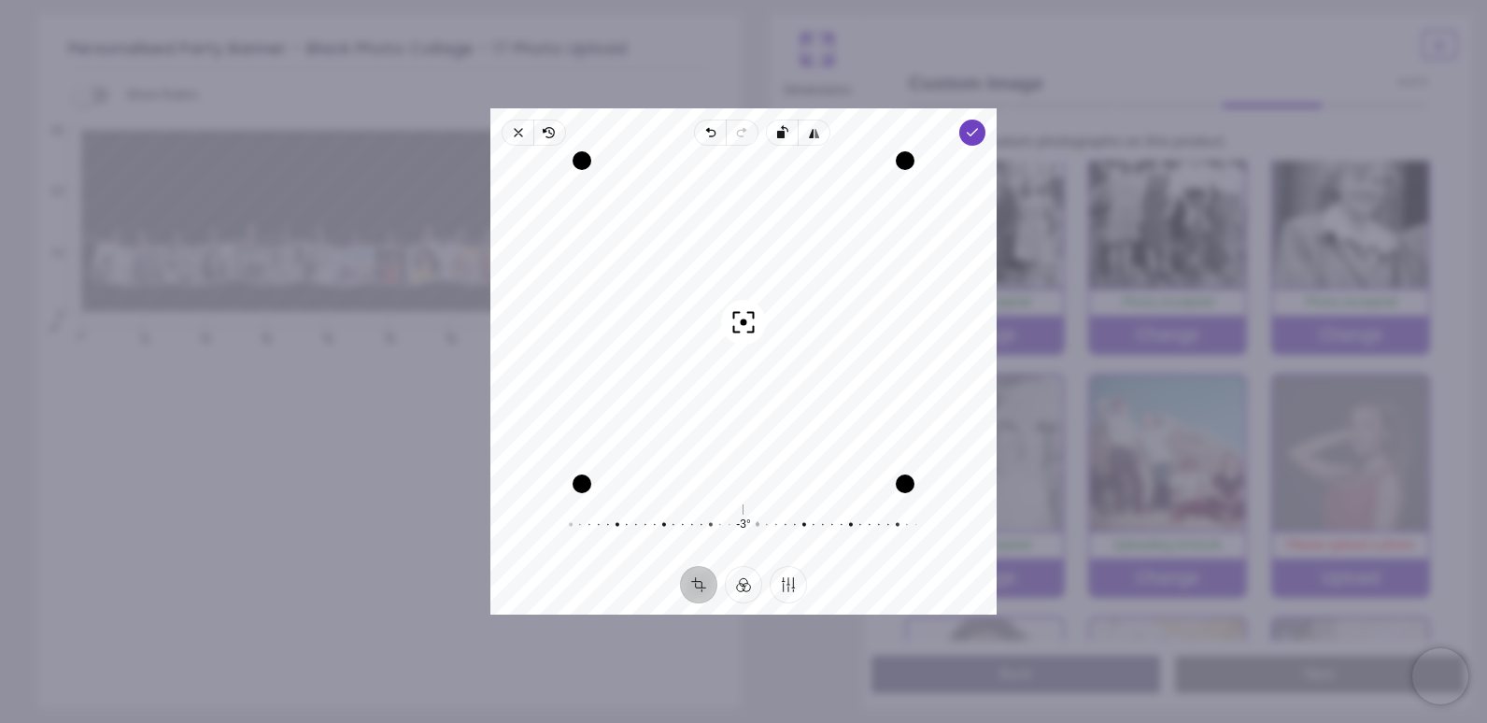
click at [841, 430] on div "Recenter" at bounding box center [743, 322] width 476 height 323
click at [980, 130] on span "Done" at bounding box center [972, 133] width 26 height 26
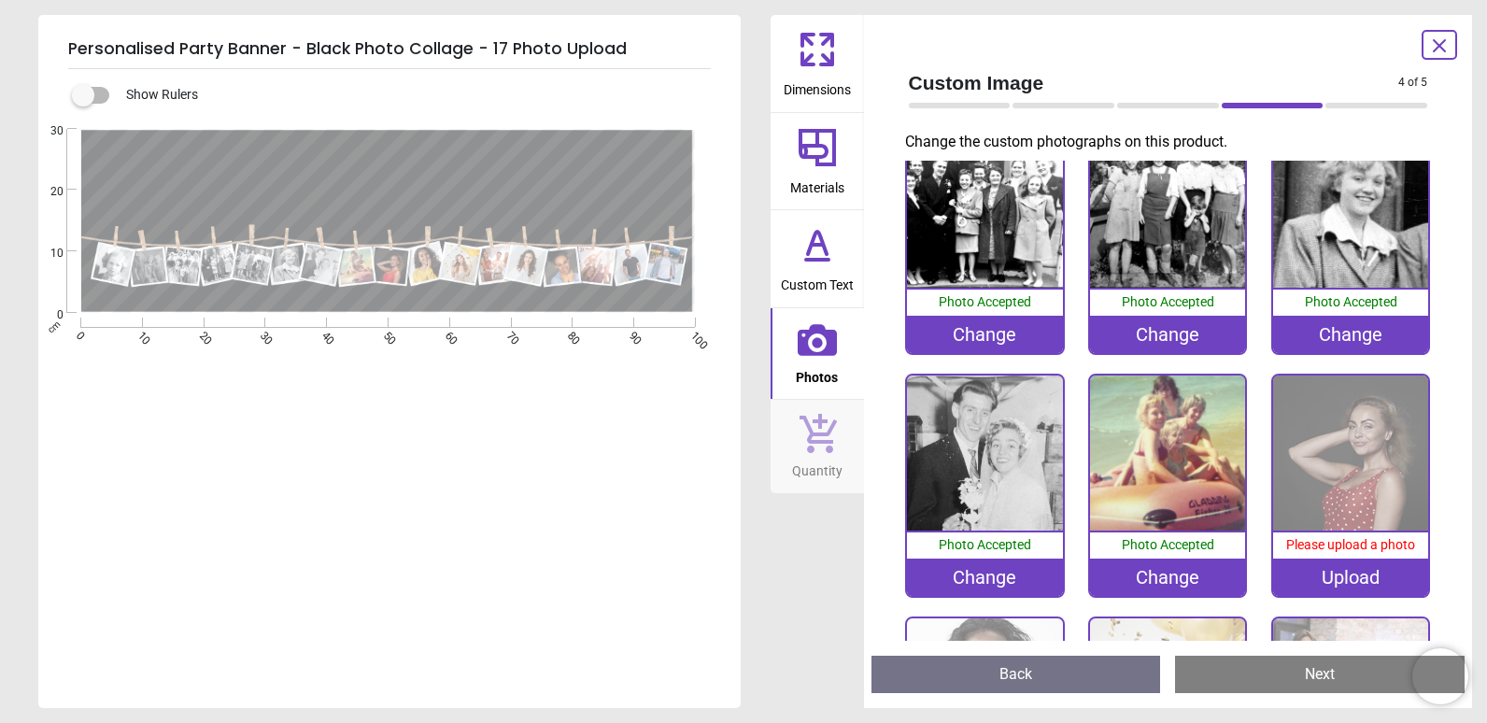
click at [1149, 568] on div "Change" at bounding box center [1167, 576] width 155 height 37
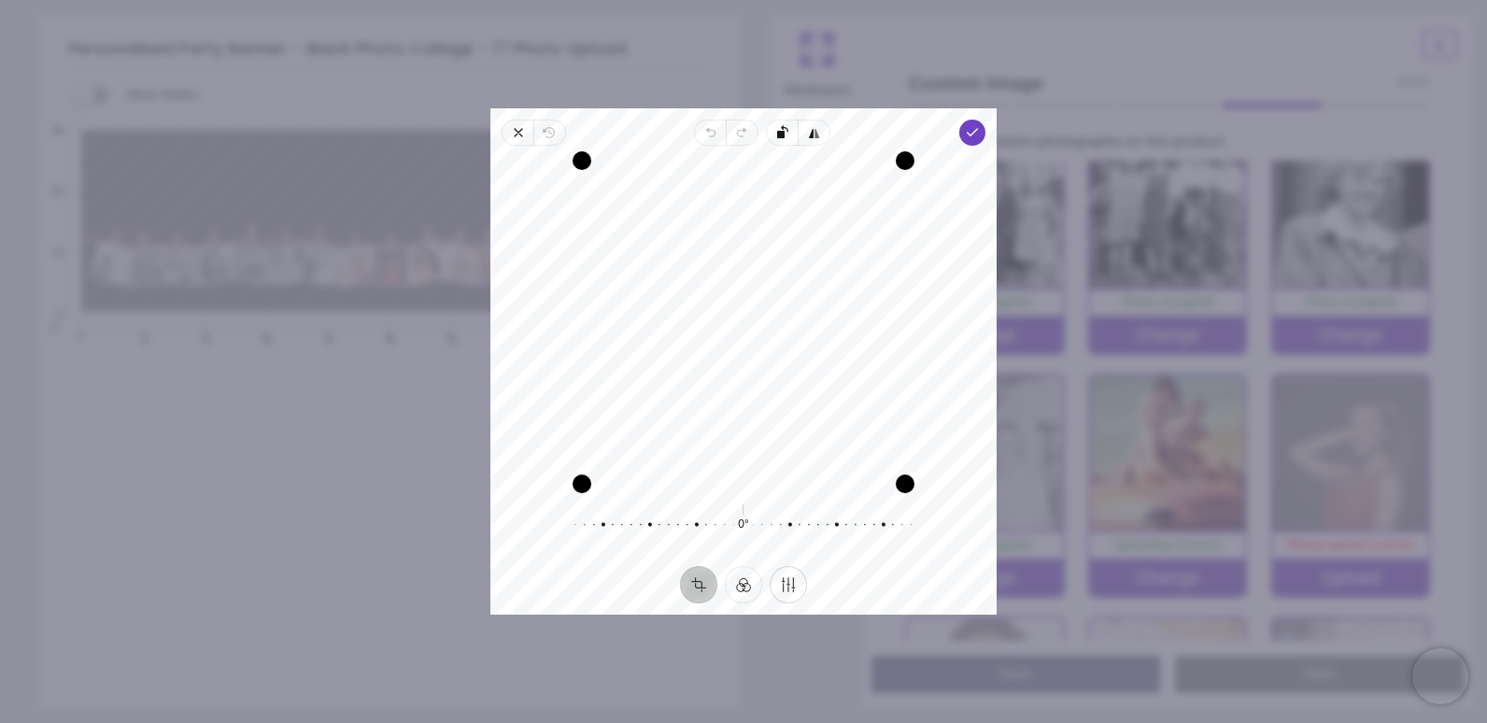
click at [780, 588] on button "Finetune" at bounding box center [787, 584] width 37 height 37
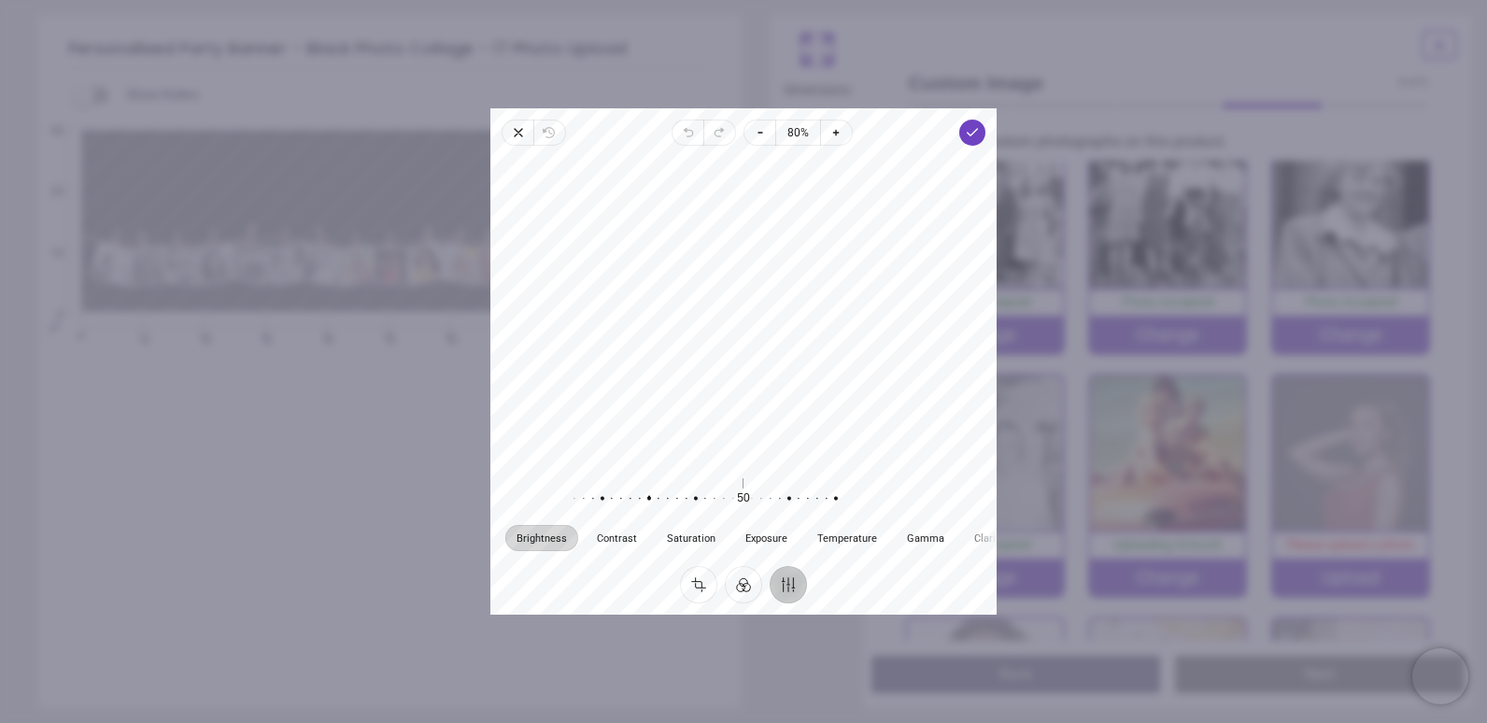
drag, startPoint x: 746, startPoint y: 500, endPoint x: 652, endPoint y: 466, distance: 100.1
click at [652, 466] on div "Brightness Contrast Saturation Exposure Temperature Gamma Clarity Vignette 50 R…" at bounding box center [743, 511] width 506 height 93
click at [693, 586] on button "Crop" at bounding box center [698, 584] width 37 height 37
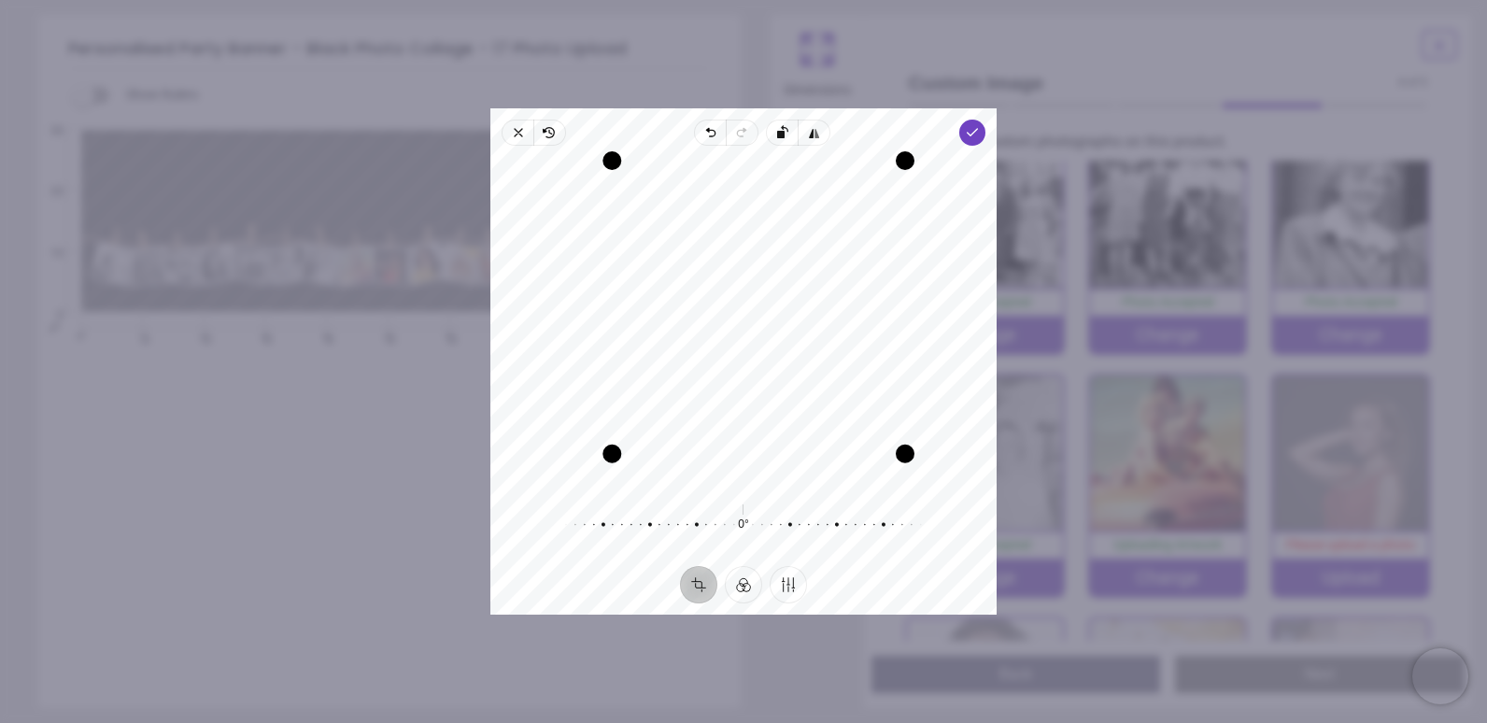
drag, startPoint x: 576, startPoint y: 488, endPoint x: 633, endPoint y: 483, distance: 57.2
click at [633, 483] on div "Recenter" at bounding box center [743, 322] width 476 height 323
click at [789, 415] on div "Recenter" at bounding box center [743, 322] width 476 height 323
click at [607, 464] on div "Drag corner bl" at bounding box center [607, 458] width 19 height 19
click at [968, 137] on icon "button" at bounding box center [972, 132] width 15 height 15
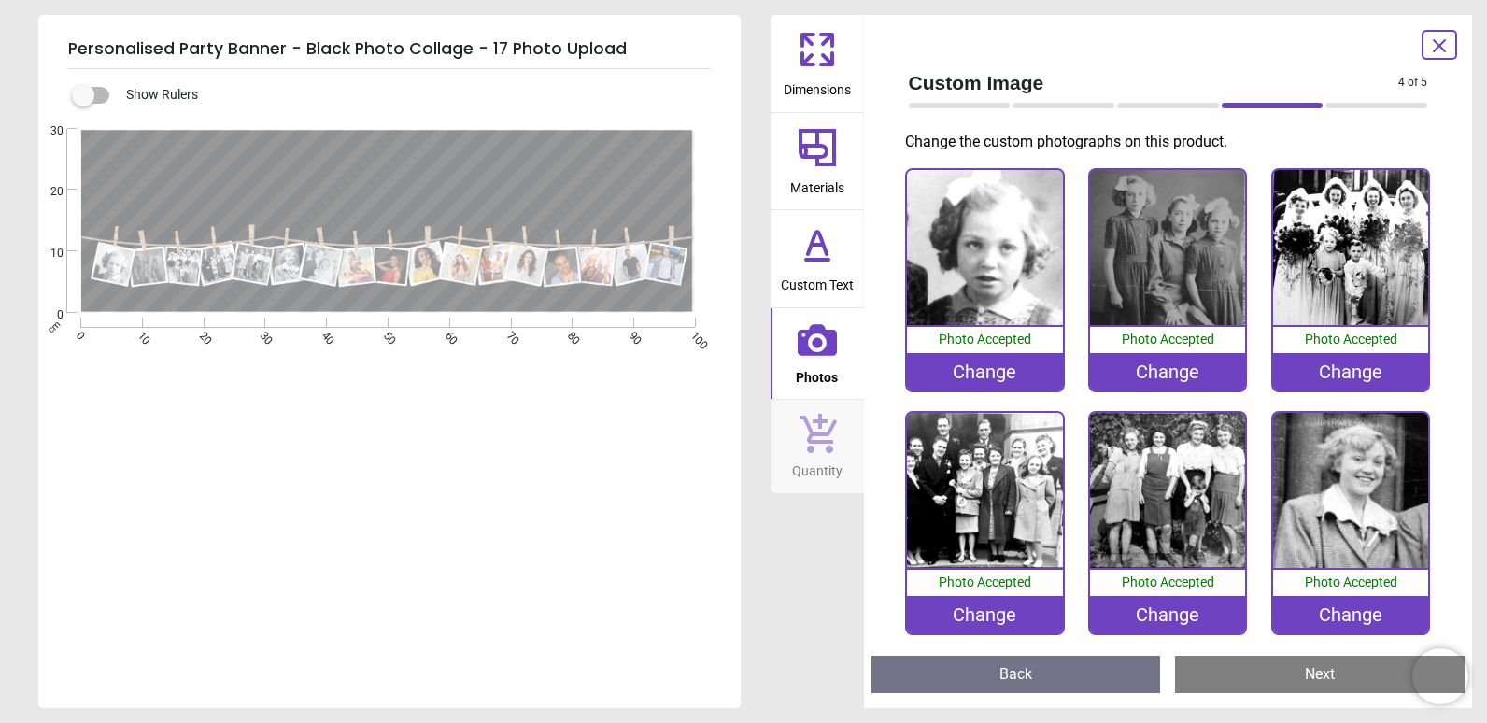
scroll to position [280, 0]
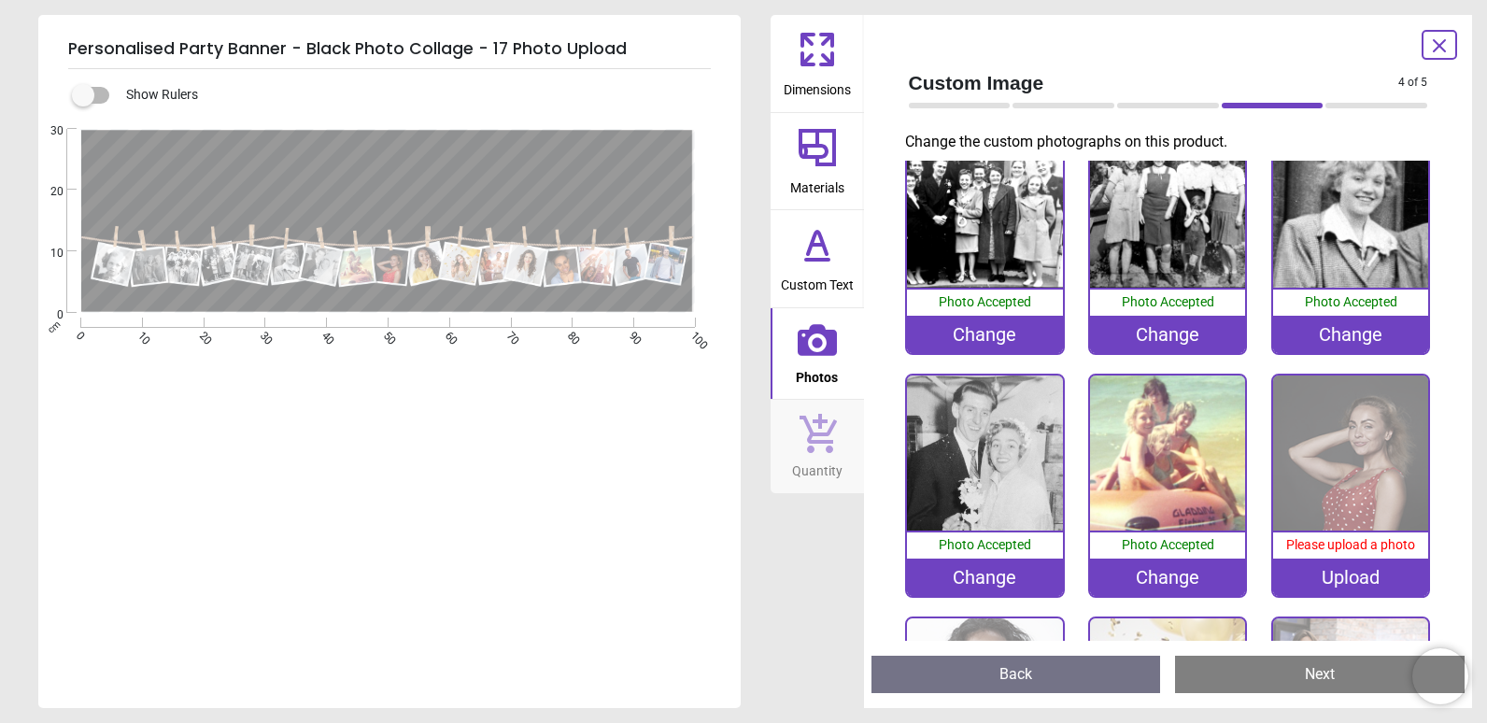
click at [1335, 571] on div "Upload" at bounding box center [1350, 576] width 155 height 37
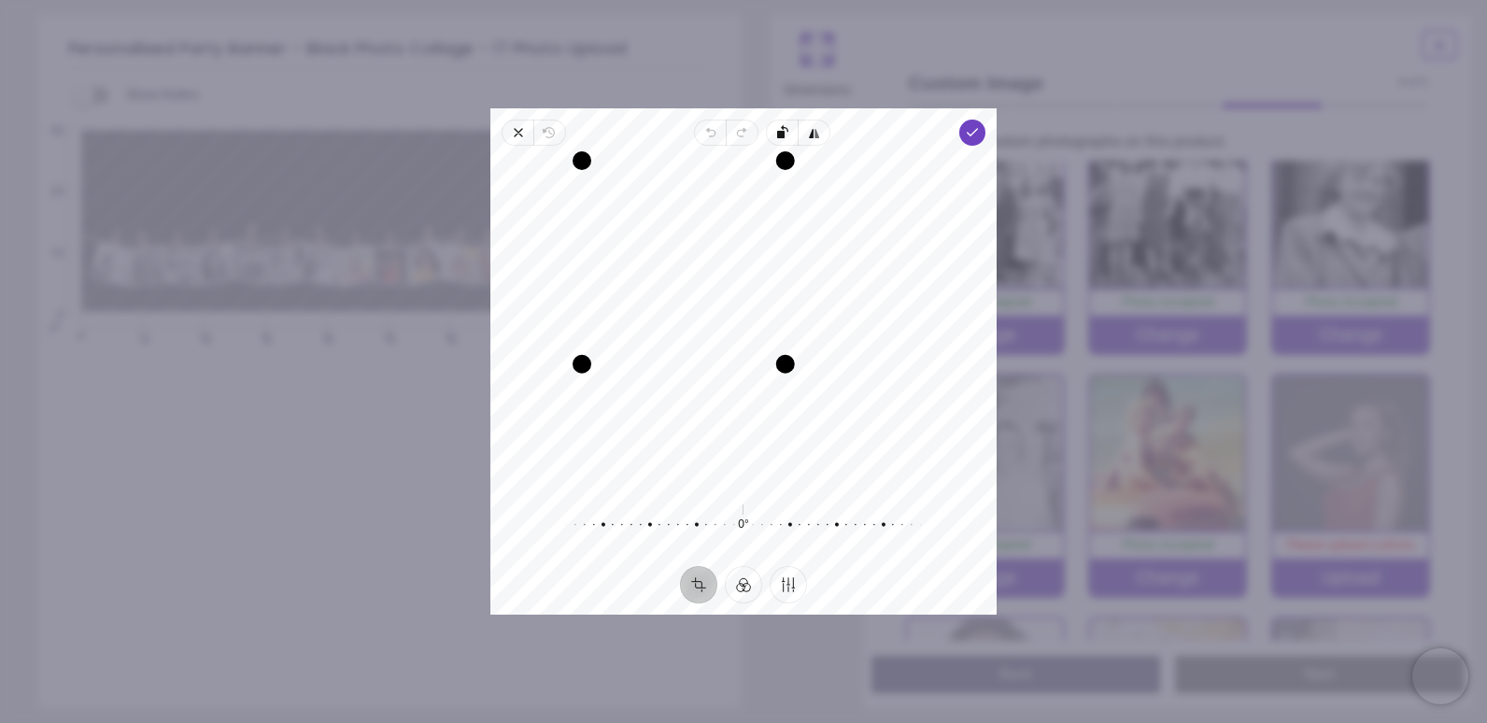
drag, startPoint x: 906, startPoint y: 481, endPoint x: 737, endPoint y: 401, distance: 187.1
click at [737, 401] on div "Recenter" at bounding box center [743, 322] width 476 height 323
drag, startPoint x: 575, startPoint y: 366, endPoint x: 539, endPoint y: 387, distance: 41.8
click at [543, 387] on div "Drag corner bl" at bounding box center [552, 392] width 19 height 19
click at [729, 288] on div "Recenter" at bounding box center [743, 322] width 476 height 323
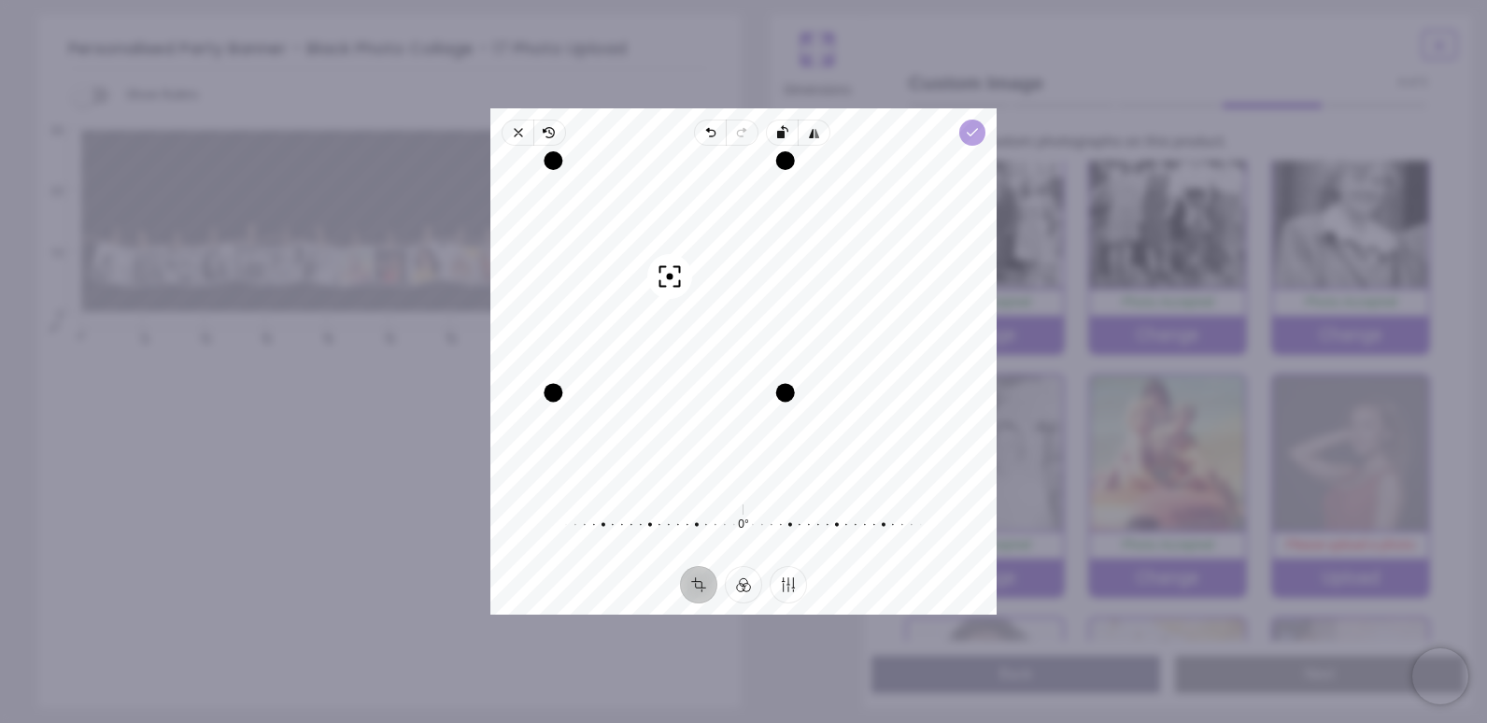
click at [973, 120] on span "Done" at bounding box center [972, 133] width 26 height 26
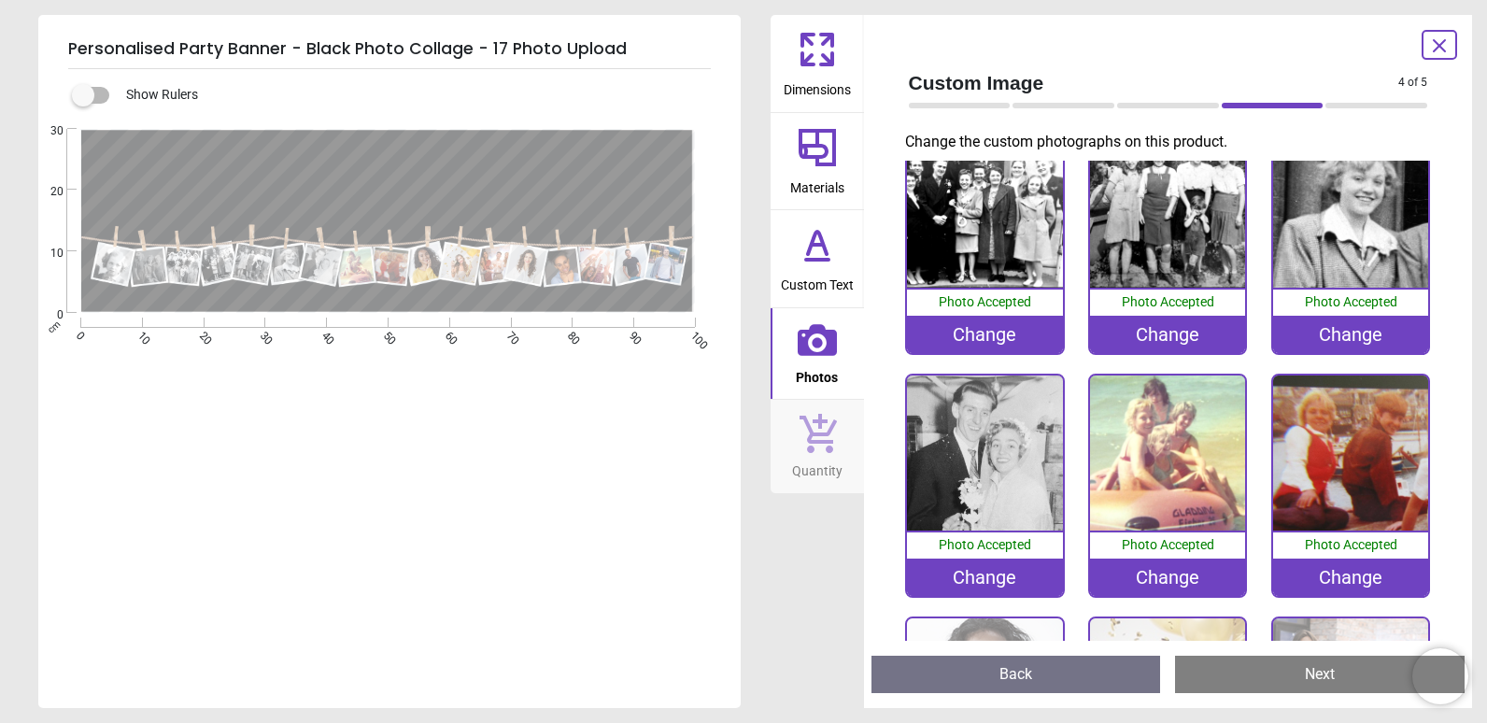
click at [1344, 572] on div "Change" at bounding box center [1350, 576] width 155 height 37
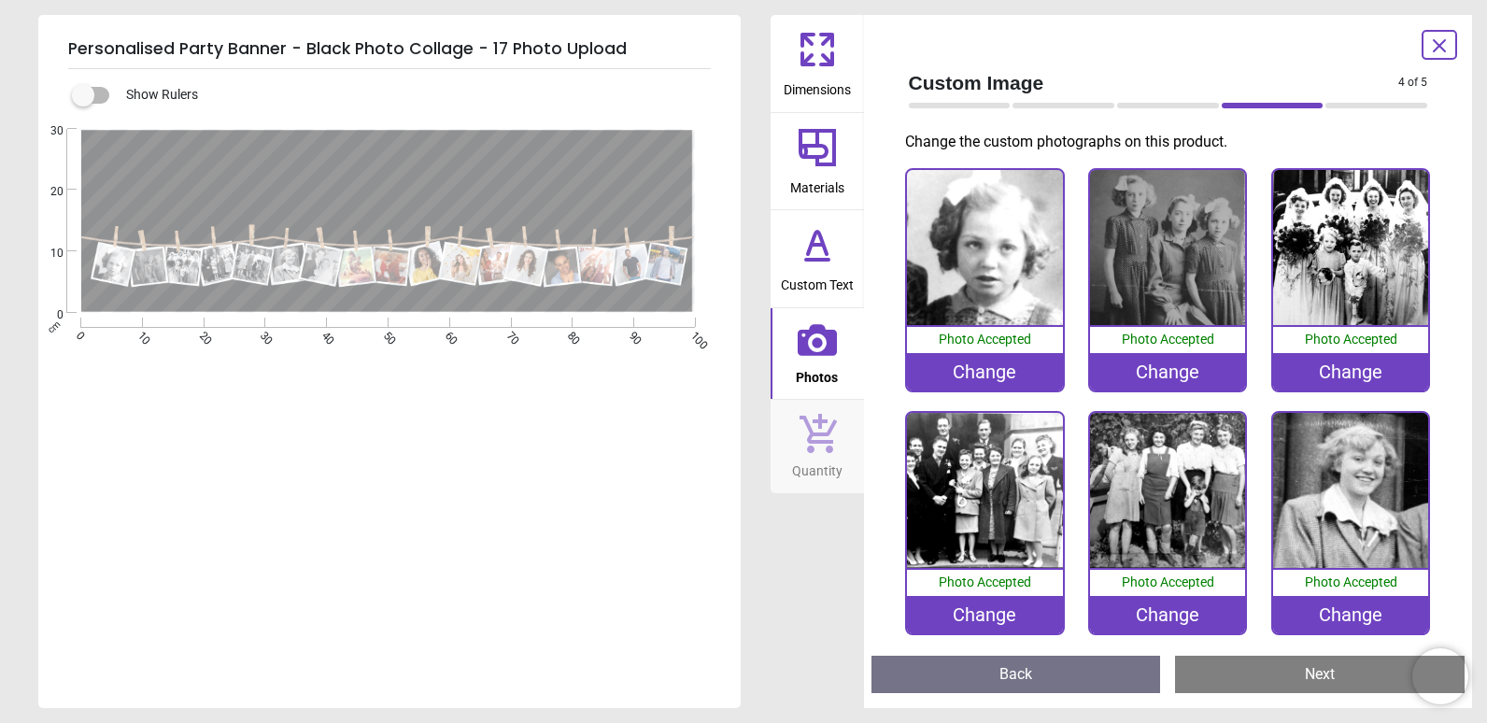
scroll to position [280, 0]
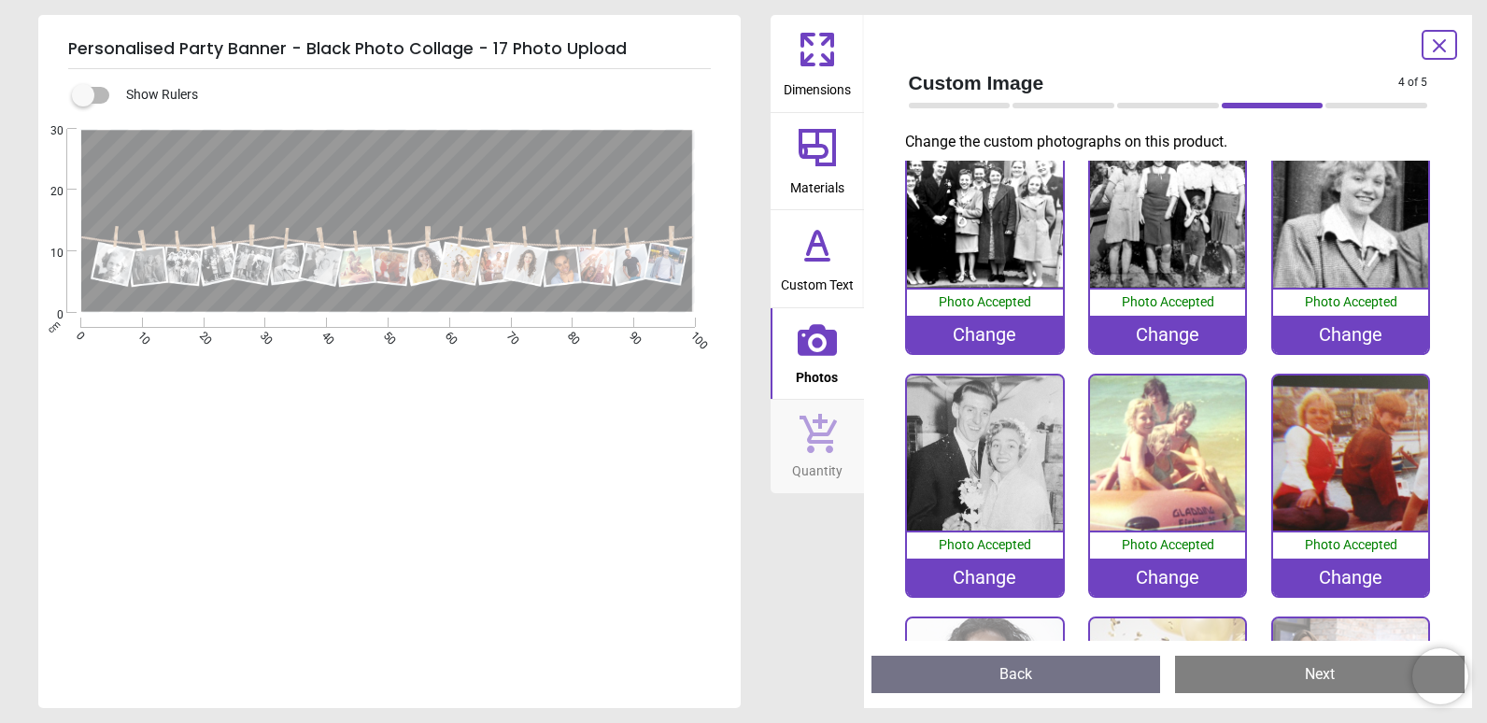
click at [1372, 576] on div "Change" at bounding box center [1350, 576] width 155 height 37
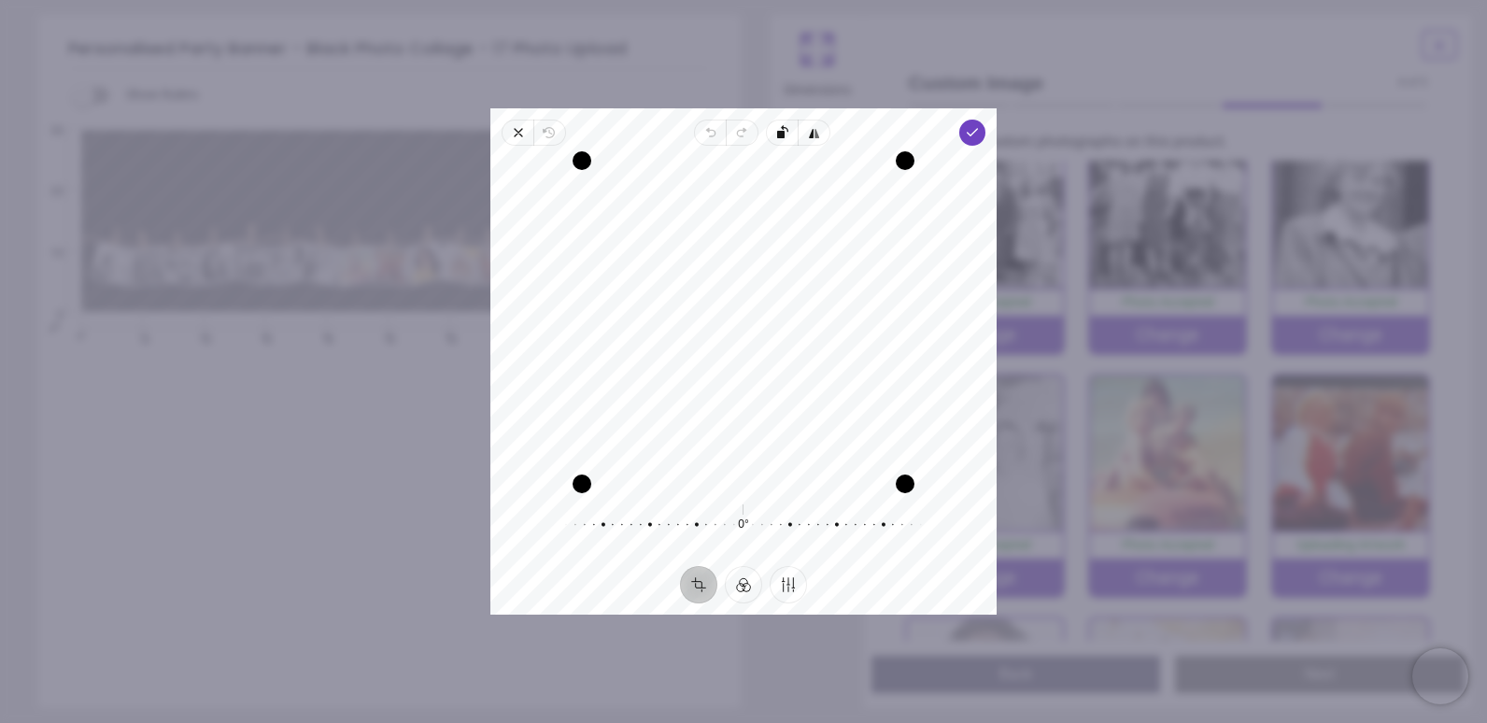
drag, startPoint x: 714, startPoint y: 347, endPoint x: 749, endPoint y: 352, distance: 34.9
click at [749, 352] on div "Recenter" at bounding box center [743, 322] width 476 height 323
click at [778, 578] on button "Finetune" at bounding box center [787, 584] width 37 height 37
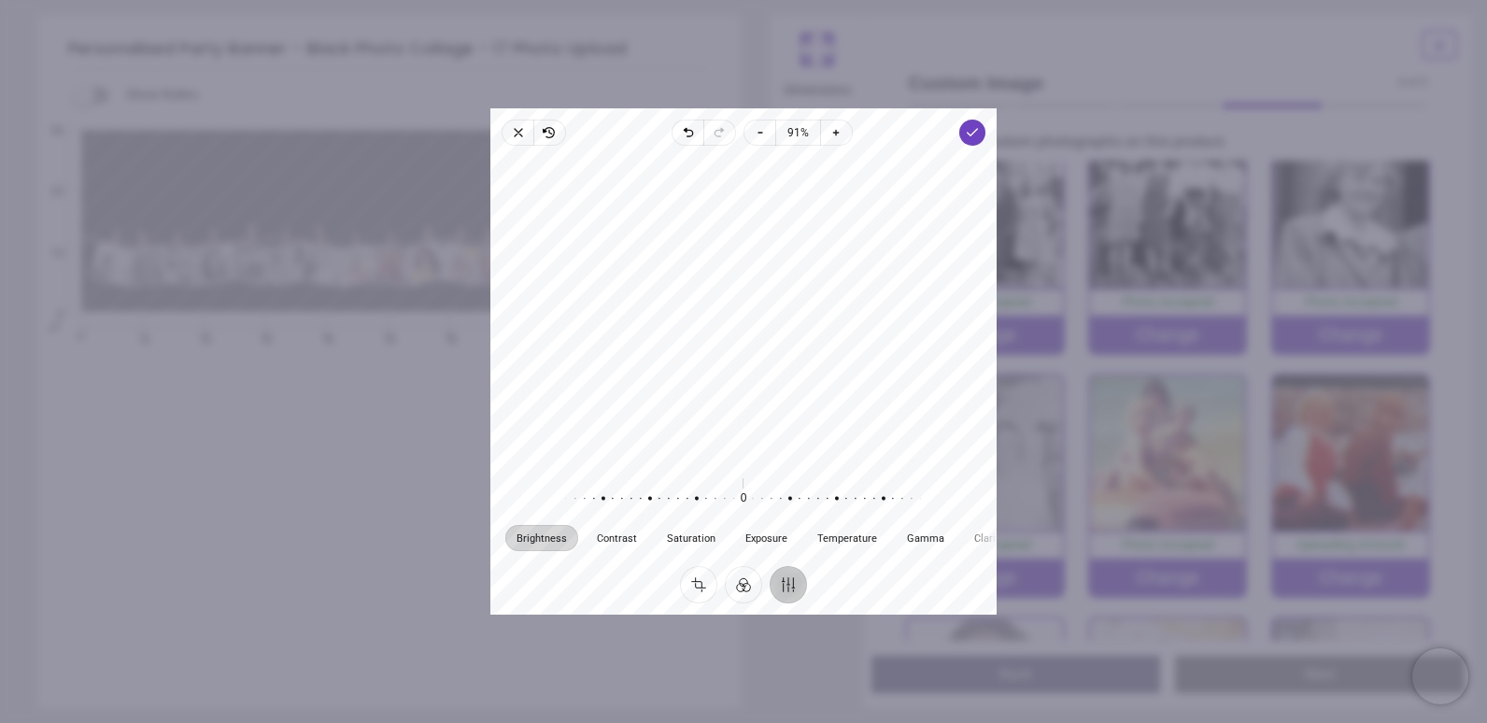
click at [745, 490] on div at bounding box center [734, 498] width 359 height 52
drag, startPoint x: 745, startPoint y: 497, endPoint x: 793, endPoint y: 500, distance: 47.7
click at [793, 500] on div at bounding box center [780, 498] width 359 height 52
drag, startPoint x: 791, startPoint y: 500, endPoint x: 711, endPoint y: 504, distance: 80.4
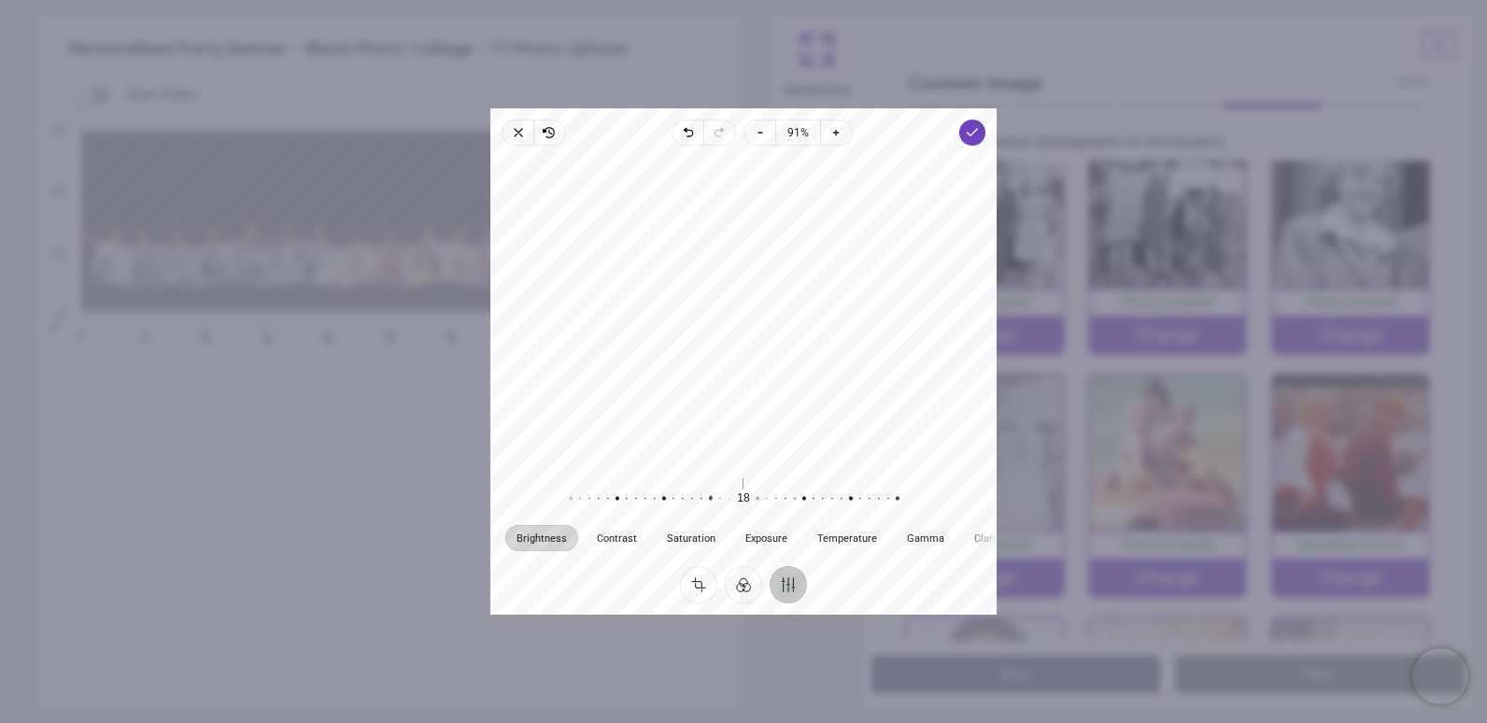
click at [711, 504] on div at bounding box center [701, 498] width 359 height 52
click at [969, 146] on div "Brightness Contrast Saturation Exposure Temperature Gamma Clarity Vignette 18 R…" at bounding box center [743, 356] width 506 height 420
click at [969, 137] on icon "button" at bounding box center [972, 132] width 15 height 15
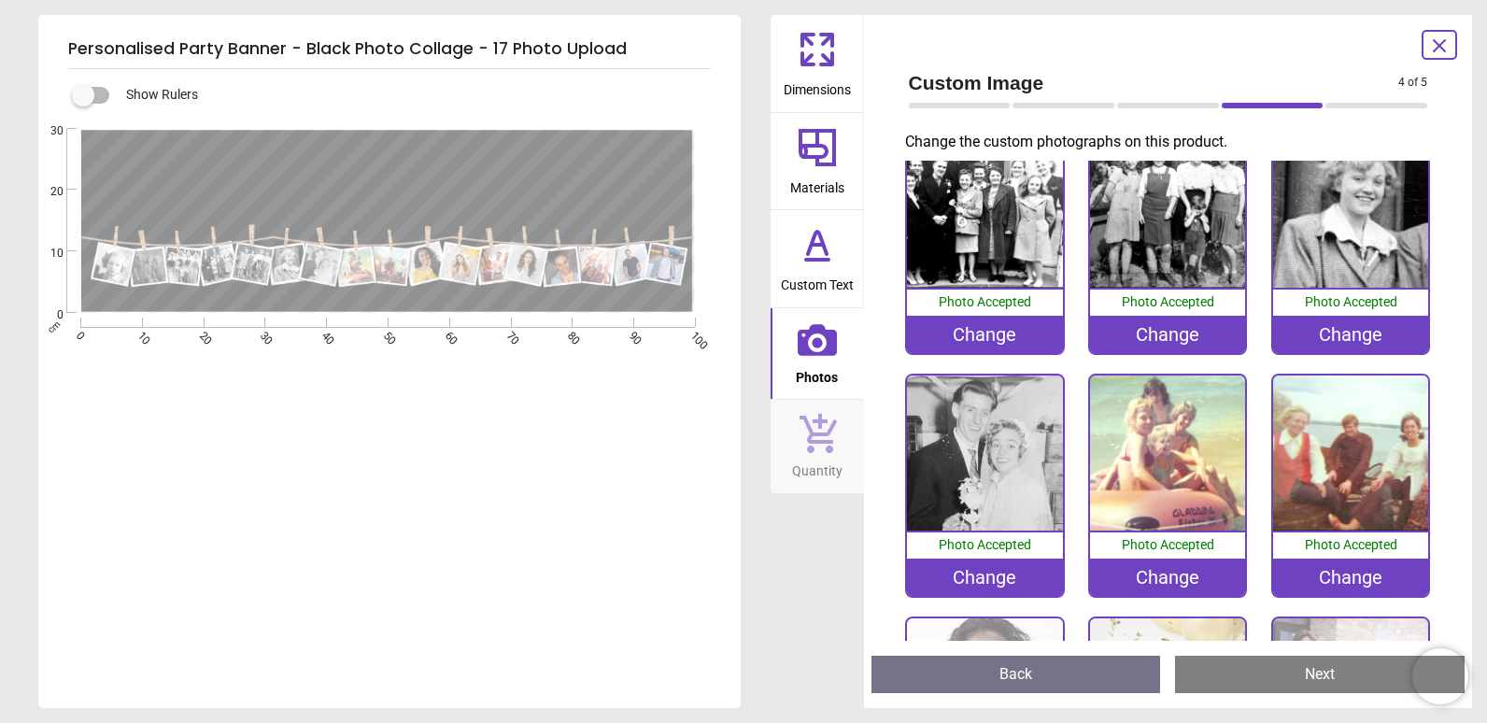
click at [1367, 576] on div "Change" at bounding box center [1350, 576] width 155 height 37
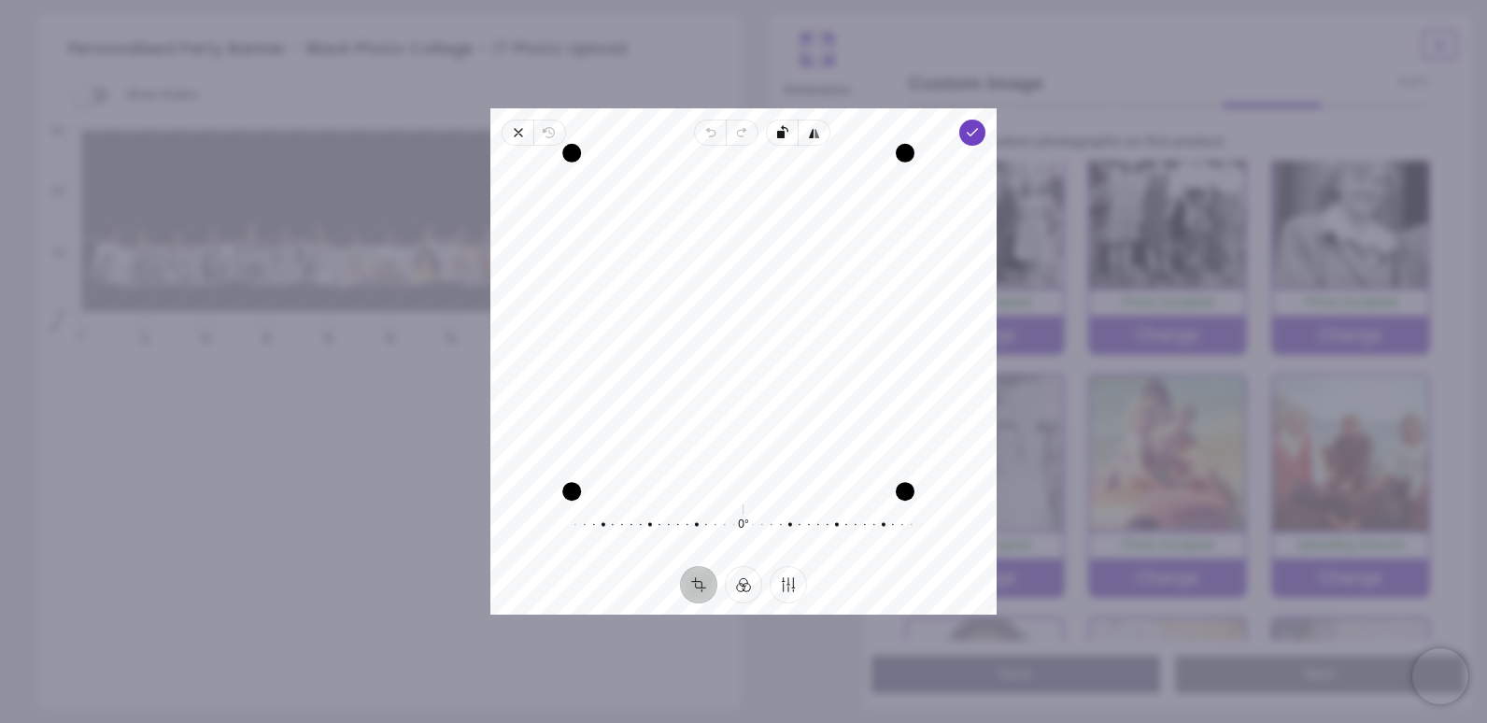
drag, startPoint x: 578, startPoint y: 450, endPoint x: 474, endPoint y: 399, distance: 115.7
click at [757, 402] on div "**********" at bounding box center [1070, 460] width 626 height 117
drag, startPoint x: 583, startPoint y: 365, endPoint x: 461, endPoint y: 374, distance: 121.7
click at [757, 402] on div "**********" at bounding box center [1070, 460] width 626 height 117
drag, startPoint x: 694, startPoint y: 342, endPoint x: 738, endPoint y: 333, distance: 44.7
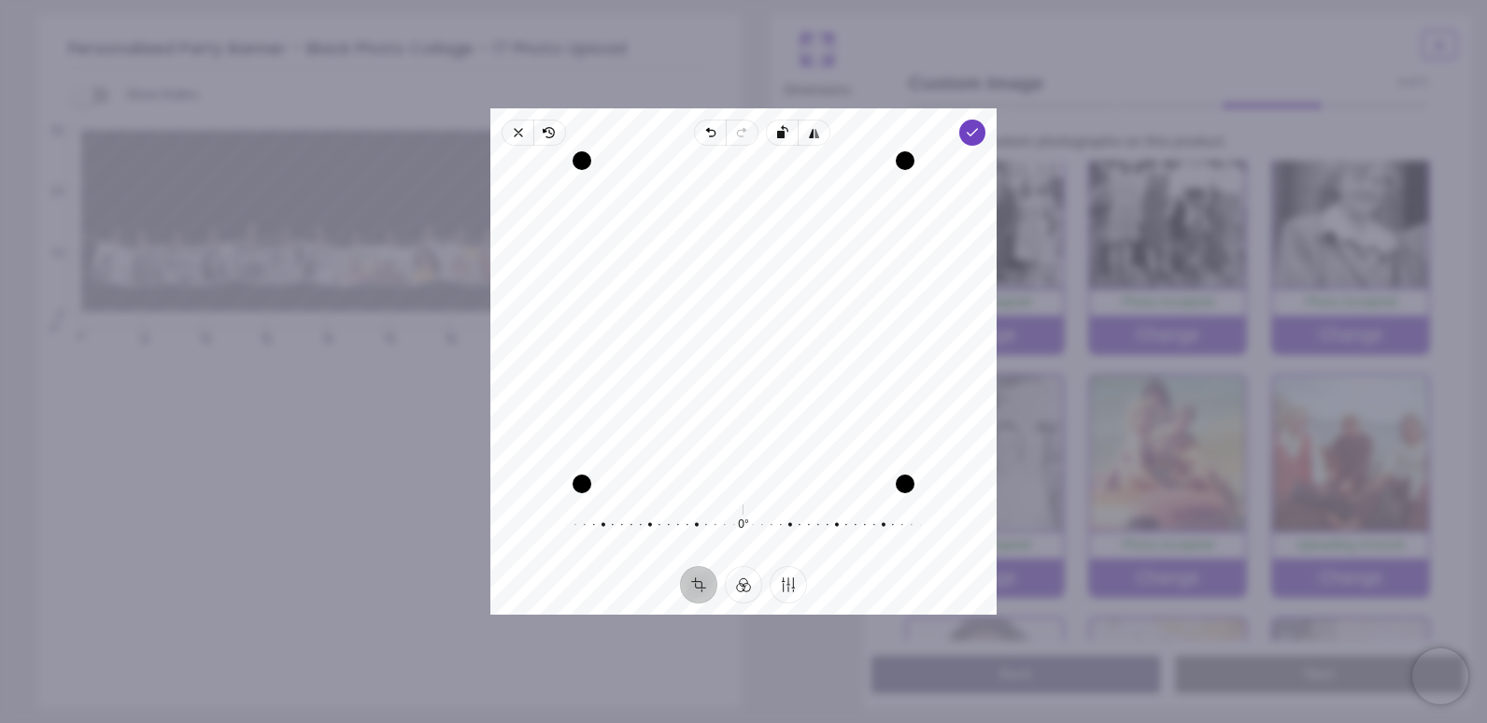
click at [738, 333] on div "Recenter" at bounding box center [743, 322] width 476 height 323
click at [963, 134] on span "Done" at bounding box center [972, 133] width 26 height 26
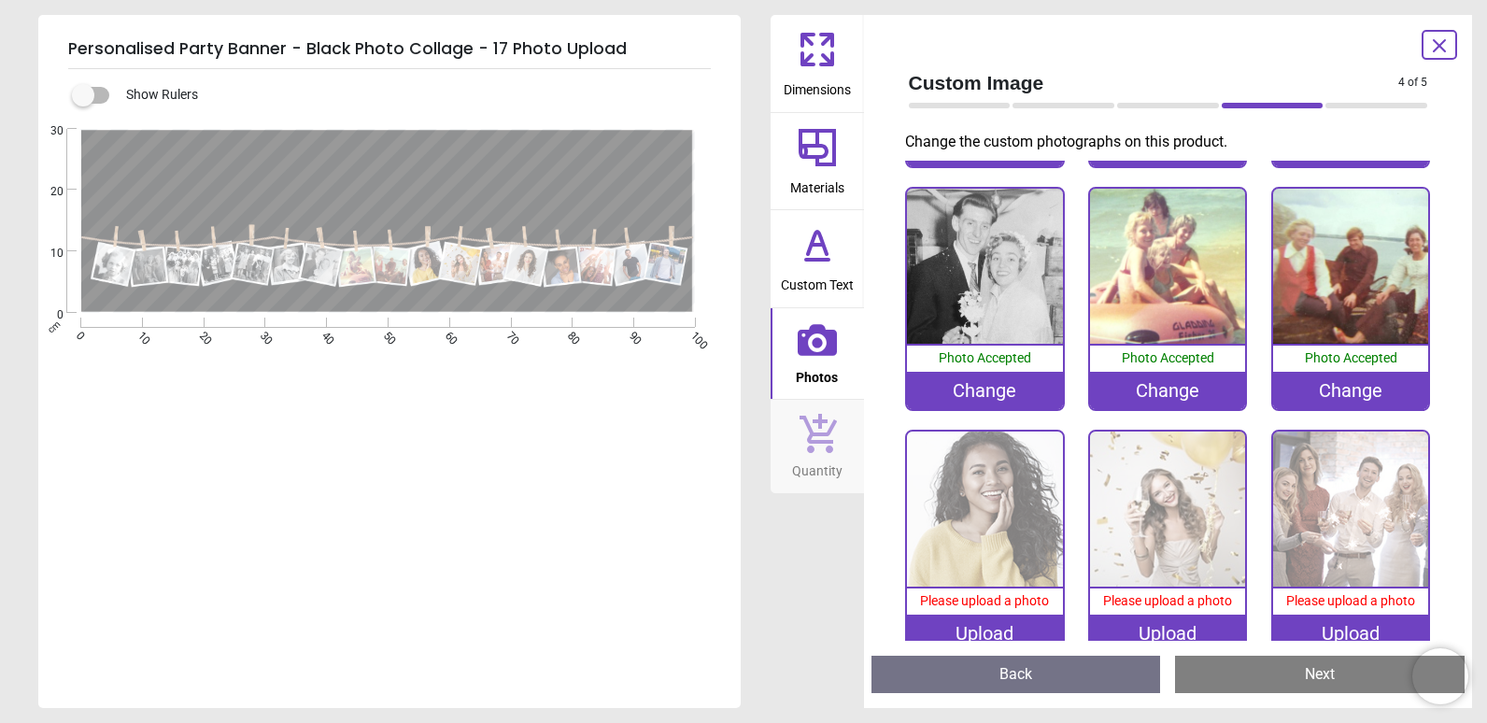
click at [968, 627] on div "Upload" at bounding box center [984, 632] width 155 height 37
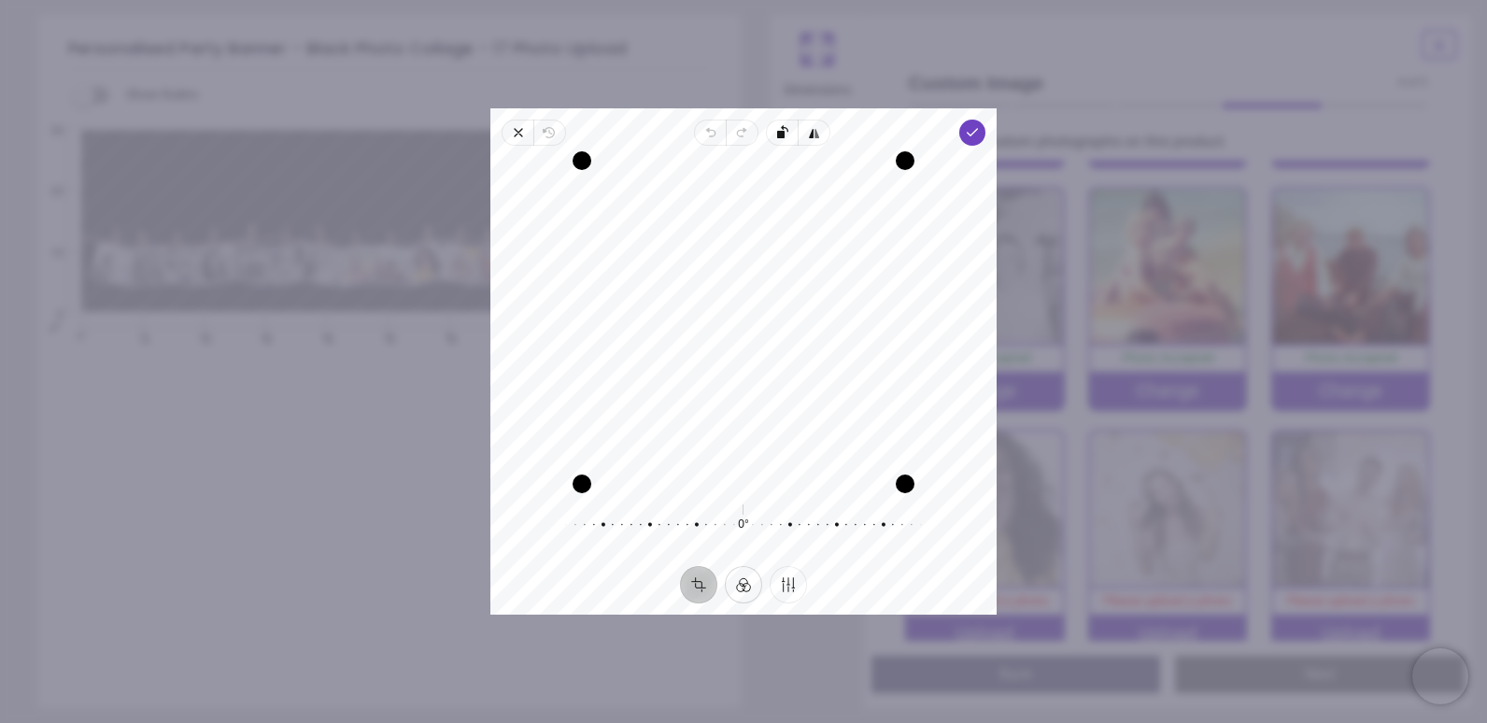
click at [747, 591] on button "Filter" at bounding box center [743, 584] width 37 height 37
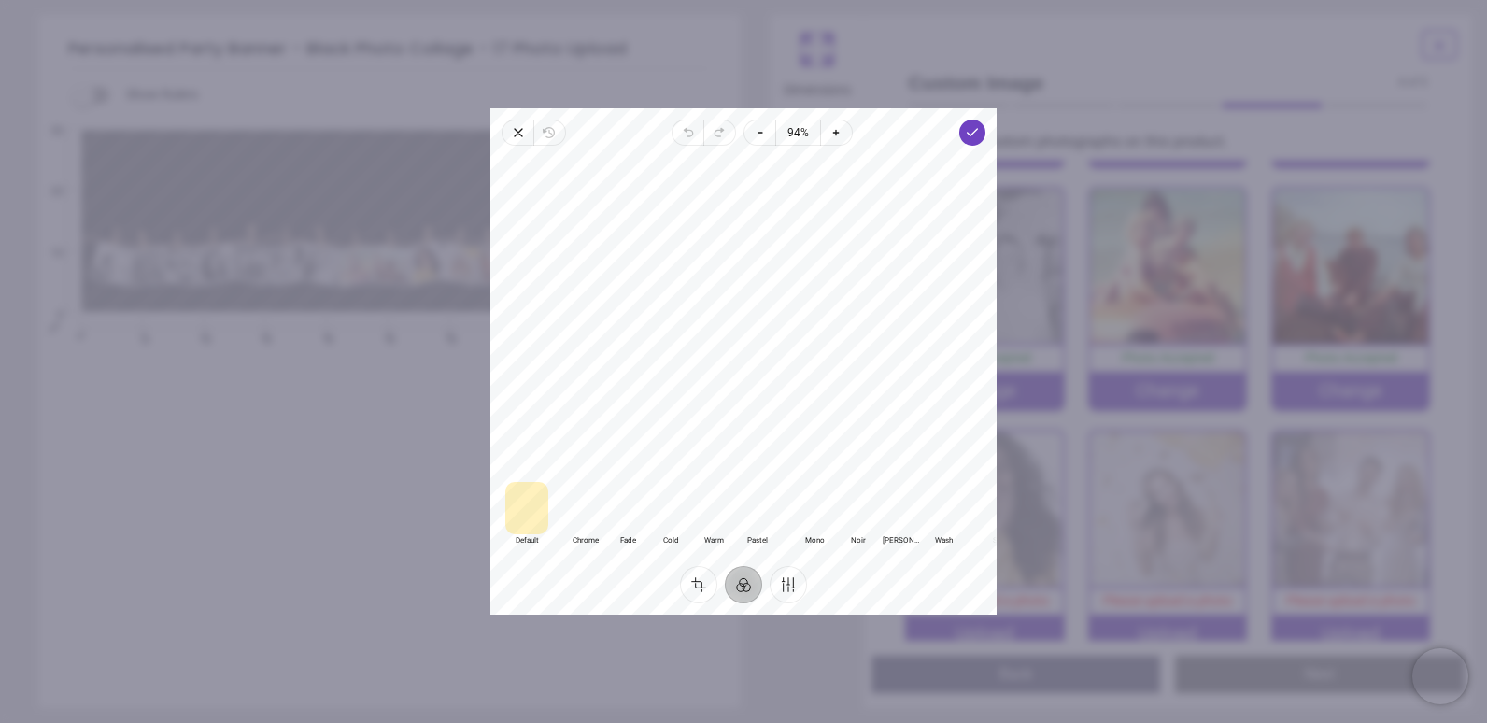
click at [747, 592] on button "Filter" at bounding box center [743, 584] width 37 height 37
click at [786, 589] on button "Finetune" at bounding box center [787, 584] width 37 height 37
drag, startPoint x: 743, startPoint y: 500, endPoint x: 707, endPoint y: 495, distance: 36.7
click at [707, 495] on div at bounding box center [697, 498] width 359 height 52
click at [703, 586] on button "Crop" at bounding box center [698, 584] width 37 height 37
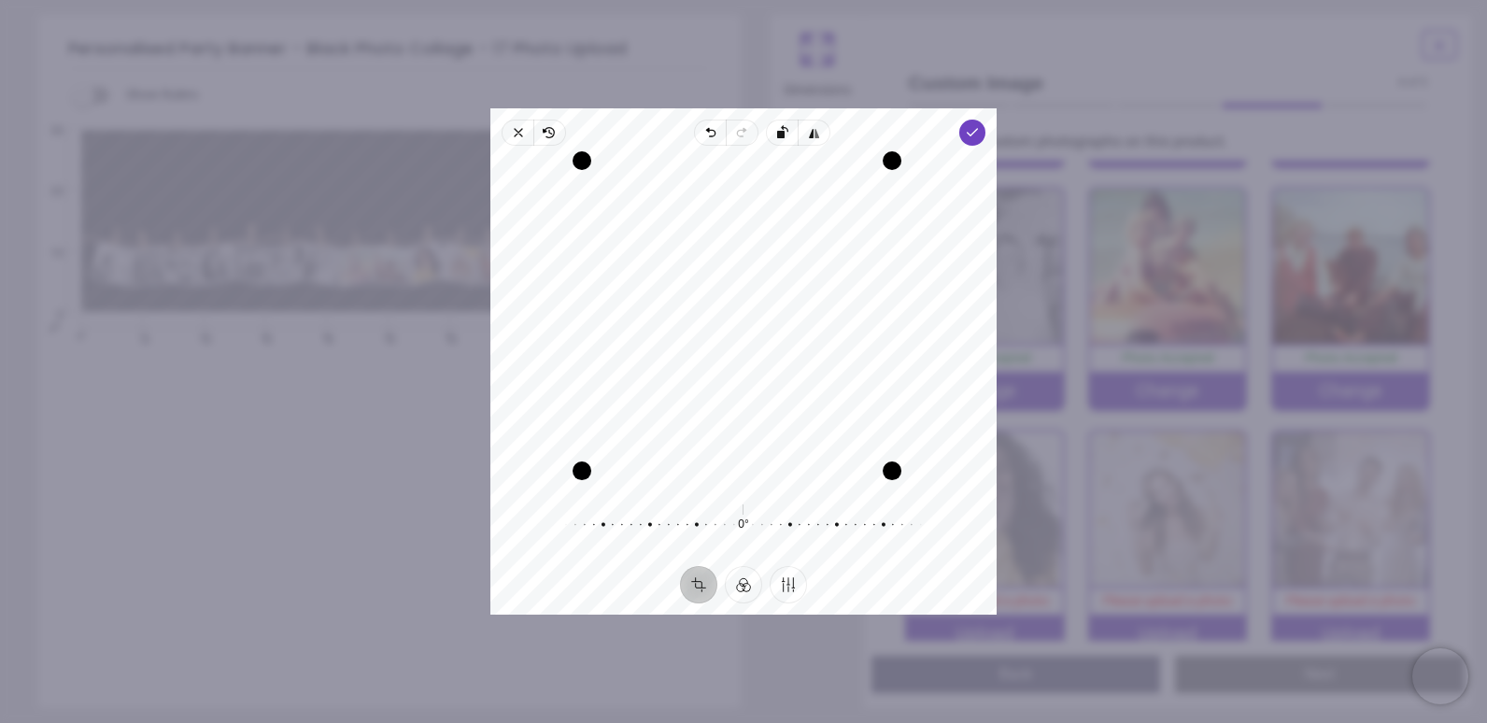
drag, startPoint x: 902, startPoint y: 480, endPoint x: 895, endPoint y: 461, distance: 20.1
click at [895, 461] on div "Drag corner br" at bounding box center [891, 470] width 19 height 19
click at [825, 400] on div "Recenter" at bounding box center [743, 322] width 476 height 323
drag, startPoint x: 887, startPoint y: 162, endPoint x: 862, endPoint y: 200, distance: 45.8
click at [862, 200] on div "Drag corner tr" at bounding box center [860, 192] width 19 height 19
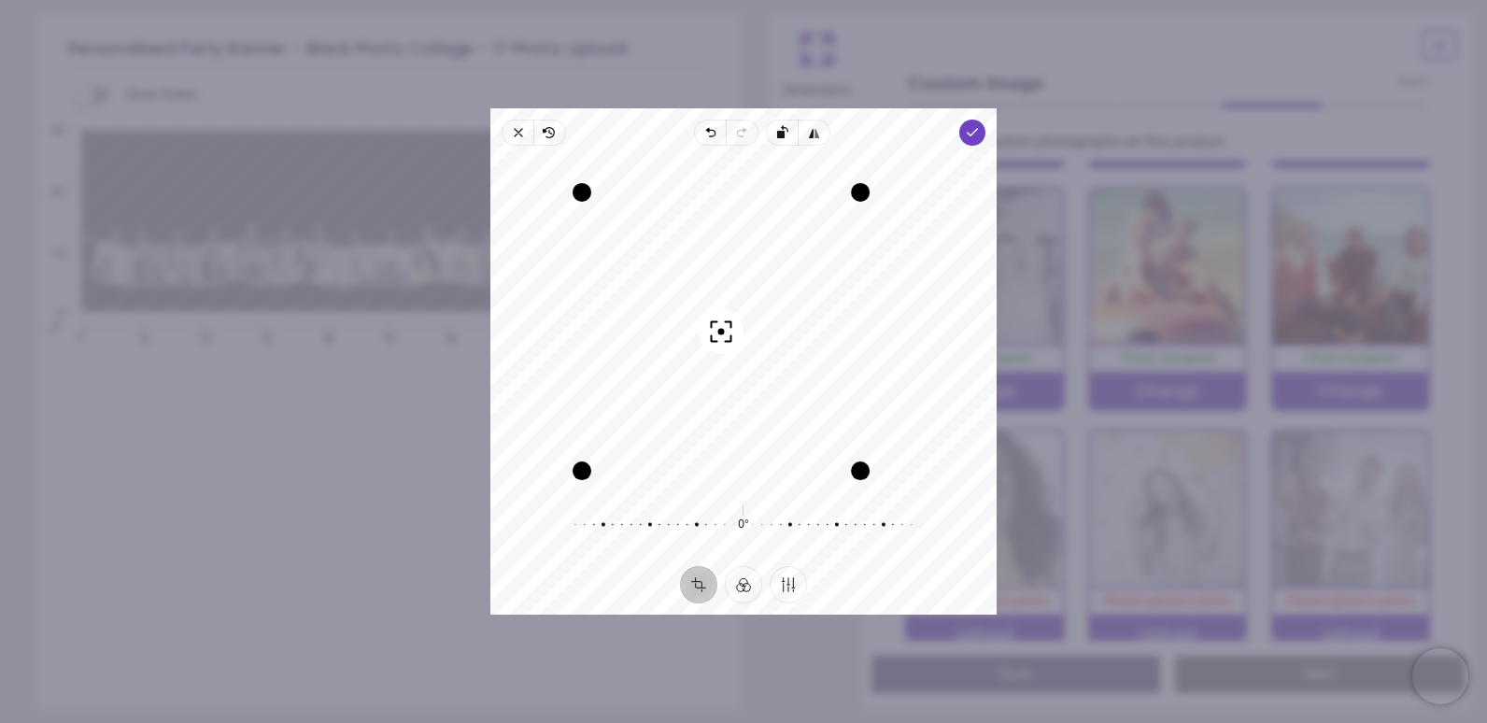
drag, startPoint x: 801, startPoint y: 299, endPoint x: 786, endPoint y: 297, distance: 15.1
click at [786, 297] on div "Recenter" at bounding box center [743, 322] width 476 height 323
click at [975, 131] on polyline "button" at bounding box center [972, 132] width 10 height 7
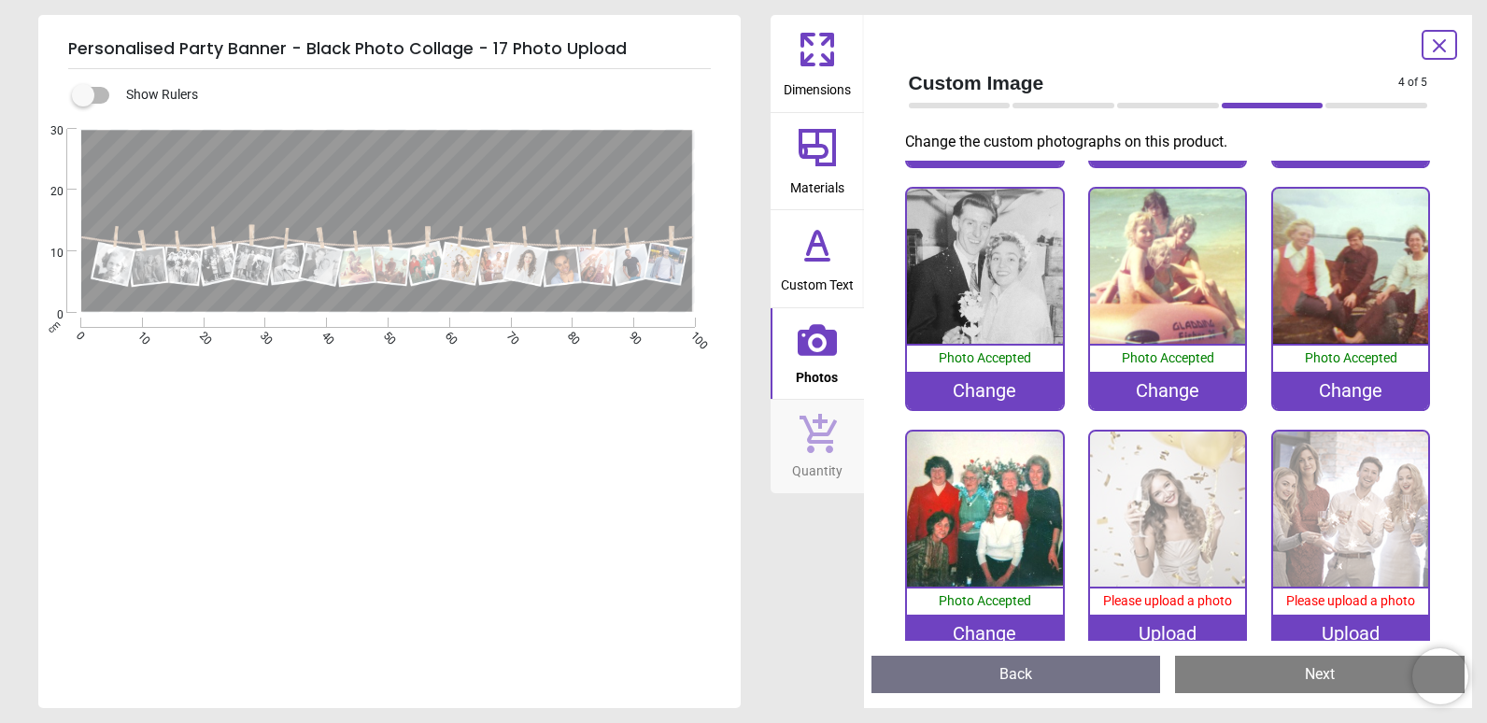
click at [1177, 621] on div "Upload" at bounding box center [1167, 632] width 155 height 37
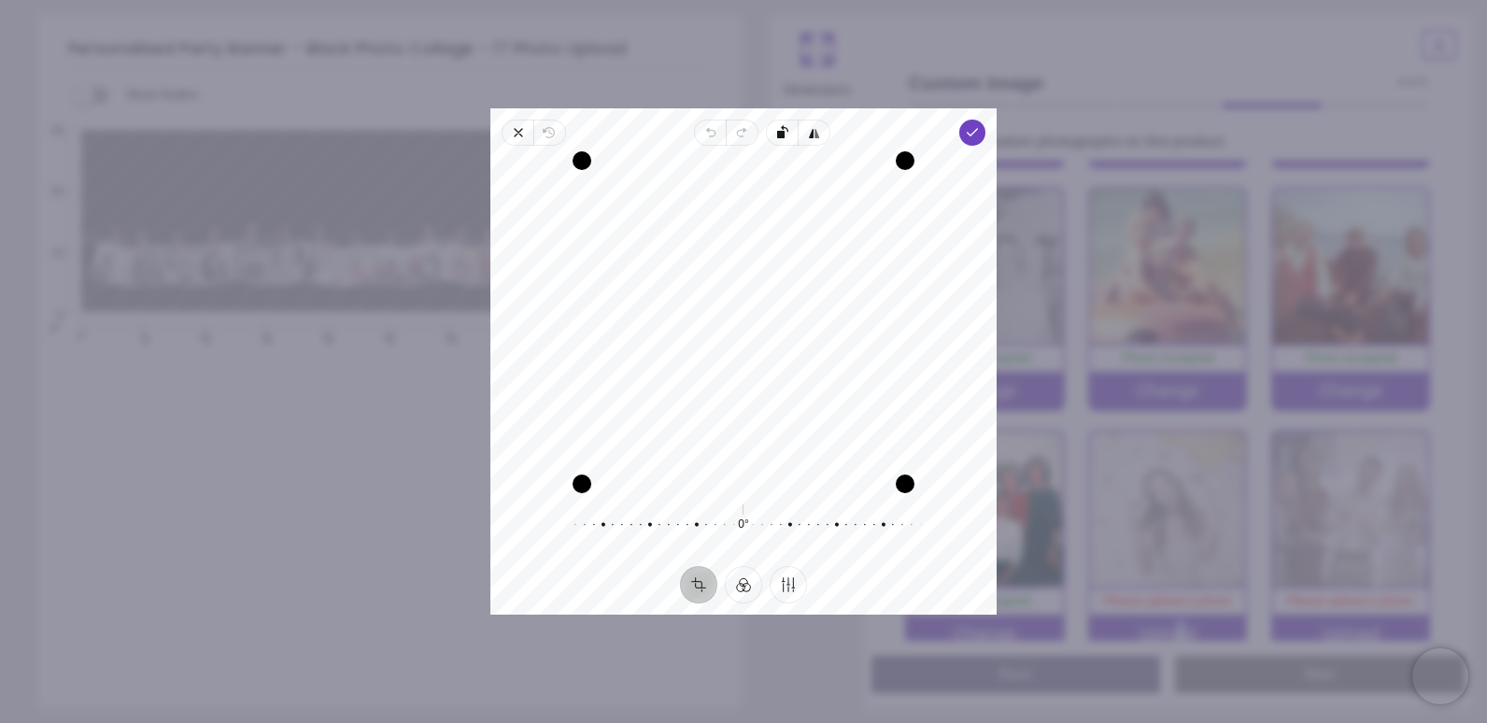
drag, startPoint x: 674, startPoint y: 385, endPoint x: 696, endPoint y: 388, distance: 21.7
click at [696, 388] on div "Recenter" at bounding box center [743, 322] width 476 height 323
click at [739, 519] on div "1° Reset" at bounding box center [743, 525] width 359 height 52
click at [782, 590] on button "Finetune" at bounding box center [787, 584] width 37 height 37
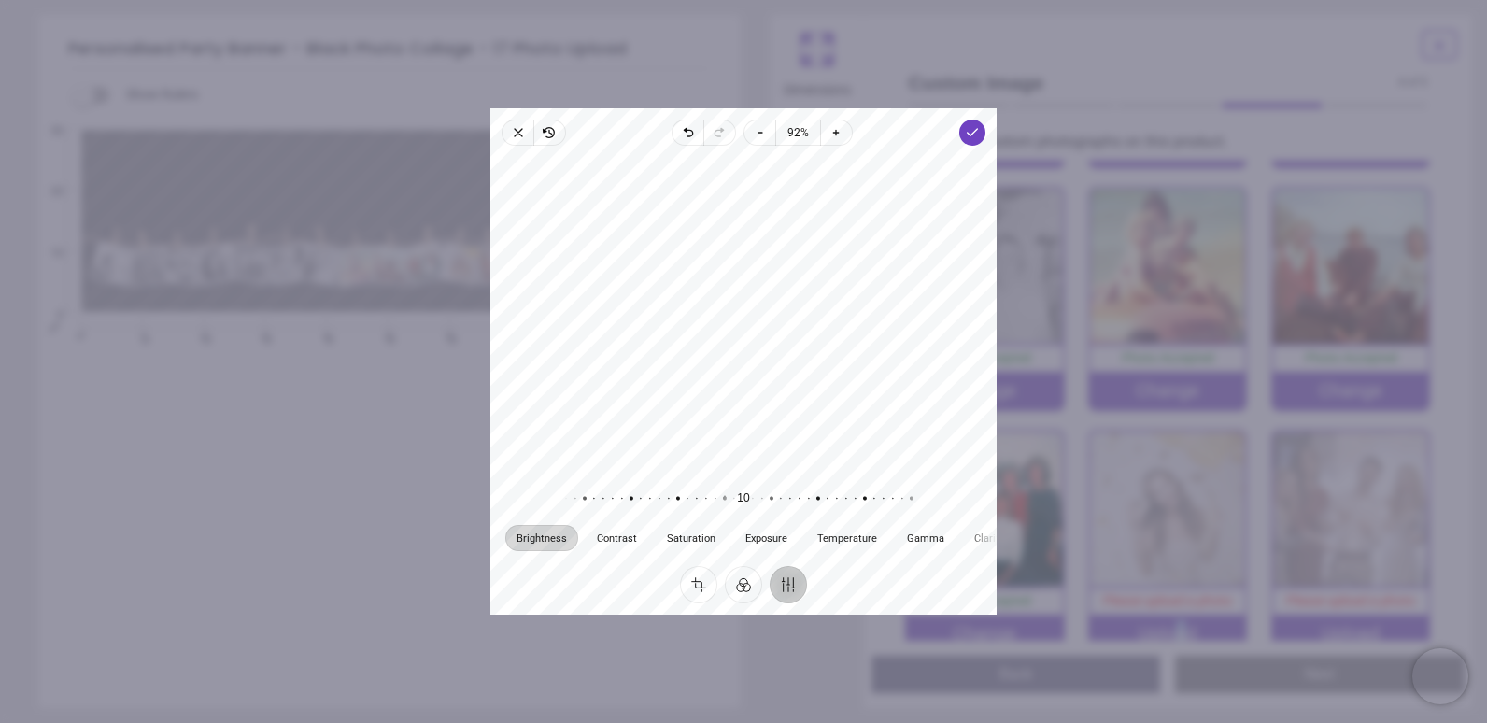
drag, startPoint x: 742, startPoint y: 501, endPoint x: 724, endPoint y: 495, distance: 19.8
click at [724, 495] on div at bounding box center [715, 498] width 359 height 52
click at [980, 136] on span "Done" at bounding box center [972, 133] width 26 height 26
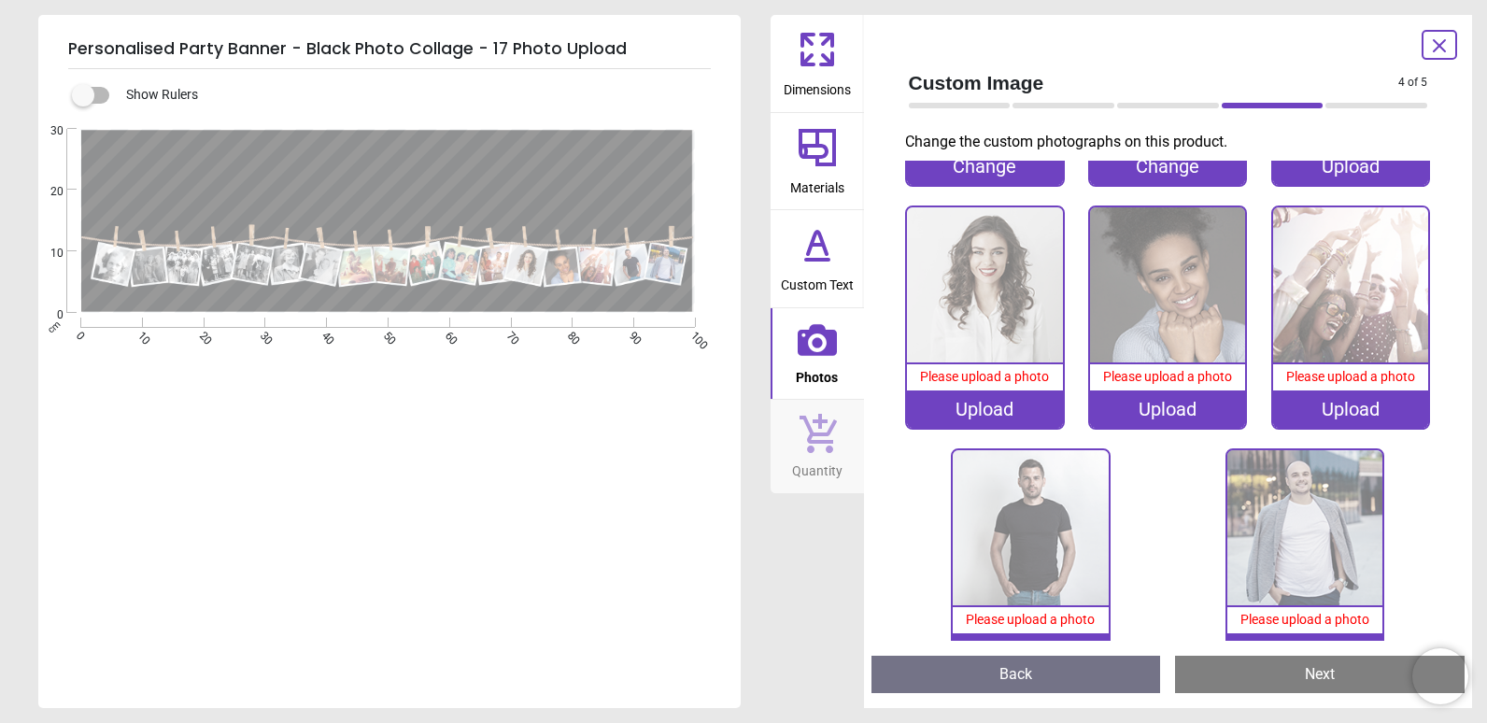
scroll to position [967, 0]
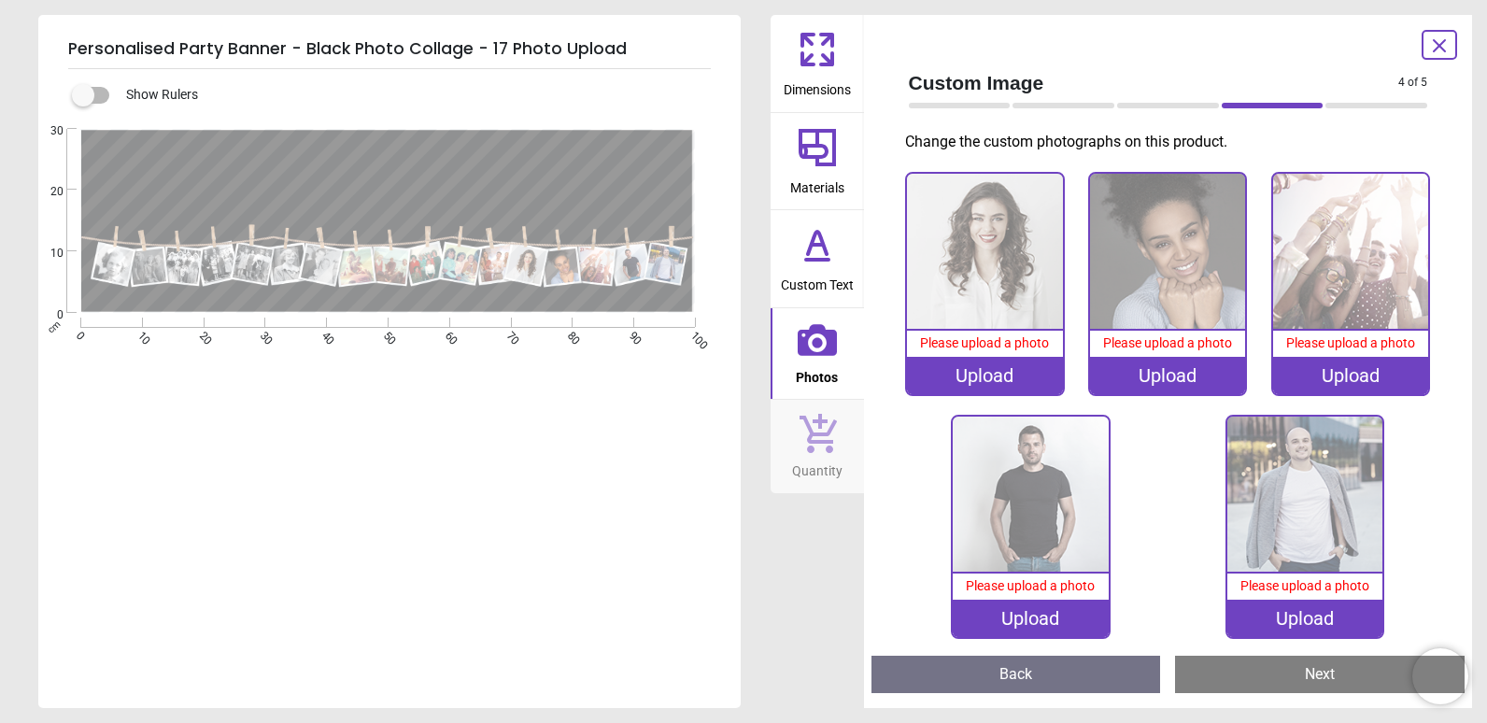
click at [1335, 515] on img at bounding box center [1304, 493] width 155 height 155
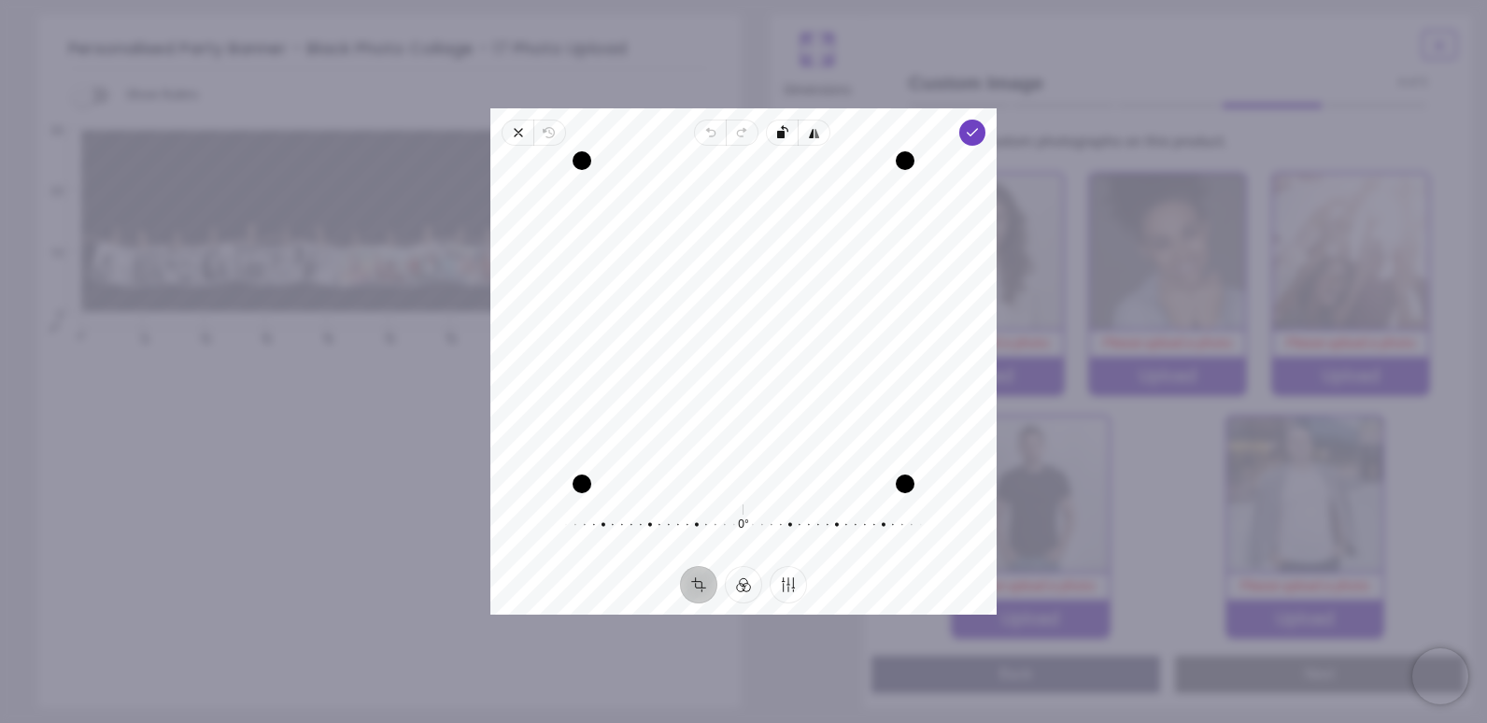
drag, startPoint x: 740, startPoint y: 340, endPoint x: 739, endPoint y: 366, distance: 26.2
click at [739, 366] on div "Recenter" at bounding box center [743, 322] width 476 height 323
click at [778, 590] on button "Finetune" at bounding box center [787, 584] width 37 height 37
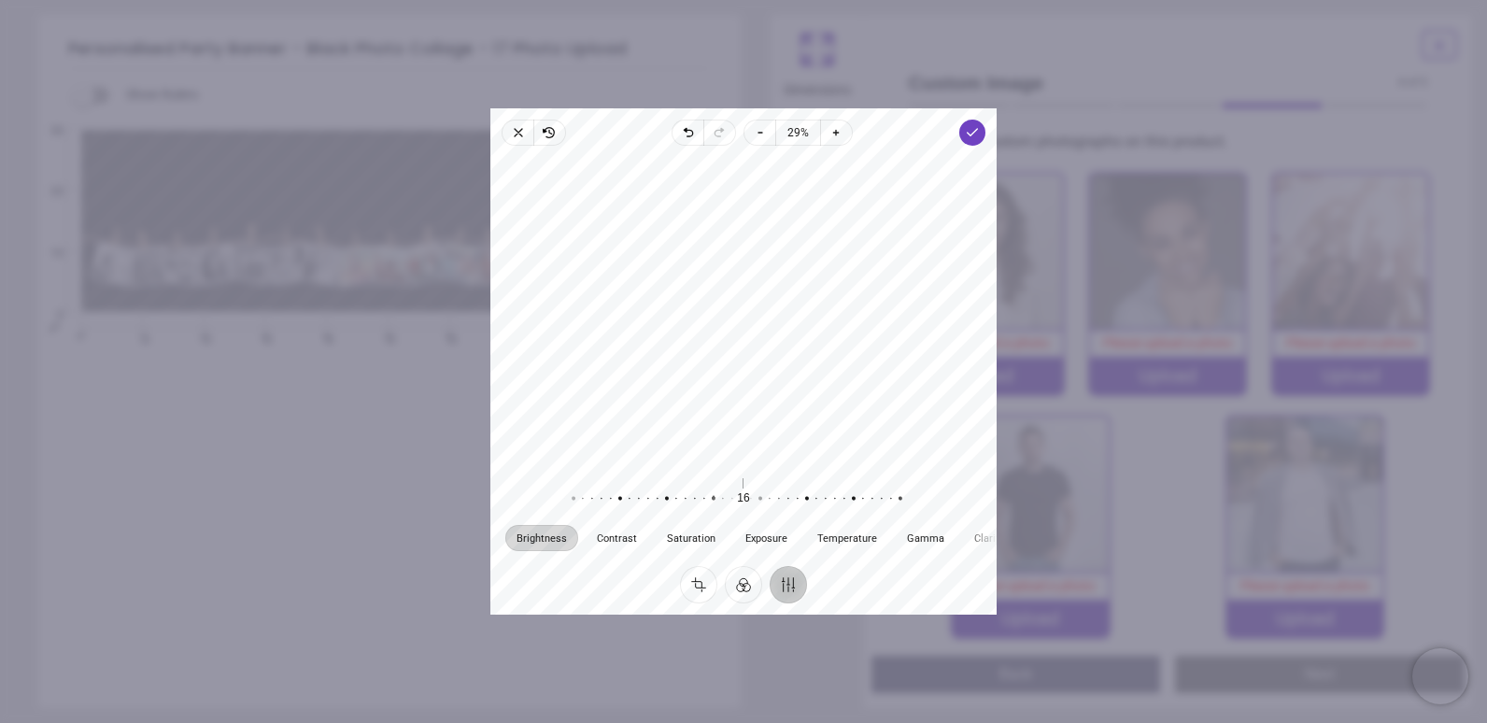
drag, startPoint x: 747, startPoint y: 498, endPoint x: 717, endPoint y: 506, distance: 31.0
click at [717, 506] on div at bounding box center [704, 498] width 359 height 52
drag, startPoint x: 734, startPoint y: 505, endPoint x: 670, endPoint y: 496, distance: 64.2
click at [670, 496] on div at bounding box center [641, 498] width 359 height 52
click at [696, 580] on button "Crop" at bounding box center [698, 584] width 37 height 37
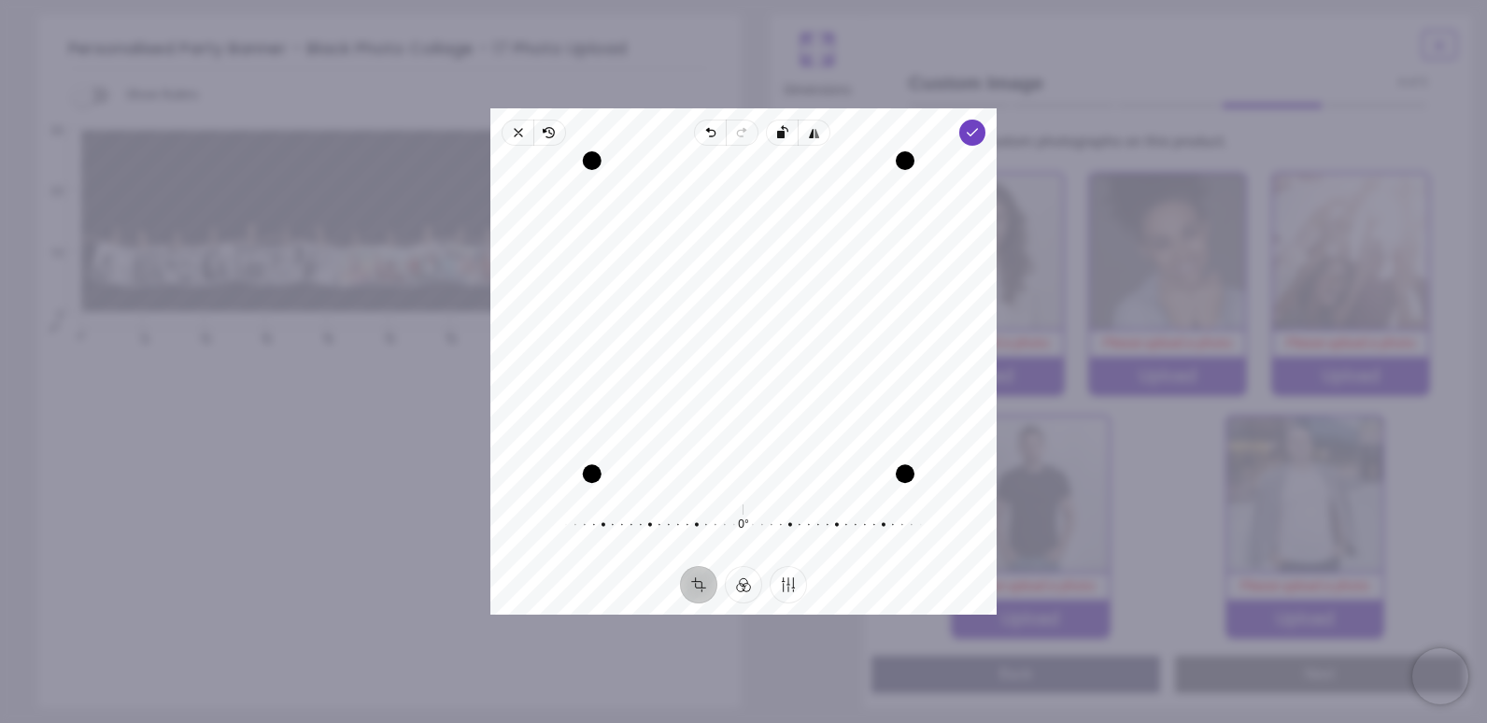
drag, startPoint x: 583, startPoint y: 486, endPoint x: 605, endPoint y: 488, distance: 22.5
click at [605, 488] on div "Recenter" at bounding box center [743, 322] width 506 height 338
click at [970, 133] on polyline "button" at bounding box center [972, 132] width 10 height 7
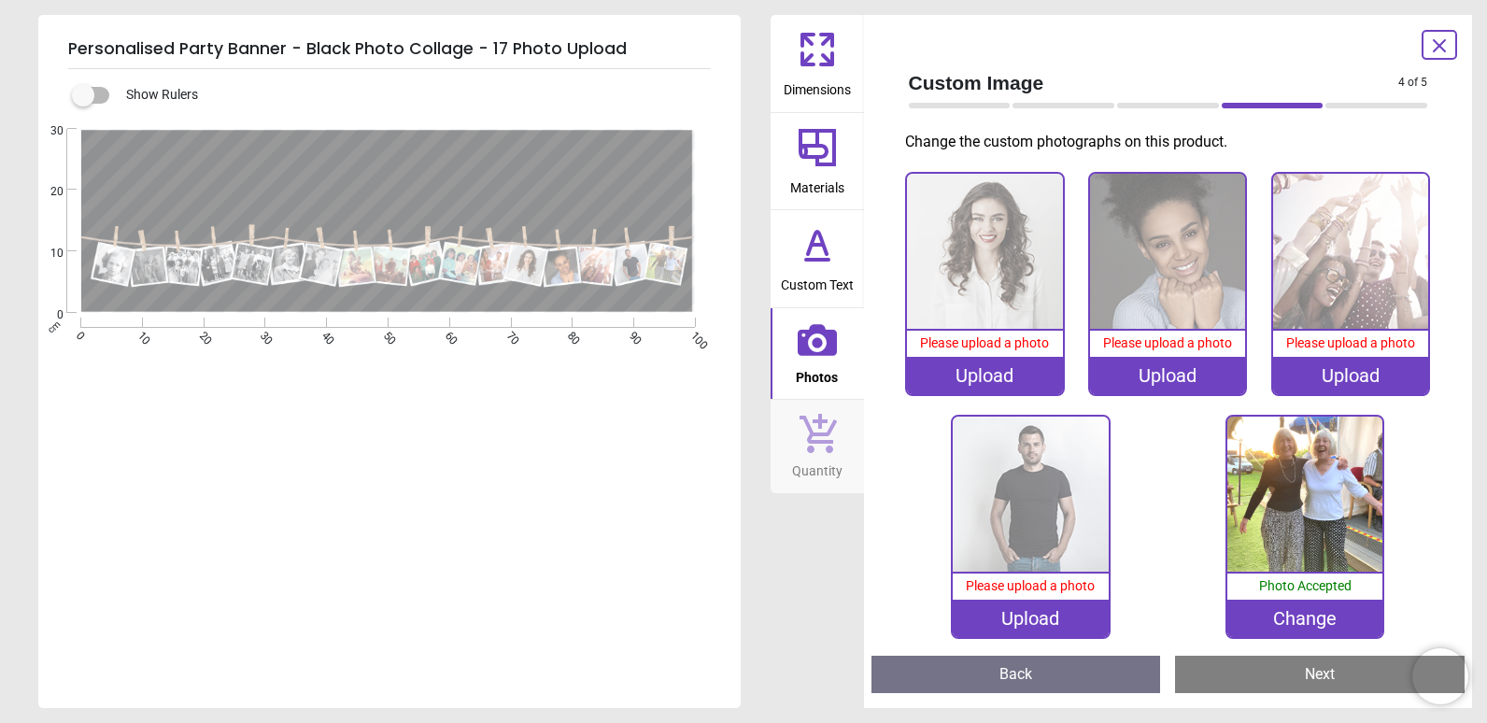
click at [1062, 491] on img at bounding box center [1029, 493] width 155 height 155
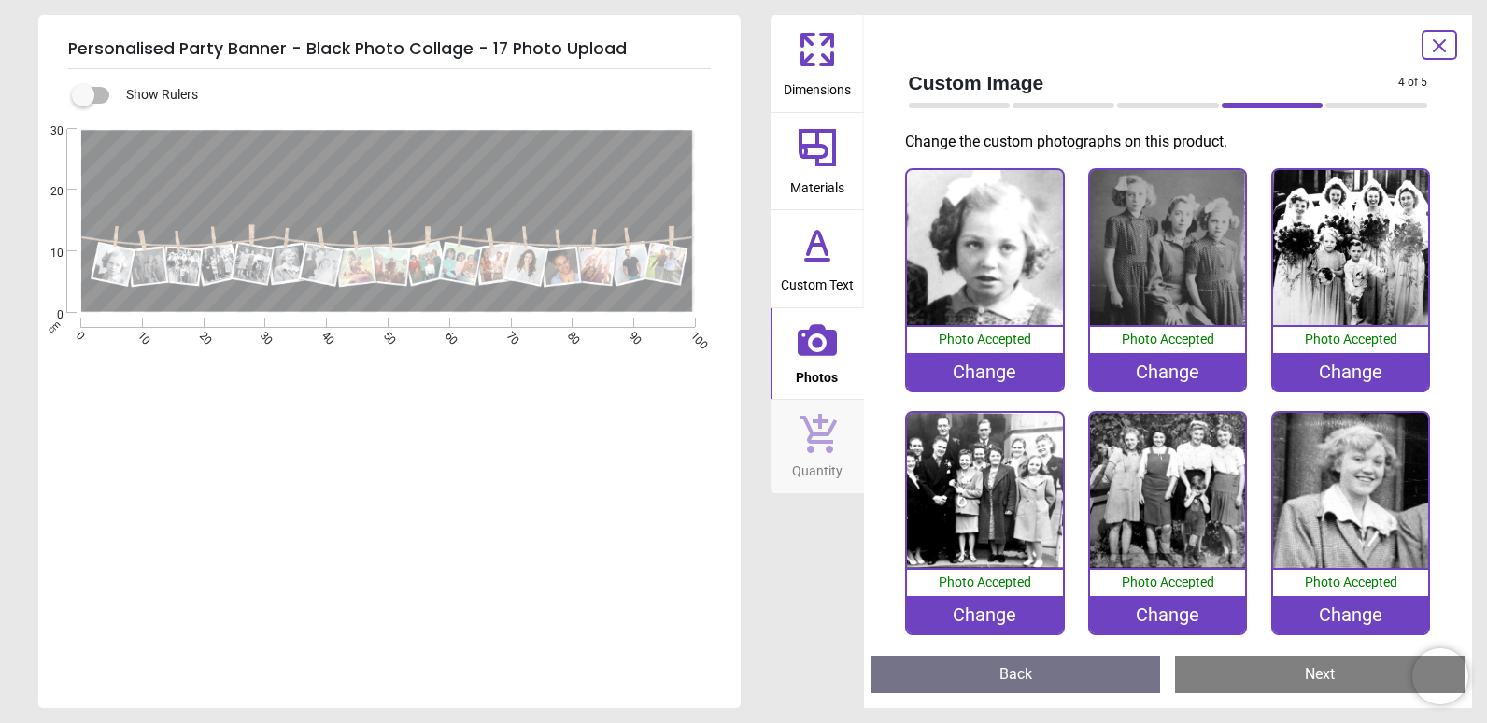
scroll to position [967, 0]
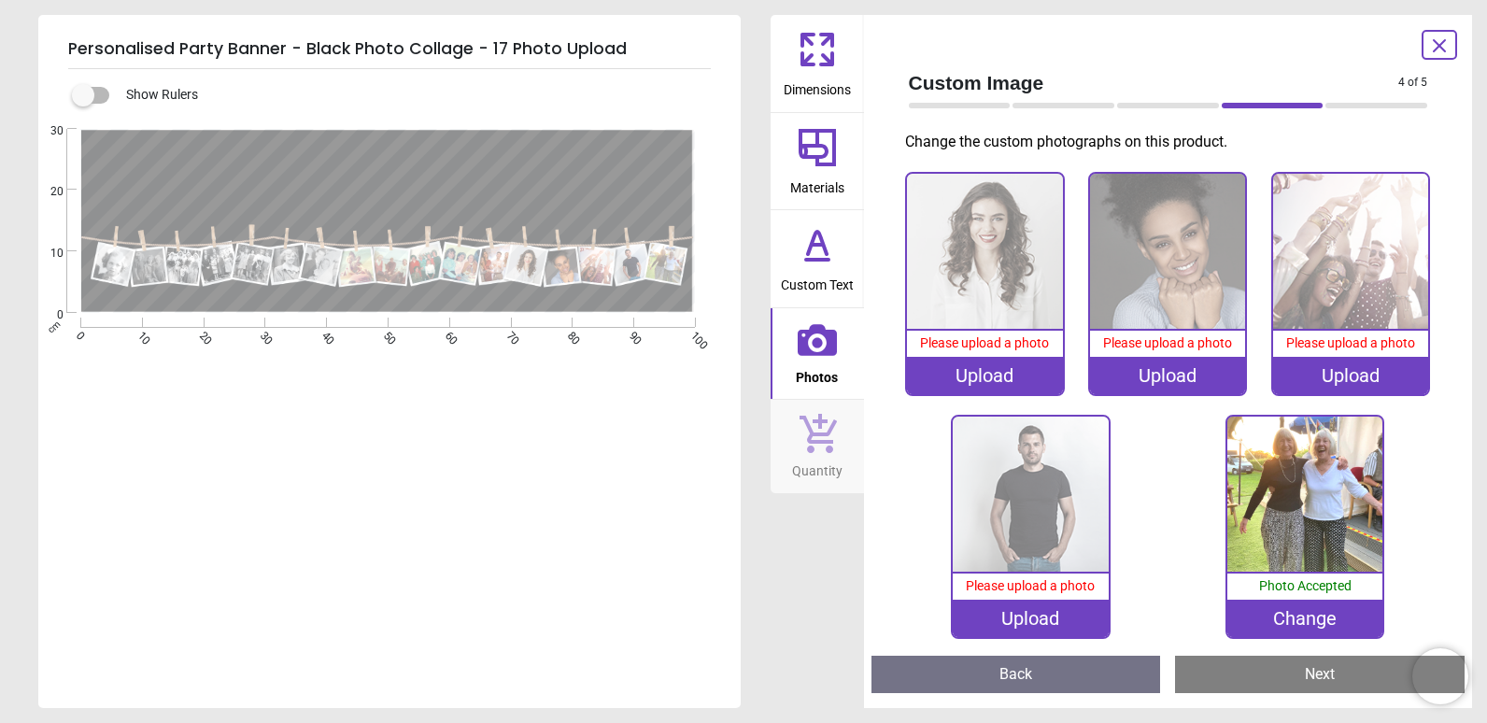
click at [1010, 530] on img at bounding box center [1029, 493] width 155 height 155
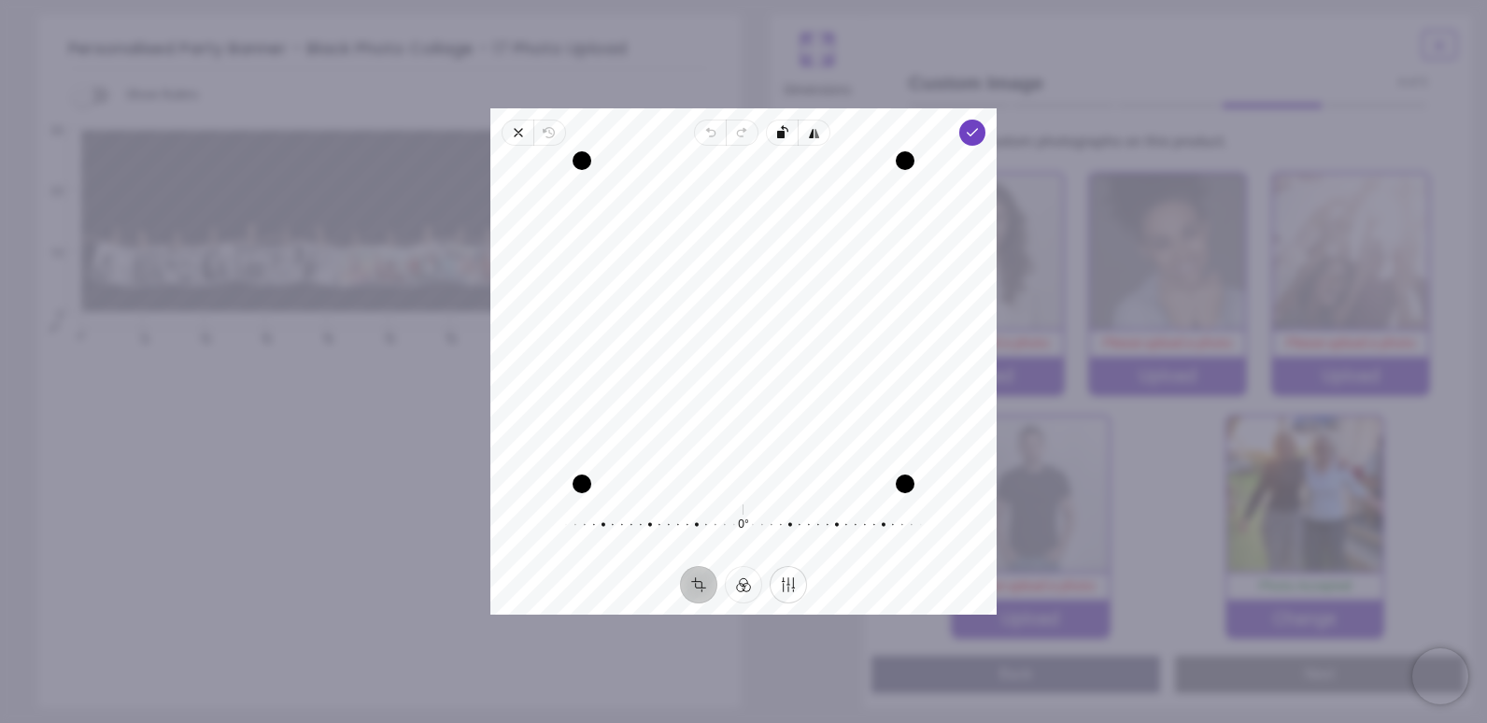
click at [789, 590] on button "Finetune" at bounding box center [787, 584] width 37 height 37
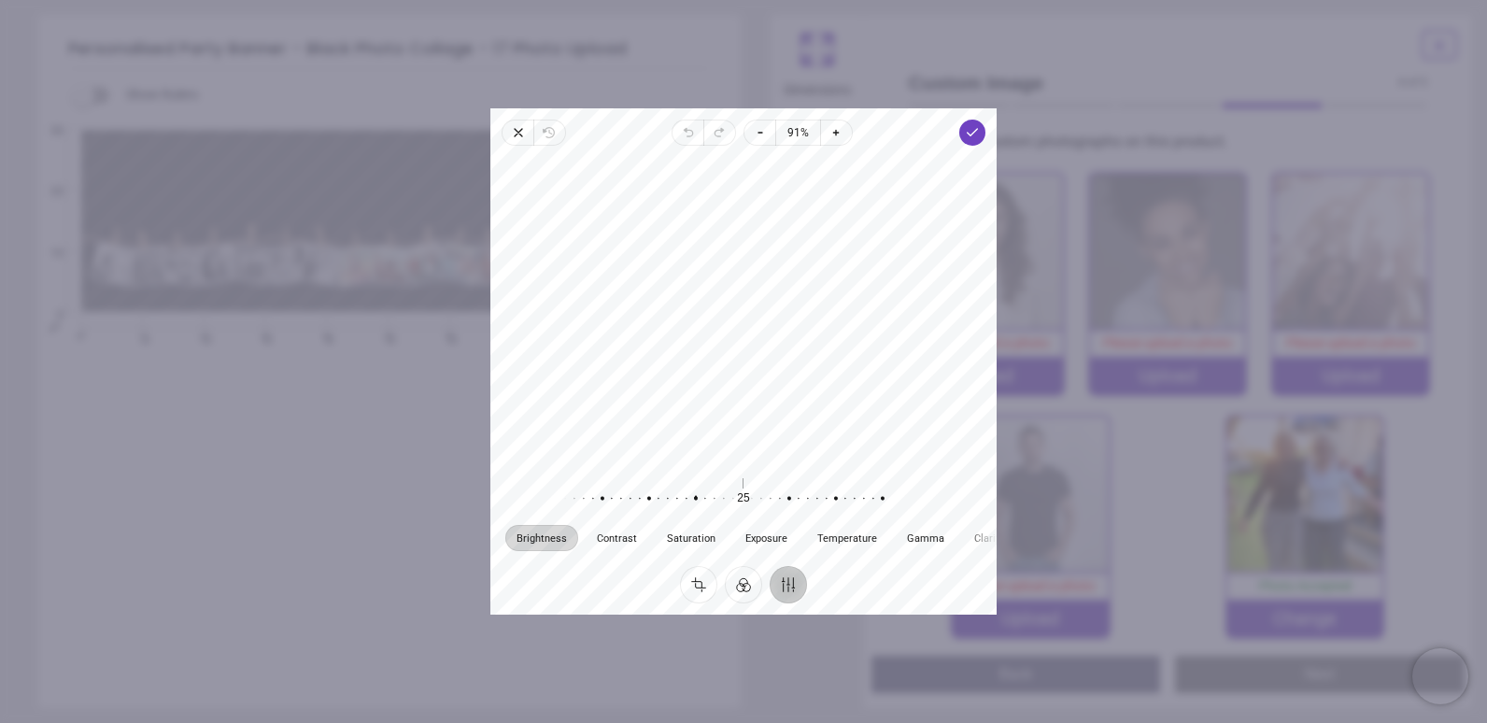
drag, startPoint x: 740, startPoint y: 500, endPoint x: 692, endPoint y: 503, distance: 47.7
click at [692, 503] on div at bounding box center [686, 498] width 359 height 52
click at [706, 582] on button "Crop" at bounding box center [698, 584] width 37 height 37
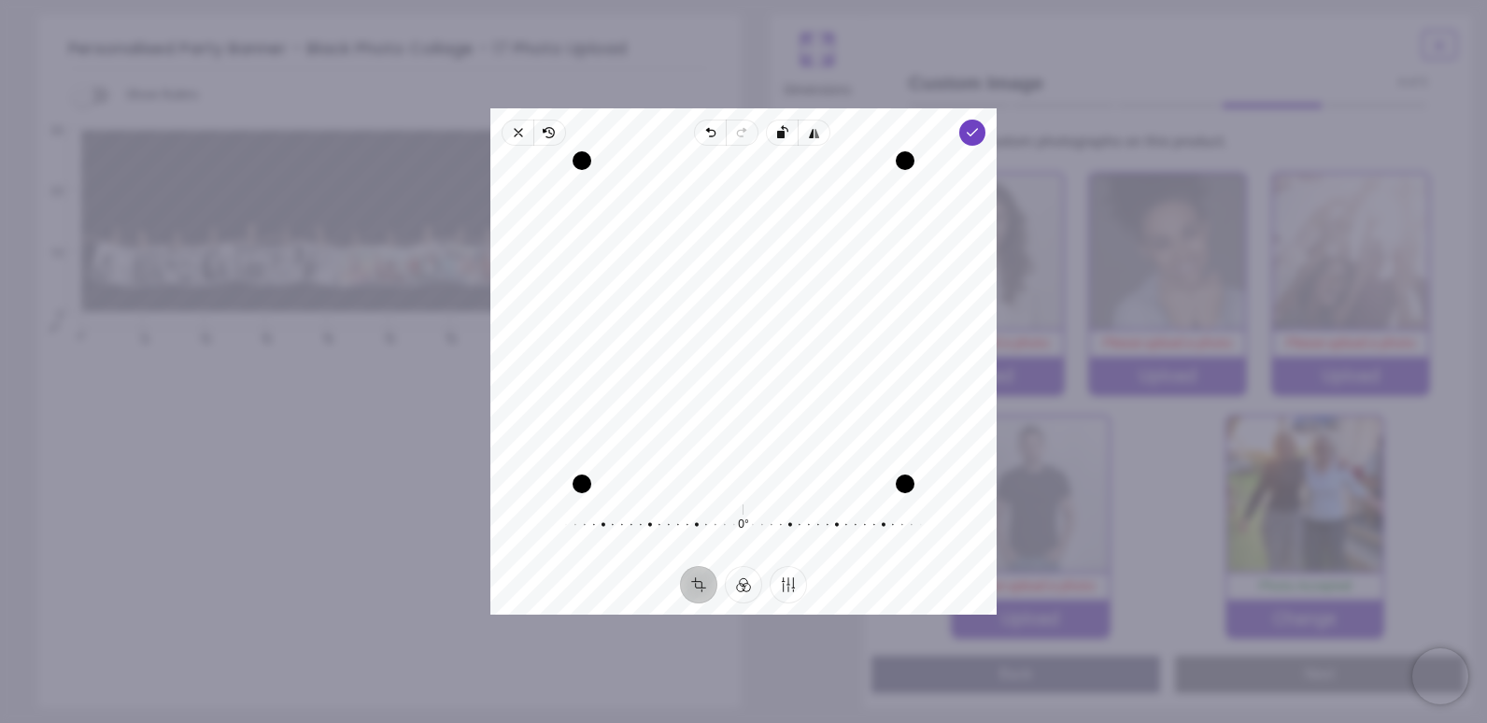
click at [742, 432] on div "Recenter" at bounding box center [743, 322] width 476 height 323
click at [969, 139] on span "Done" at bounding box center [972, 133] width 26 height 26
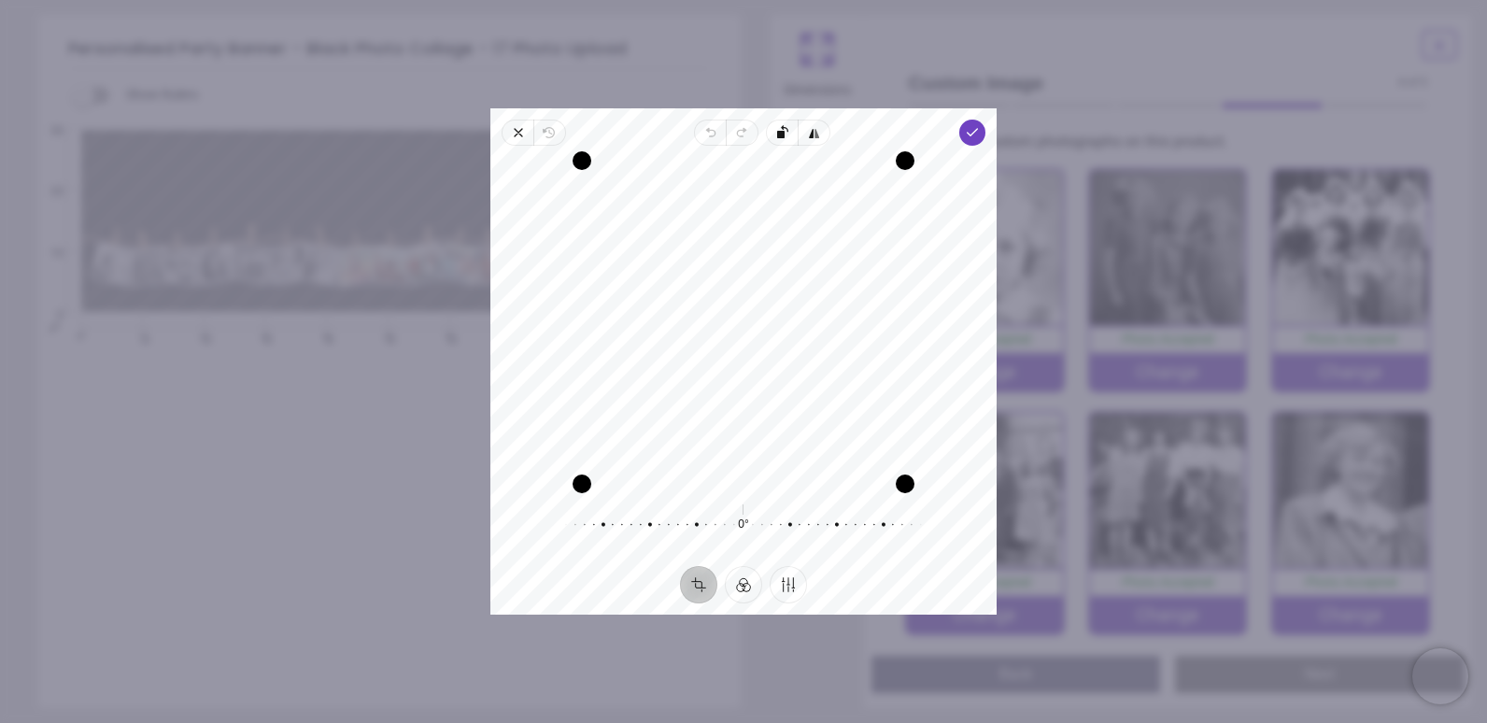
scroll to position [967, 0]
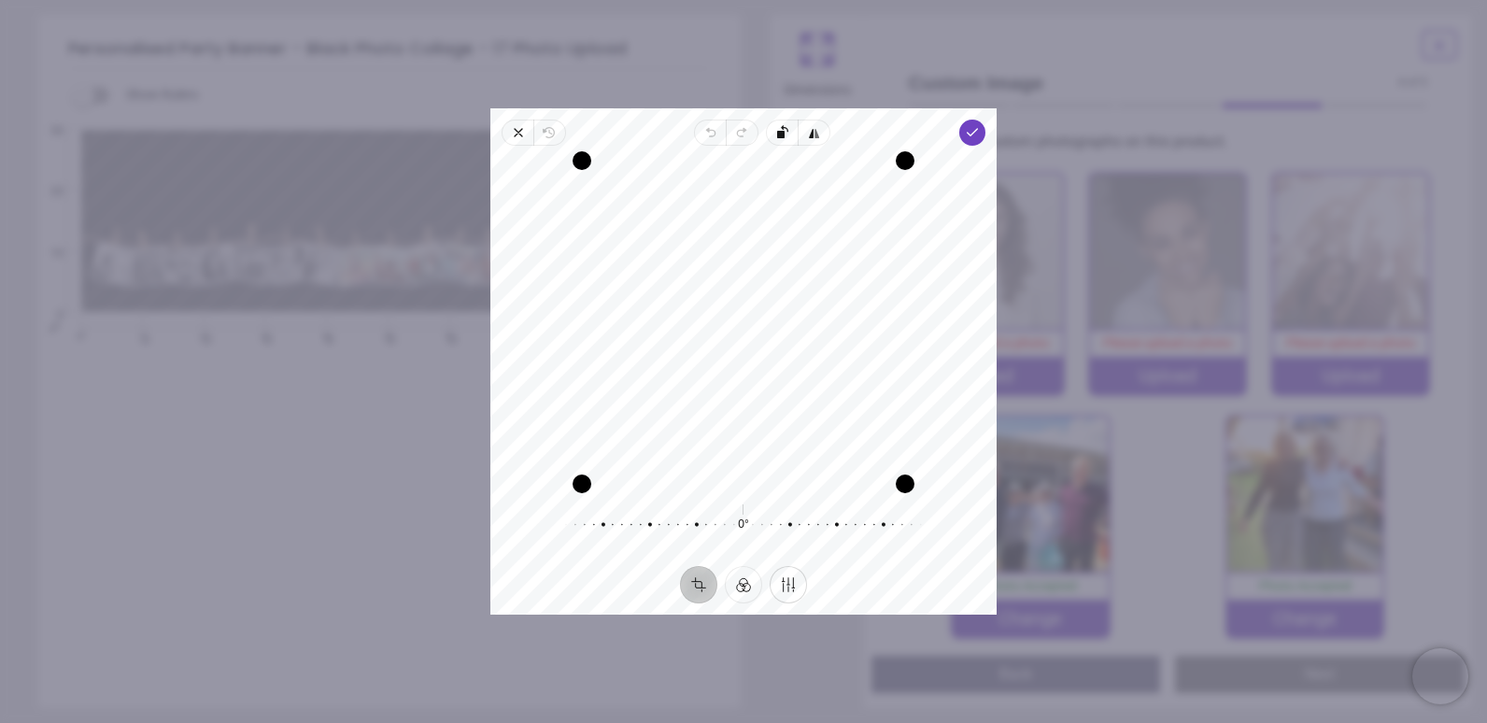
click at [786, 593] on button "Finetune" at bounding box center [787, 584] width 37 height 37
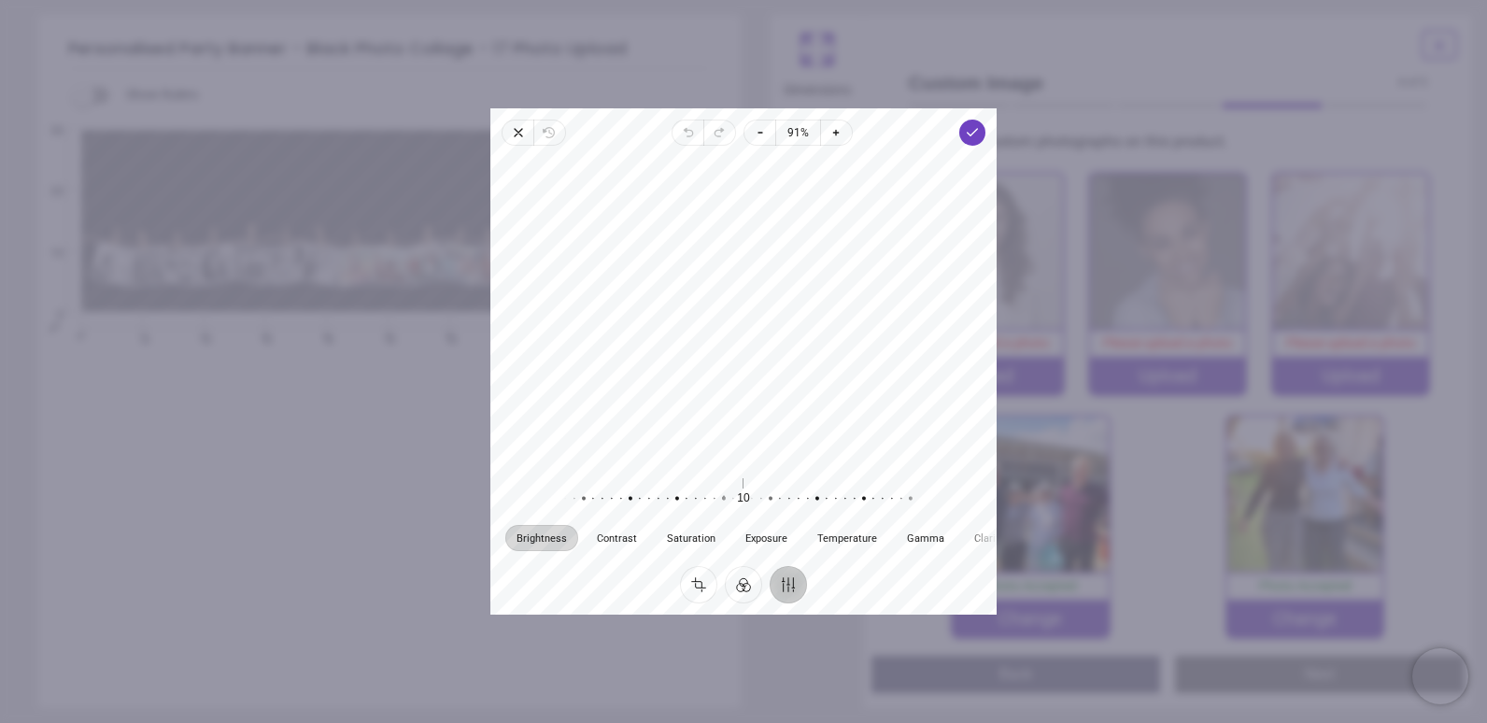
drag, startPoint x: 741, startPoint y: 500, endPoint x: 721, endPoint y: 501, distance: 20.6
click at [721, 501] on div at bounding box center [714, 498] width 359 height 52
click at [704, 593] on button "Crop" at bounding box center [698, 584] width 37 height 37
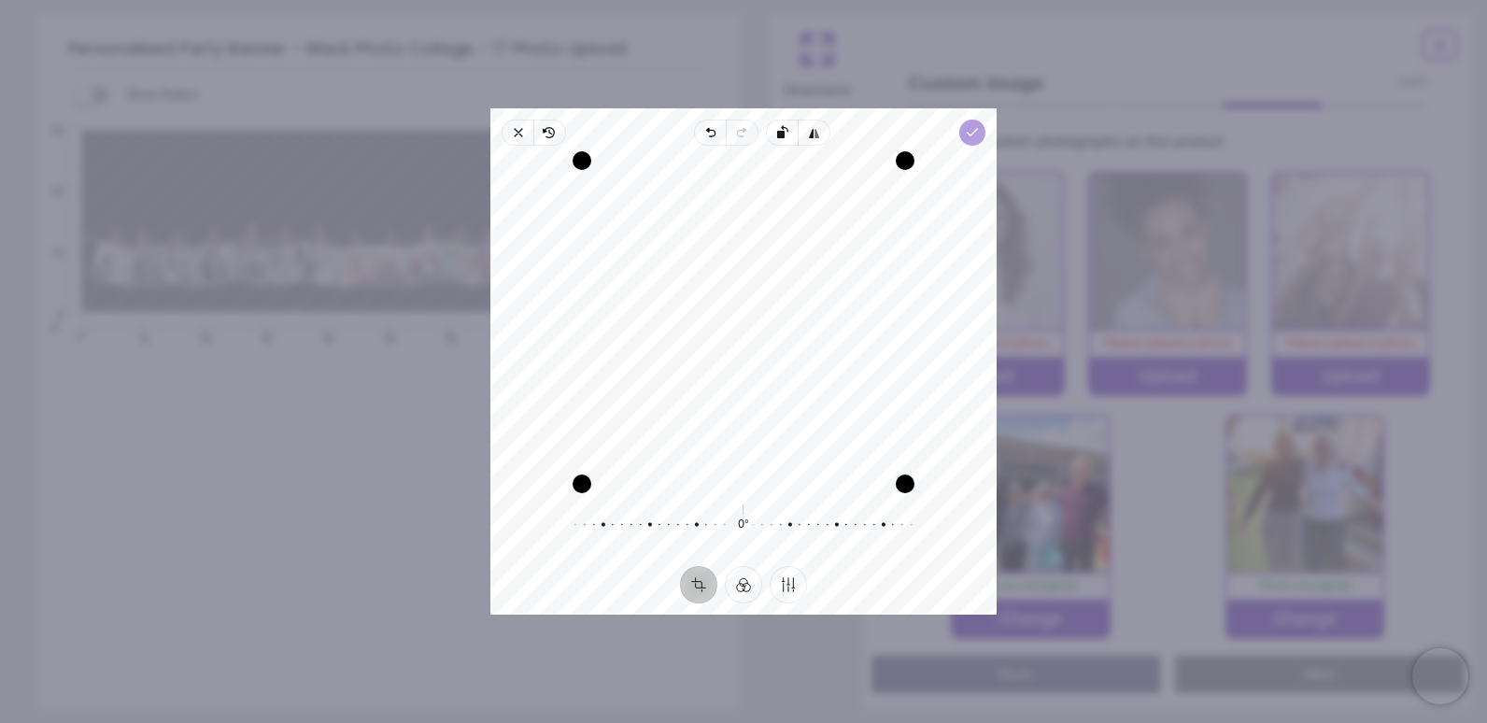
click at [970, 137] on icon "button" at bounding box center [972, 132] width 15 height 15
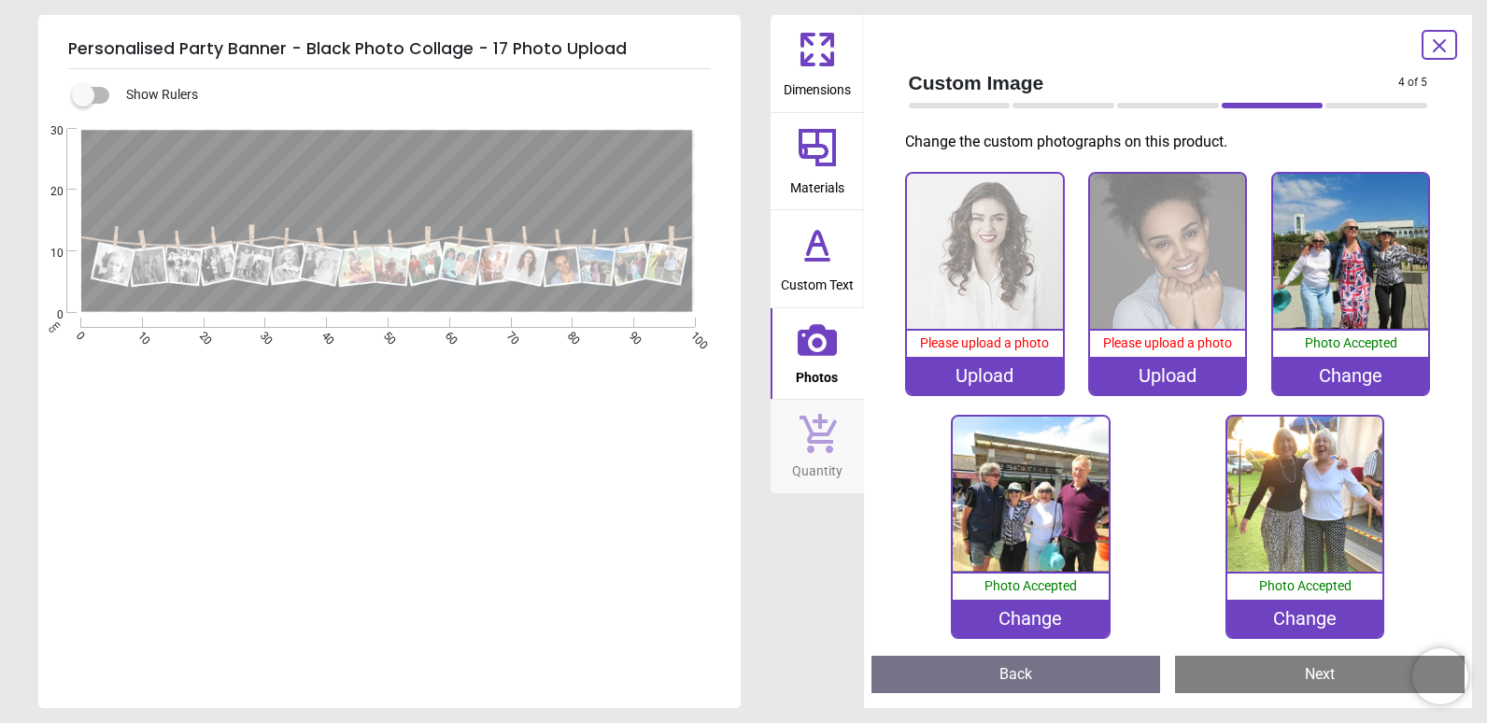
click at [560, 276] on image at bounding box center [561, 266] width 36 height 36
click at [1165, 358] on div "Upload" at bounding box center [1167, 375] width 155 height 37
click at [1162, 360] on div "Upload" at bounding box center [1167, 375] width 155 height 37
click at [1147, 368] on div "Upload" at bounding box center [1167, 375] width 155 height 37
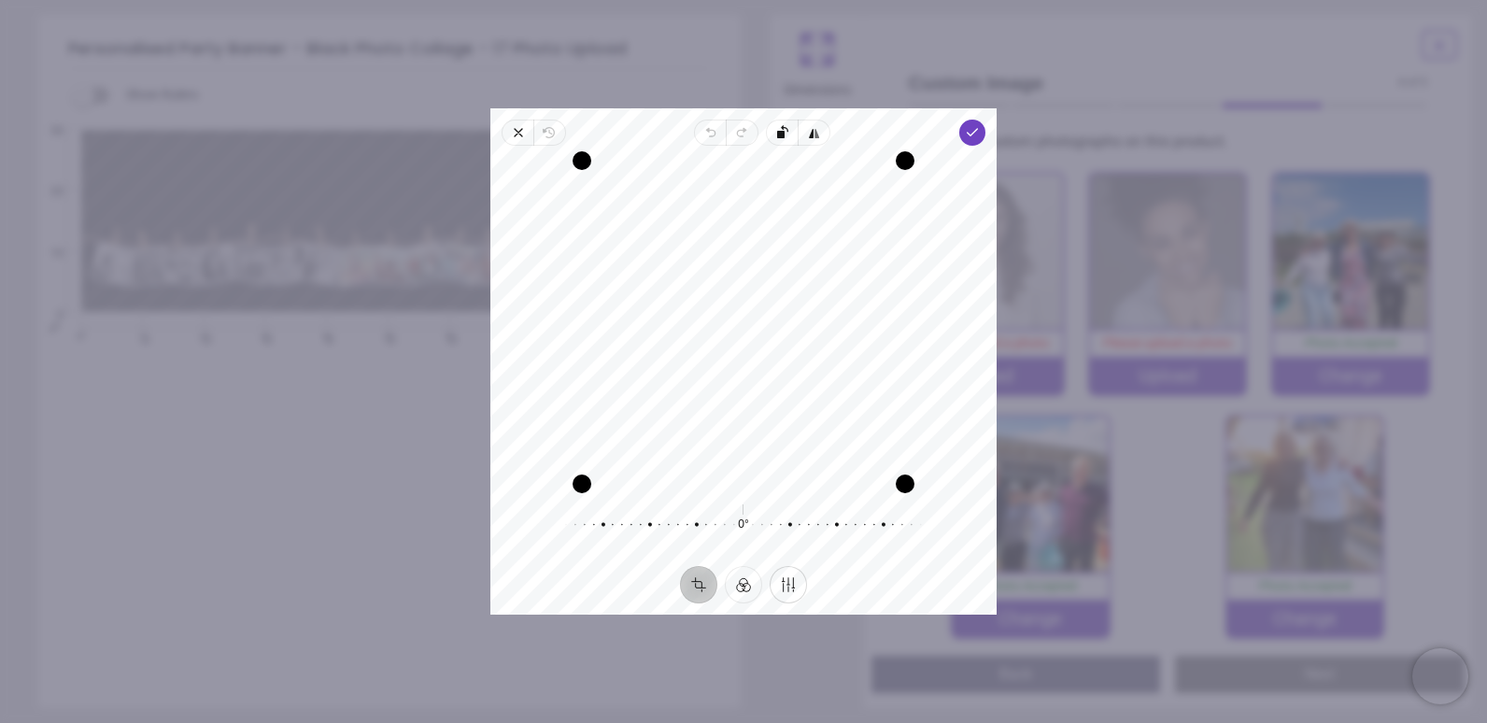
click at [791, 586] on button "Finetune" at bounding box center [787, 584] width 37 height 37
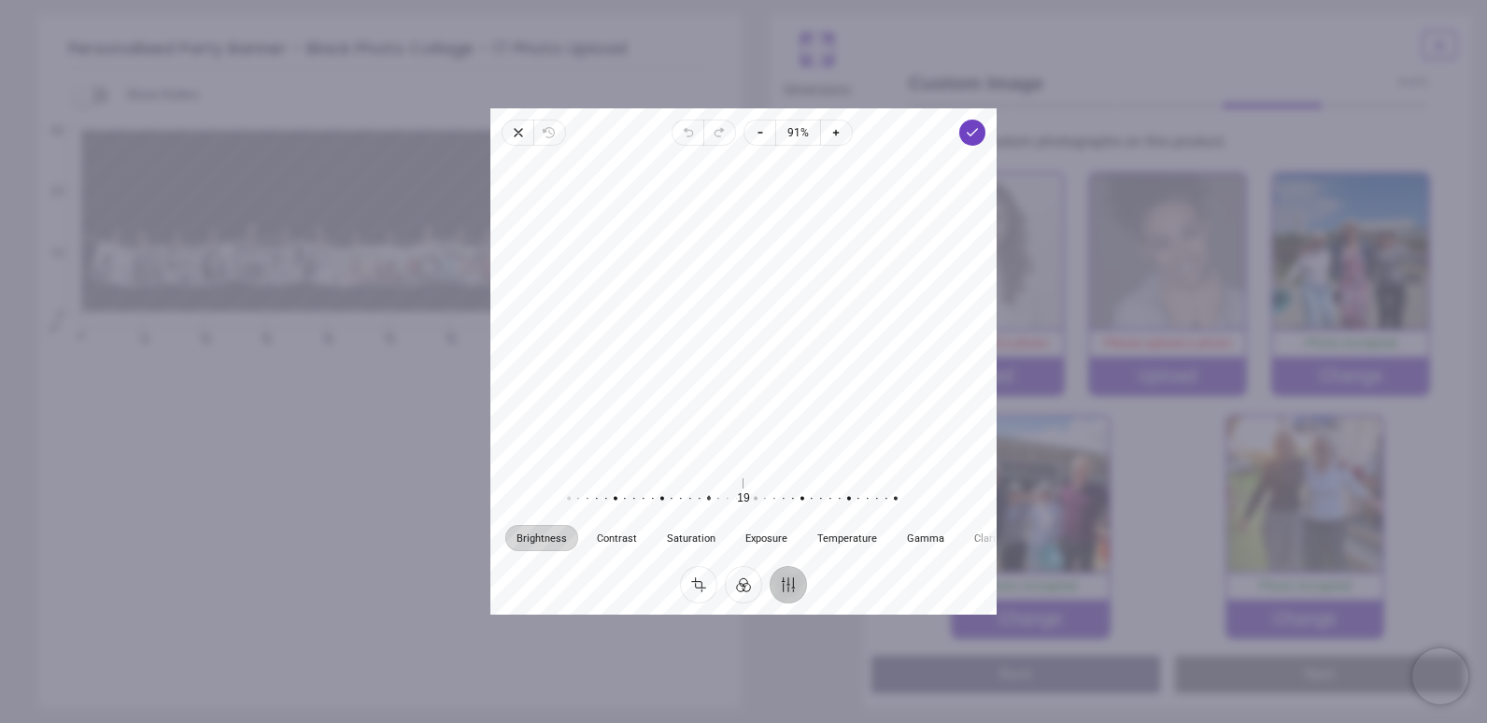
drag, startPoint x: 743, startPoint y: 494, endPoint x: 709, endPoint y: 496, distance: 34.6
click at [709, 496] on div at bounding box center [699, 498] width 359 height 52
click at [974, 146] on div "Brightness Contrast Saturation Exposure Temperature Gamma Clarity Vignette 19 R…" at bounding box center [743, 356] width 506 height 420
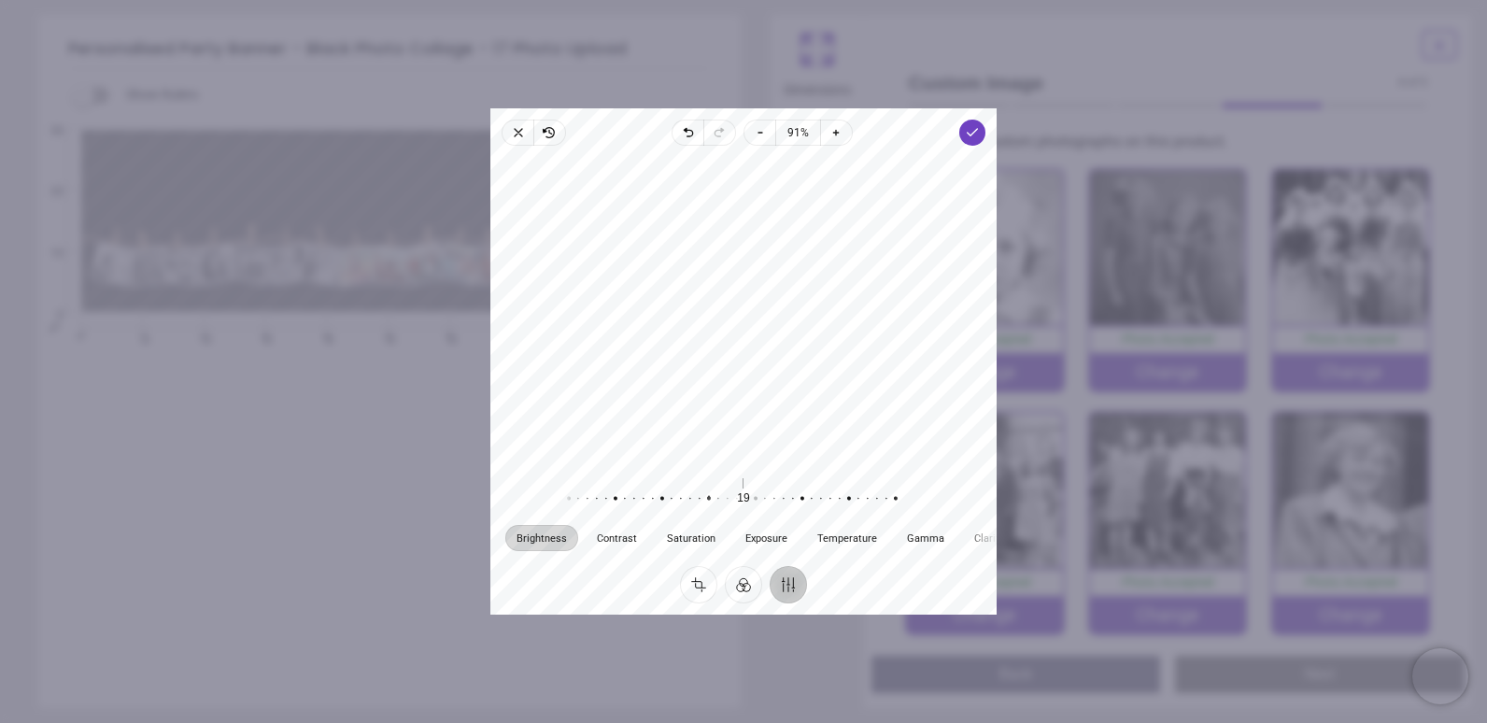
scroll to position [967, 0]
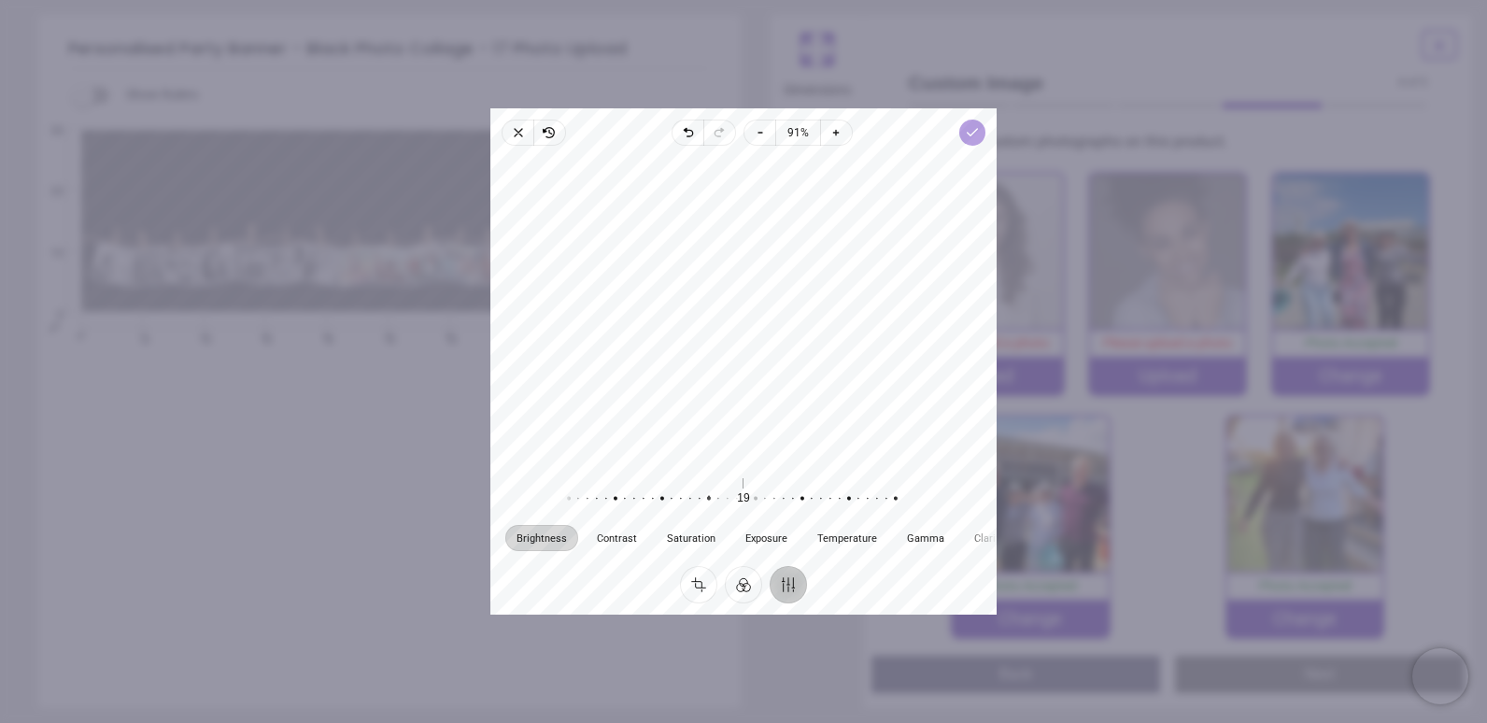
click at [974, 138] on icon "button" at bounding box center [972, 132] width 15 height 15
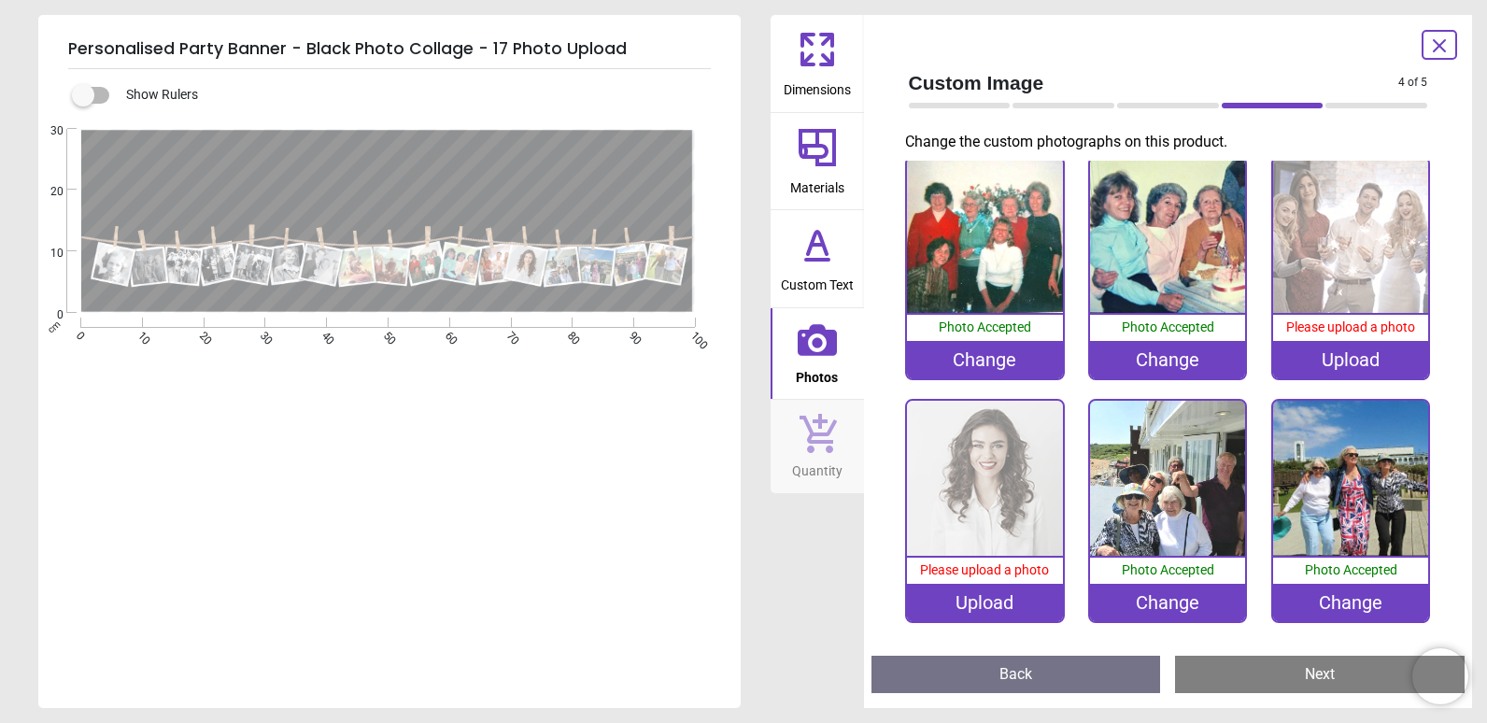
scroll to position [687, 0]
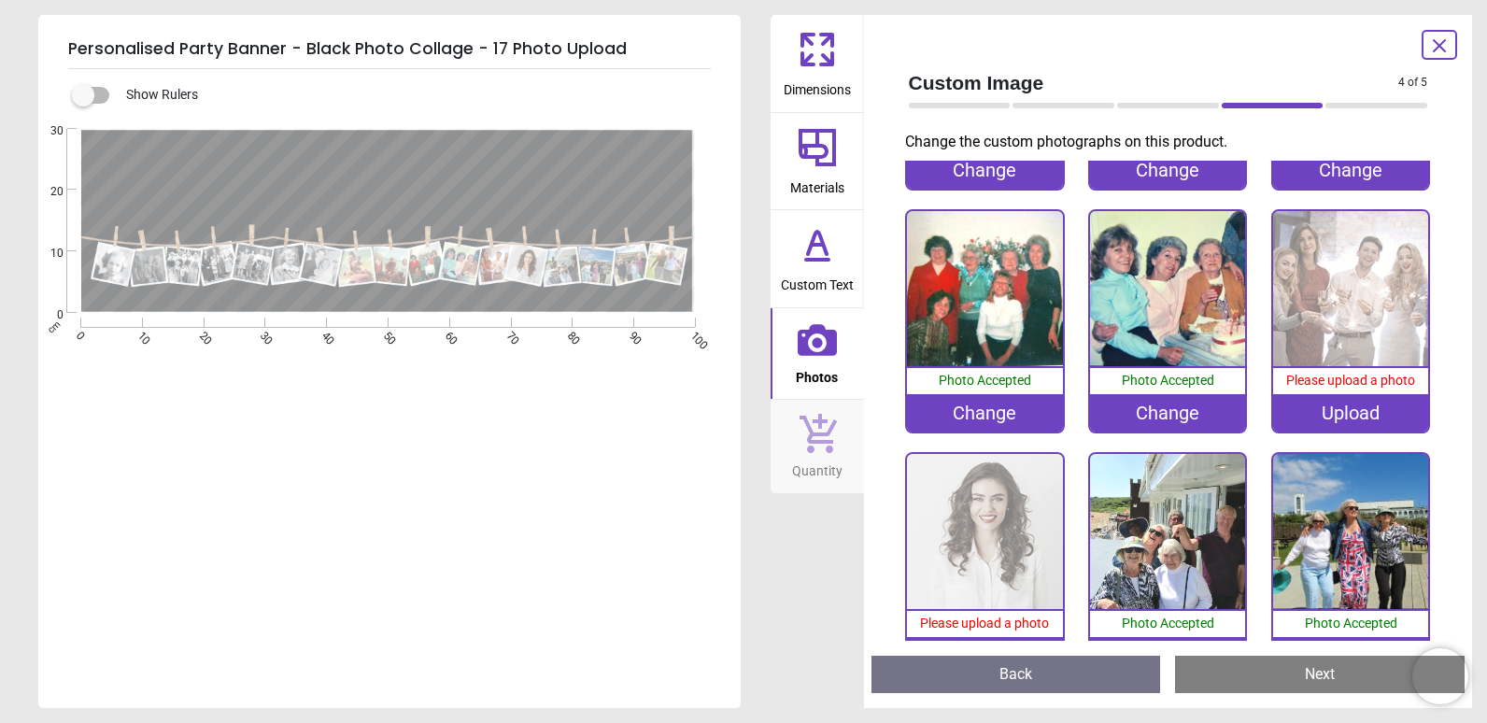
click at [1340, 411] on div "Upload" at bounding box center [1350, 412] width 155 height 37
click at [1313, 400] on div "Upload" at bounding box center [1350, 412] width 155 height 37
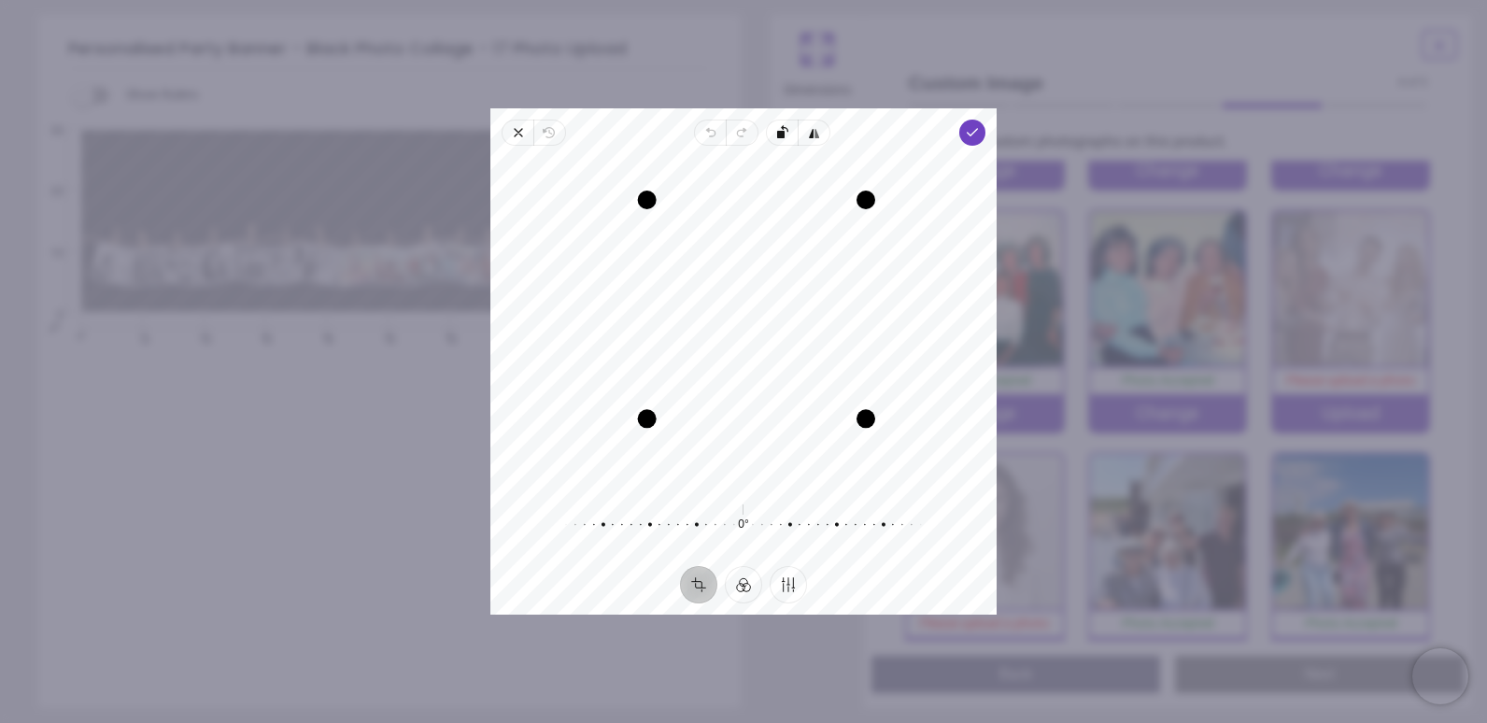
drag, startPoint x: 617, startPoint y: 441, endPoint x: 655, endPoint y: 427, distance: 40.8
click at [655, 427] on div "Drag corner bl" at bounding box center [647, 418] width 19 height 19
drag, startPoint x: 648, startPoint y: 422, endPoint x: 679, endPoint y: 380, distance: 52.1
click at [679, 380] on div "Drag corner bl" at bounding box center [683, 383] width 19 height 19
drag, startPoint x: 732, startPoint y: 340, endPoint x: 742, endPoint y: 320, distance: 22.1
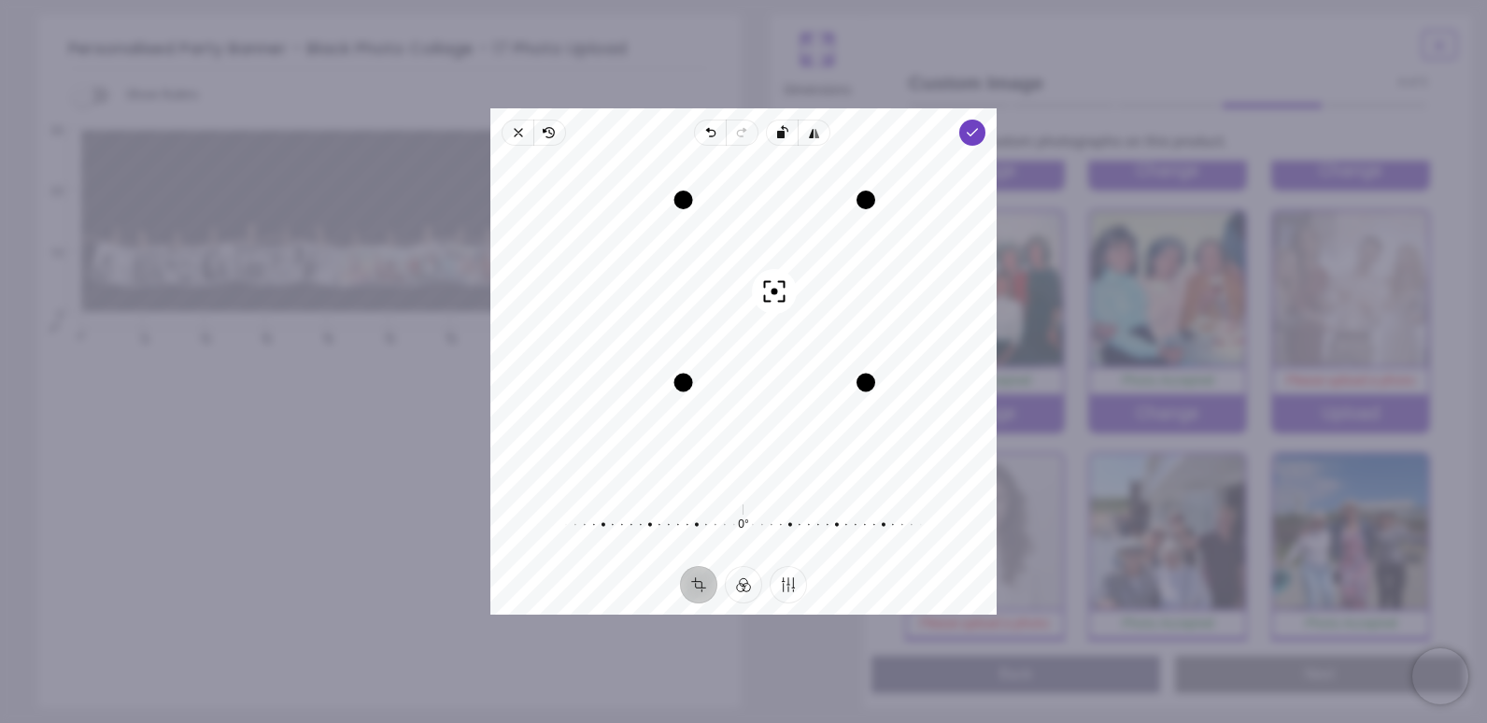
click at [742, 320] on div "Recenter" at bounding box center [743, 322] width 476 height 323
click at [965, 131] on icon "button" at bounding box center [972, 132] width 15 height 15
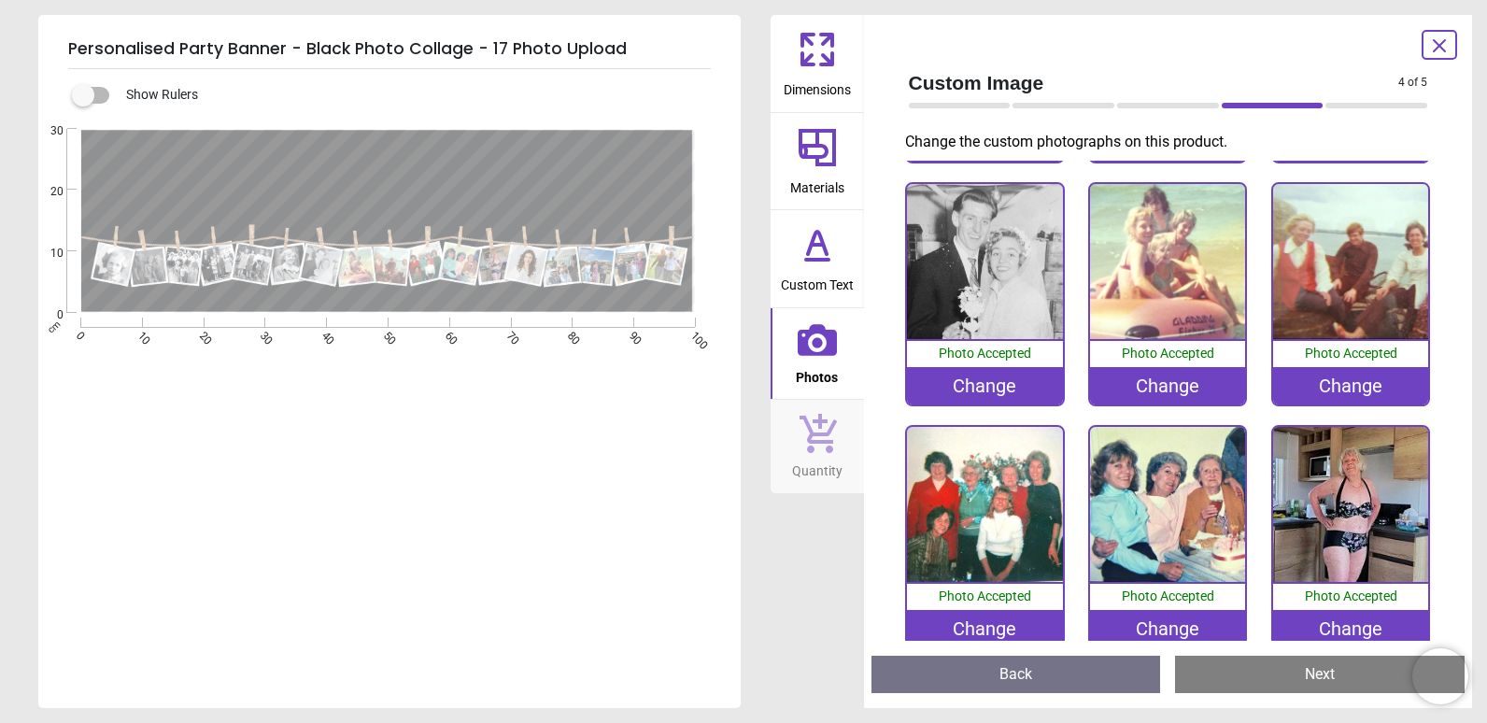
scroll to position [500, 0]
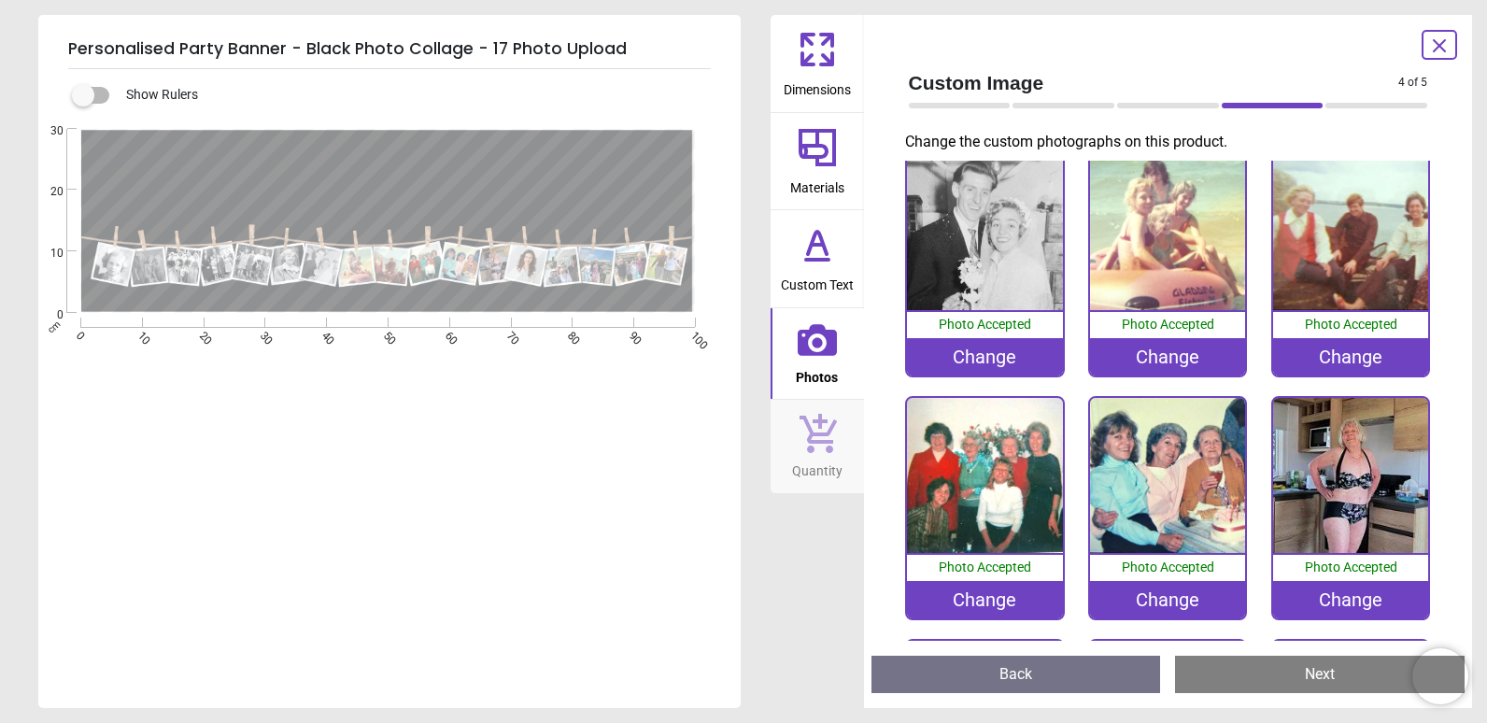
click at [1140, 590] on div "Change" at bounding box center [1167, 599] width 155 height 37
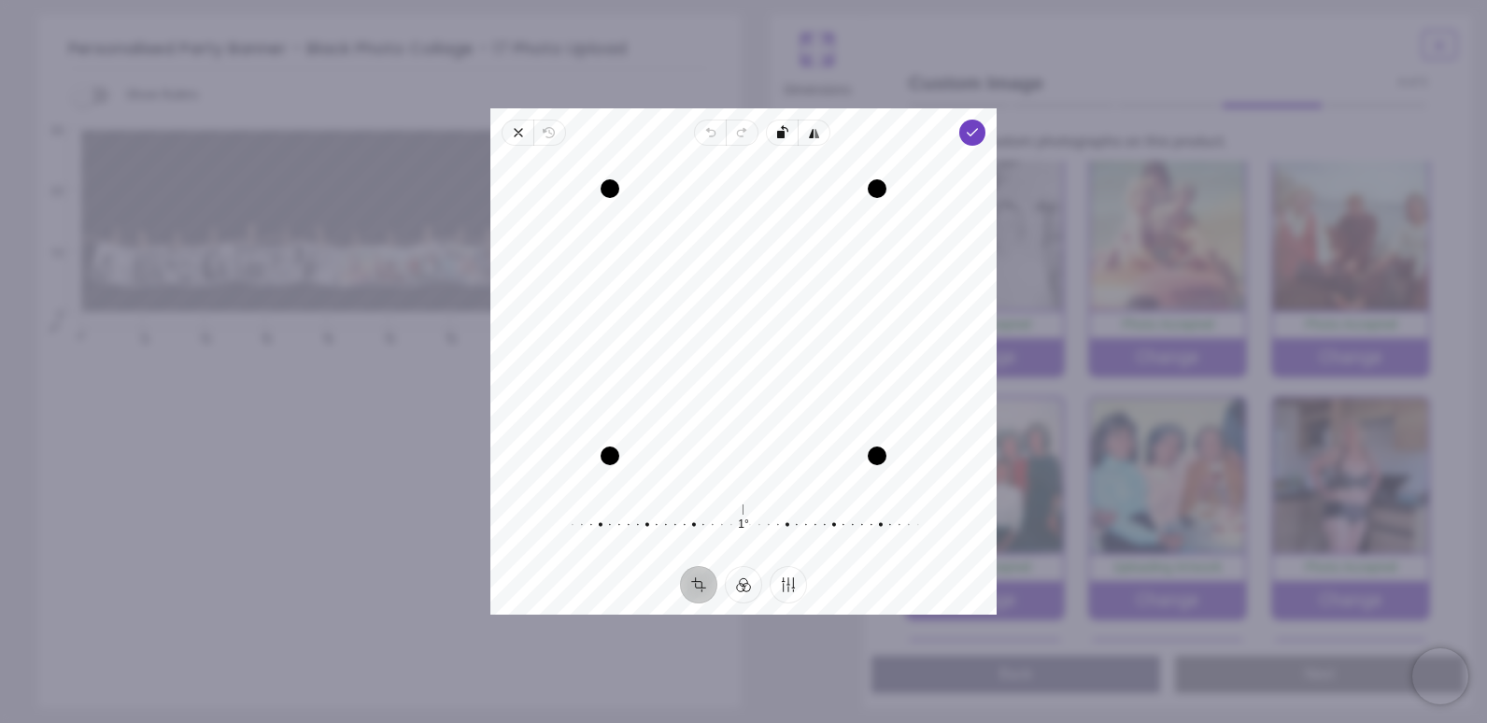
click at [740, 513] on div "1° Reset" at bounding box center [743, 525] width 359 height 52
click at [787, 590] on button "Finetune" at bounding box center [787, 584] width 37 height 37
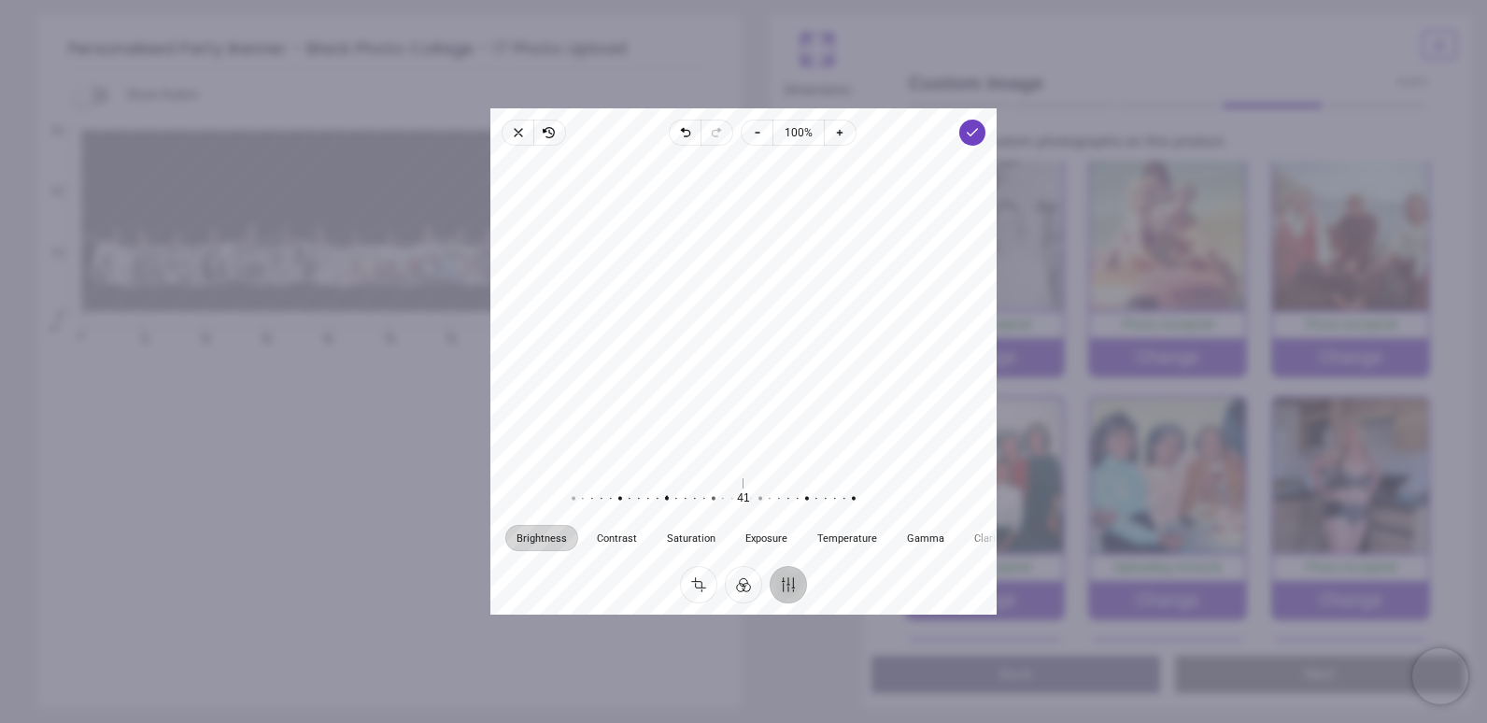
drag, startPoint x: 743, startPoint y: 500, endPoint x: 667, endPoint y: 488, distance: 77.4
click at [667, 488] on div at bounding box center [657, 498] width 359 height 52
click at [726, 352] on div at bounding box center [743, 309] width 506 height 312
click at [688, 578] on button "Crop" at bounding box center [698, 584] width 37 height 37
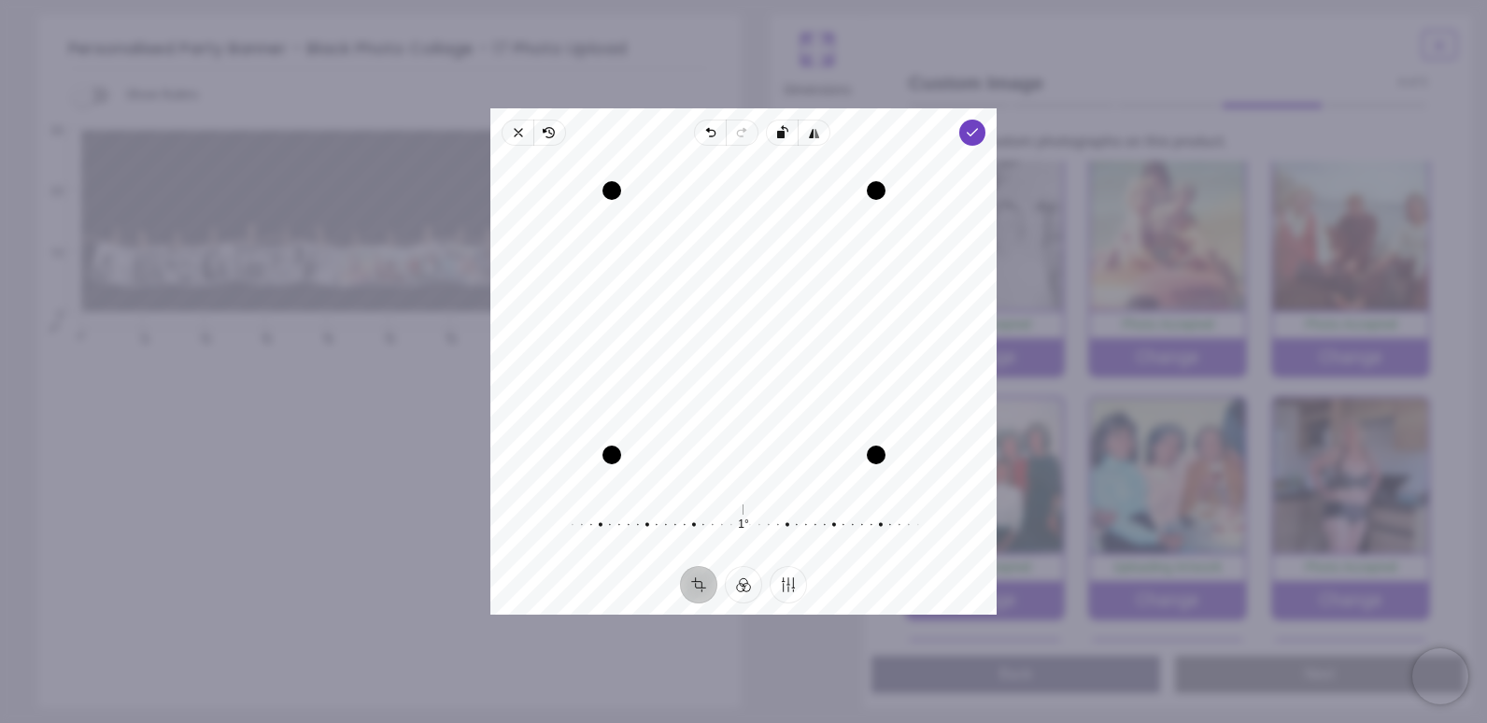
click at [710, 369] on div "Recenter" at bounding box center [743, 322] width 476 height 323
click at [973, 134] on icon "button" at bounding box center [972, 132] width 15 height 15
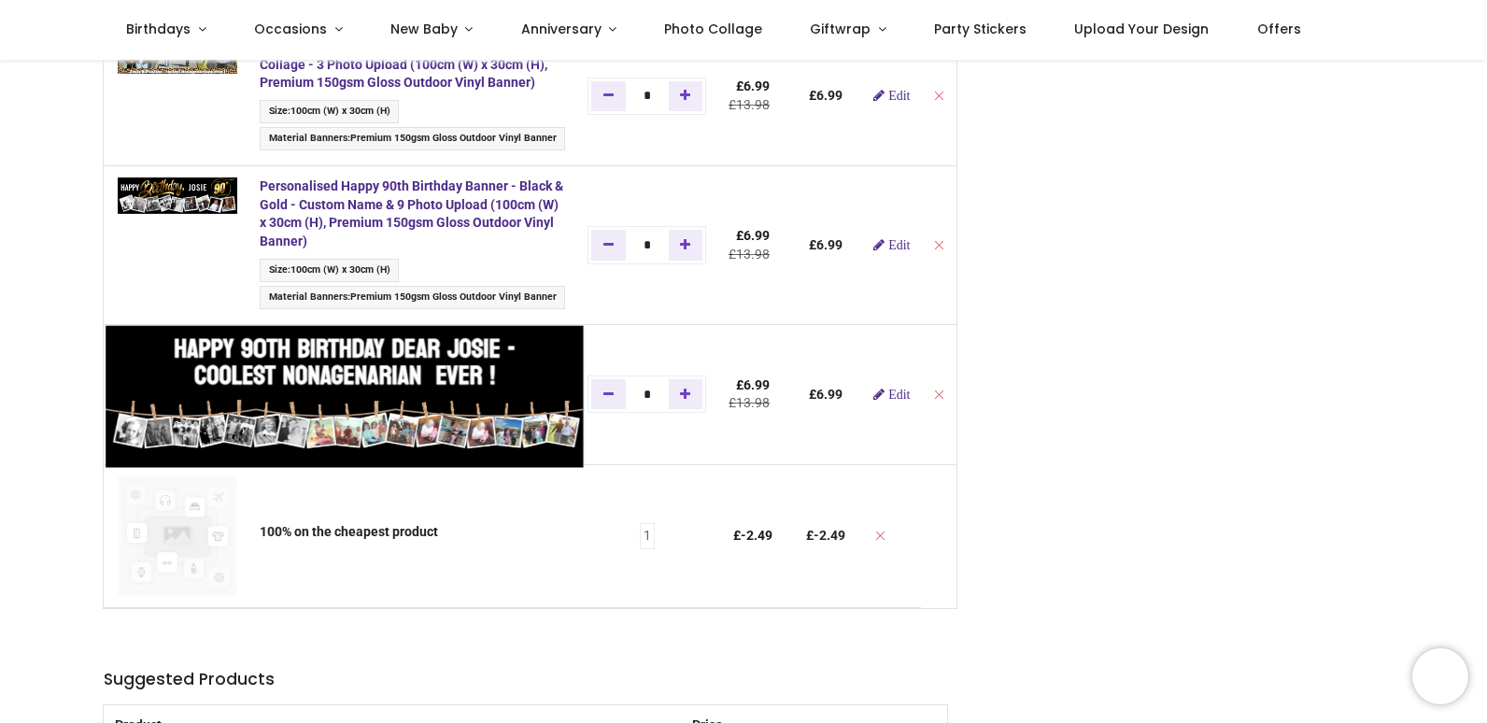
click at [310, 343] on img at bounding box center [345, 396] width 478 height 143
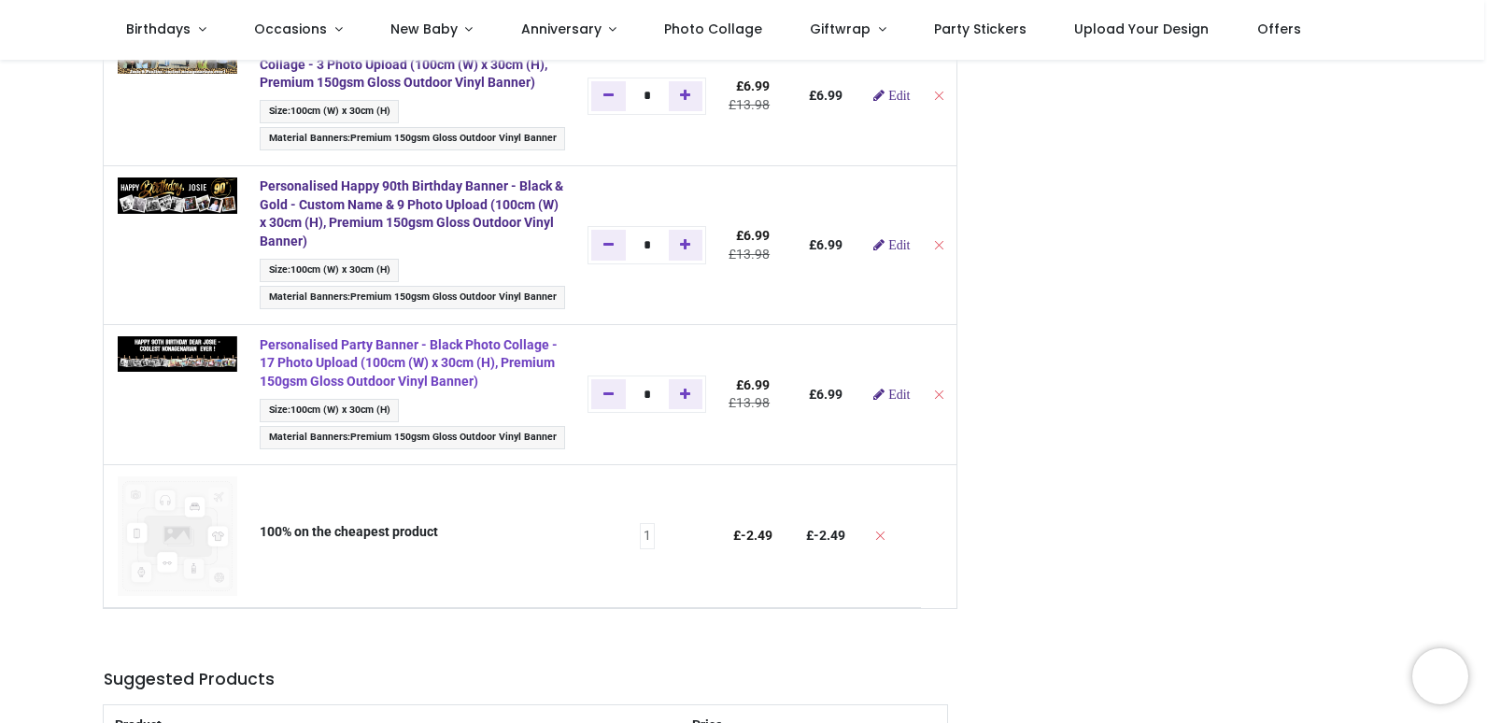
click at [483, 352] on strong "Personalised Party Banner - Black Photo Collage - 17 Photo Upload (100cm (W) x …" at bounding box center [409, 362] width 298 height 51
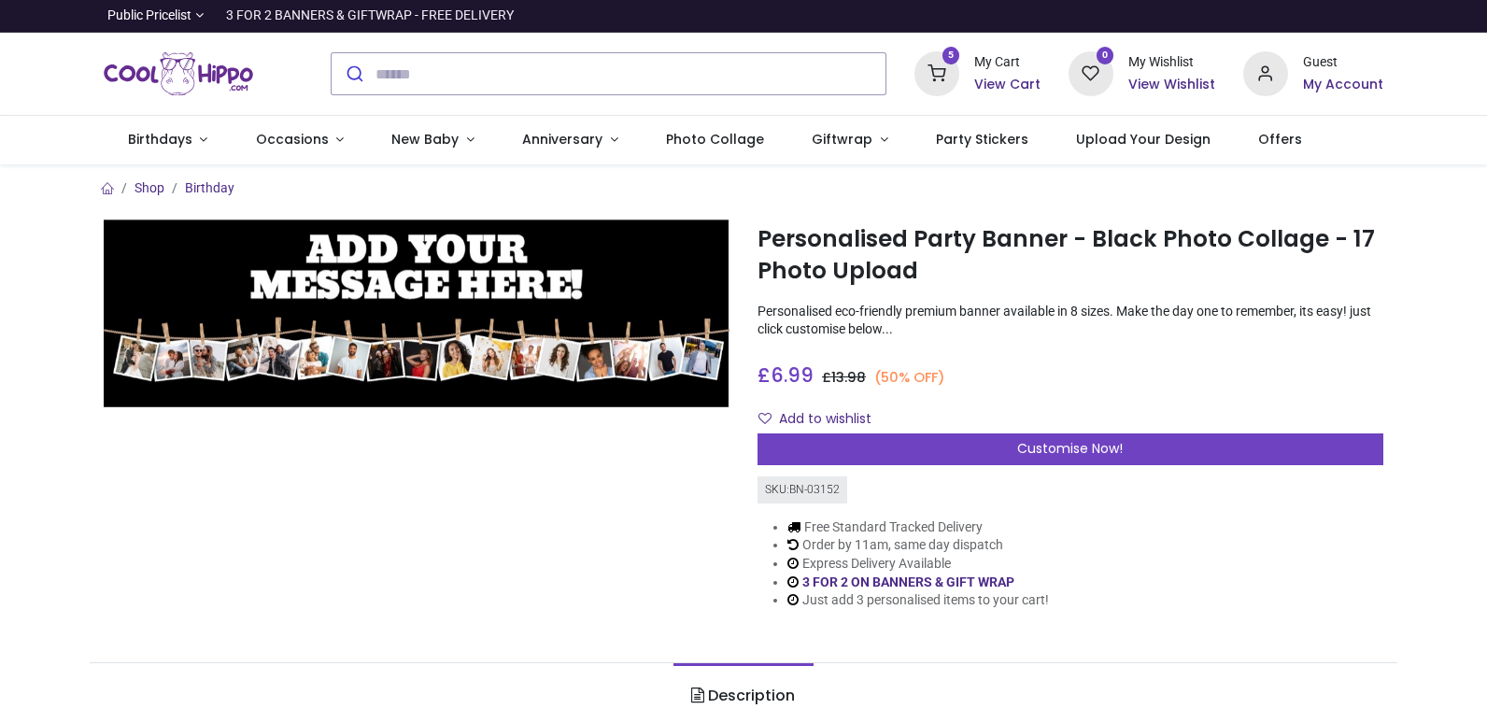
click at [1323, 85] on h6 "My Account" at bounding box center [1343, 85] width 80 height 19
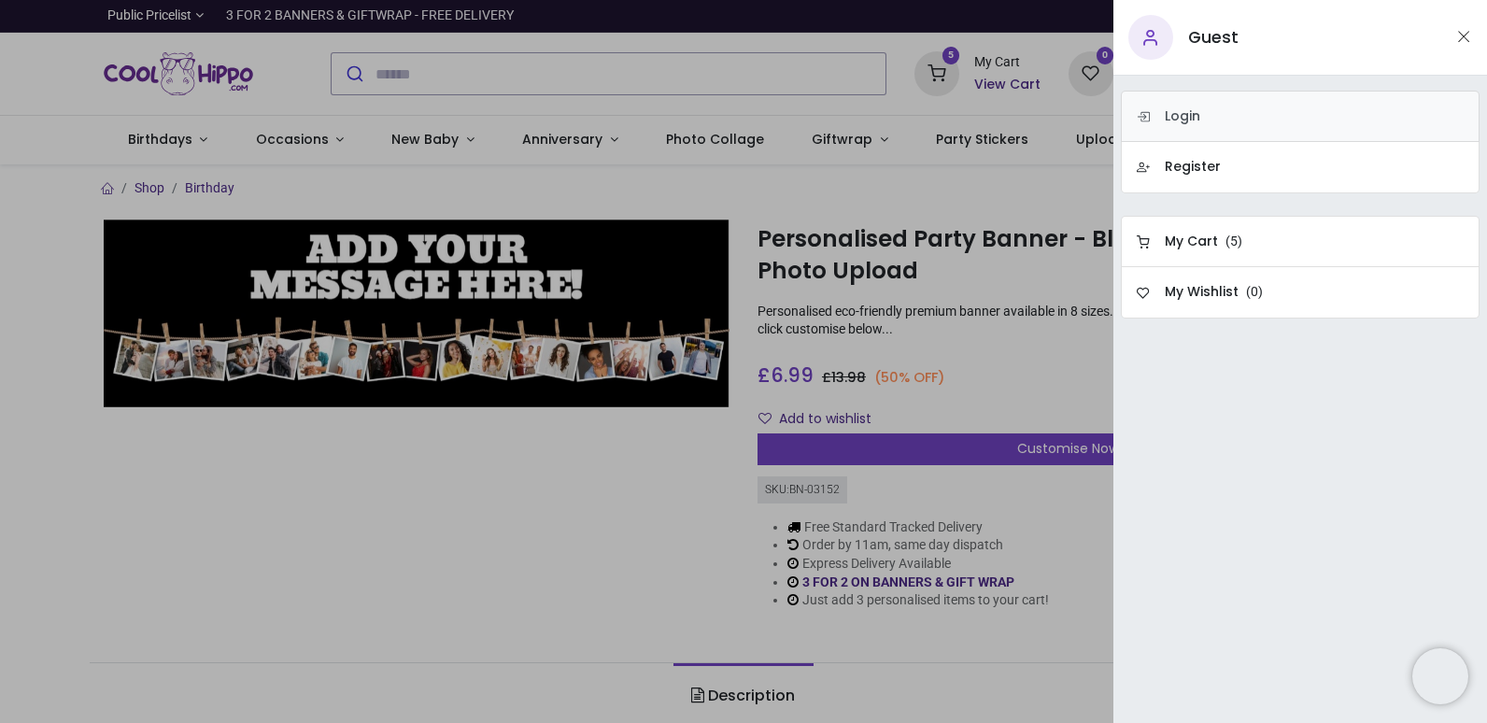
click at [1242, 110] on link "Login" at bounding box center [1300, 116] width 359 height 51
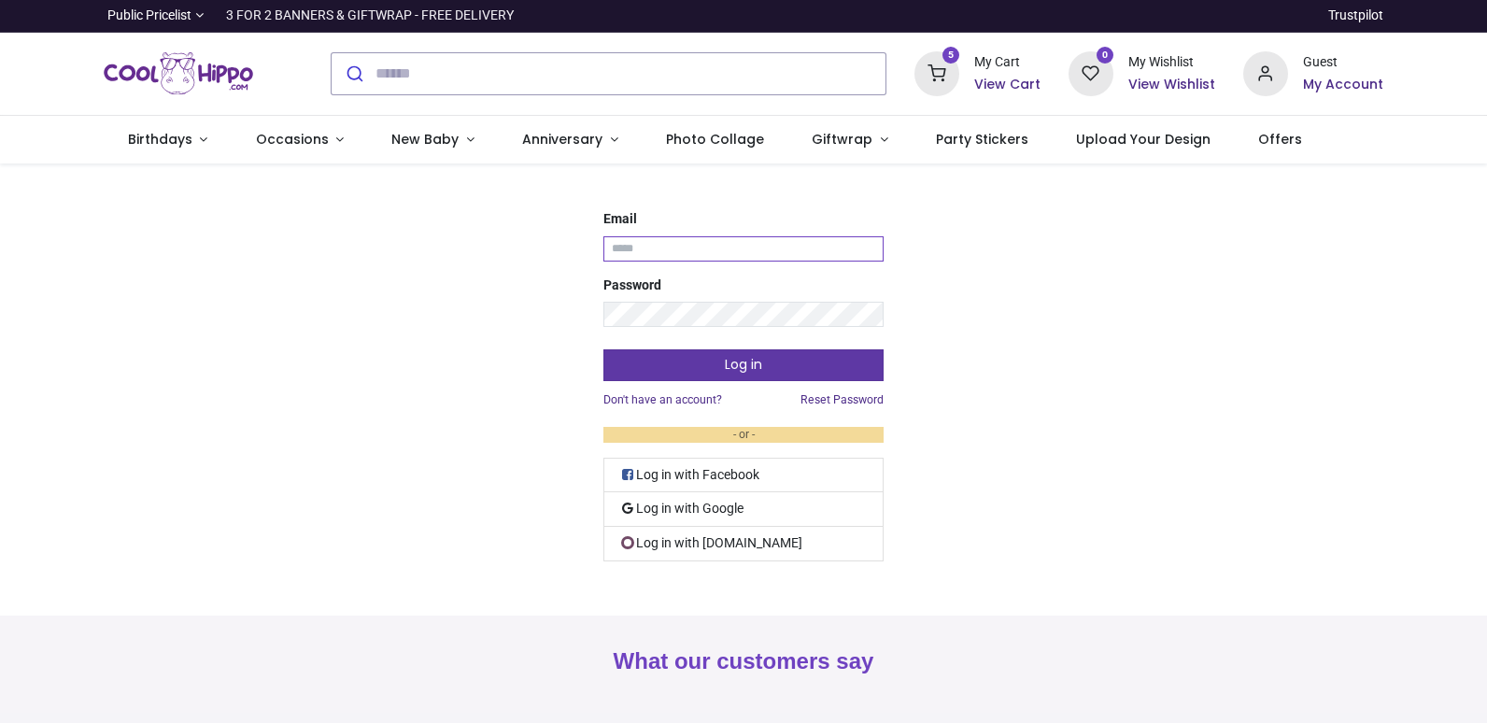
type input "**********"
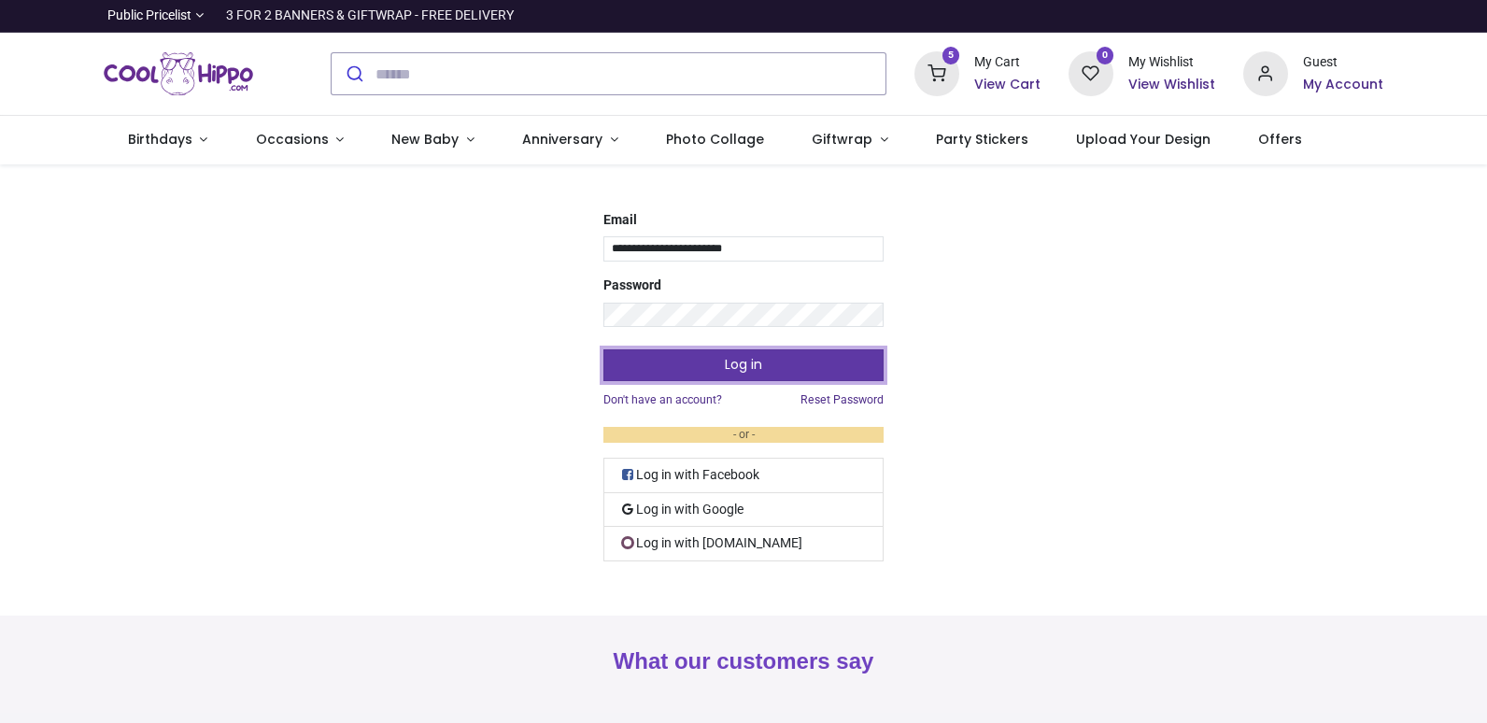
click at [793, 368] on button "Log in" at bounding box center [743, 365] width 280 height 32
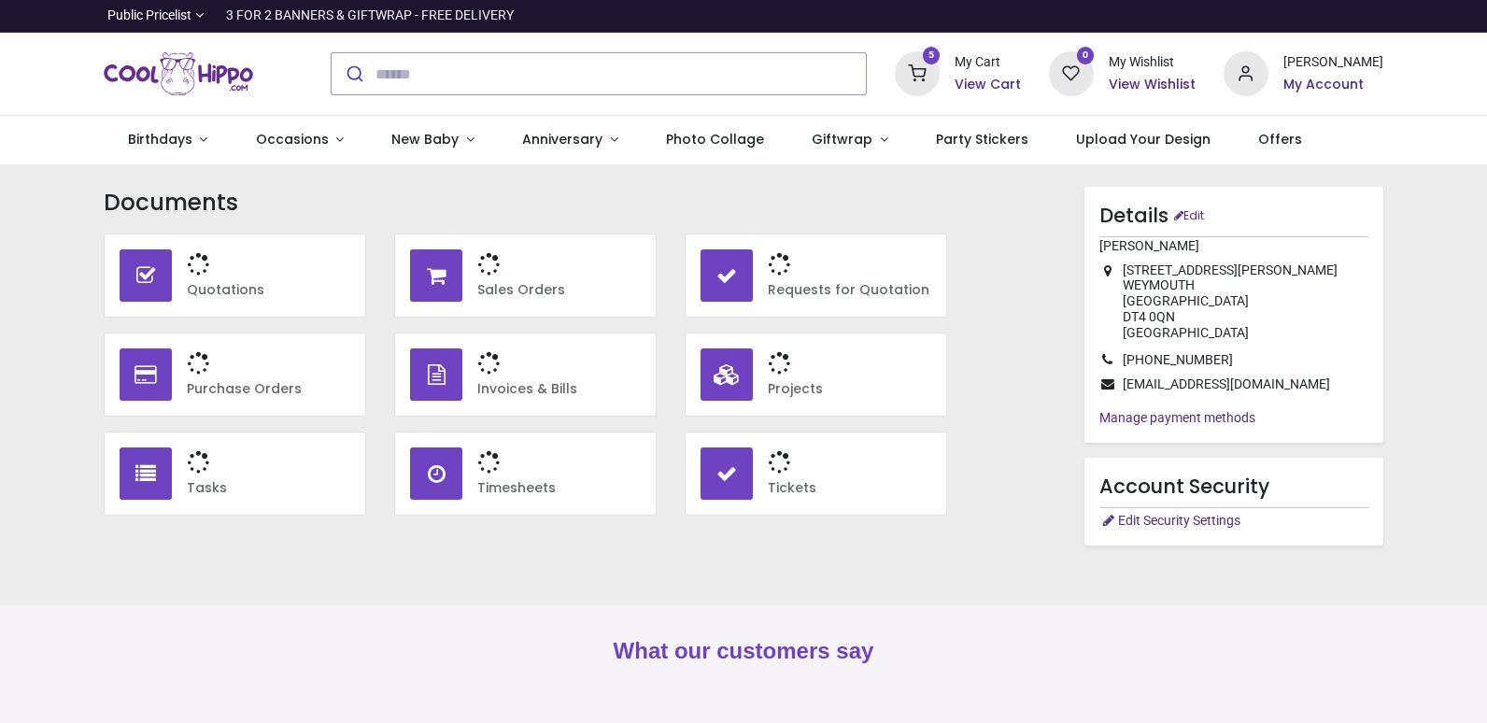
type input "**********"
click at [1021, 87] on h6 "View Cart" at bounding box center [987, 85] width 66 height 19
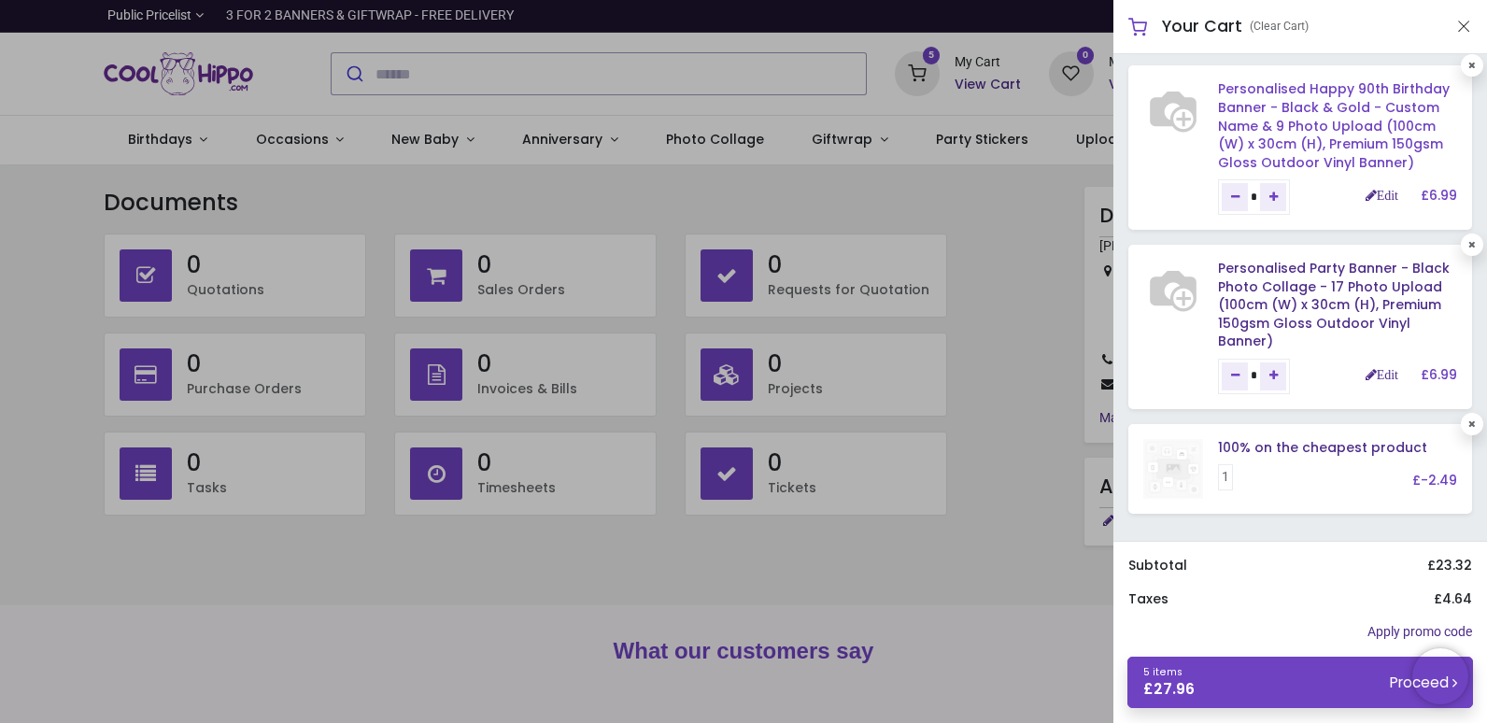
scroll to position [524, 0]
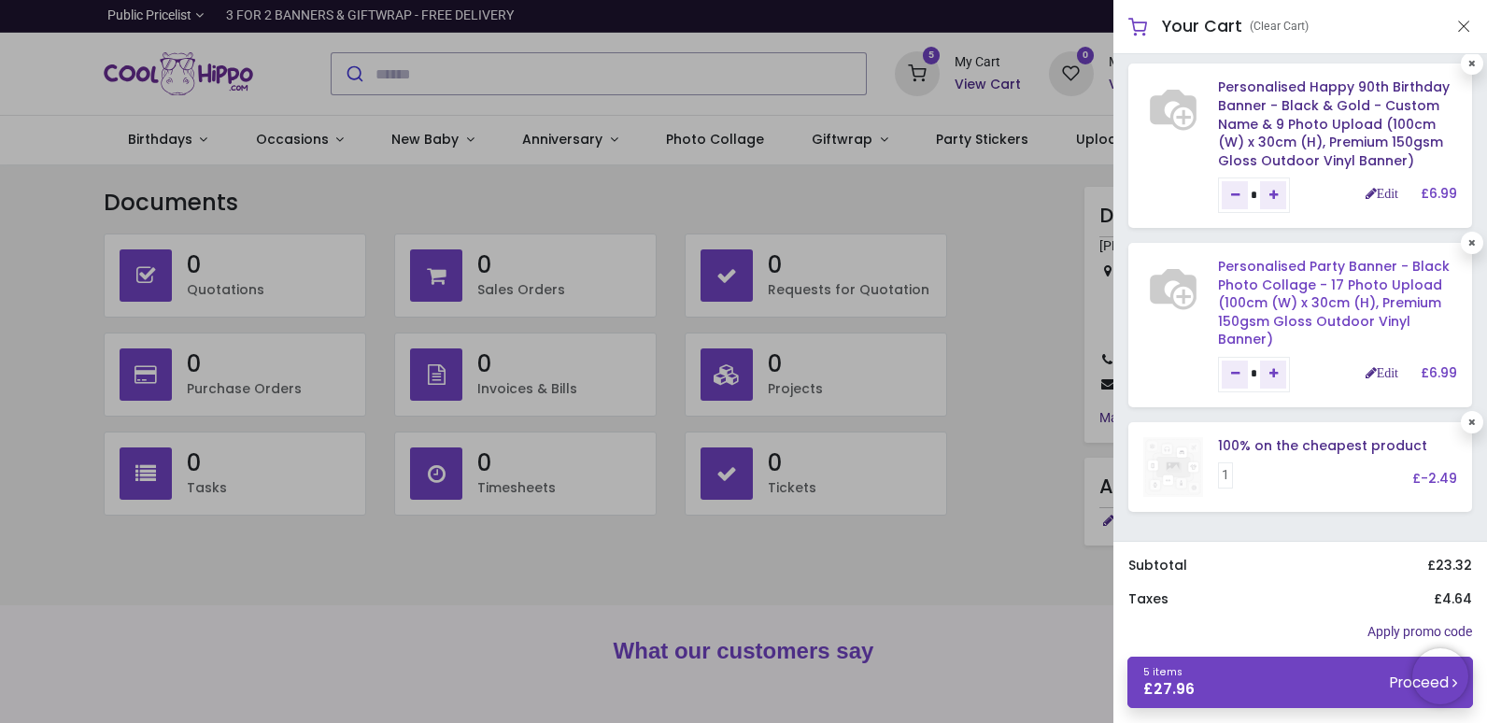
click at [1323, 314] on link "Personalised Party Banner - Black Photo Collage - 17 Photo Upload (100cm (W) x …" at bounding box center [1334, 303] width 232 height 92
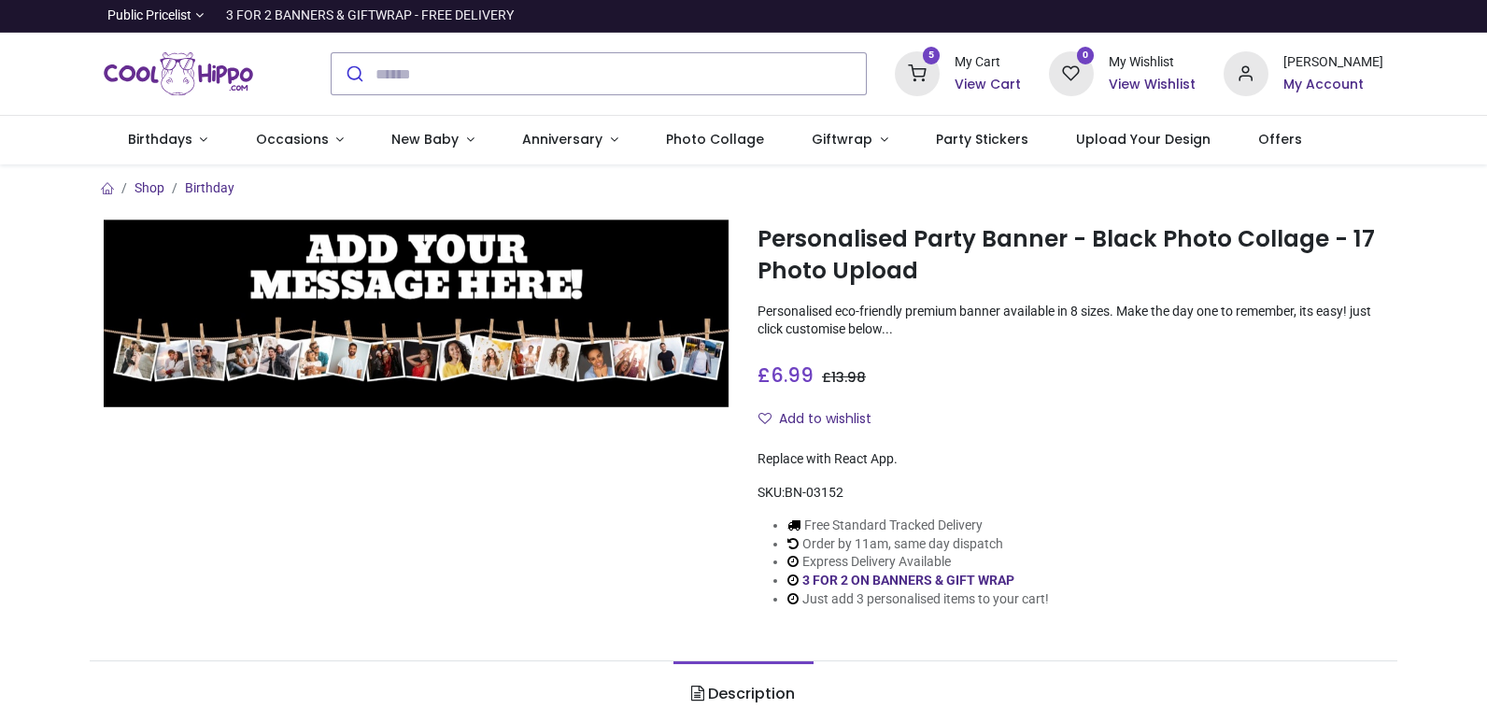
type input "**********"
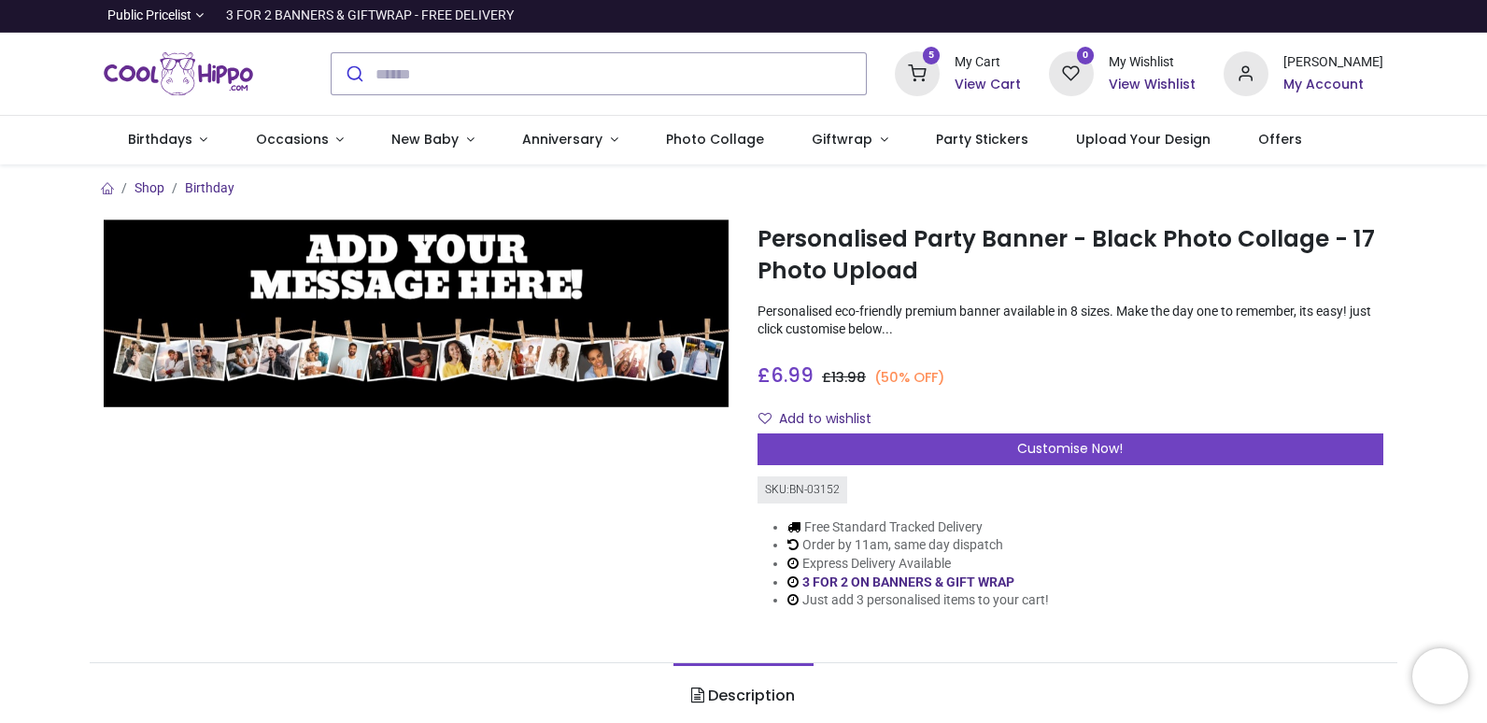
click at [1021, 85] on h6 "View Cart" at bounding box center [987, 85] width 66 height 19
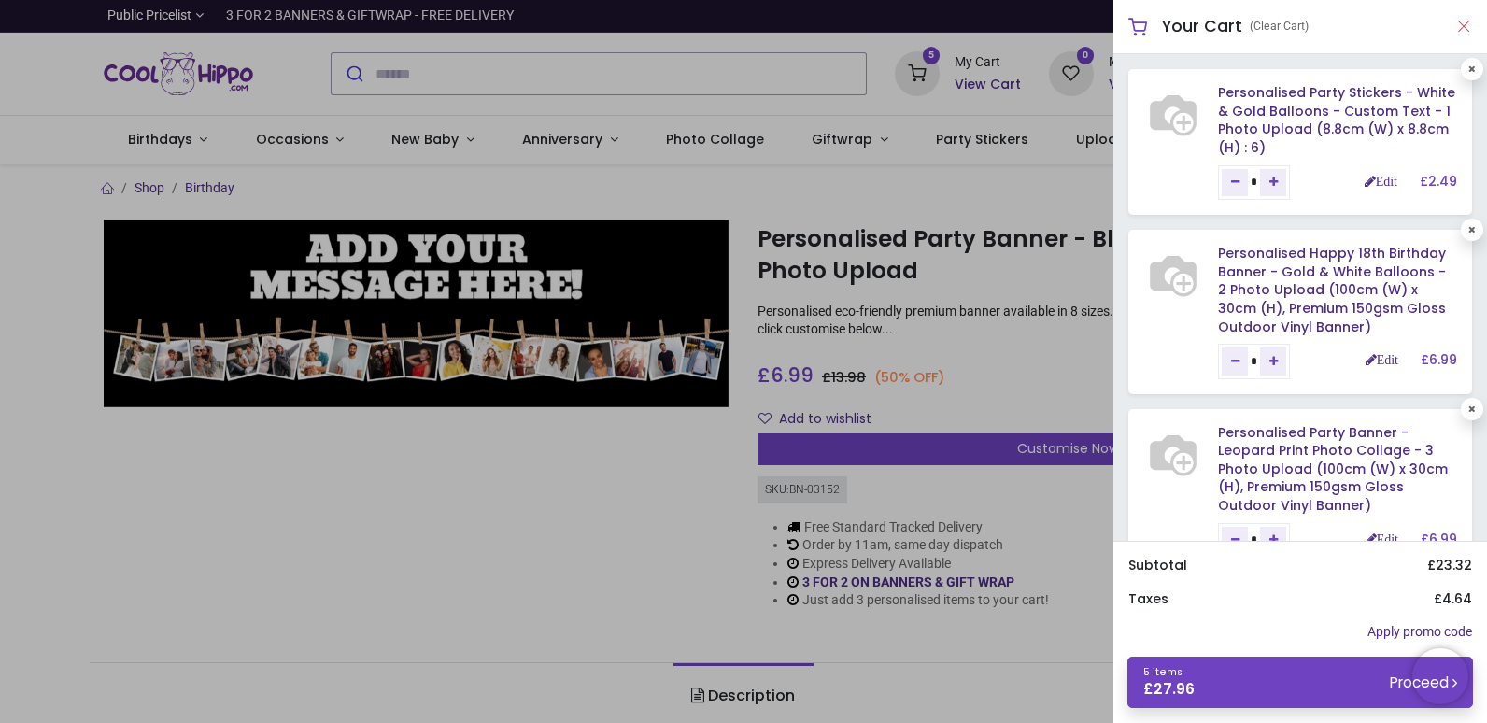
click at [1459, 26] on button "Close" at bounding box center [1463, 26] width 17 height 23
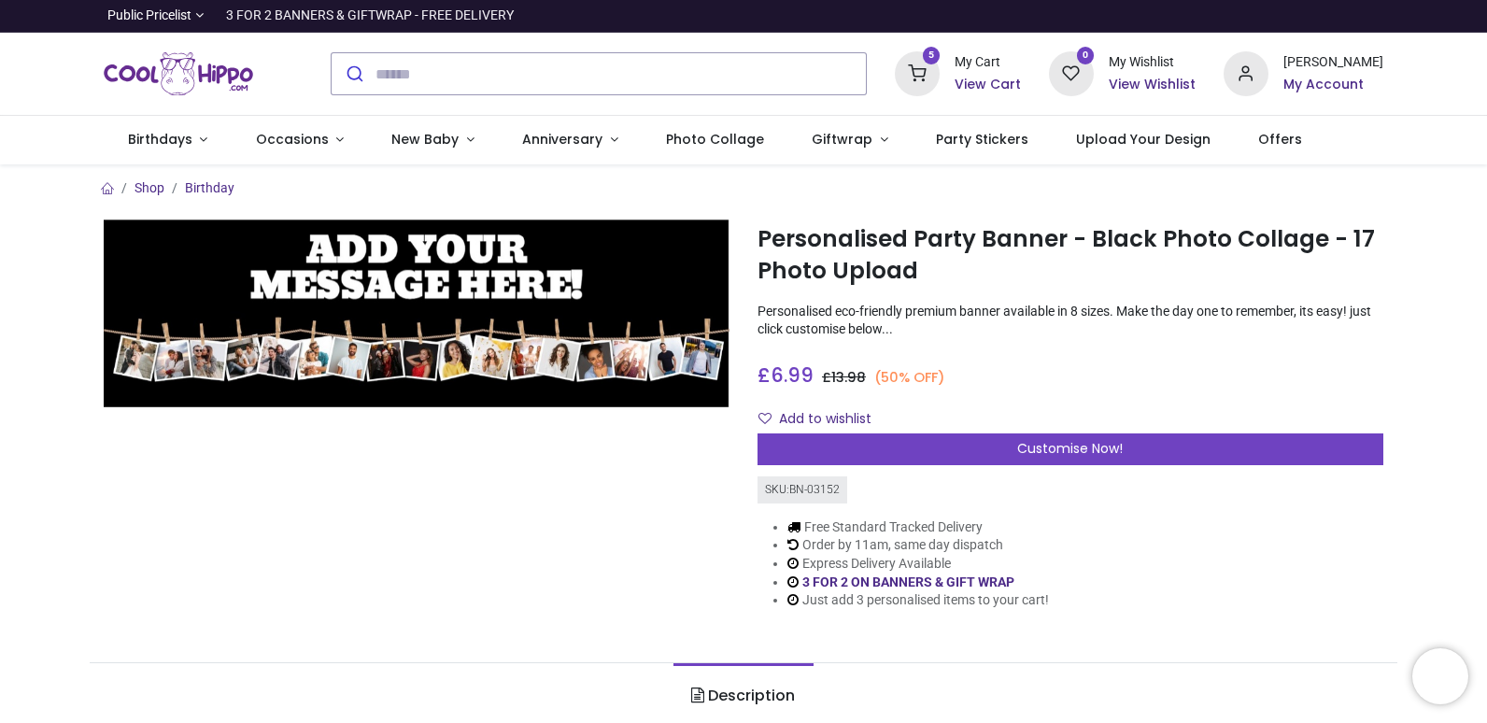
click at [1366, 80] on h6 "My Account" at bounding box center [1333, 85] width 100 height 19
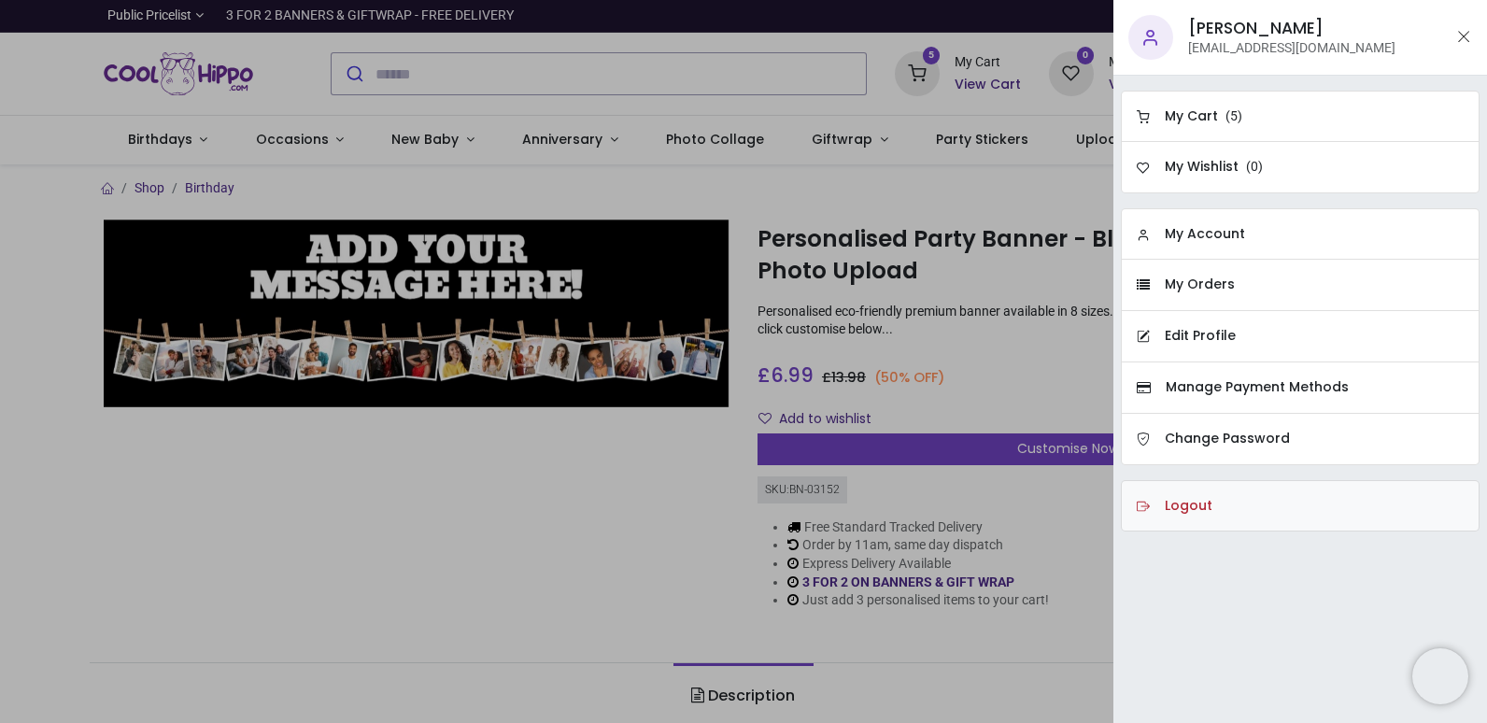
click at [1198, 502] on h6 "Logout" at bounding box center [1188, 506] width 48 height 19
